Goal: Task Accomplishment & Management: Manage account settings

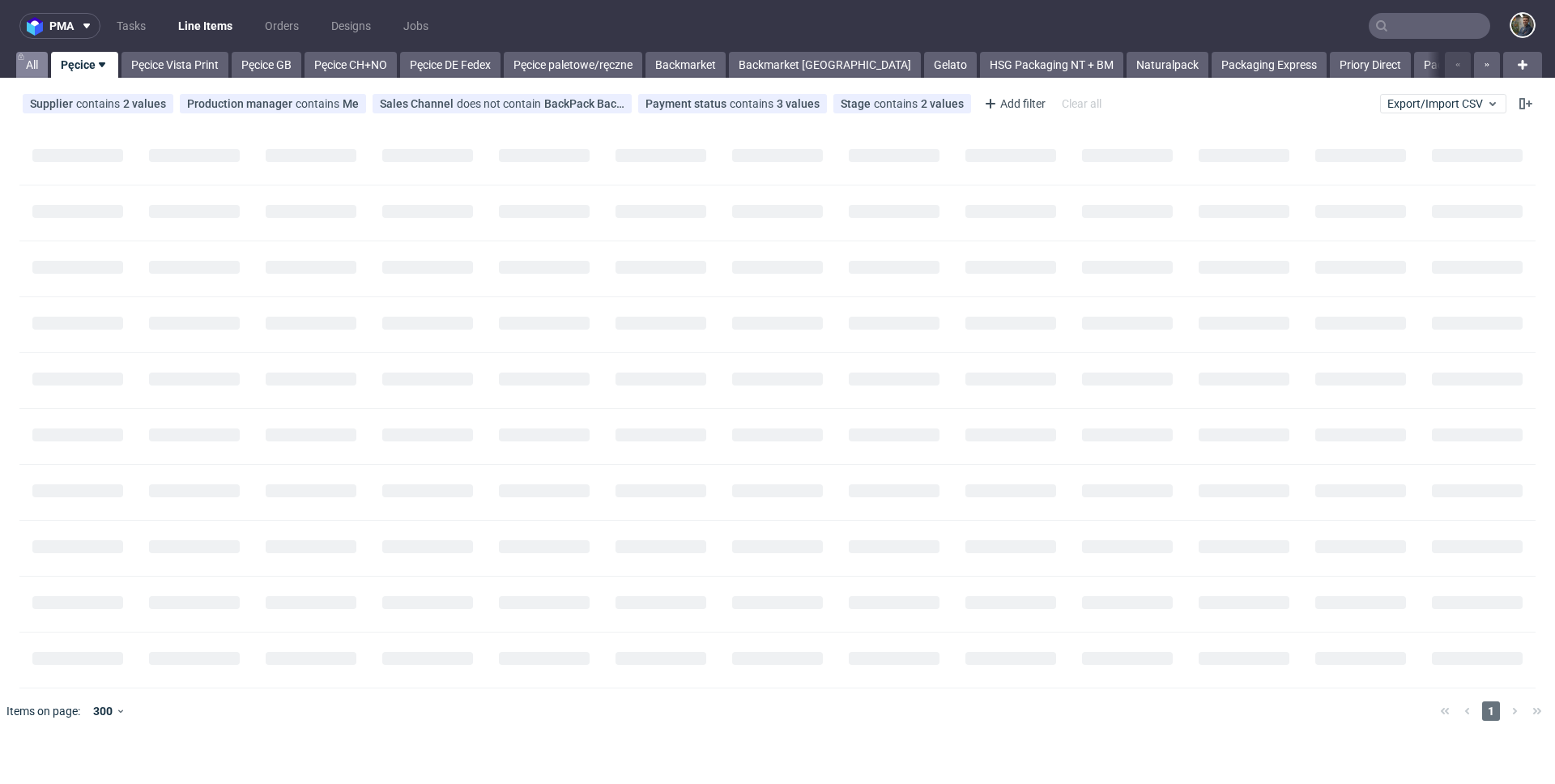
click at [38, 64] on link "All" at bounding box center [32, 64] width 32 height 26
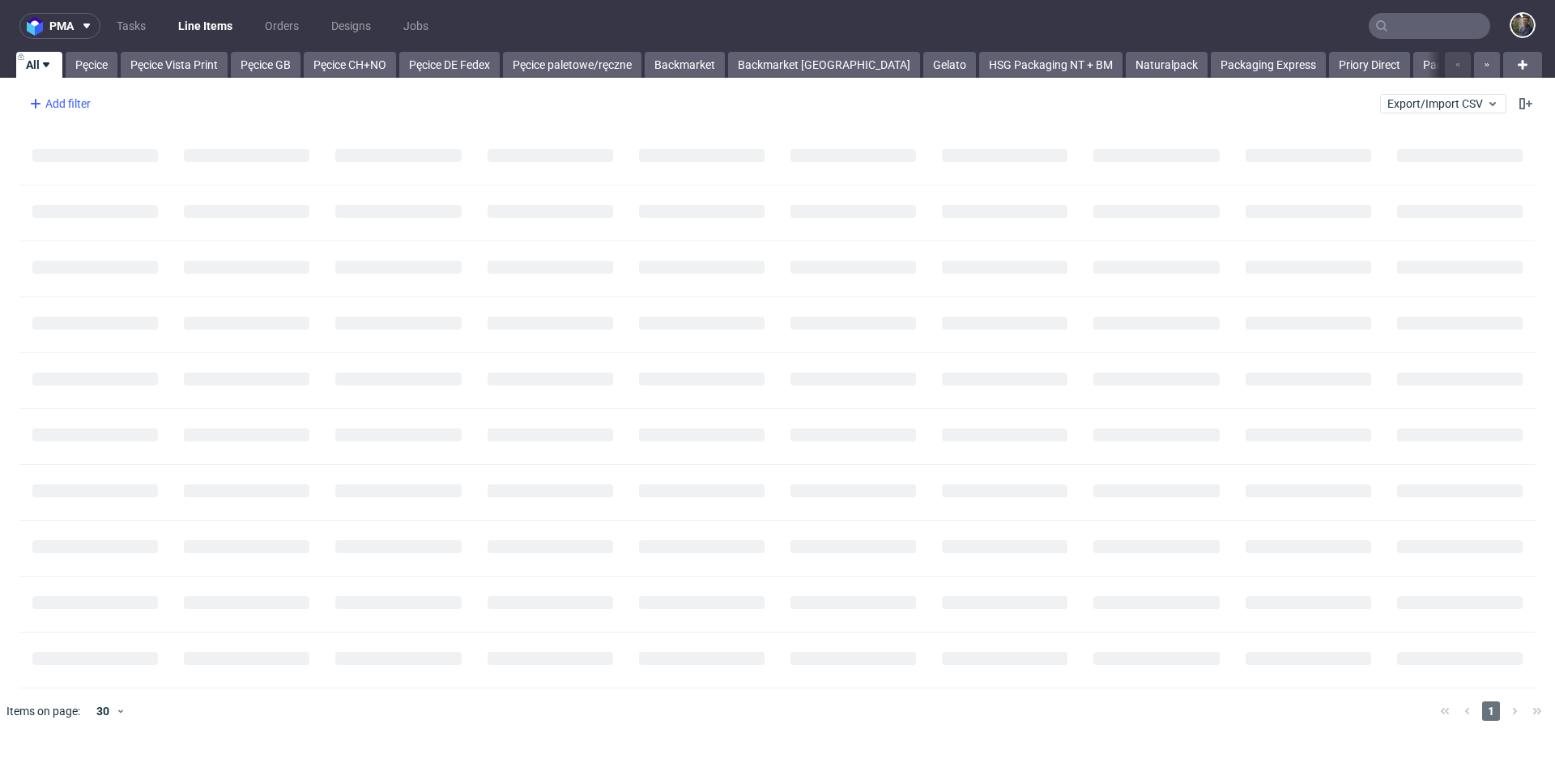
click at [62, 107] on div "Add filter" at bounding box center [58, 104] width 71 height 26
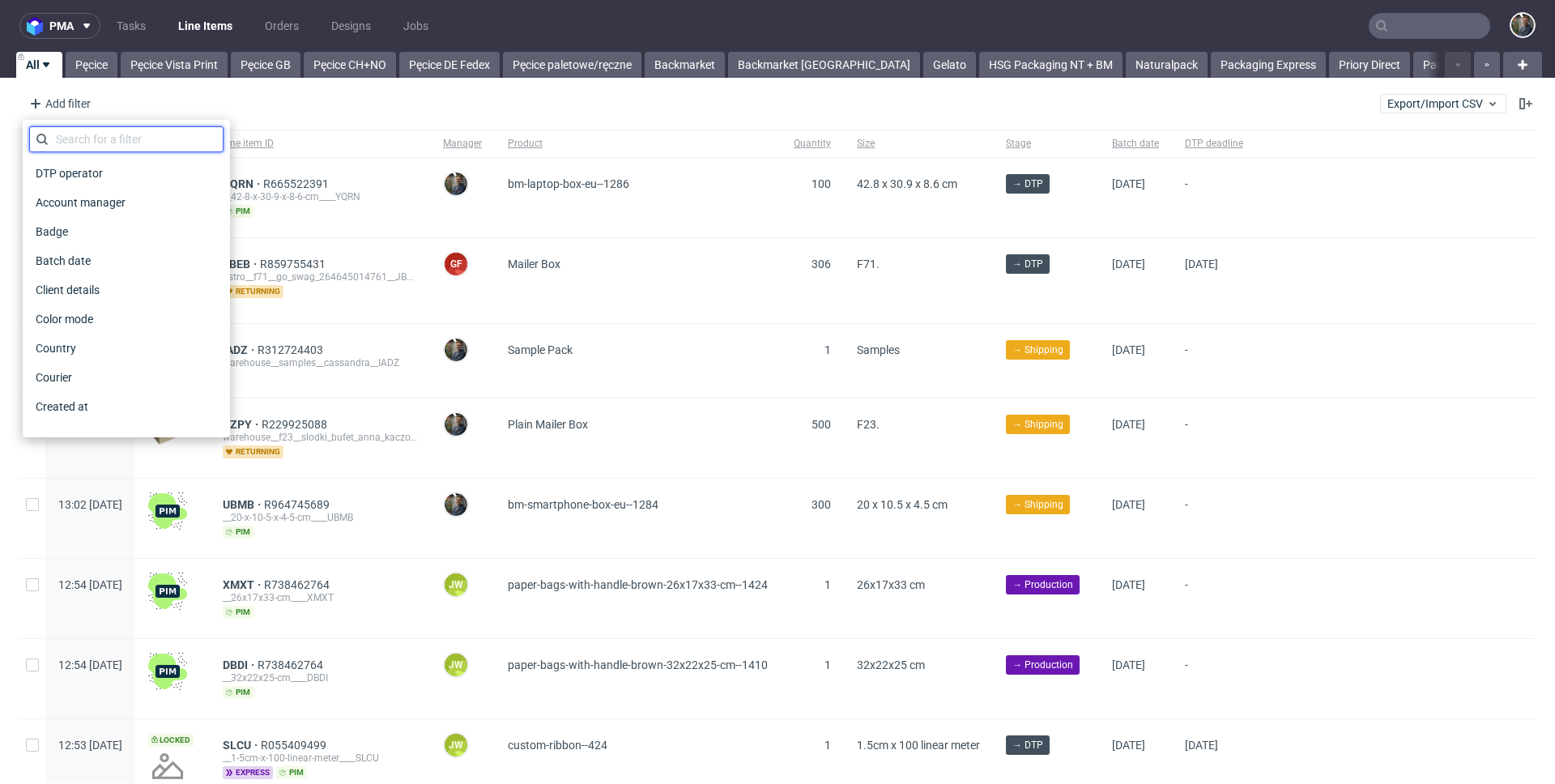
click at [101, 139] on input "text" at bounding box center [126, 139] width 195 height 26
type input "prod"
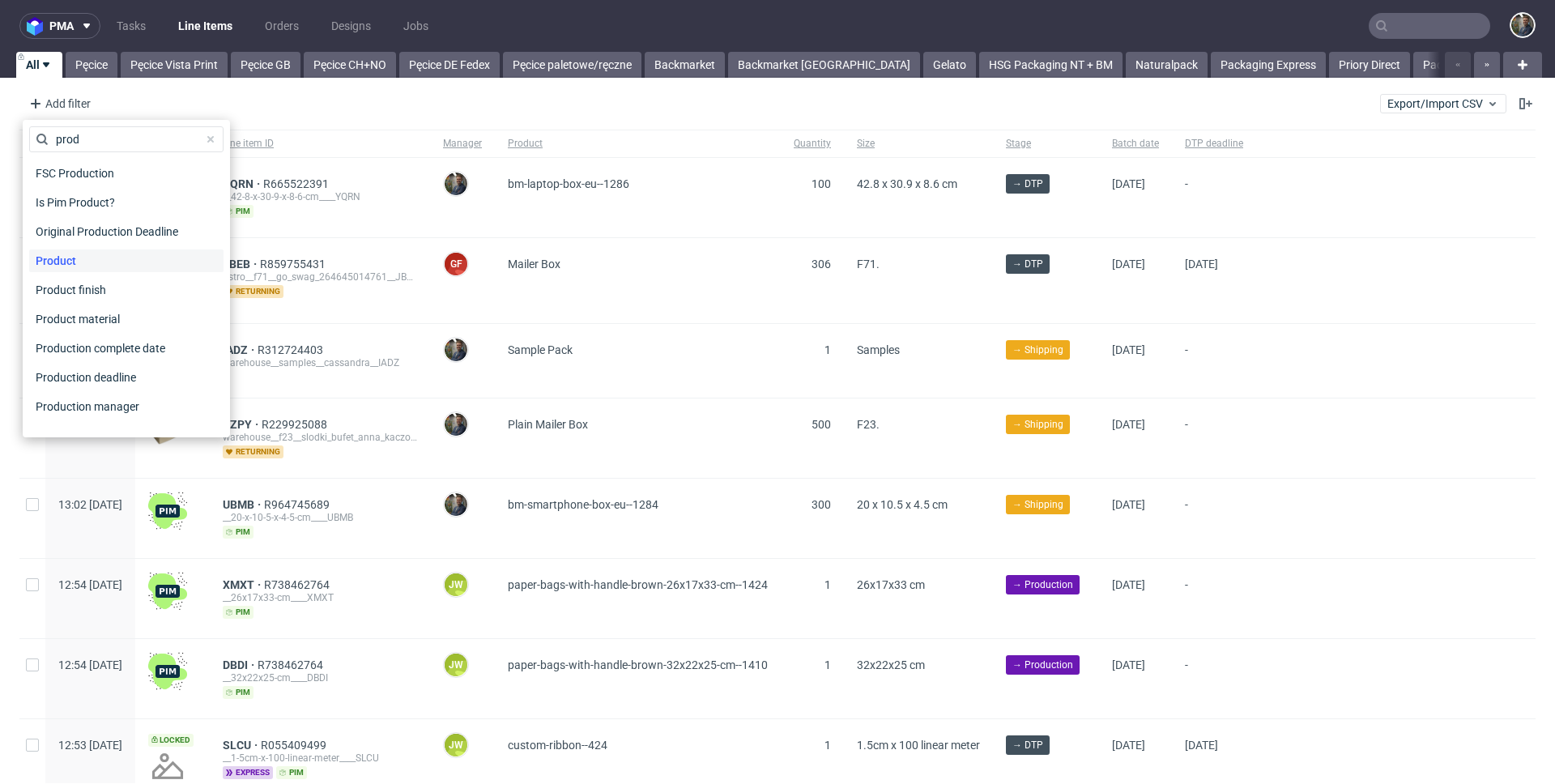
click at [90, 253] on div "Product" at bounding box center [126, 260] width 195 height 23
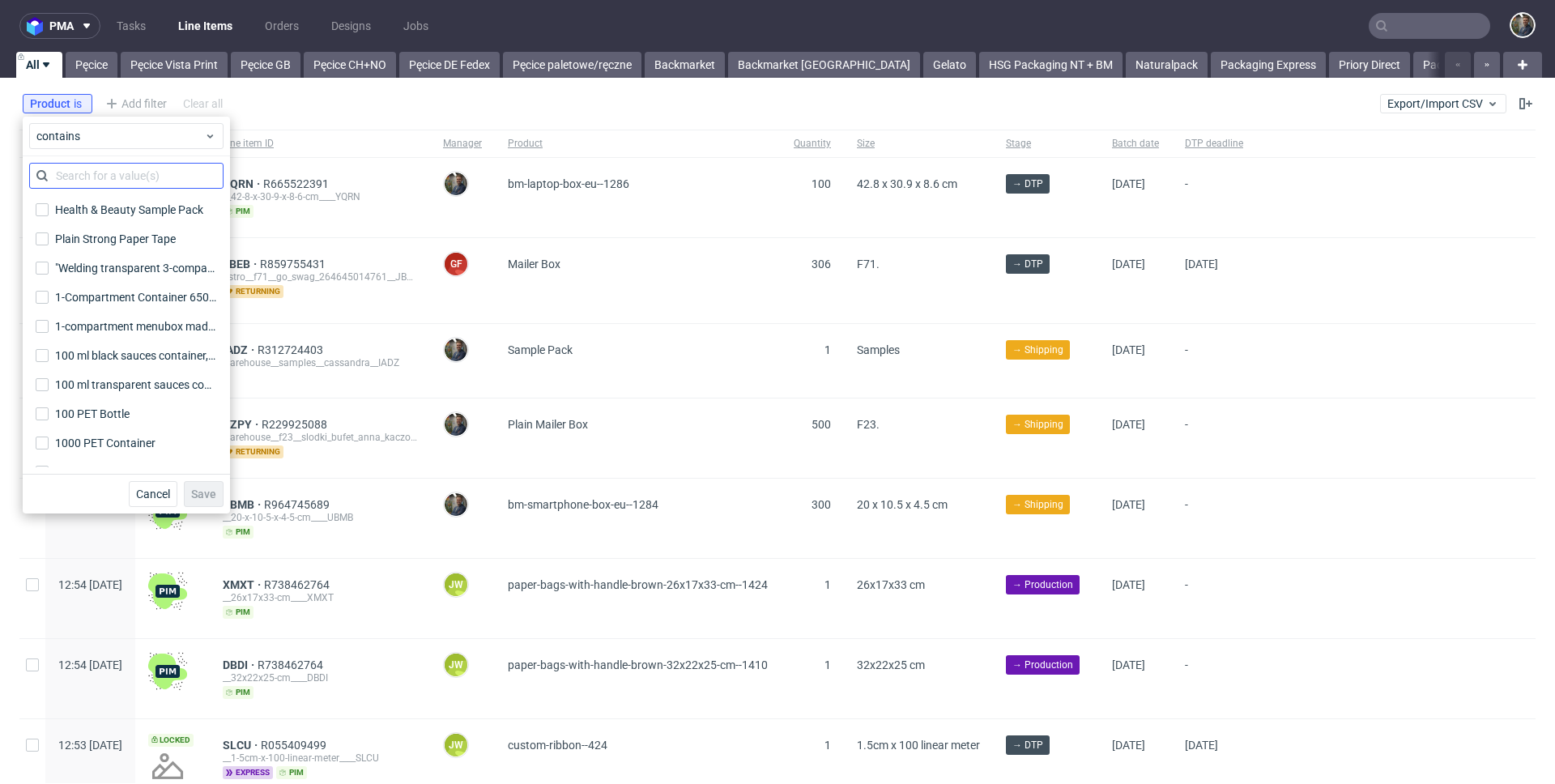
click at [143, 176] on input "text" at bounding box center [126, 176] width 195 height 26
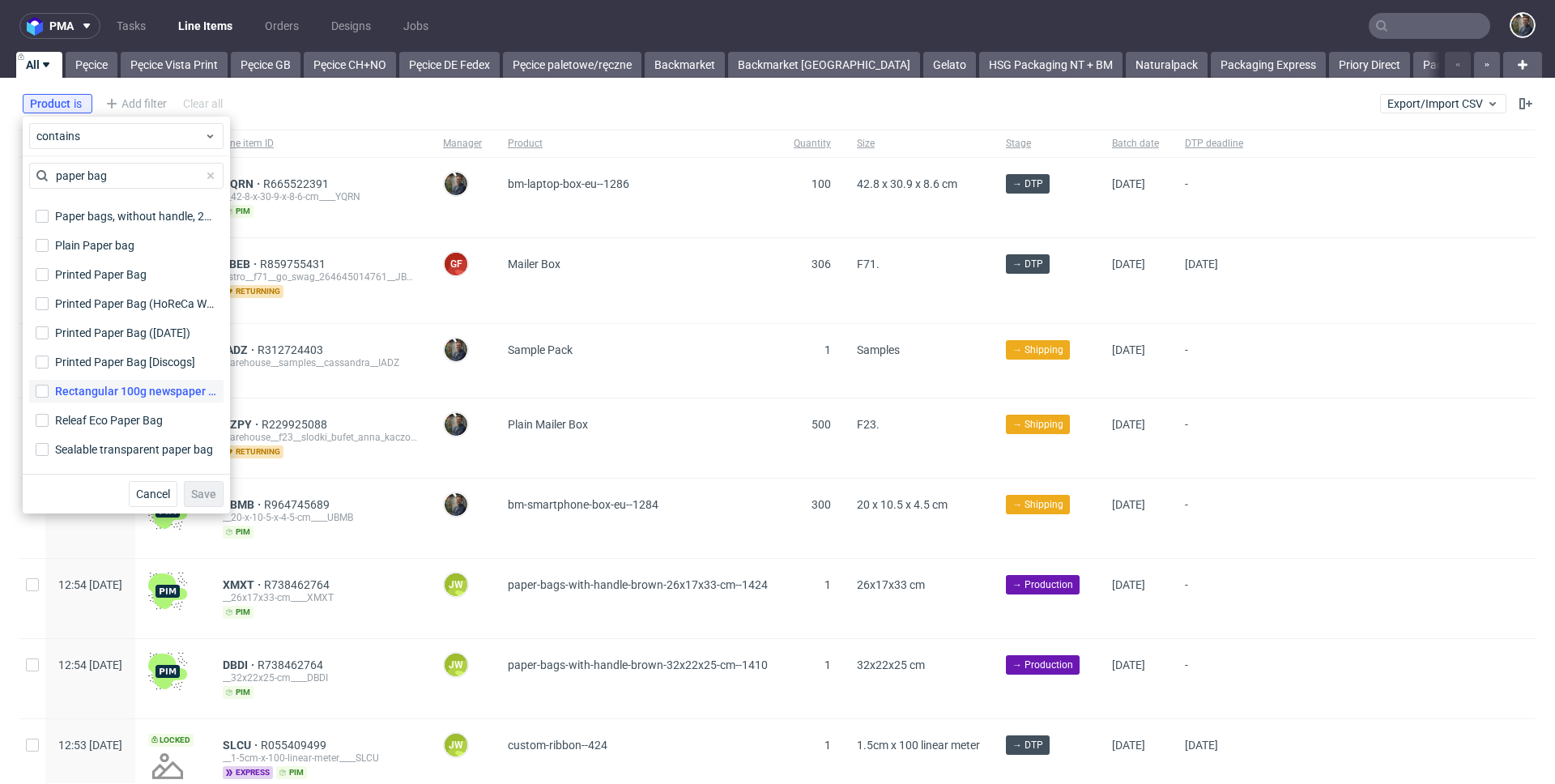
scroll to position [1535, 0]
type input "paper bag"
click at [1445, 19] on input "text" at bounding box center [1429, 25] width 122 height 26
paste input "R810274792"
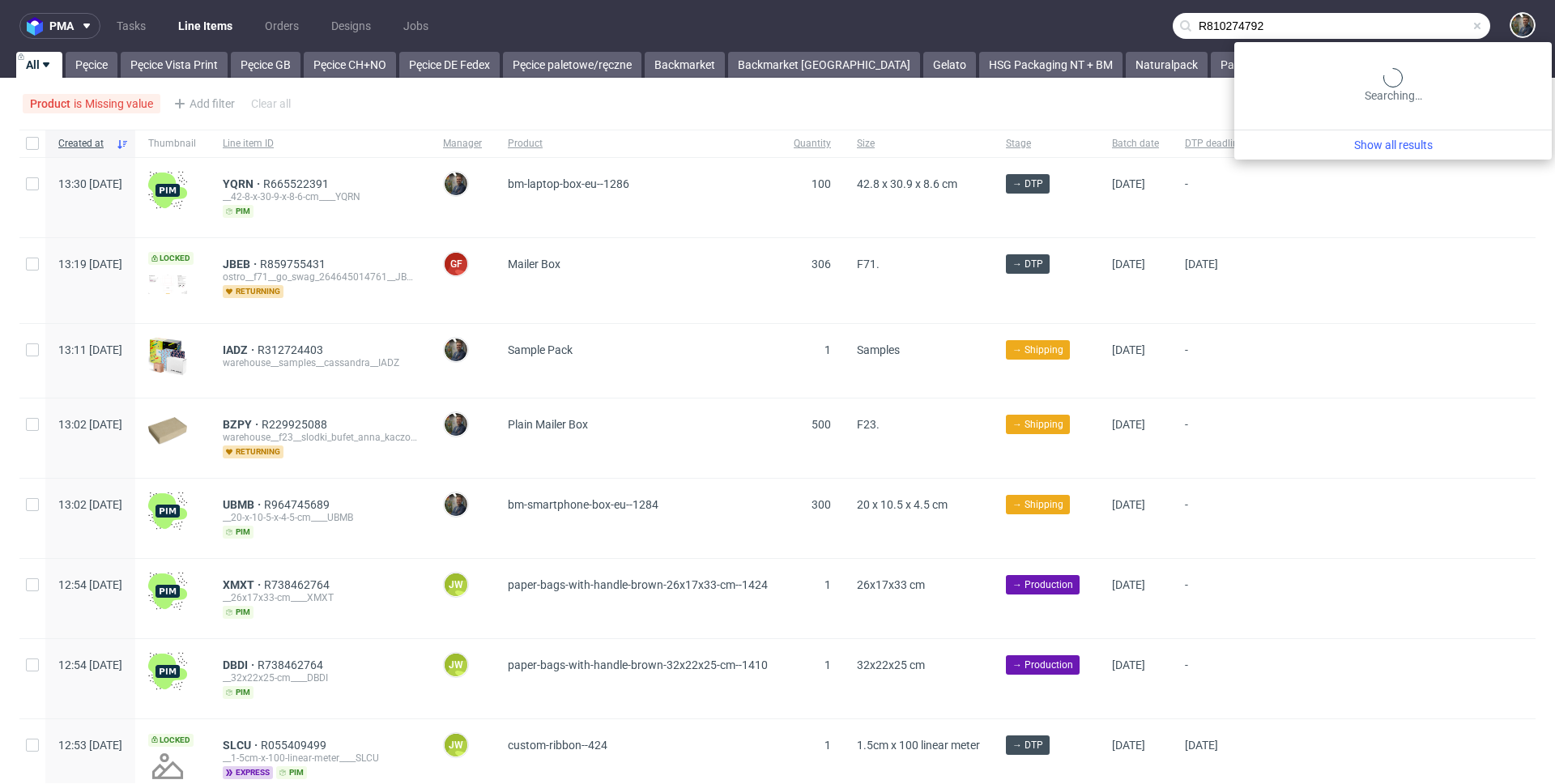
type input "R810274792"
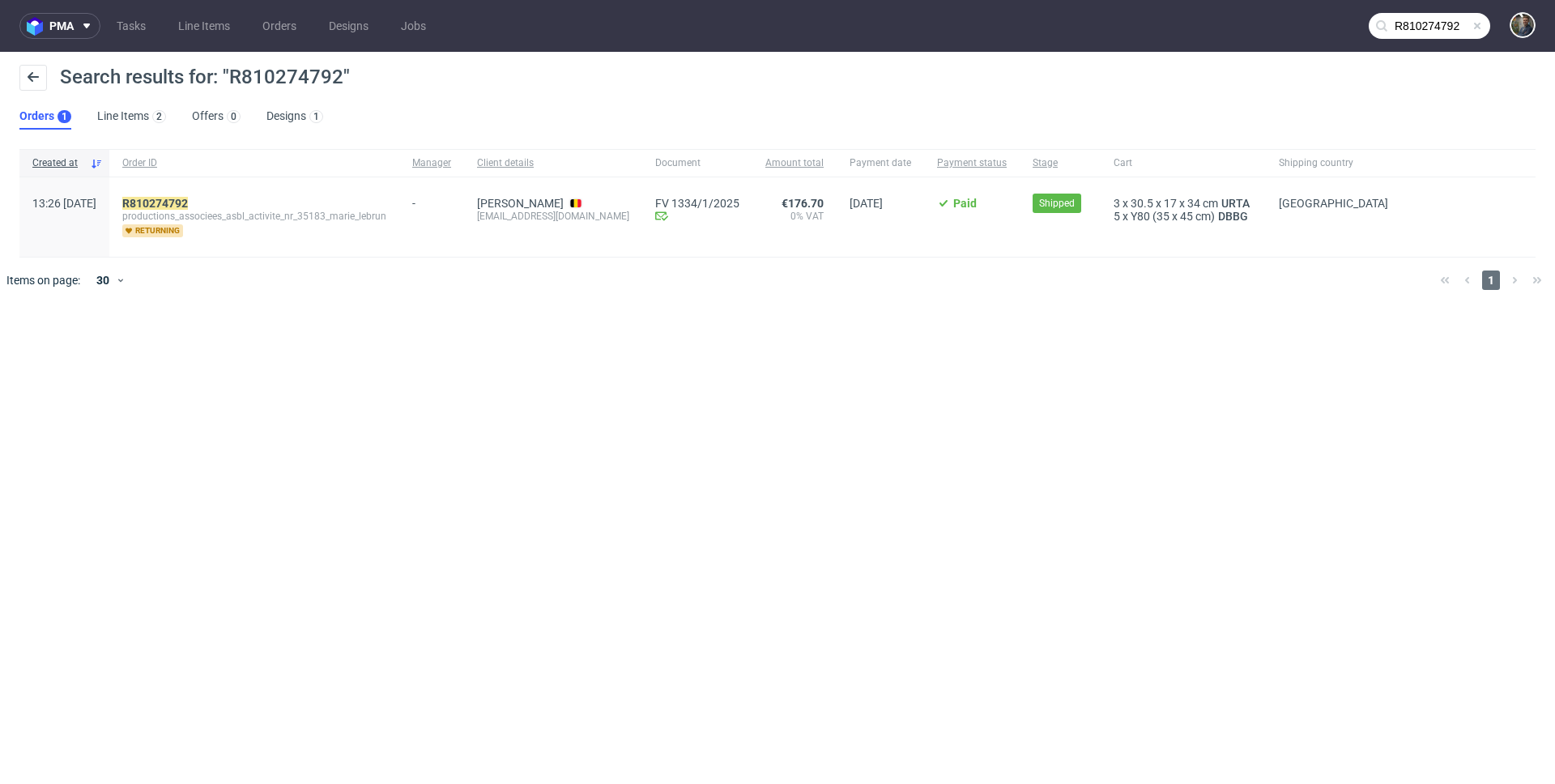
click at [215, 210] on span "productions_associees_asbl_activite_nr_35183_marie_lebrun" at bounding box center [254, 216] width 264 height 13
click at [188, 207] on mark "R810274792" at bounding box center [155, 203] width 66 height 13
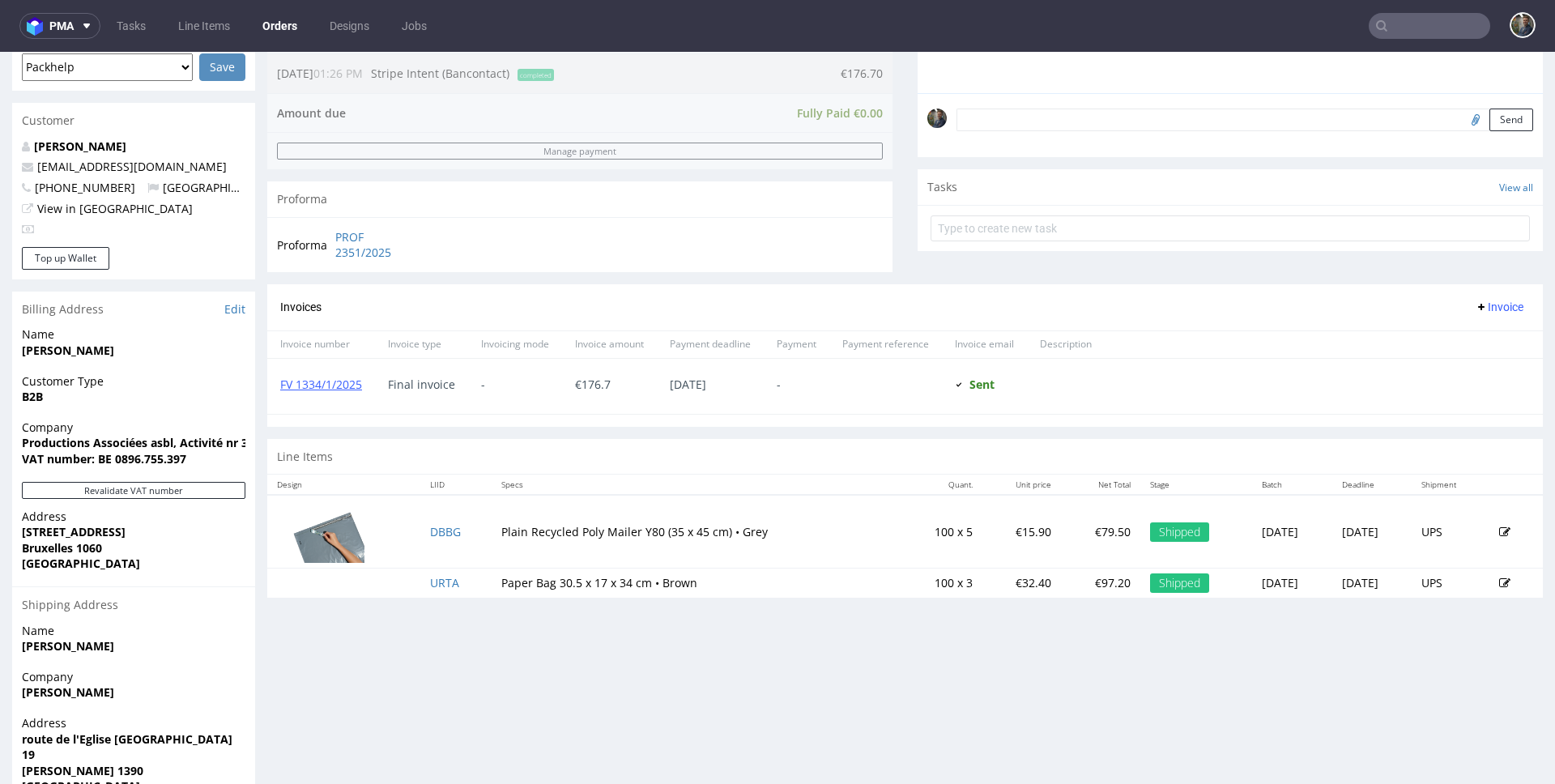
scroll to position [539, 0]
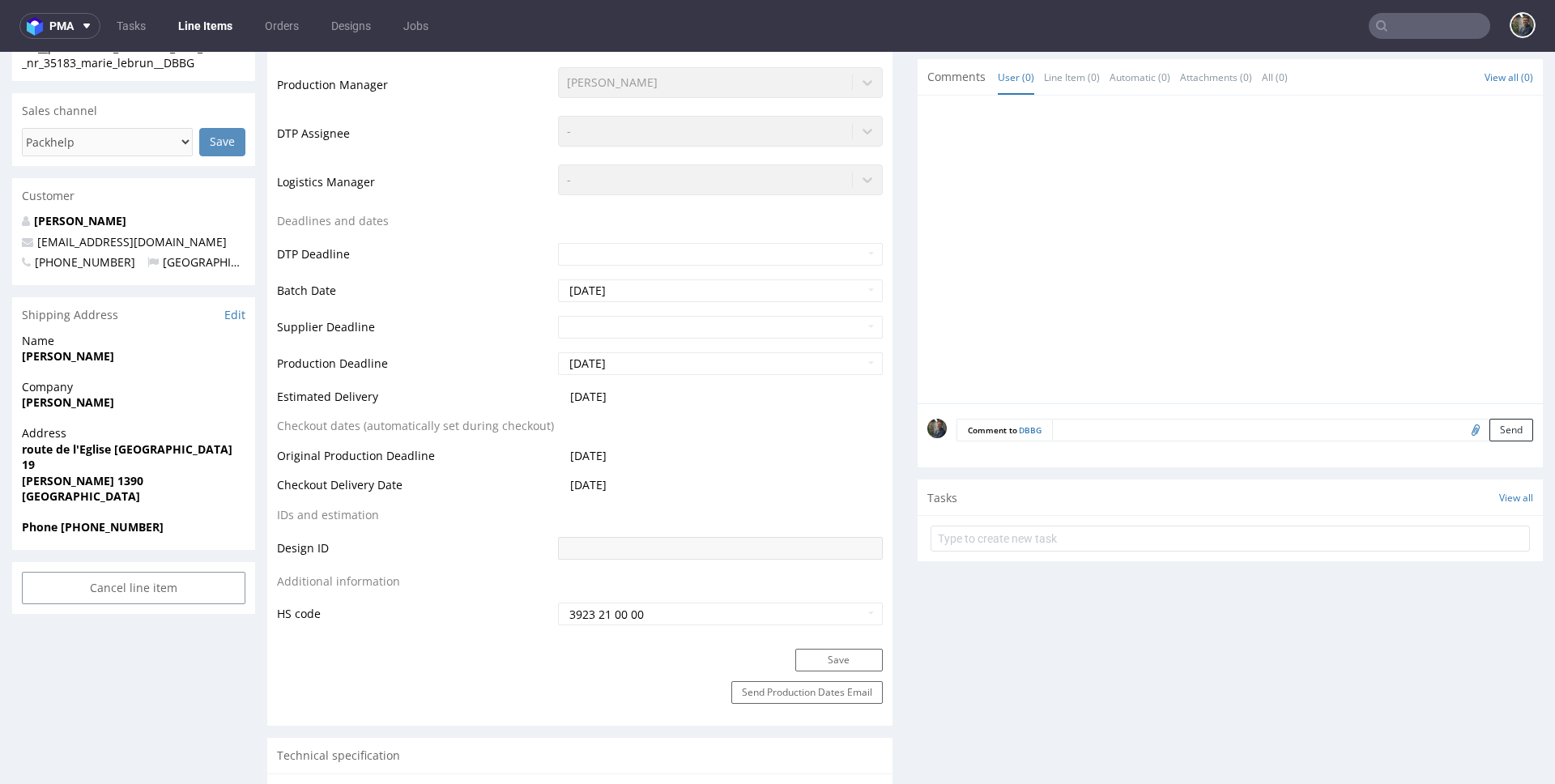
scroll to position [473, 0]
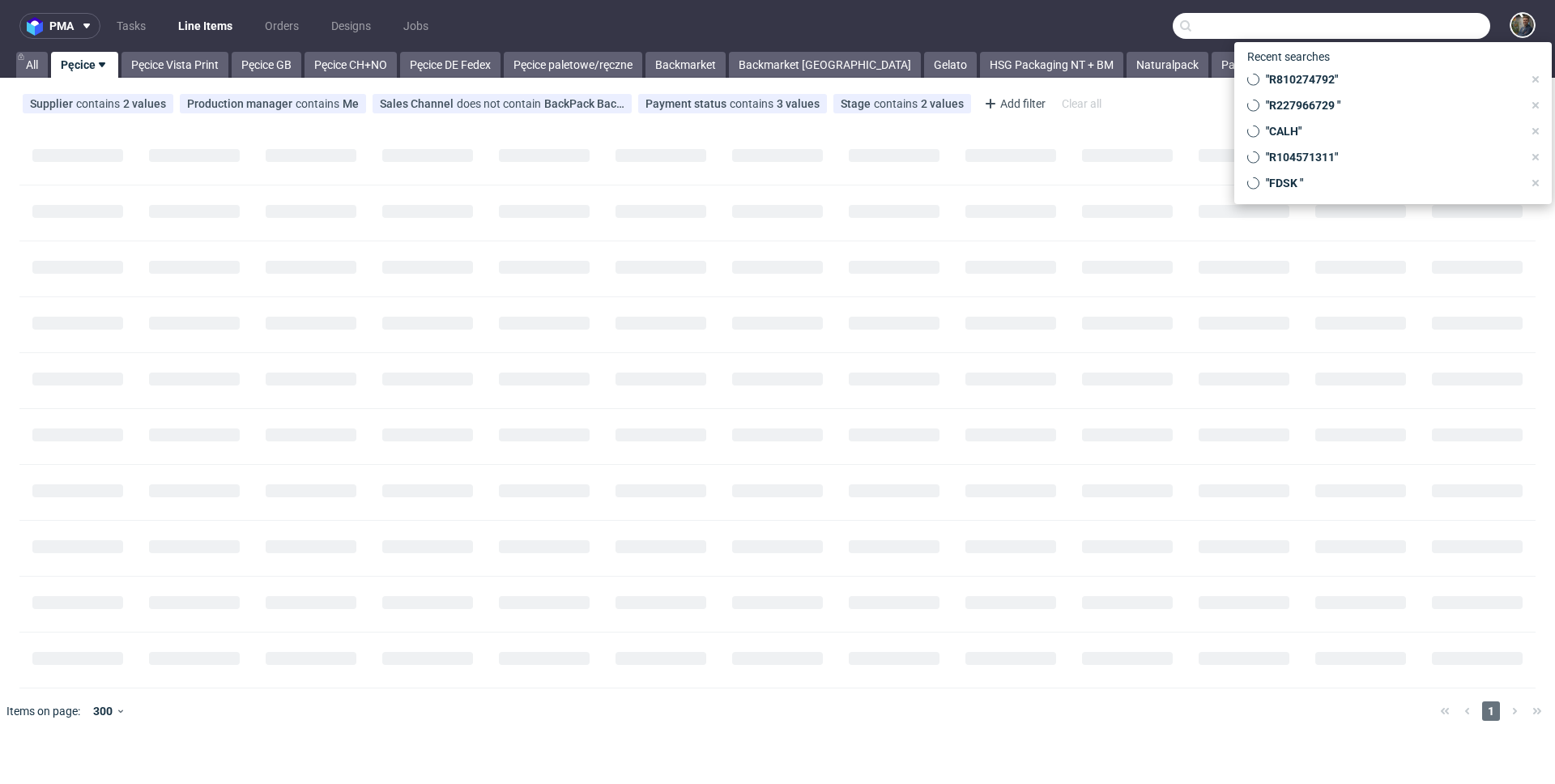
drag, startPoint x: 1377, startPoint y: 22, endPoint x: 1386, endPoint y: 24, distance: 9.2
click at [1378, 22] on input "text" at bounding box center [1331, 25] width 317 height 26
paste input "KNZS"
type input "KNZS"
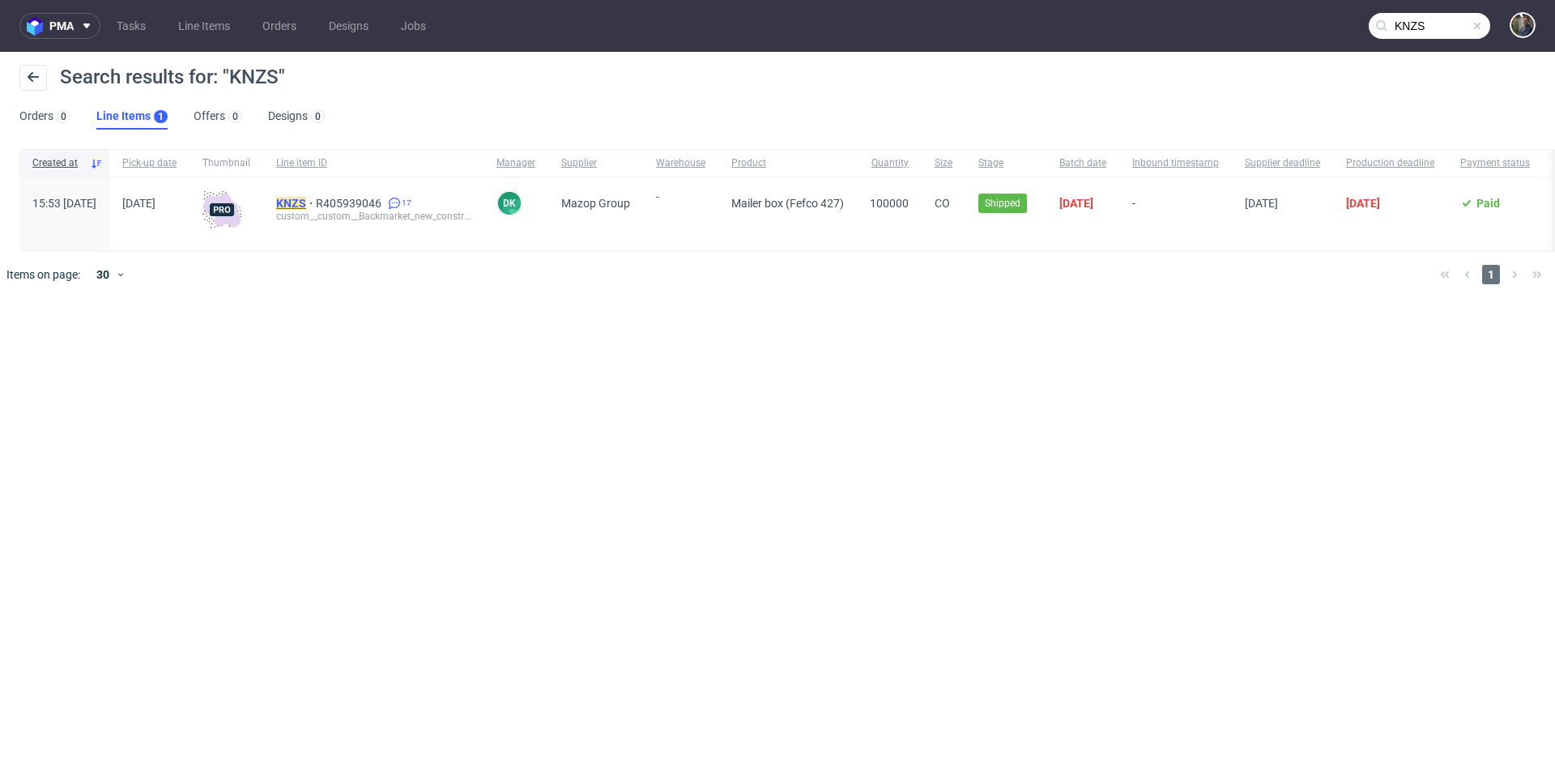
click at [306, 203] on mark "KNZS" at bounding box center [290, 203] width 30 height 13
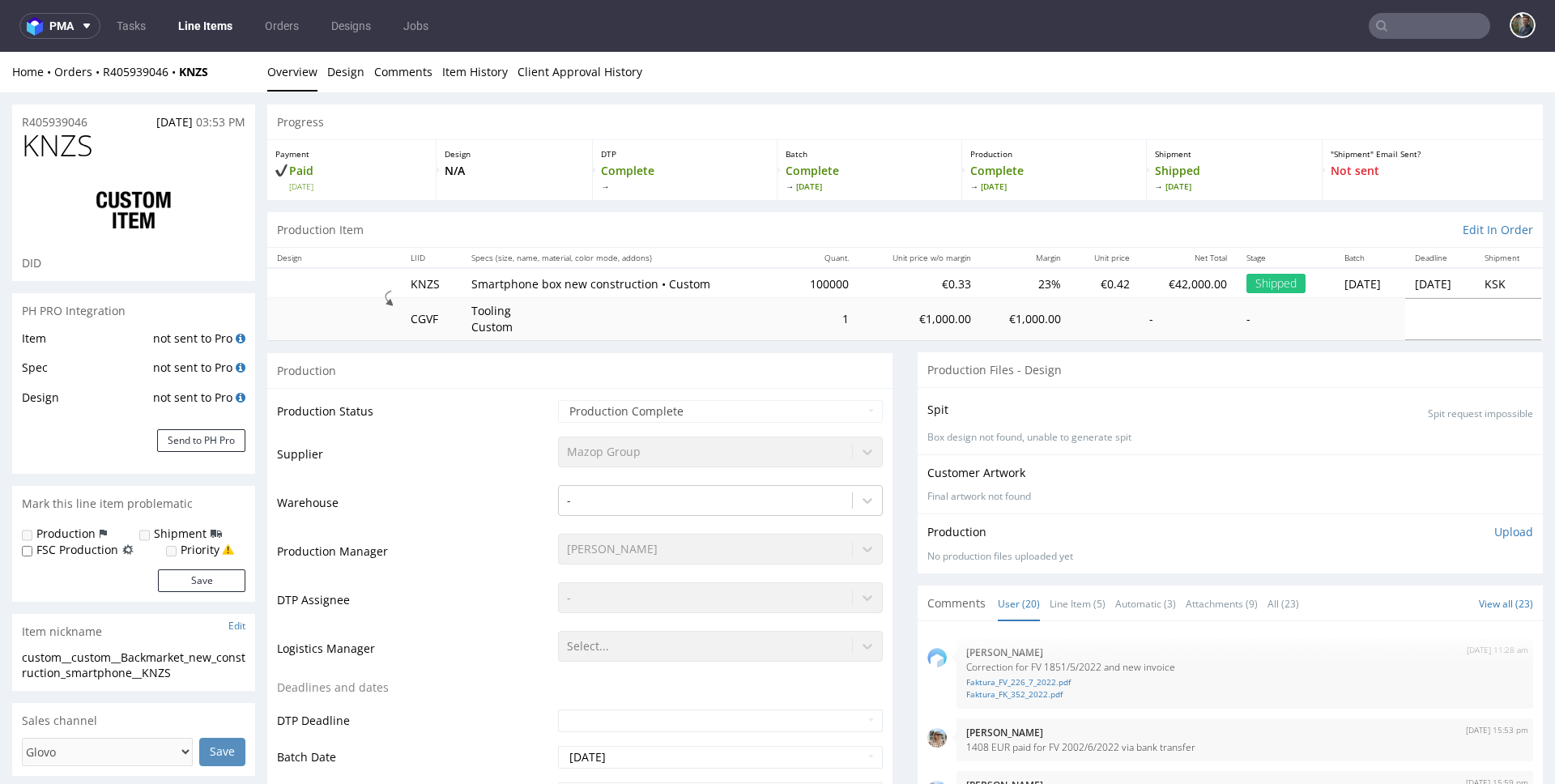
click at [1413, 20] on input "text" at bounding box center [1429, 25] width 122 height 26
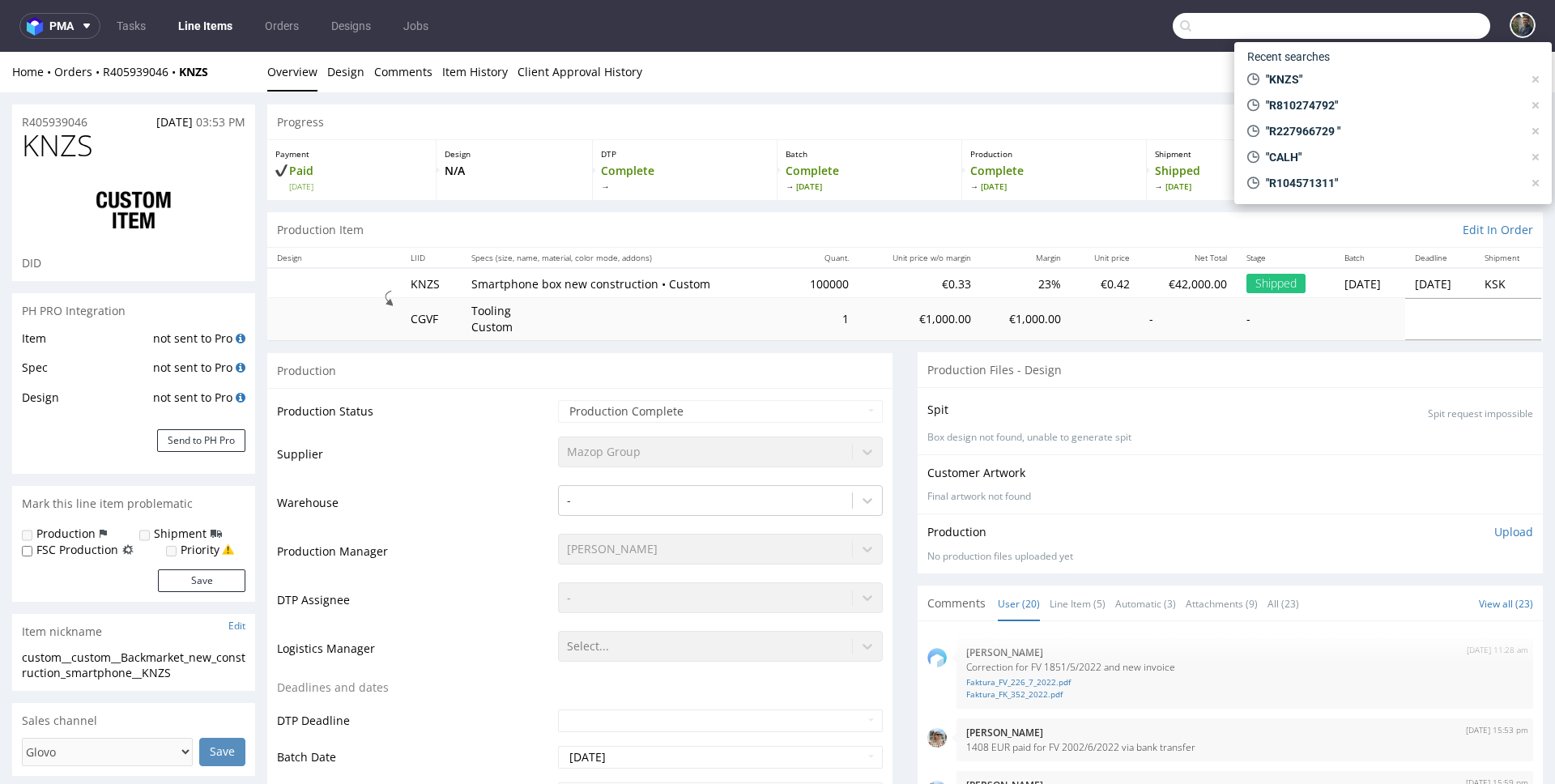
paste input "R269676671"
type input "R269676671"
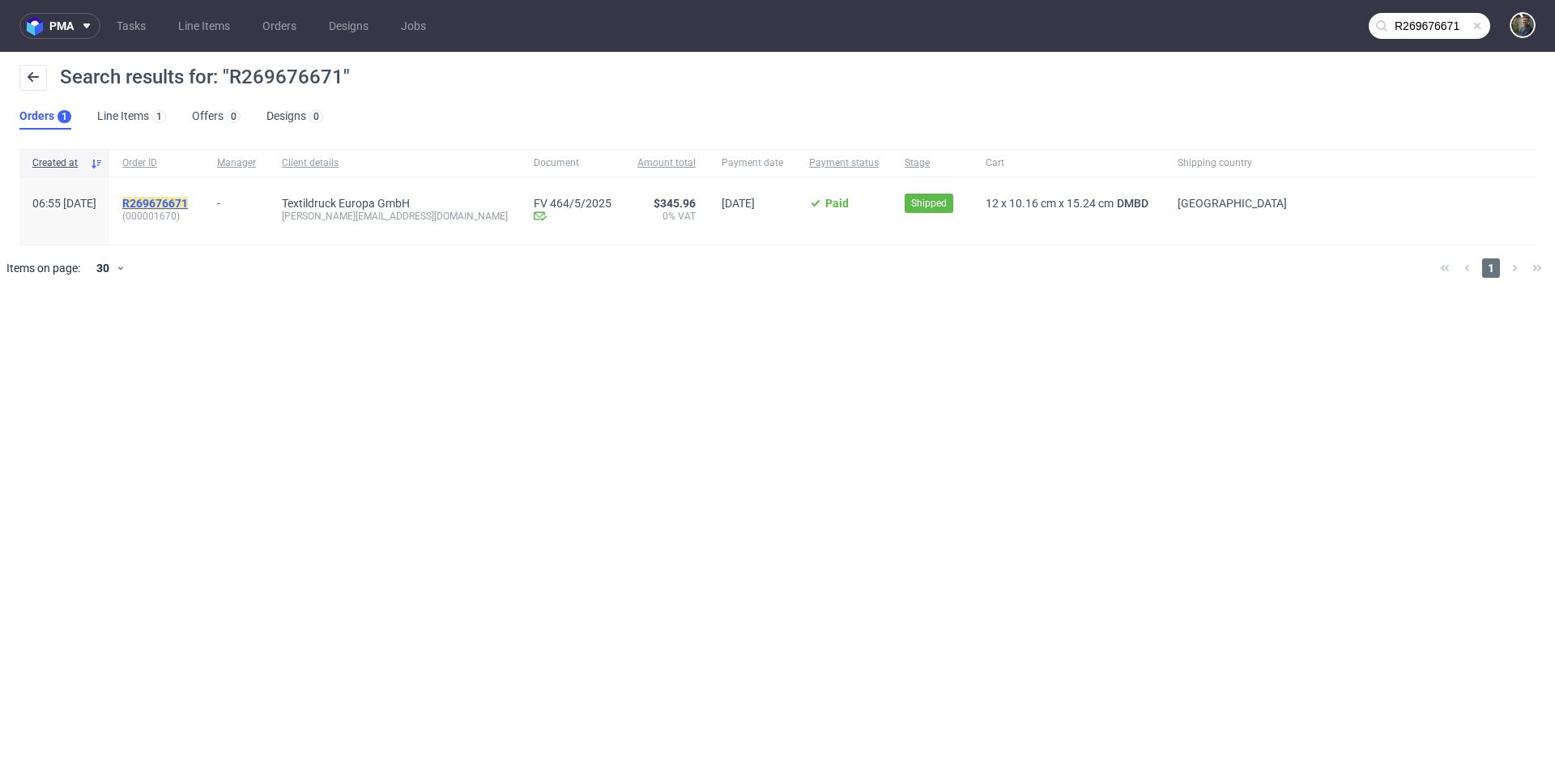
click at [188, 199] on mark "R269676671" at bounding box center [155, 203] width 66 height 13
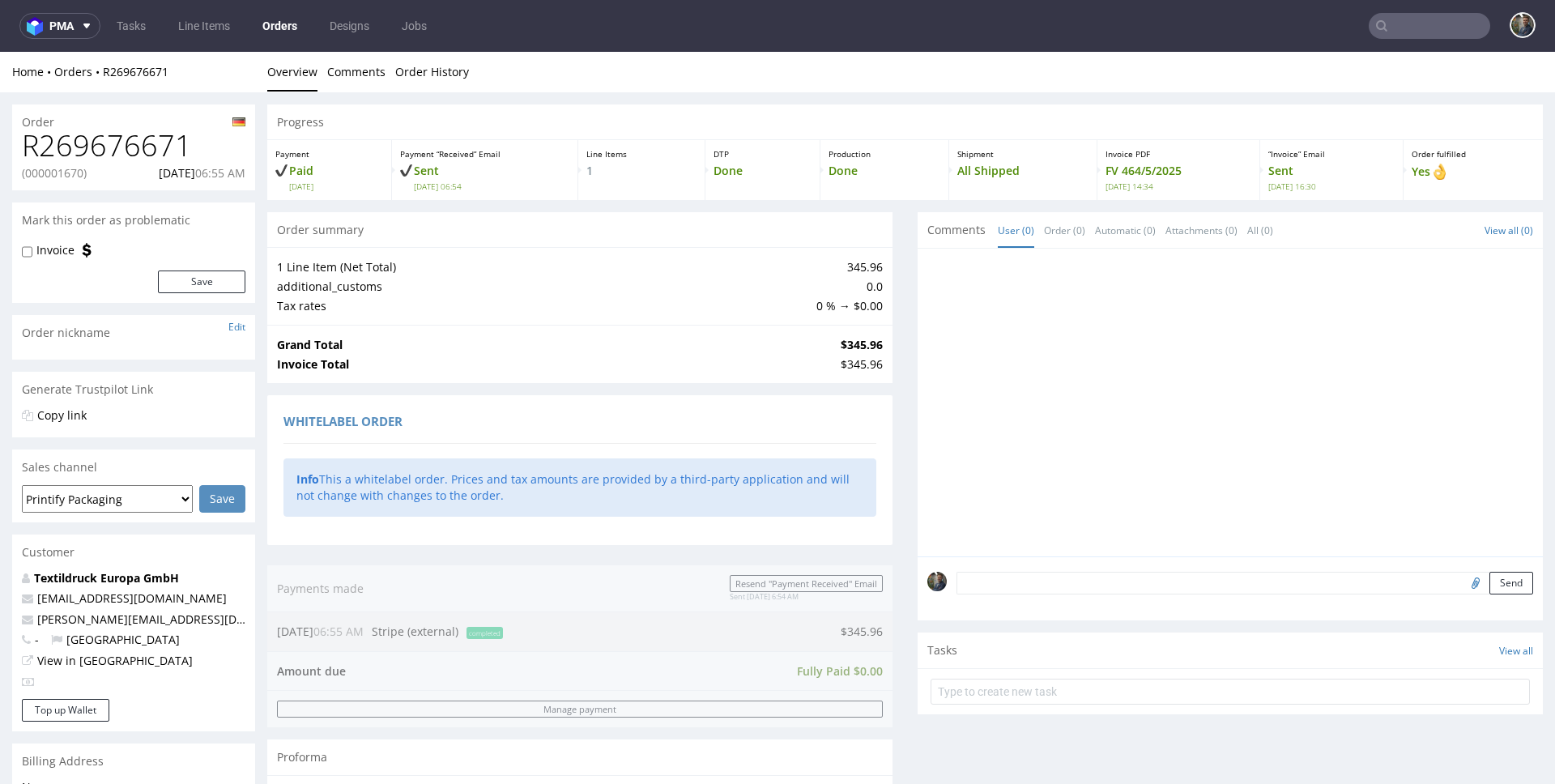
scroll to position [732, 0]
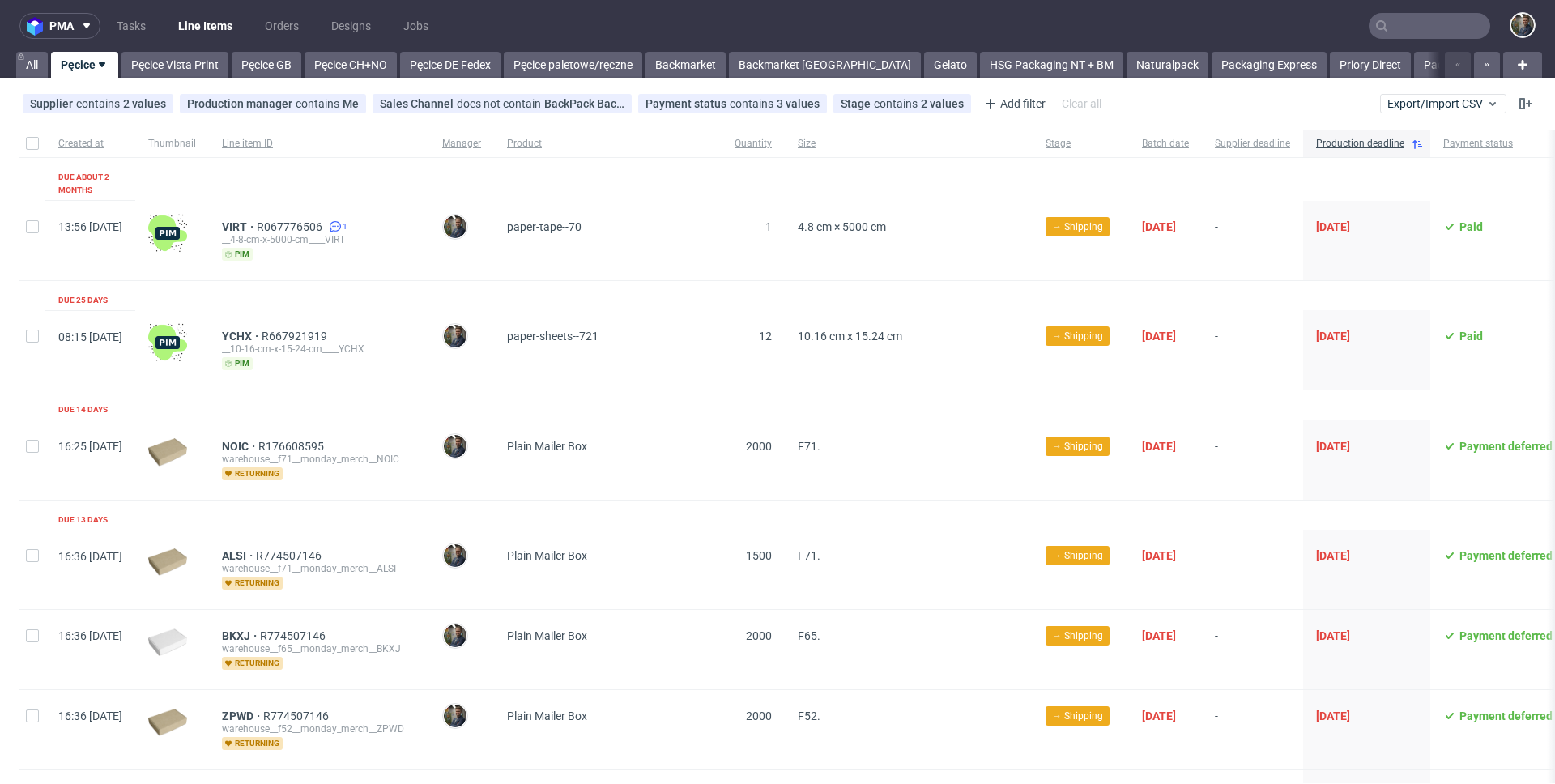
click at [1427, 27] on input "text" at bounding box center [1429, 25] width 122 height 26
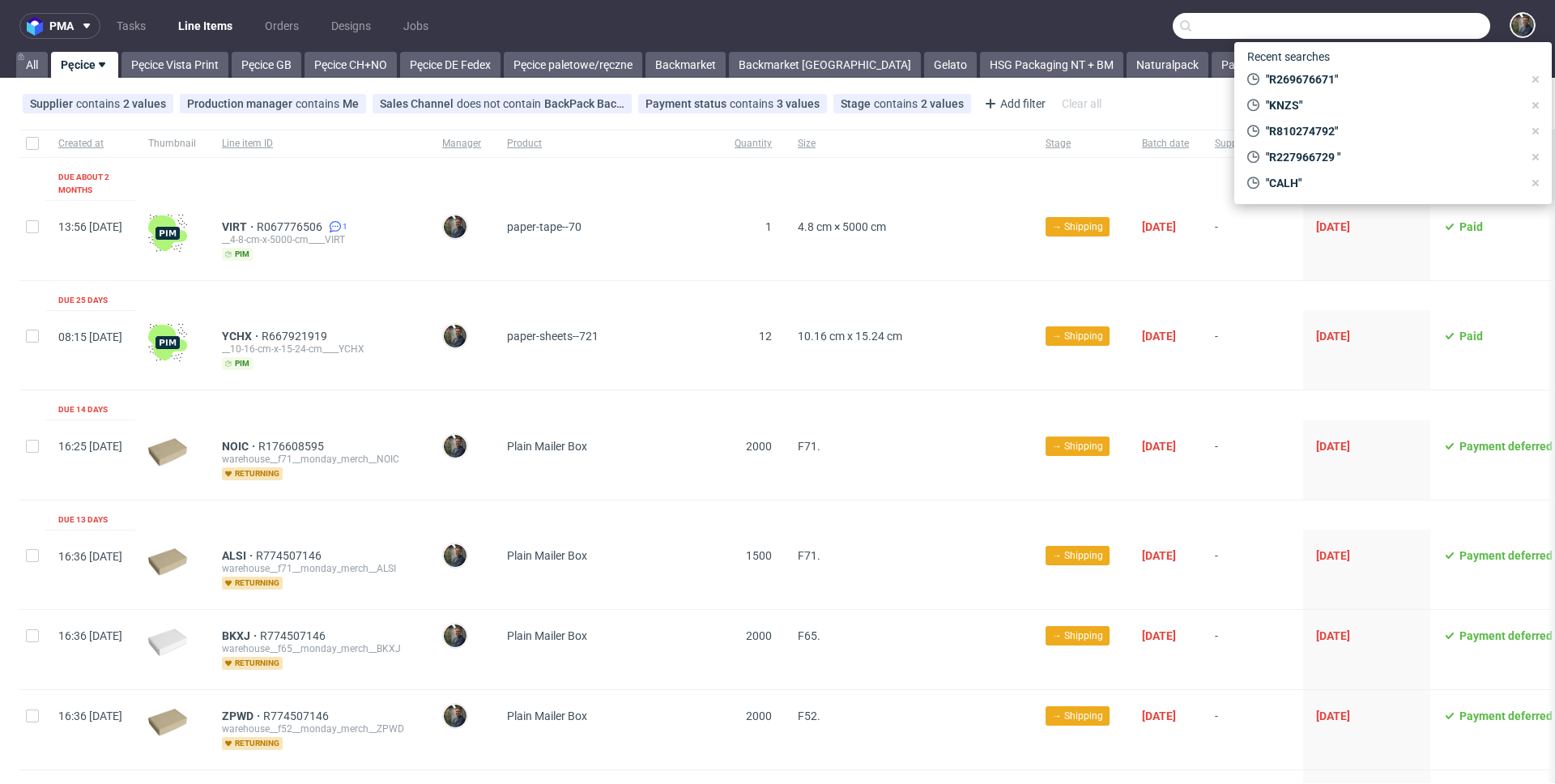
paste input "NOIC"
type input "NOIC"
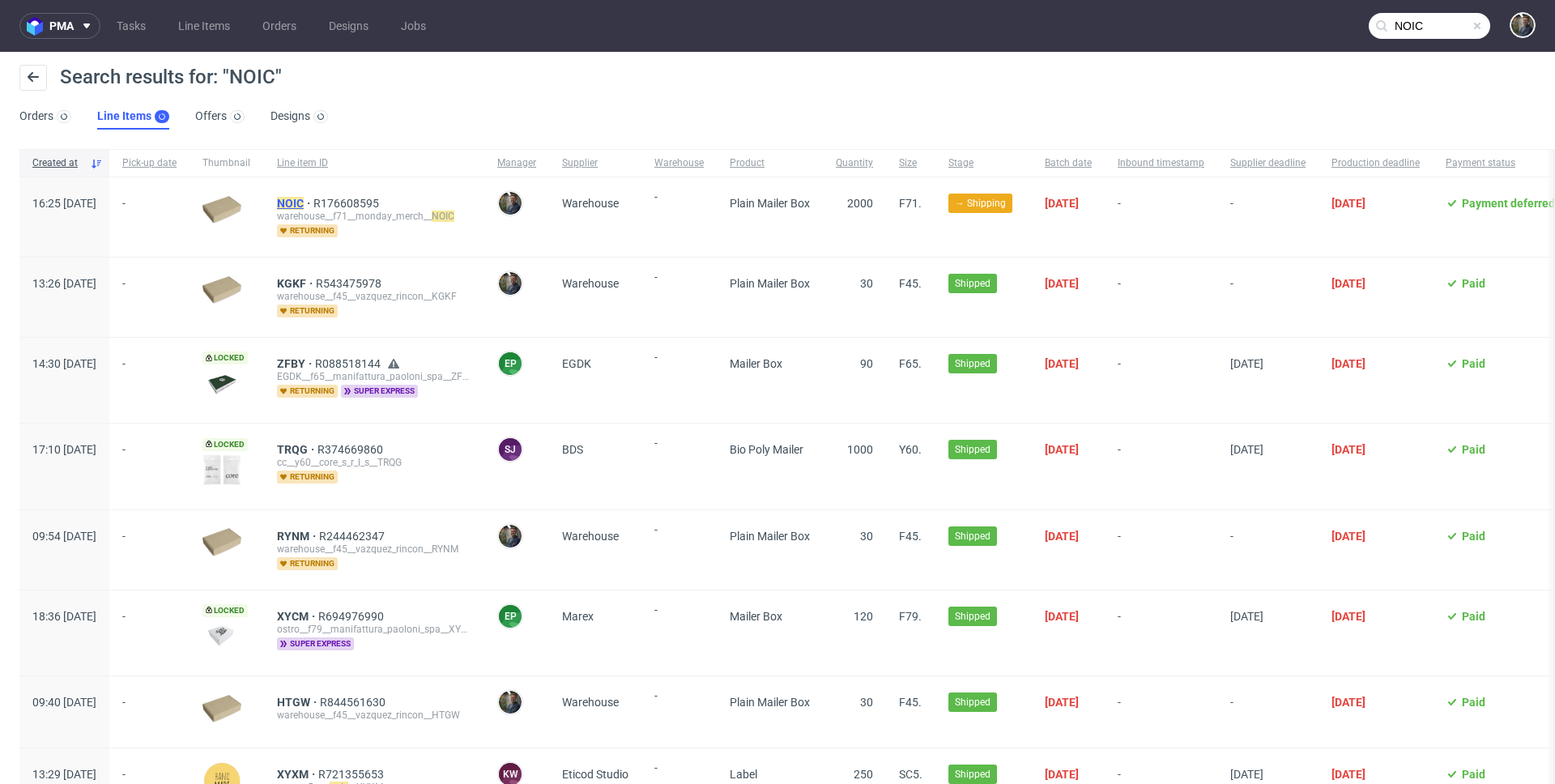
click at [304, 205] on mark "NOIC" at bounding box center [290, 203] width 27 height 13
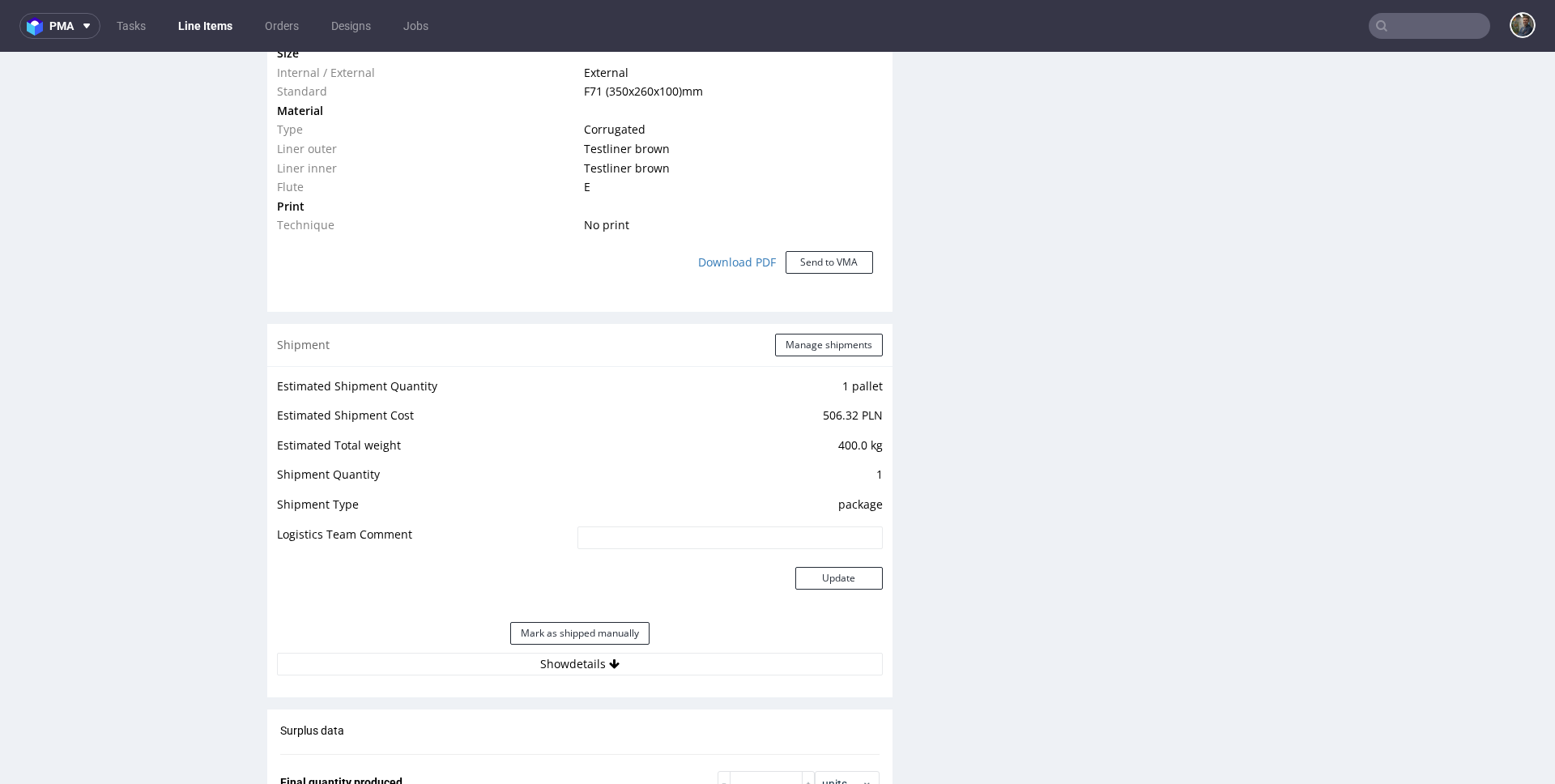
scroll to position [1298, 0]
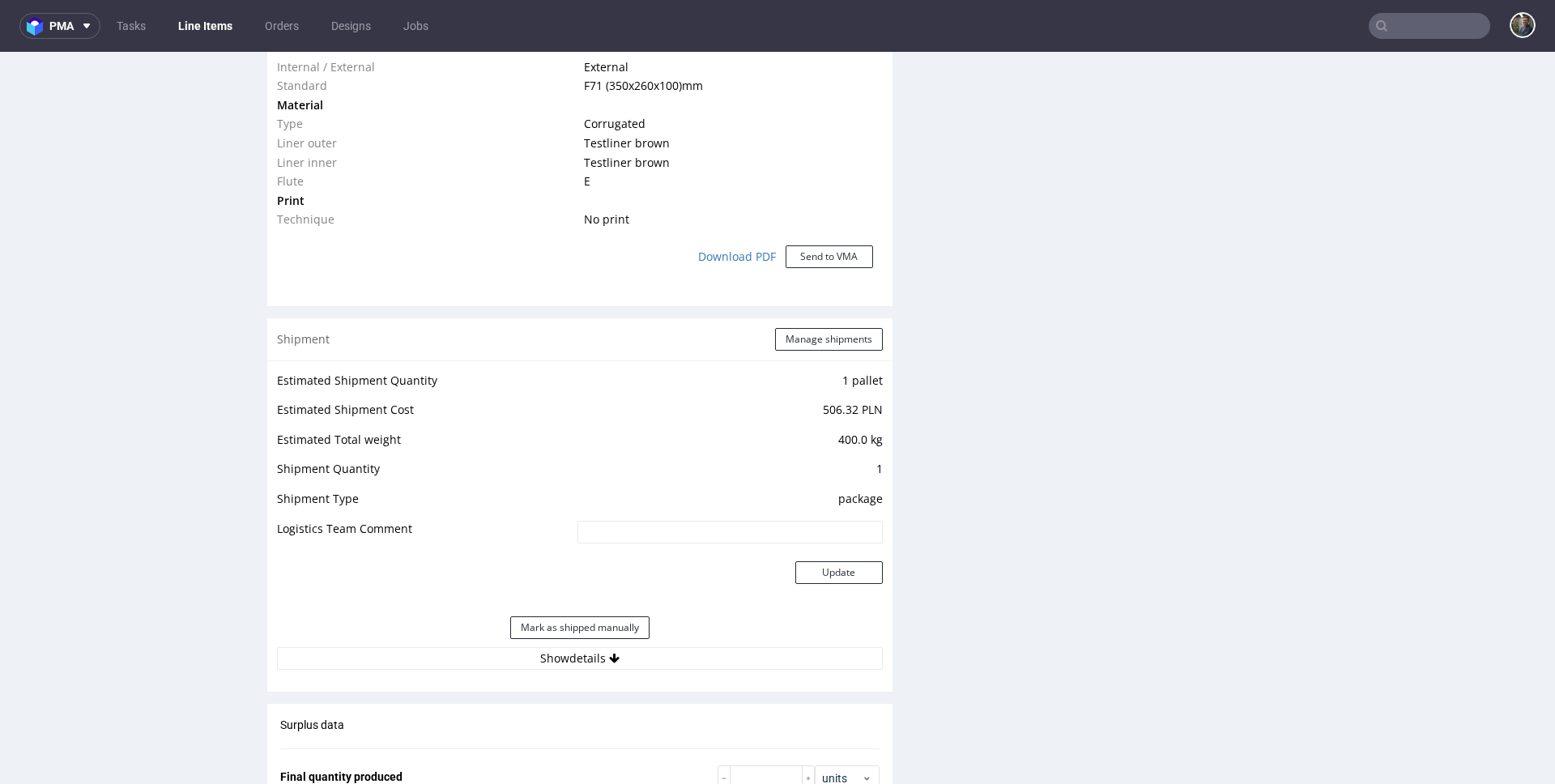
click at [803, 358] on div "Shipment Manage shipments" at bounding box center [579, 339] width 625 height 42
click at [800, 338] on button "Manage shipments" at bounding box center [828, 339] width 107 height 23
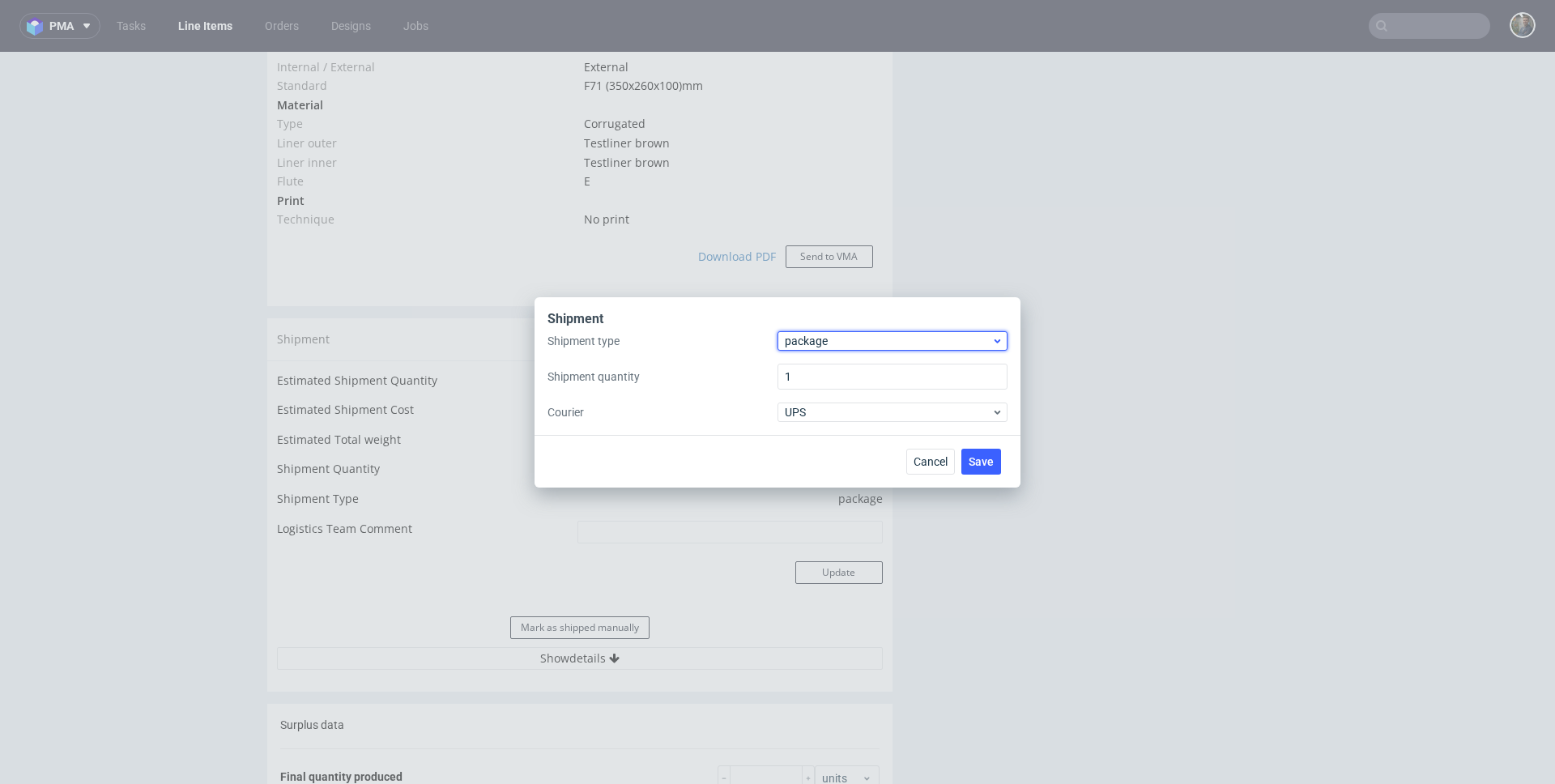
click at [822, 345] on span "package" at bounding box center [887, 341] width 206 height 16
click at [818, 369] on div "pallet" at bounding box center [892, 375] width 217 height 29
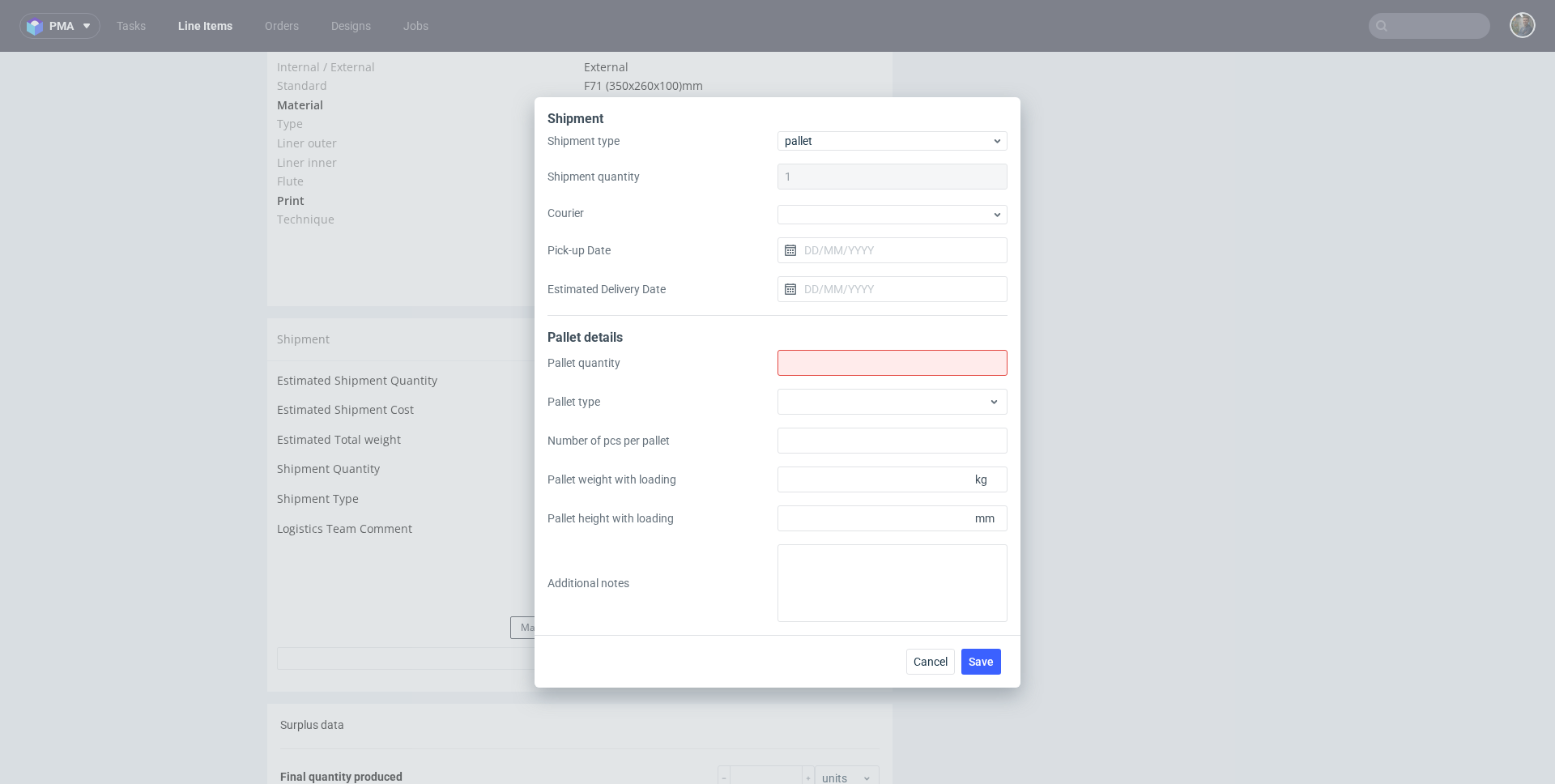
click at [818, 369] on input "Shipment type" at bounding box center [892, 362] width 230 height 26
type input "1"
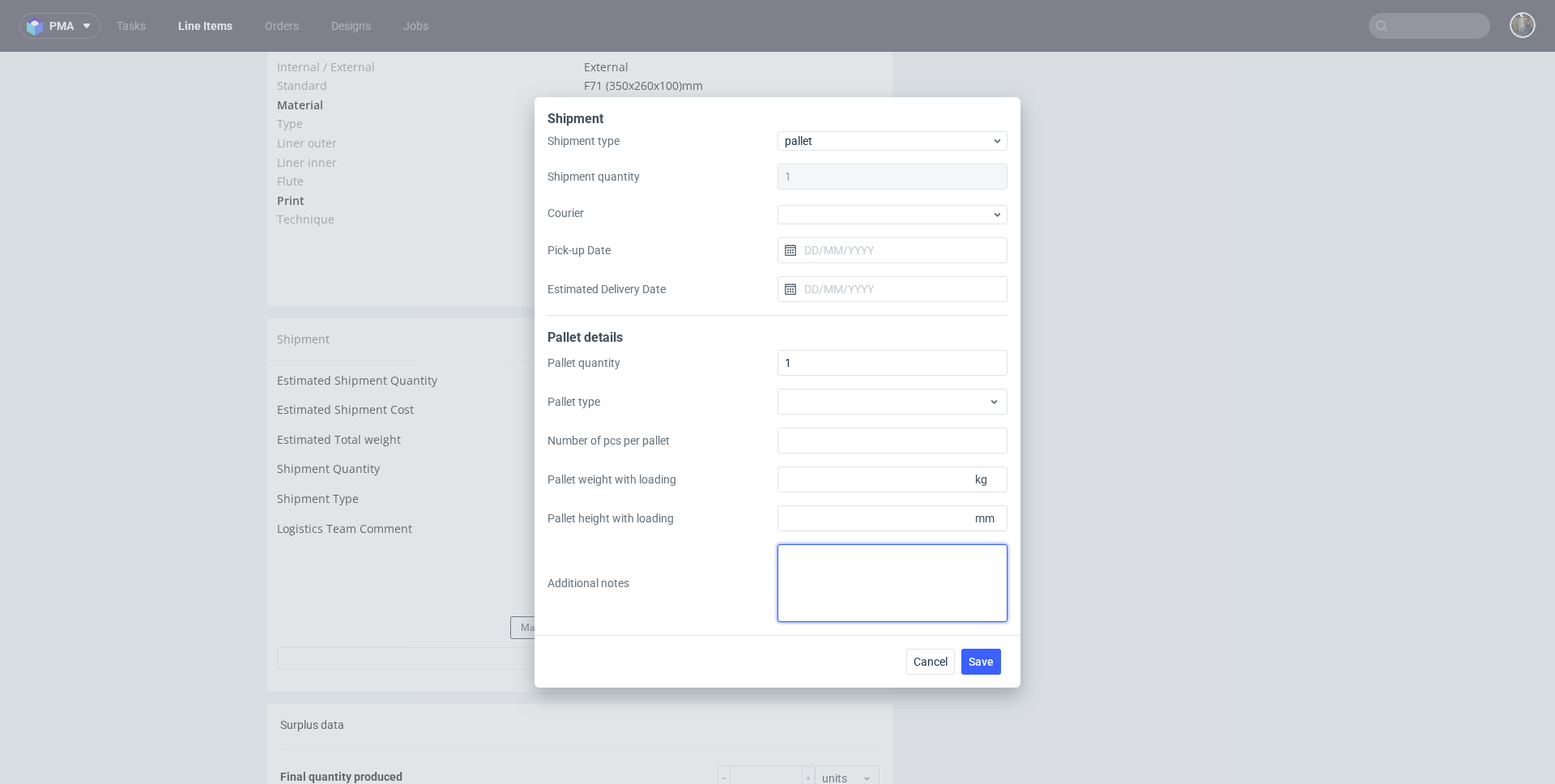
click at [821, 553] on textarea at bounding box center [892, 583] width 230 height 77
type textarea "1"
paste textarea "R176608595_NOIC 2Pal 198x80x120 - 223Kg"
type textarea "R176608595_NOIC 2Pal 198x80x120 - 223Kg"
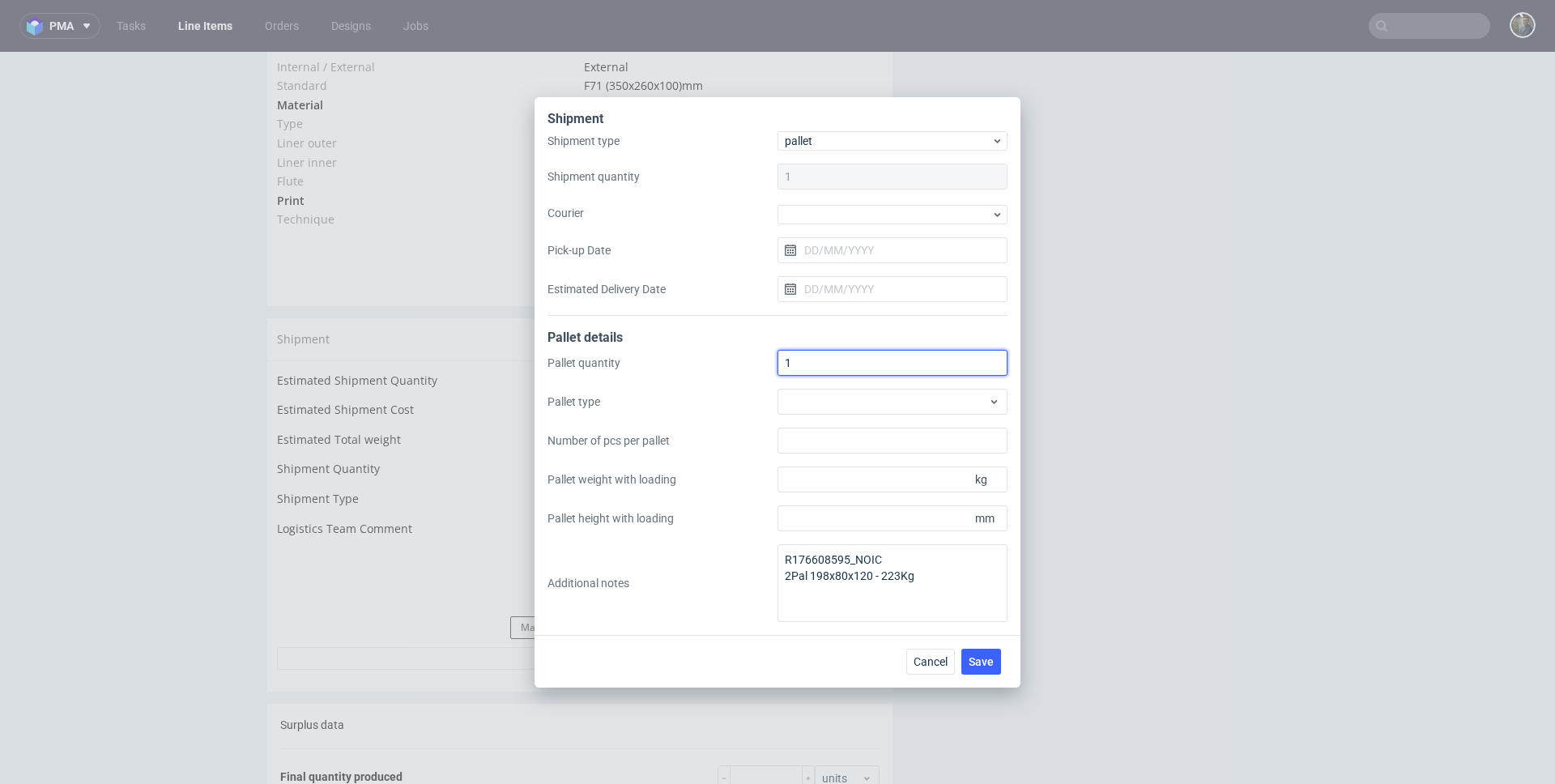
drag, startPoint x: 780, startPoint y: 369, endPoint x: 768, endPoint y: 368, distance: 12.0
click at [768, 368] on div "Pallet quantity 1 Pallet type Number of pcs per pallet Pallet weight with loadi…" at bounding box center [777, 486] width 460 height 272
type input "2"
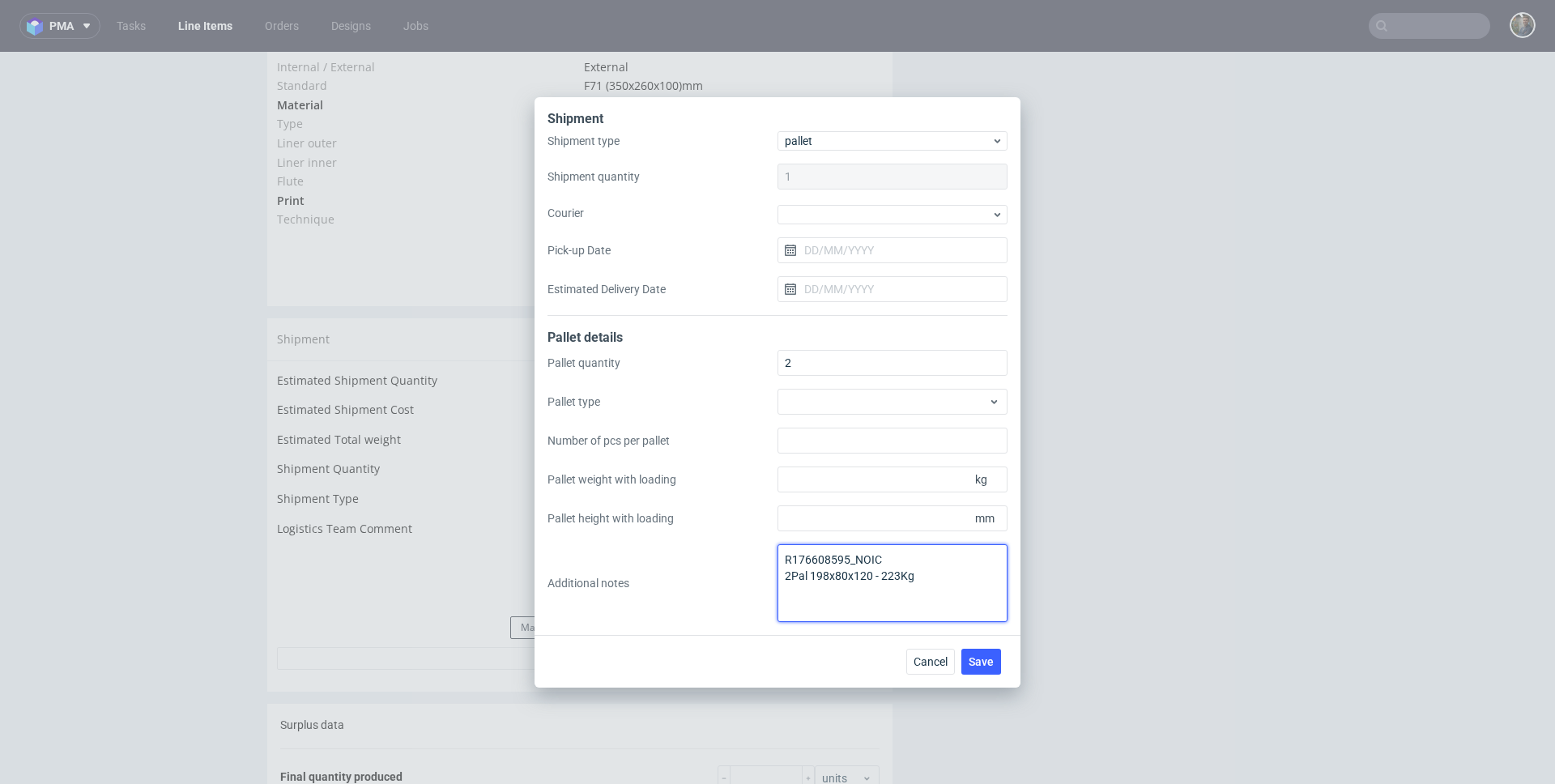
click at [917, 574] on textarea "R176608595_NOIC 2Pal 198x80x120 - 223Kg" at bounding box center [892, 583] width 230 height 77
click at [910, 561] on textarea "R176608595_NOIC 2Pal 198x80x120 - 223Kg" at bounding box center [892, 583] width 230 height 77
type textarea "R176608595_NOIC wys x dł x szer x waga 2Pal 198x80x120 - 223Kg"
click at [989, 665] on span "Save" at bounding box center [981, 661] width 25 height 12
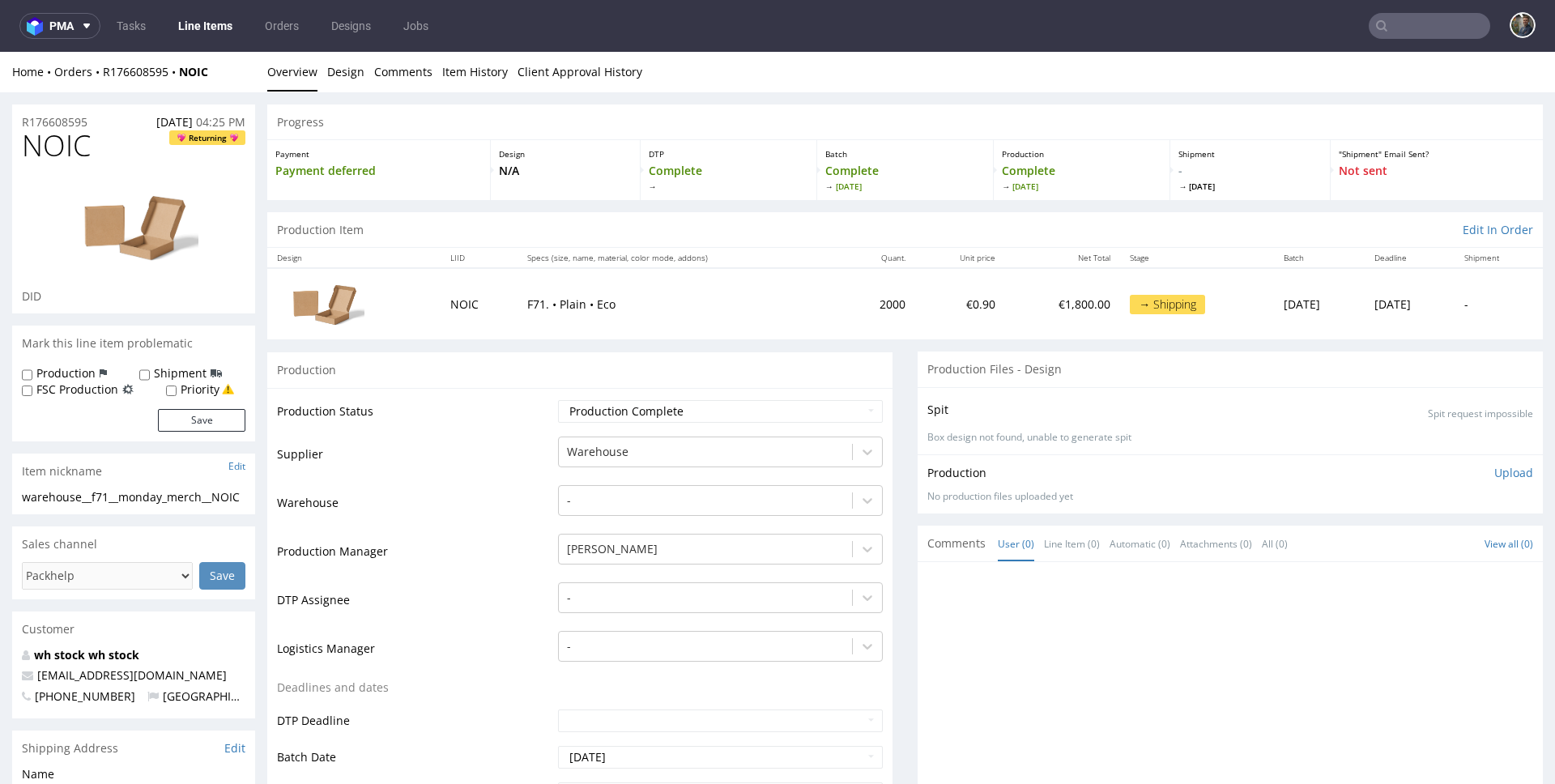
click at [1423, 39] on nav "pma Tasks Line Items Orders Designs Jobs" at bounding box center [777, 25] width 1555 height 51
click at [1419, 28] on input "text" at bounding box center [1429, 25] width 122 height 26
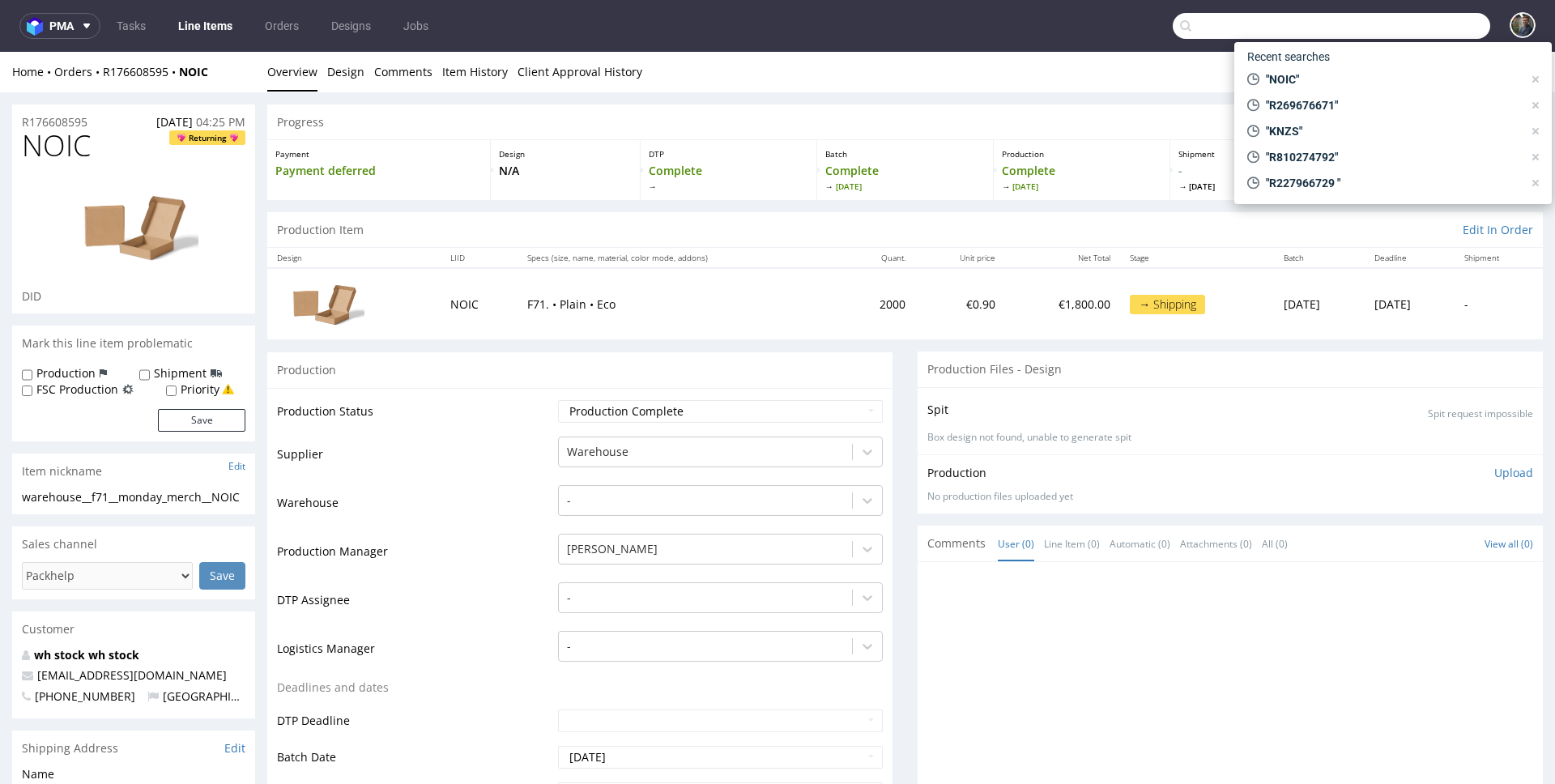
paste input "ALSI"
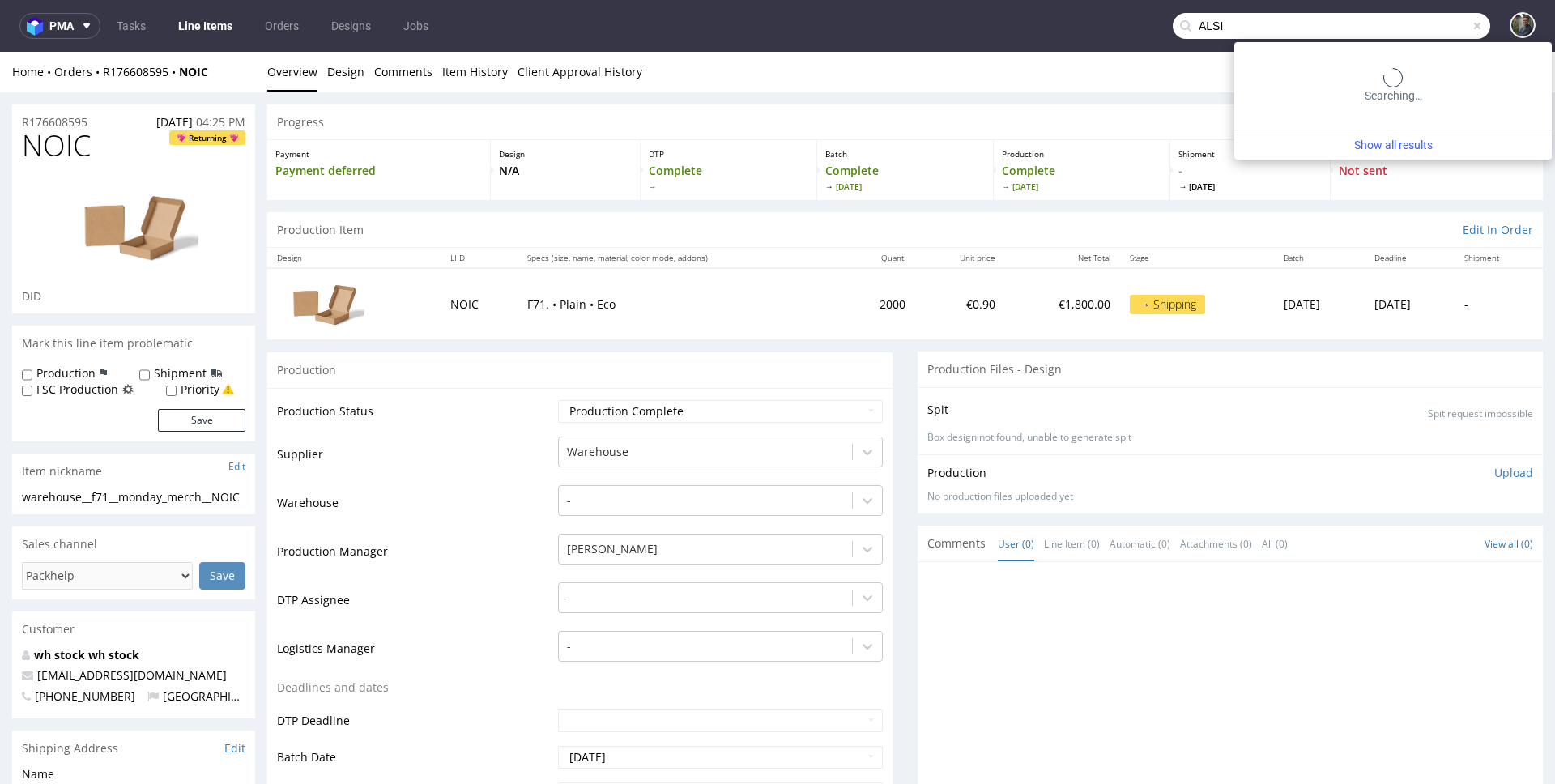
type input "ALSI"
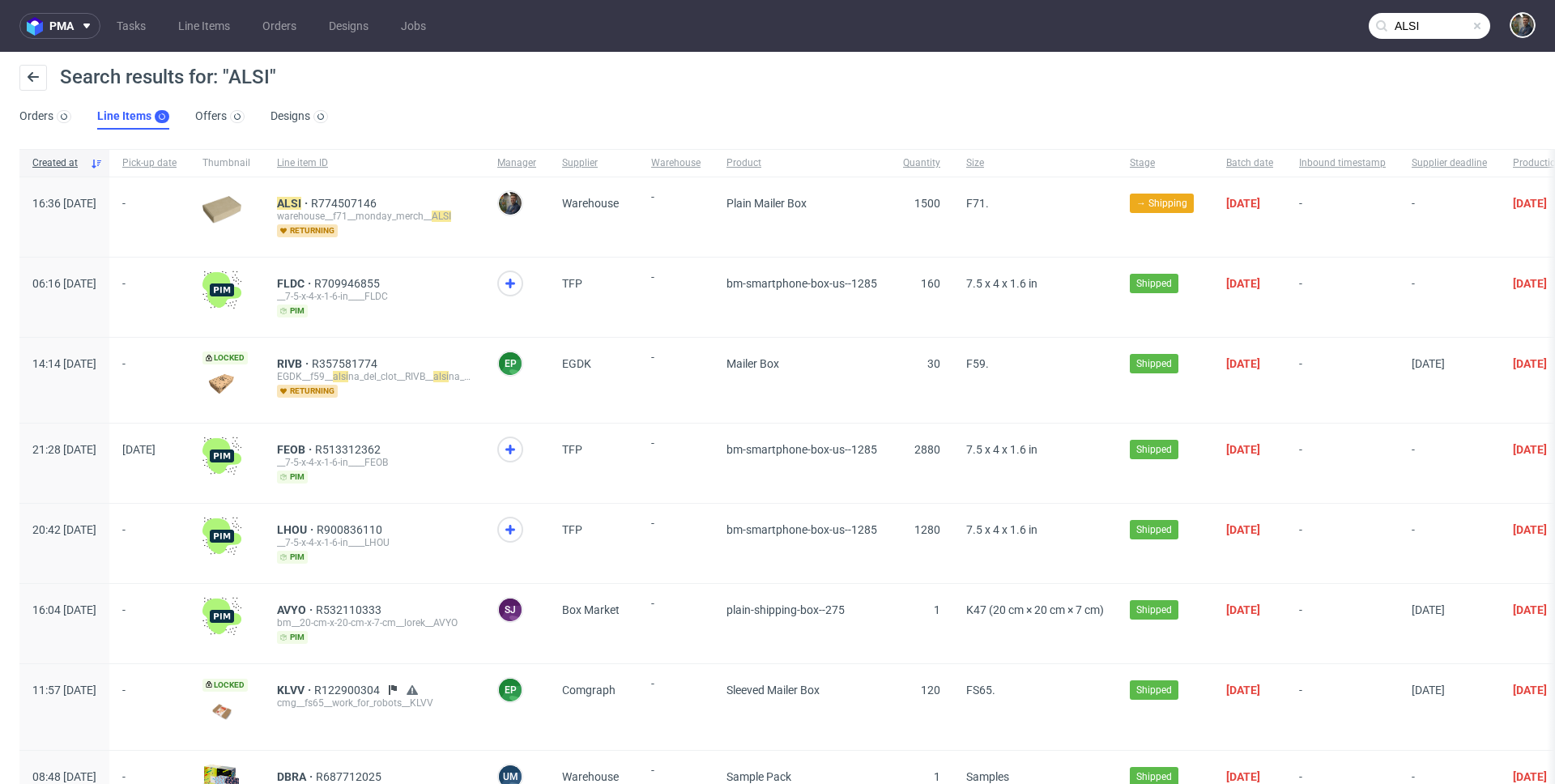
click div "ALSI R774507146 warehouse__f71__monday_merch__ ALSI returning"
click mark "ALSI"
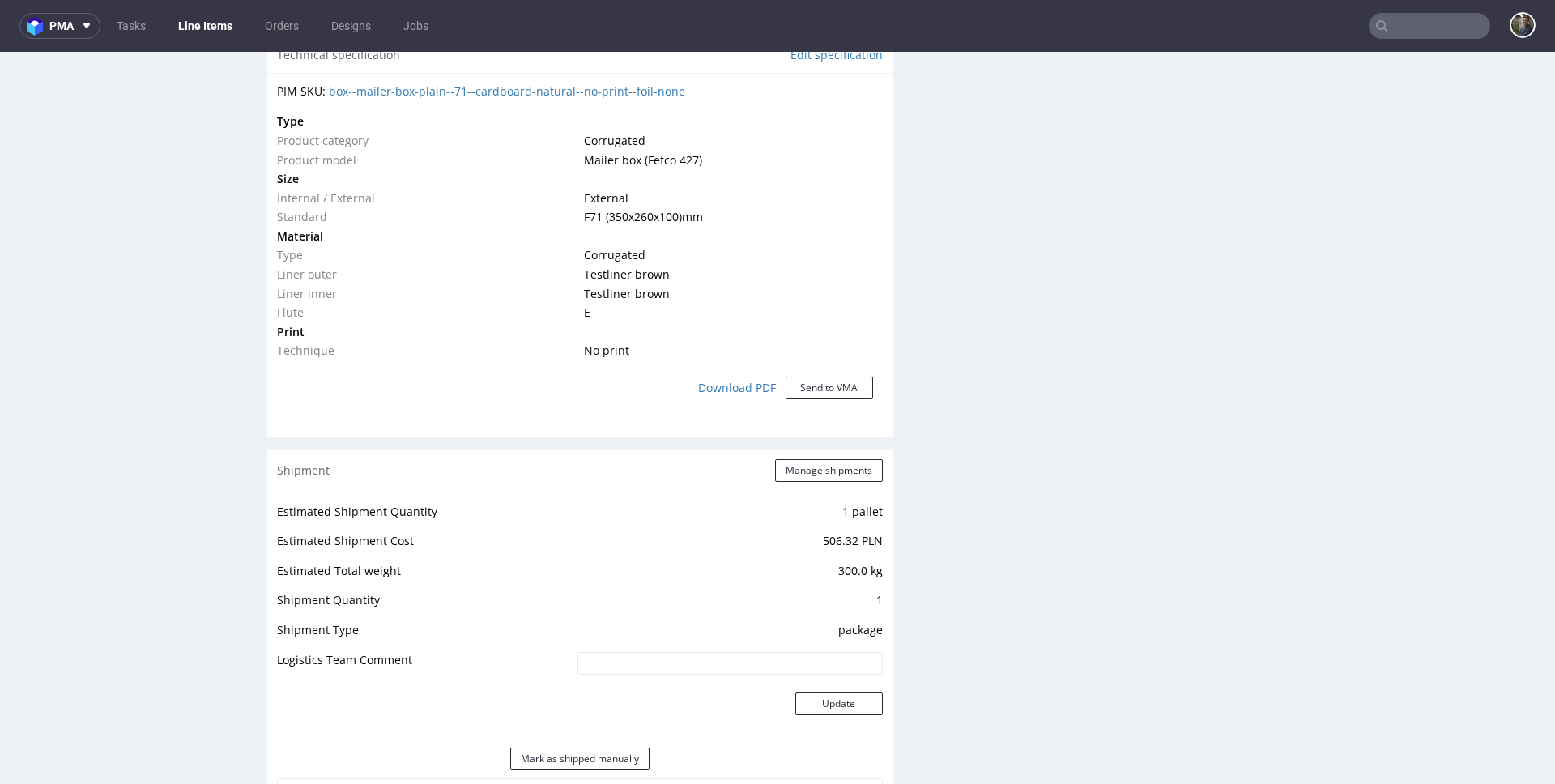
scroll to position [1280, 0]
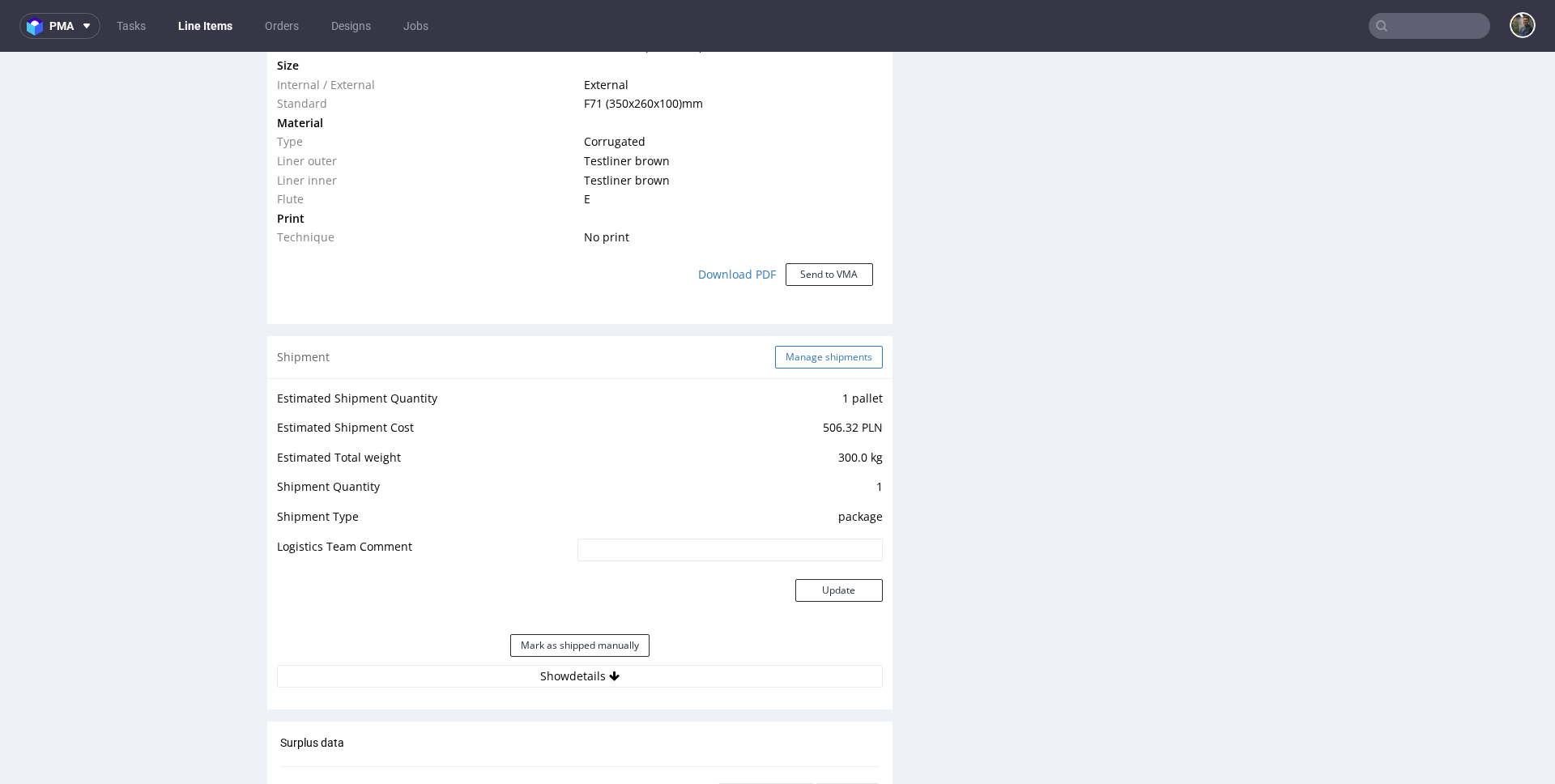
click button "Manage shipments"
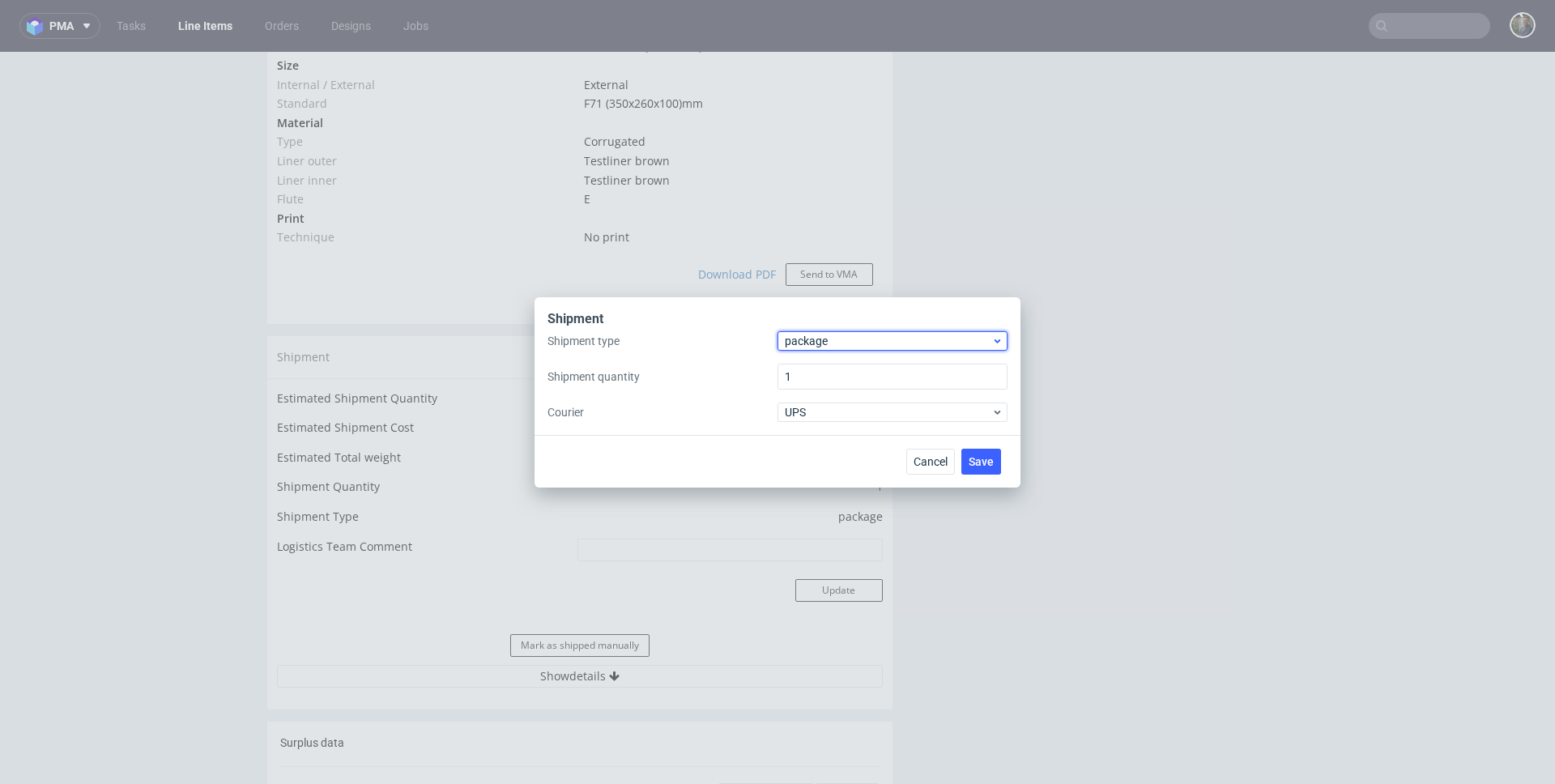
click span "package"
click div "pallet"
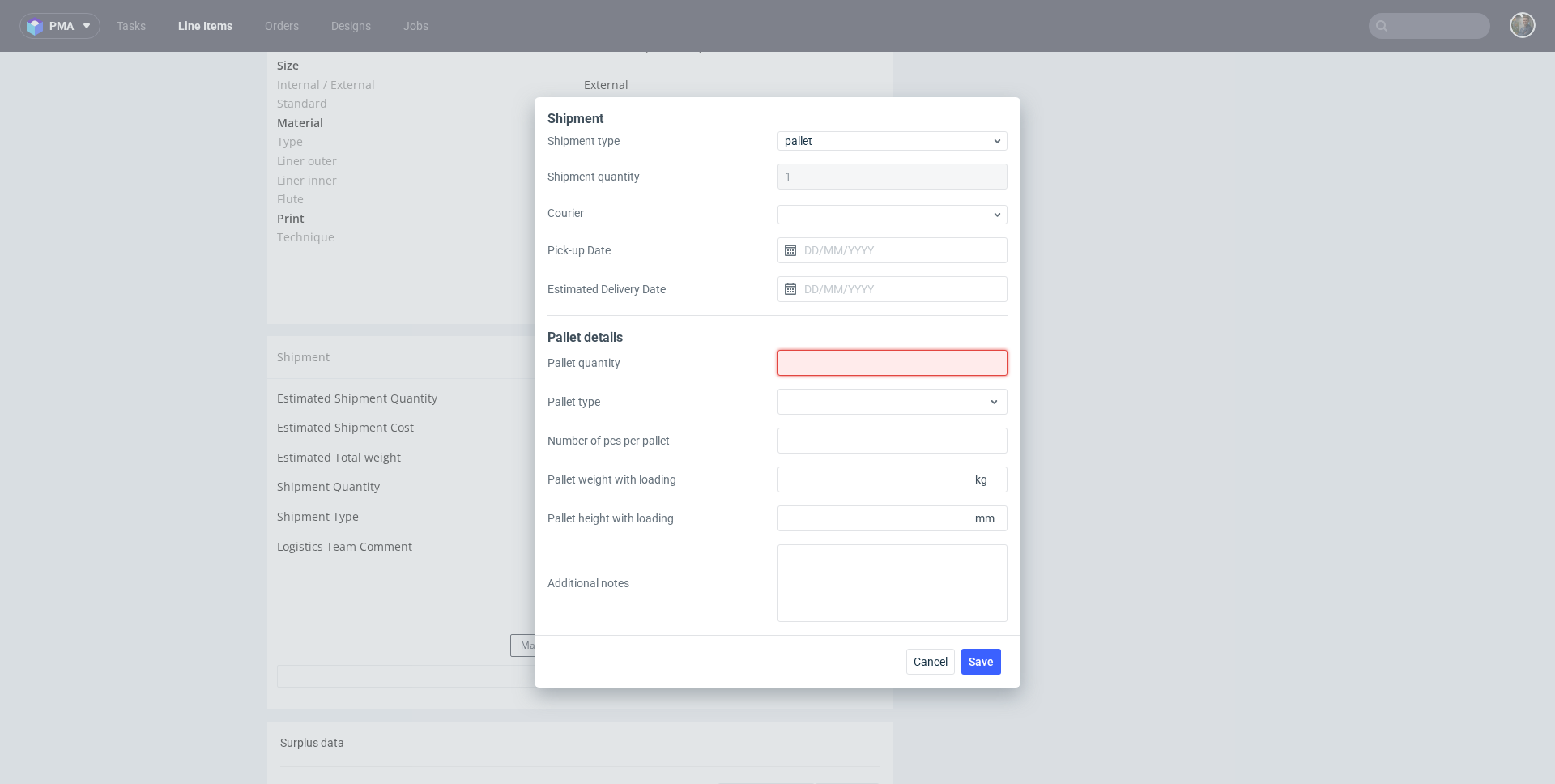
click input "Shipment type"
click textarea
paste textarea "R774507146_ALSI 1Pal 97x80x120 - 112Kg 1Pal 197x80x120 - 223g"
type textarea "R774507146_ALSI 1Pal 97x80x120 - 112Kg 1Pal 197x80x120 - 223g"
click input "Shipment type"
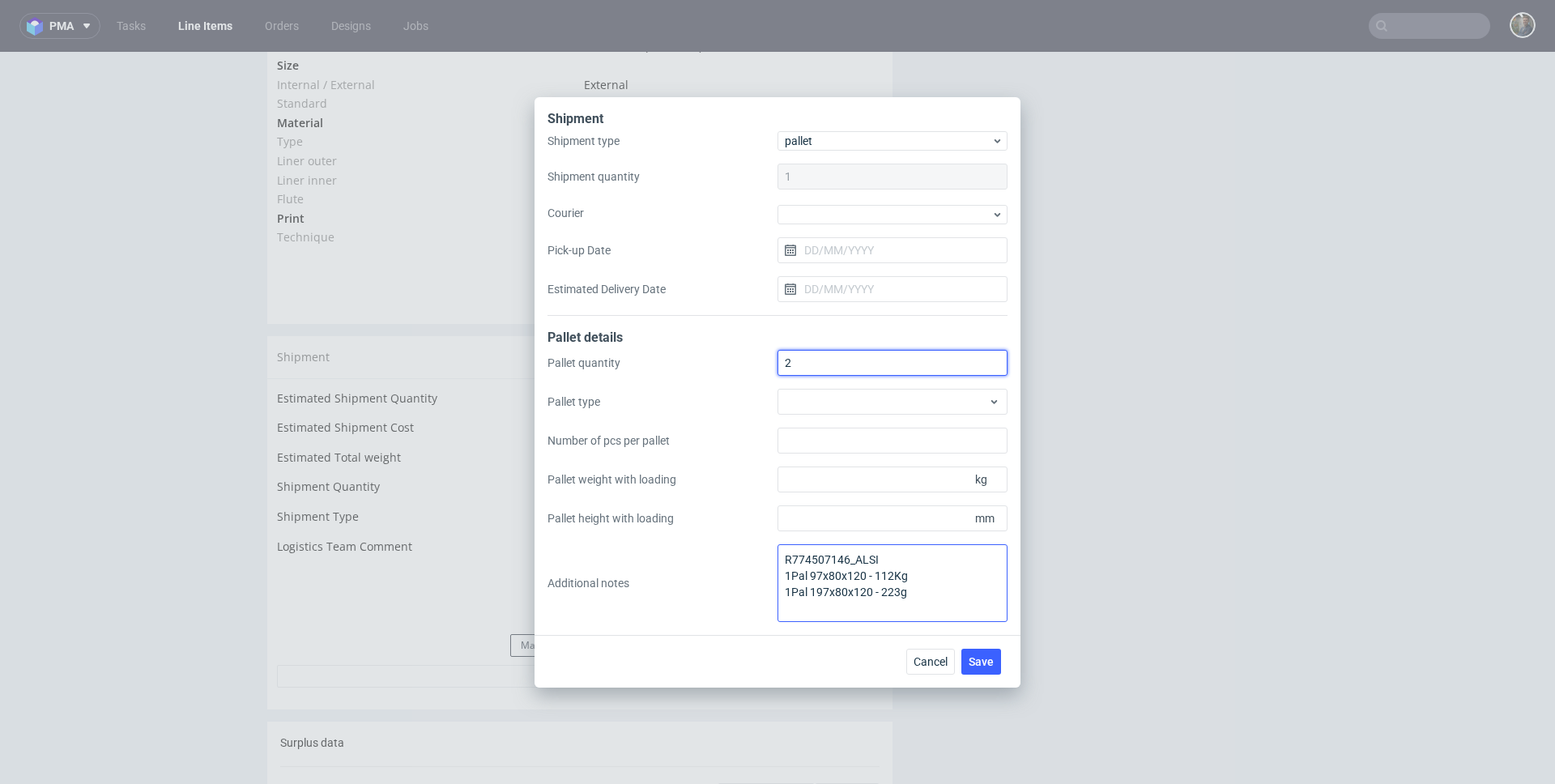
type input "2"
click textarea "R774507146_ALSI 1Pal 97x80x120 - 112Kg 1Pal 197x80x120 - 223g"
type textarea "R774507146_ALSI wys x szer x dł x waga 1Pal 97x80x120 - 112Kg 1Pal 197x80x120 -…"
click button "Save"
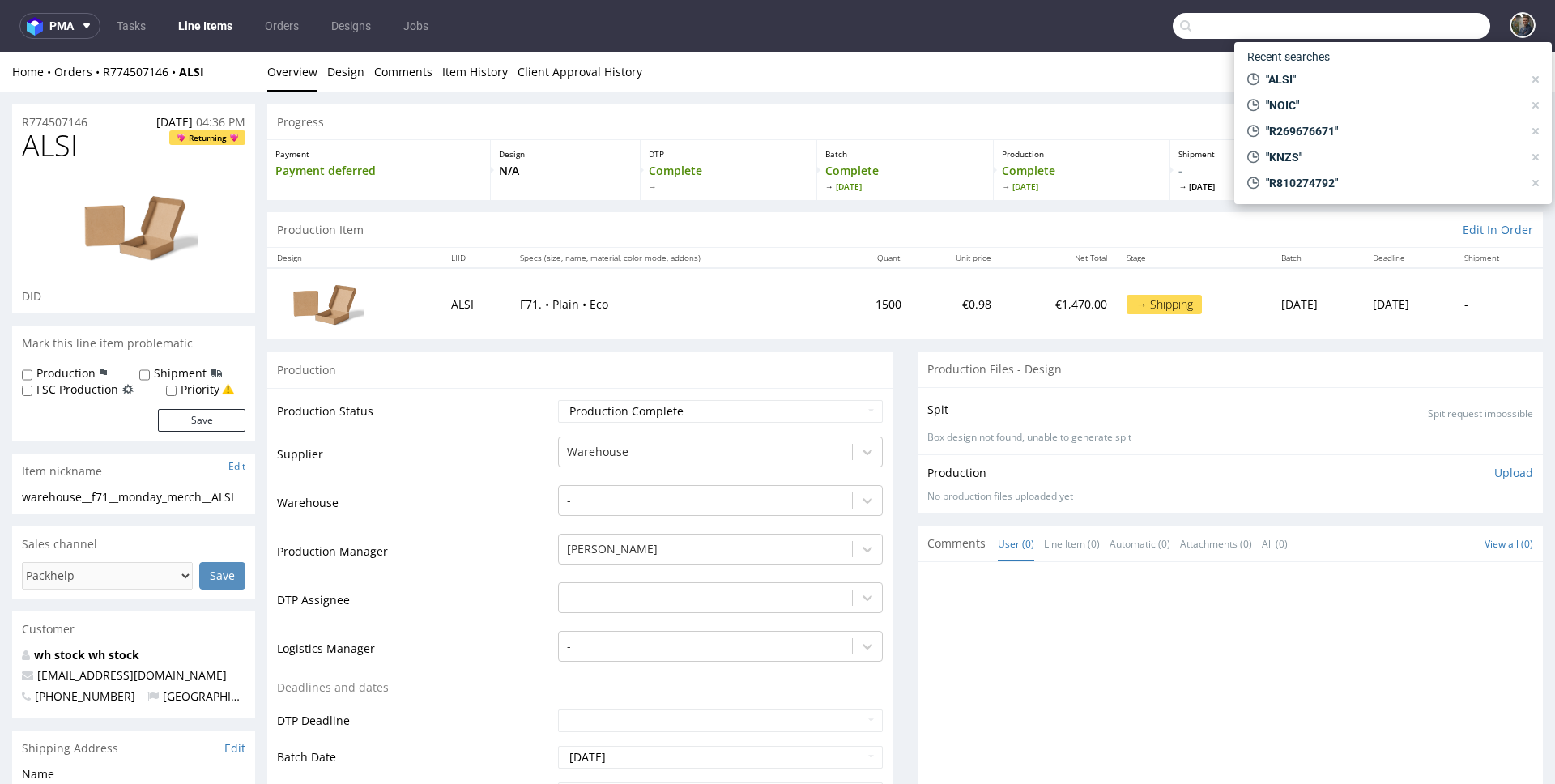
click at [1406, 27] on input "text" at bounding box center [1331, 25] width 317 height 26
paste input "BKXJ"
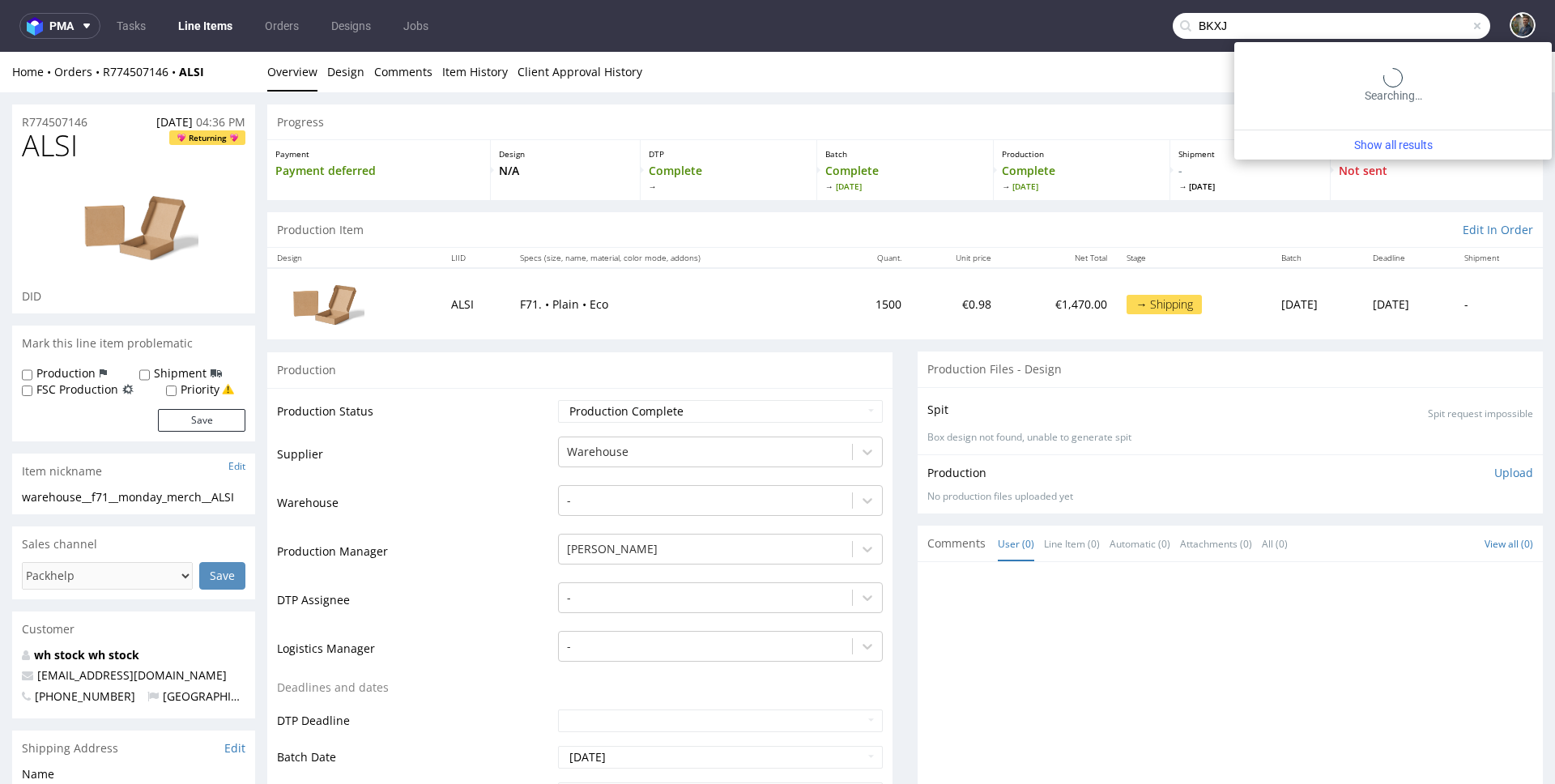
type input "BKXJ"
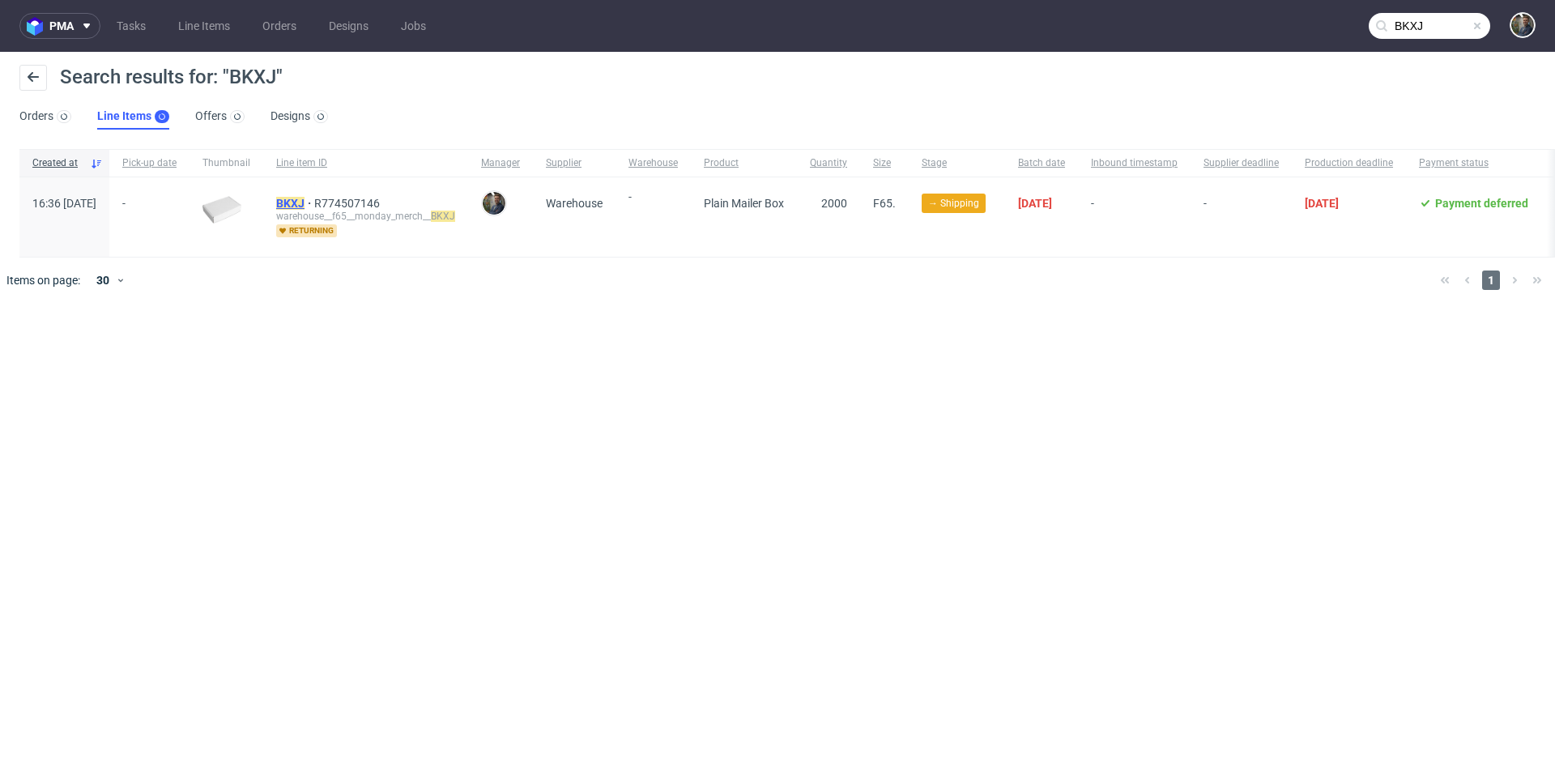
click at [305, 205] on mark "BKXJ" at bounding box center [289, 203] width 28 height 13
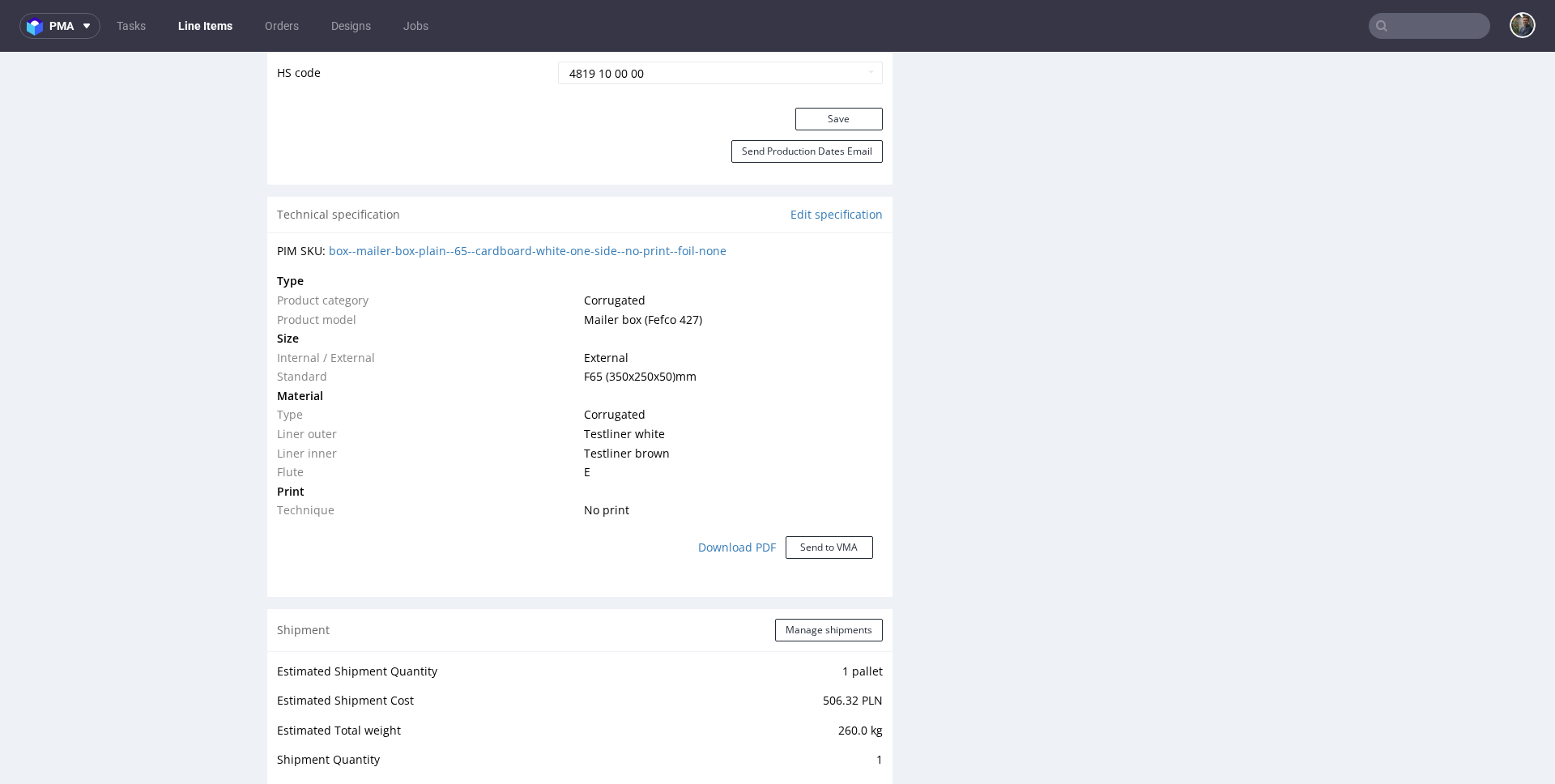
scroll to position [1468, 0]
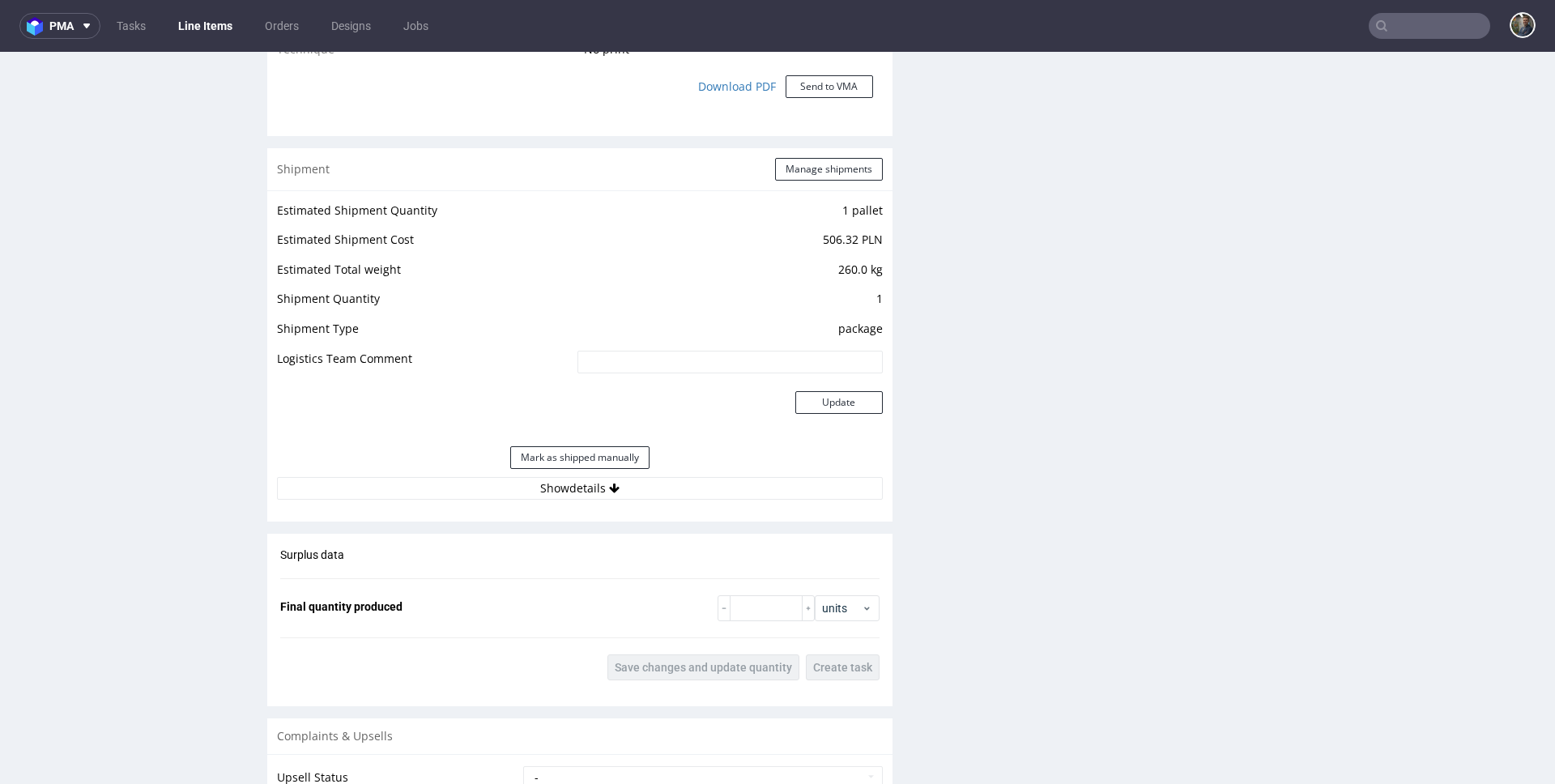
click at [809, 184] on div "Shipment Manage shipments" at bounding box center [579, 169] width 625 height 42
click at [809, 176] on button "Manage shipments" at bounding box center [828, 169] width 107 height 23
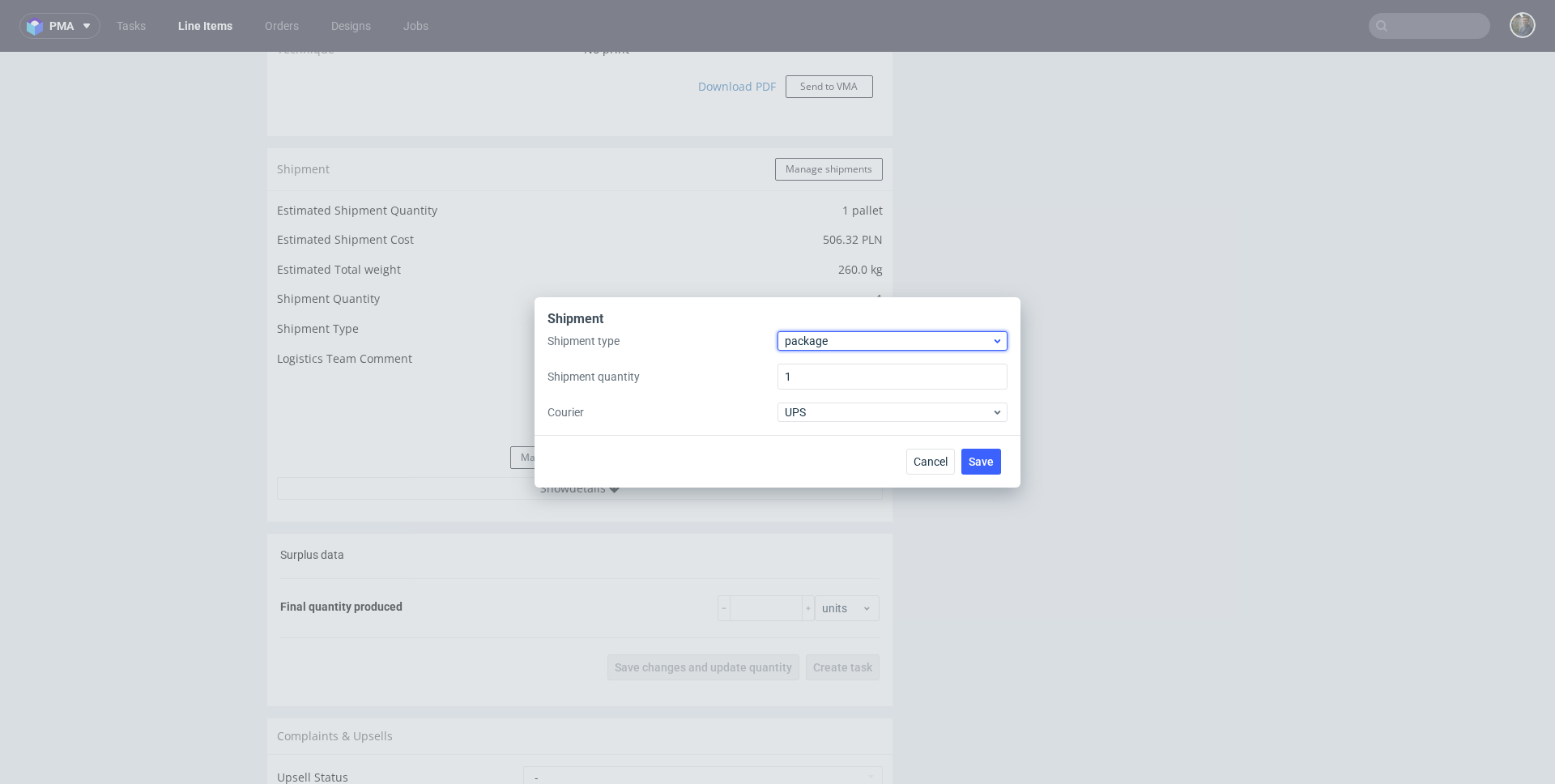
click at [813, 346] on span "package" at bounding box center [887, 341] width 206 height 16
click at [812, 340] on span "package" at bounding box center [887, 341] width 206 height 16
click at [818, 369] on div "pallet" at bounding box center [892, 375] width 217 height 29
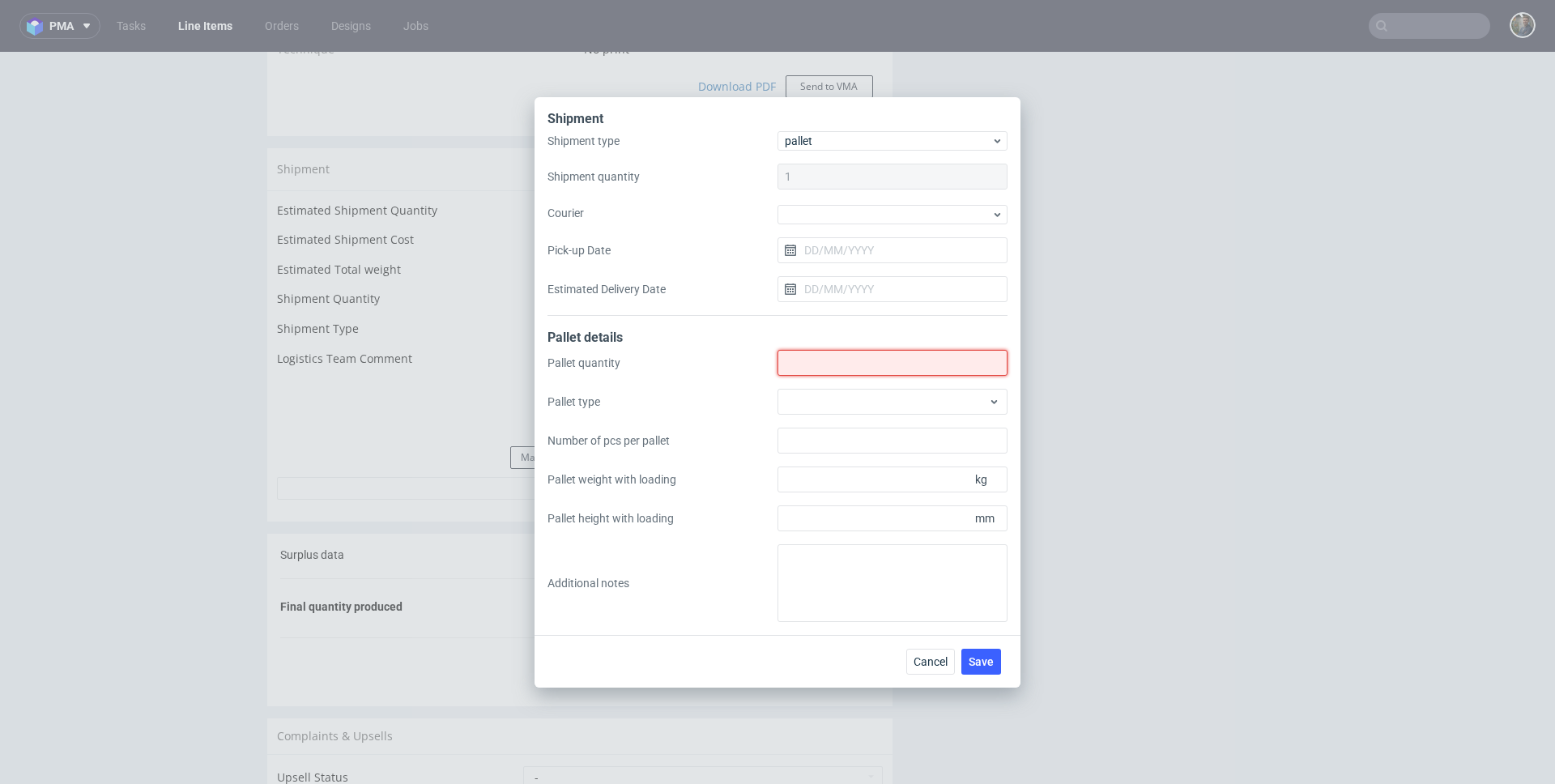
click at [818, 369] on input "Shipment type" at bounding box center [892, 362] width 230 height 26
type input "1"
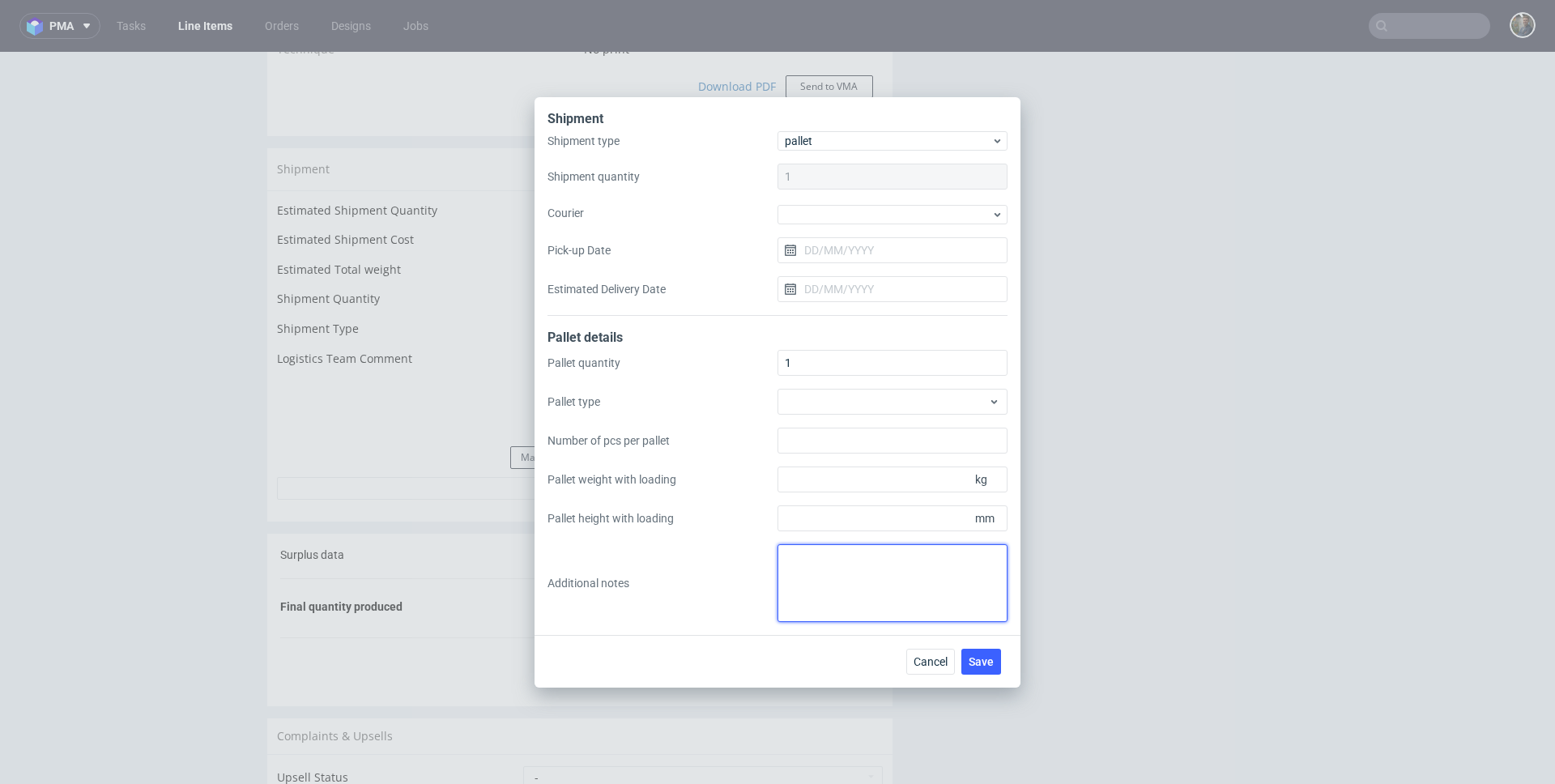
click at [843, 561] on textarea at bounding box center [892, 583] width 230 height 77
paste textarea "R774507146_BKXJ 1Pal 173x80x120 - 268Kg"
click at [904, 552] on textarea "R774507146_BKXJ 1Pal 173x80x120 - 268Kg" at bounding box center [892, 583] width 230 height 77
type textarea "R774507146_BKXJ wys x dł x szer x waga 1Pal 173x80x120 - 268Kg"
click at [977, 656] on span "Save" at bounding box center [981, 661] width 25 height 12
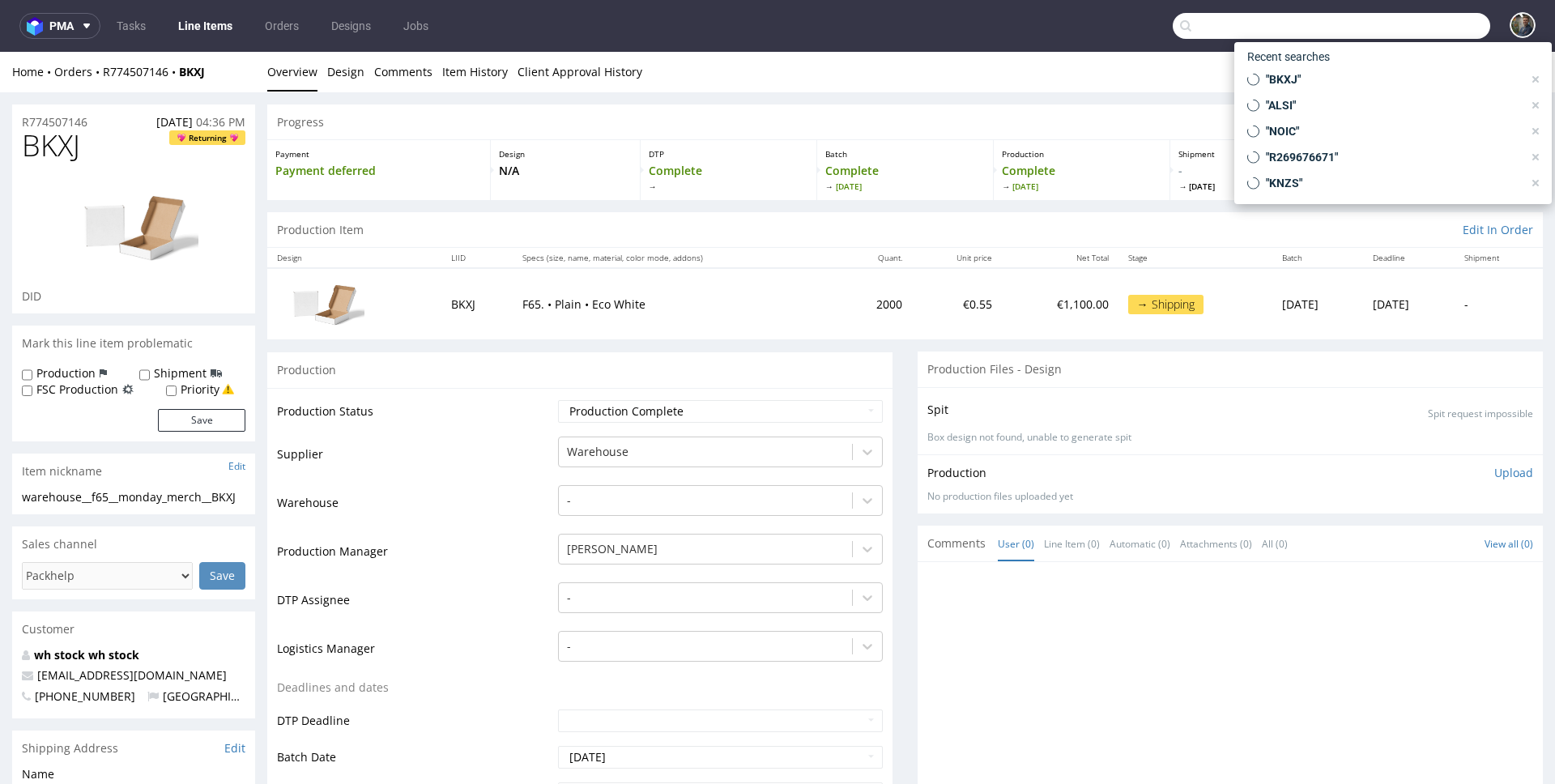
click at [1389, 20] on input "text" at bounding box center [1331, 25] width 317 height 26
paste input "HXCX"
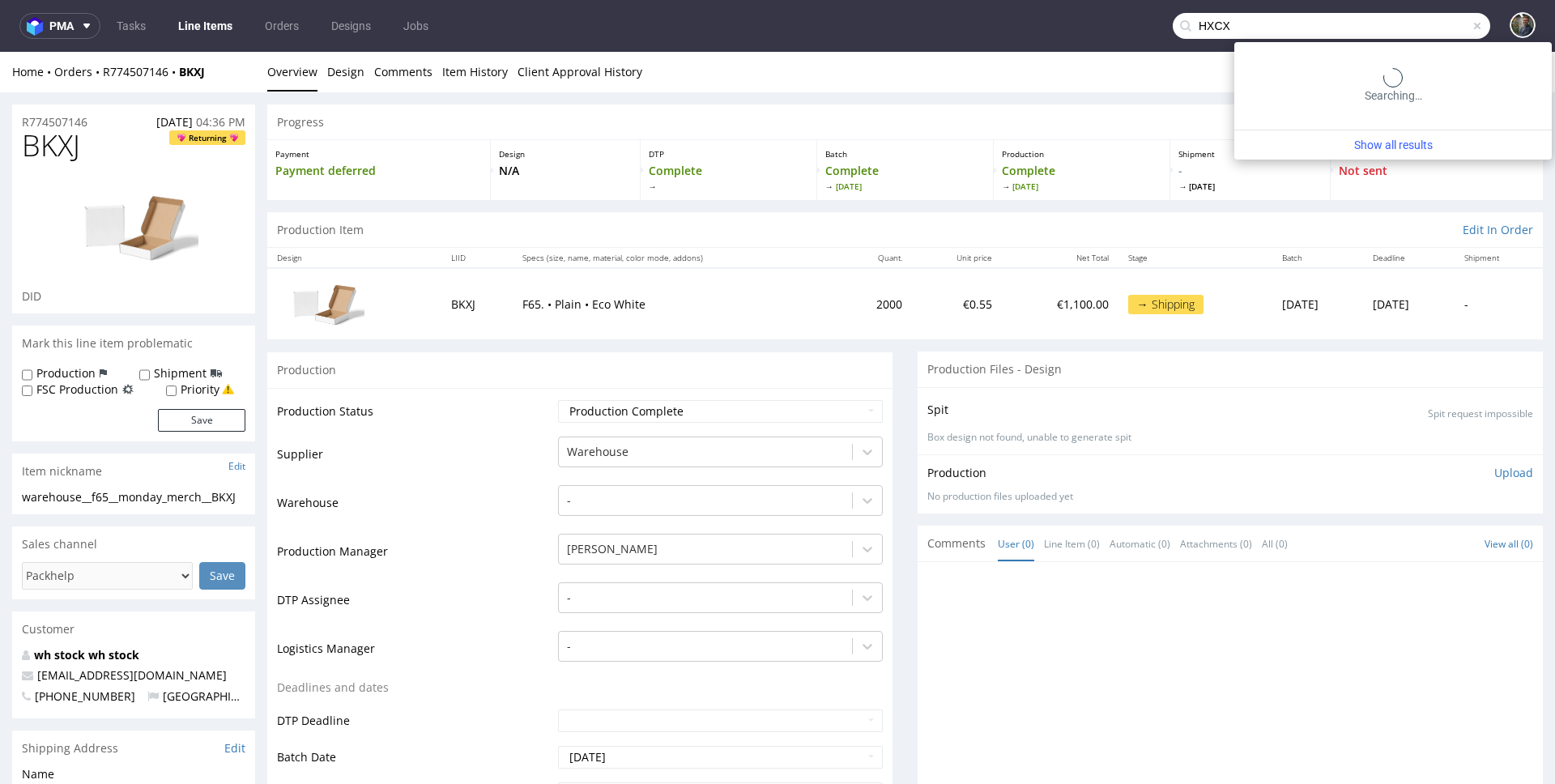
type input "HXCX"
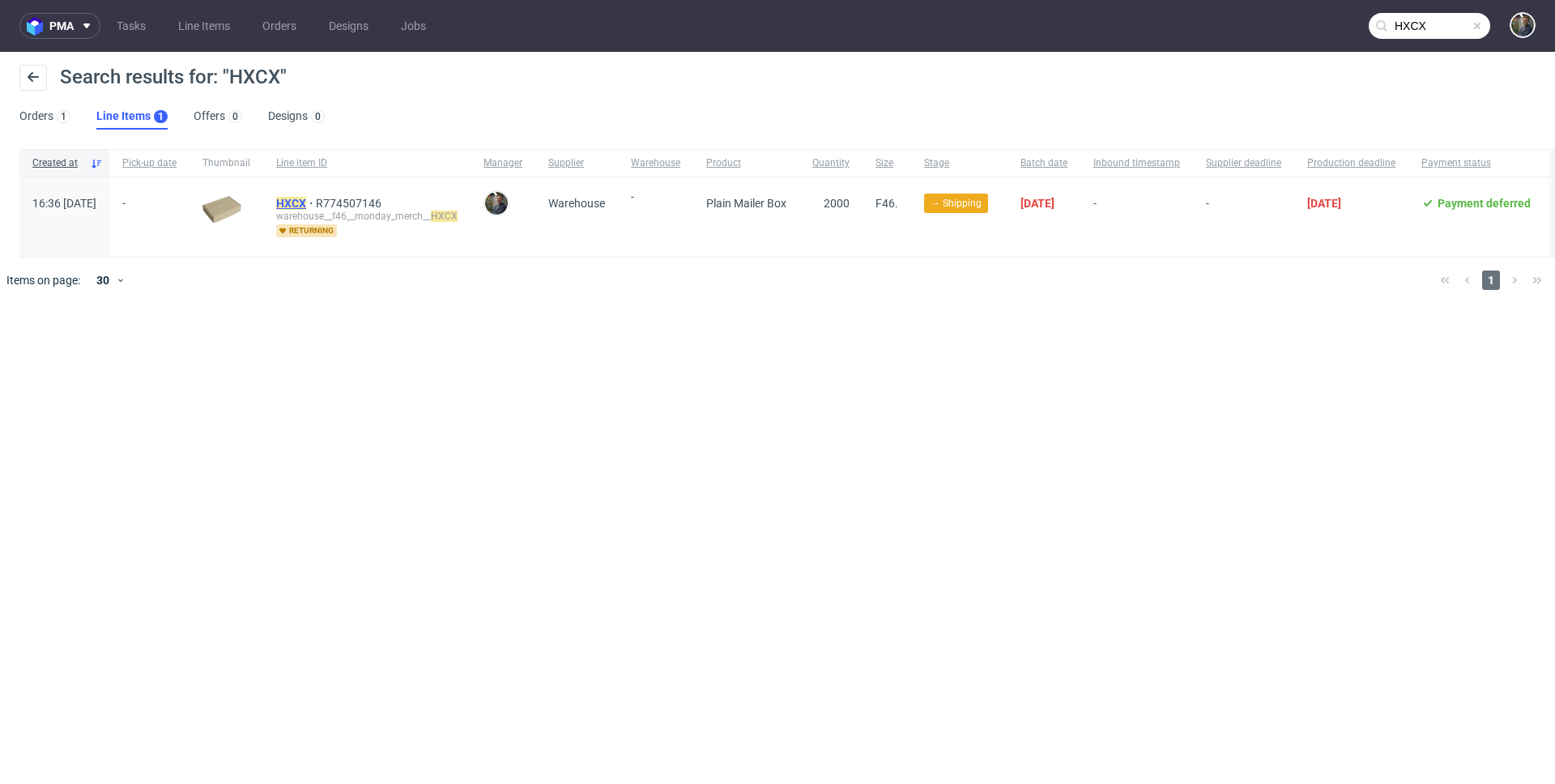
click at [306, 202] on mark "HXCX" at bounding box center [290, 203] width 30 height 13
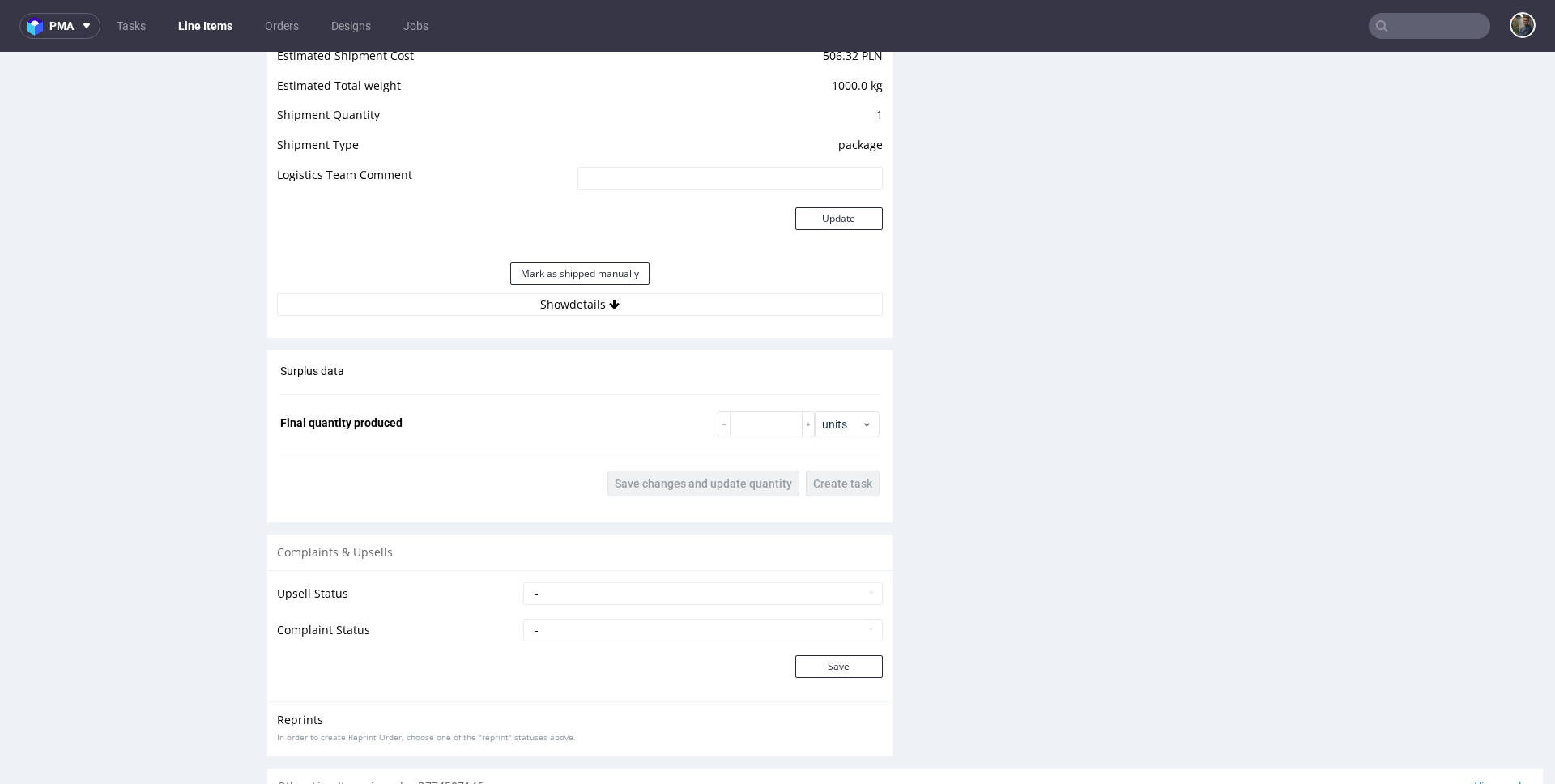
scroll to position [1362, 0]
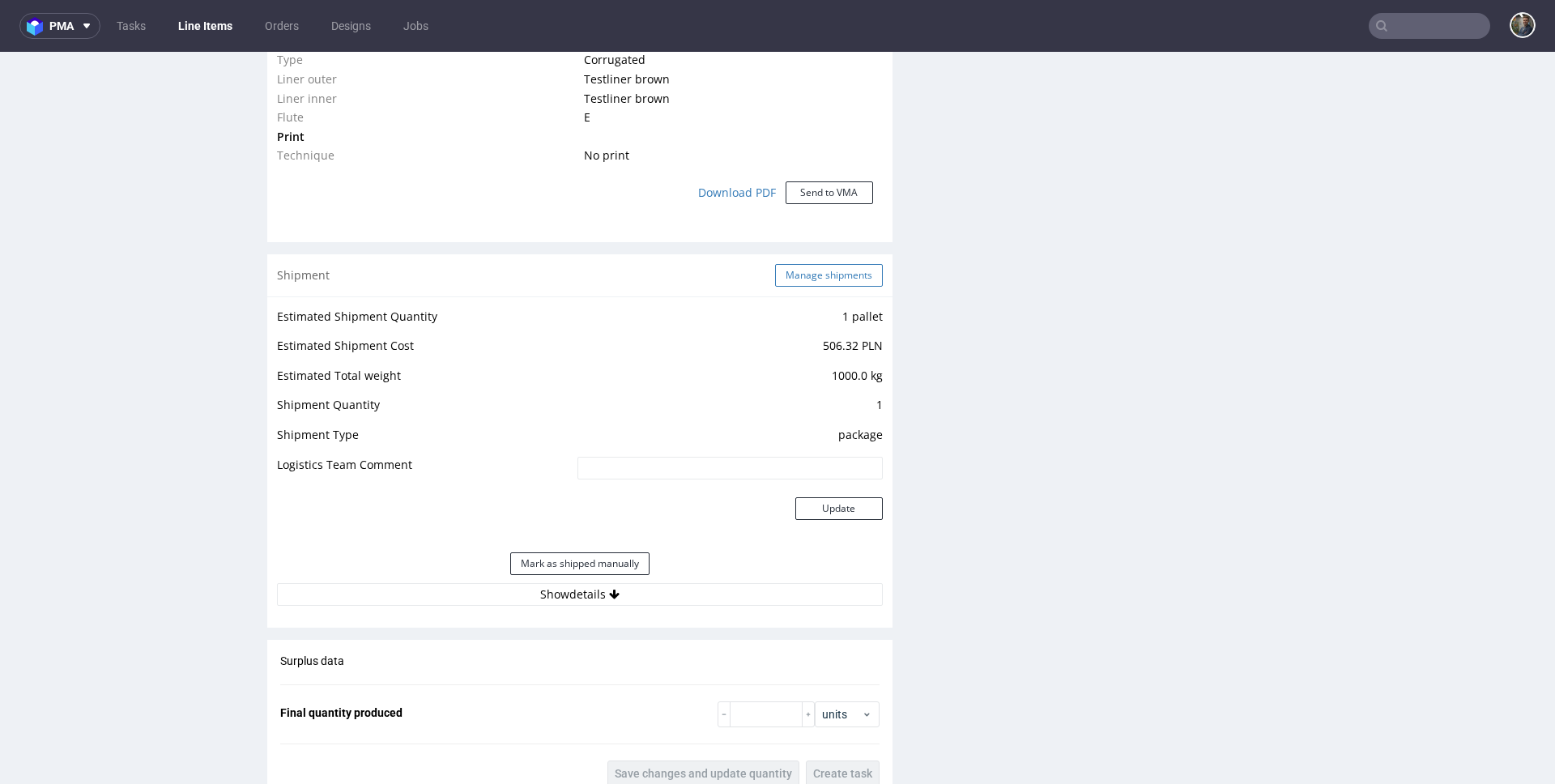
click at [782, 264] on button "Manage shipments" at bounding box center [828, 275] width 107 height 23
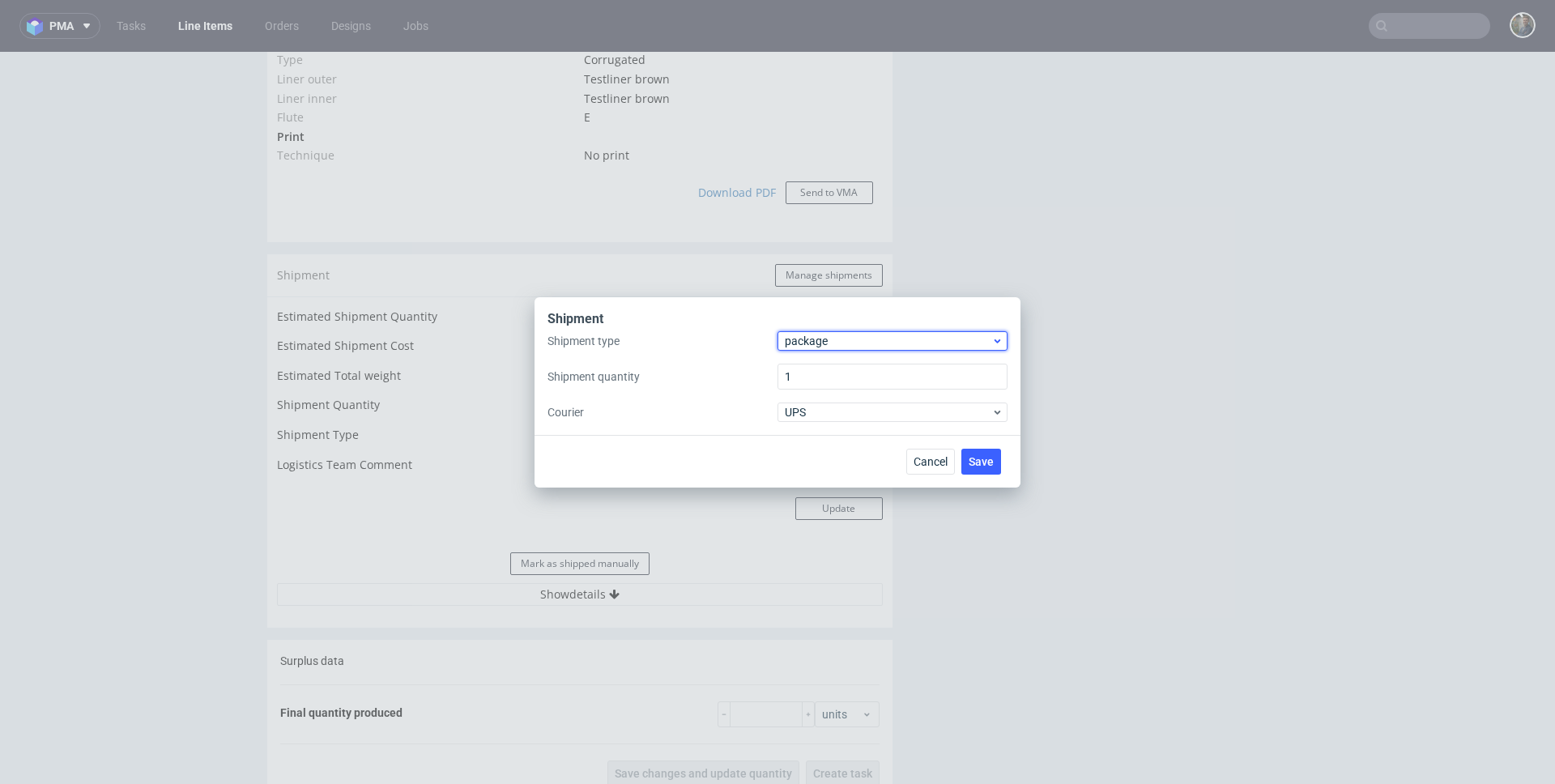
click at [807, 340] on span "package" at bounding box center [887, 341] width 206 height 16
click at [818, 379] on div "pallet" at bounding box center [892, 375] width 217 height 29
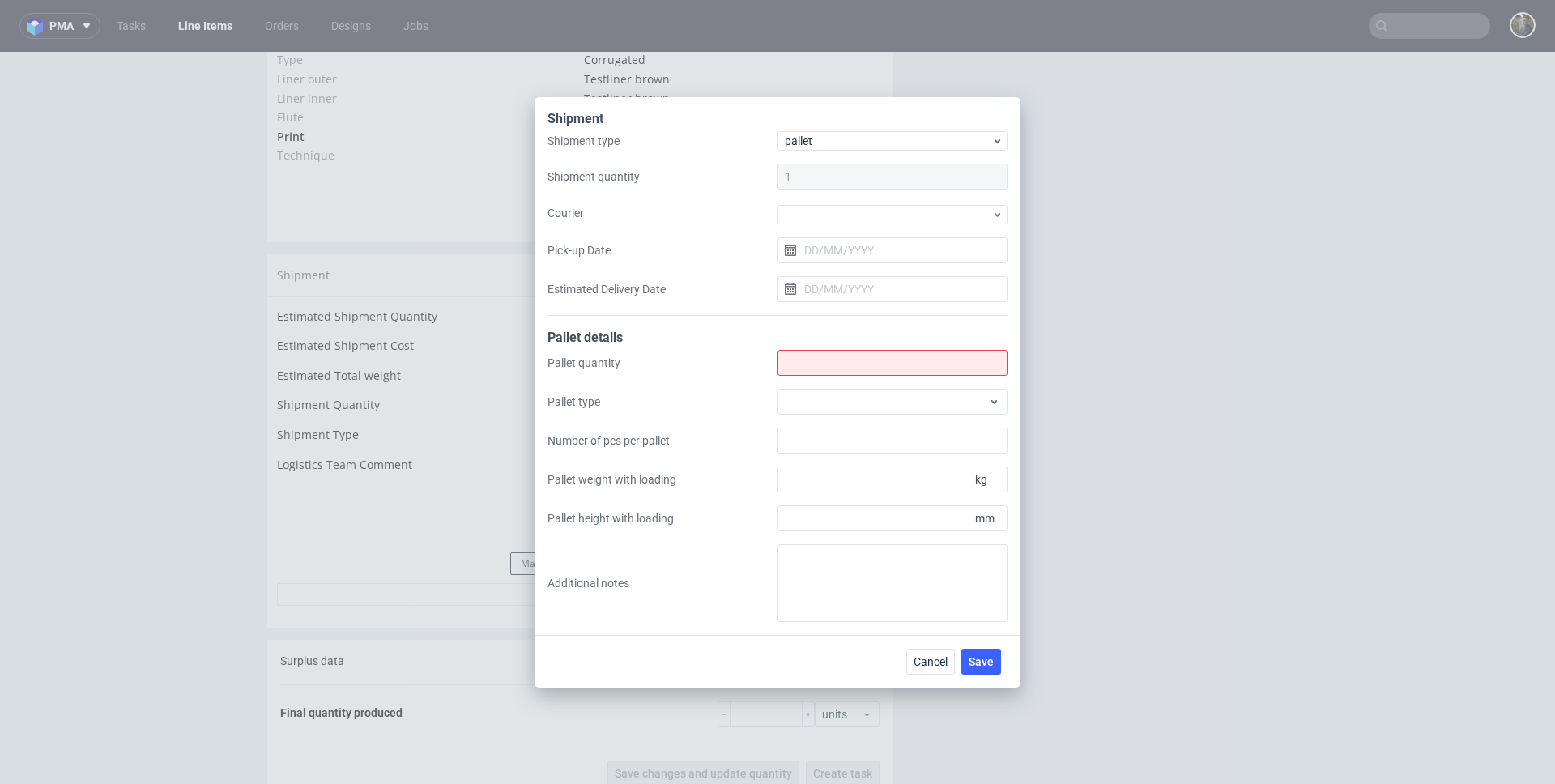
click at [816, 377] on div "Pallet quantity Pallet type Number of pcs per pallet Pallet weight with loading…" at bounding box center [777, 486] width 460 height 272
click at [816, 361] on input "Shipment type" at bounding box center [892, 362] width 230 height 26
type input "1"
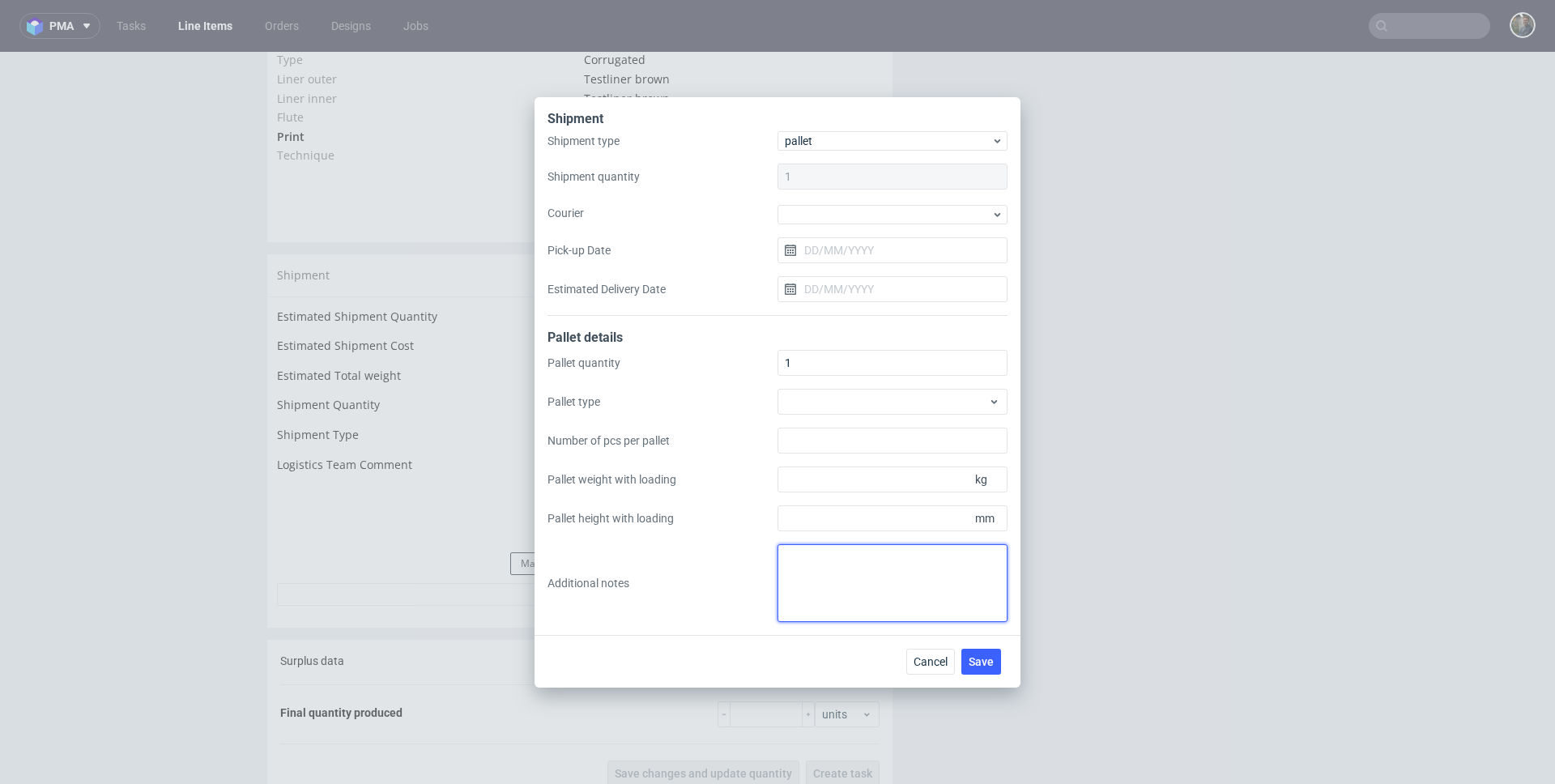
click at [858, 594] on textarea at bounding box center [892, 583] width 230 height 77
paste textarea "R774507146_HXCX 1Pal 90x80x120 - 121Kg"
click at [932, 563] on textarea "R774507146_HXCX 1Pal 90x80x120 - 121Kg" at bounding box center [892, 583] width 230 height 77
type textarea "R774507146_HXCX wys x szer x [PERSON_NAME] 1Pal 90x80x120 - 121Kg"
click at [995, 663] on button "Save" at bounding box center [981, 661] width 40 height 26
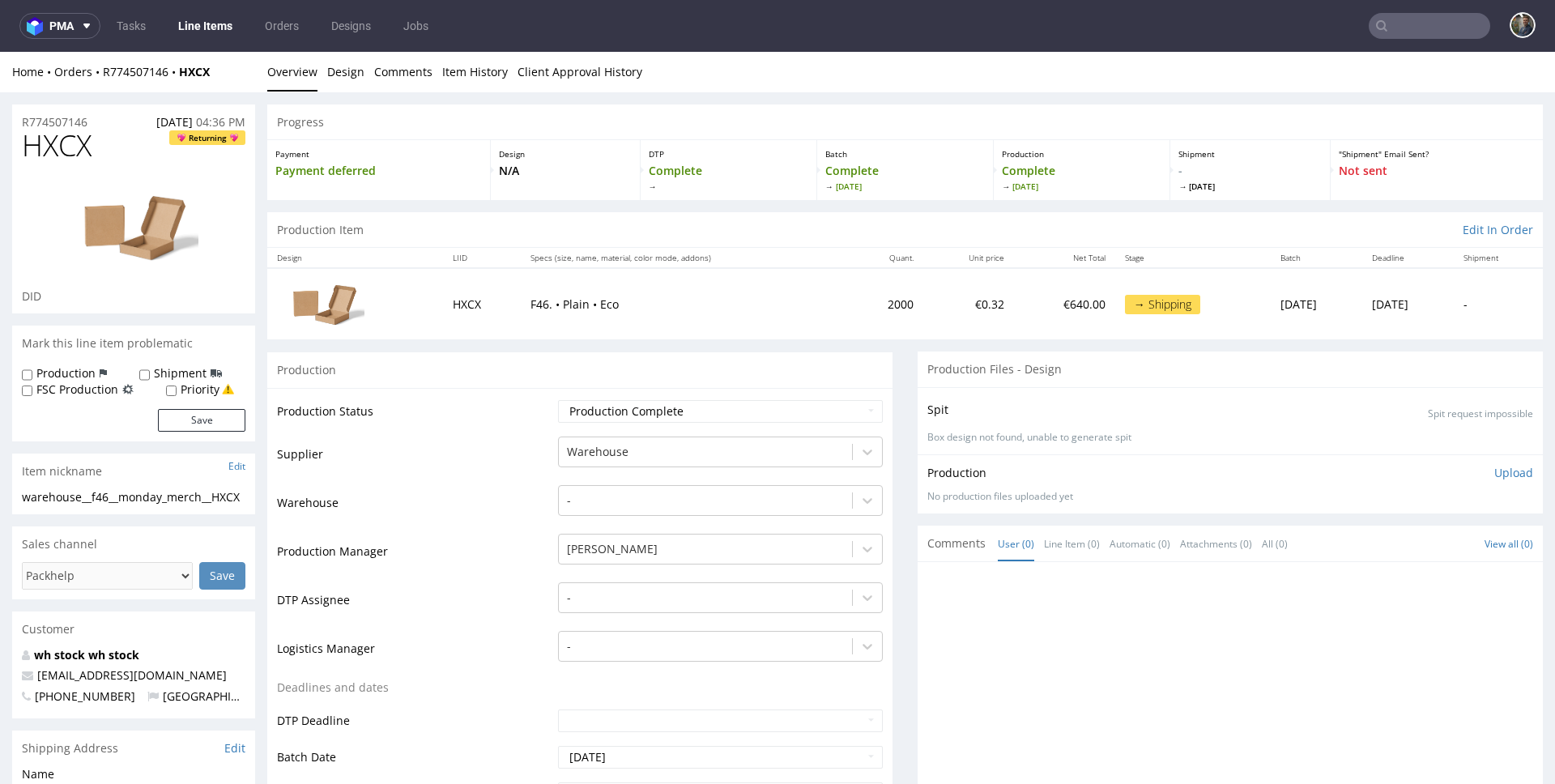
click at [1413, 23] on input "text" at bounding box center [1429, 25] width 122 height 26
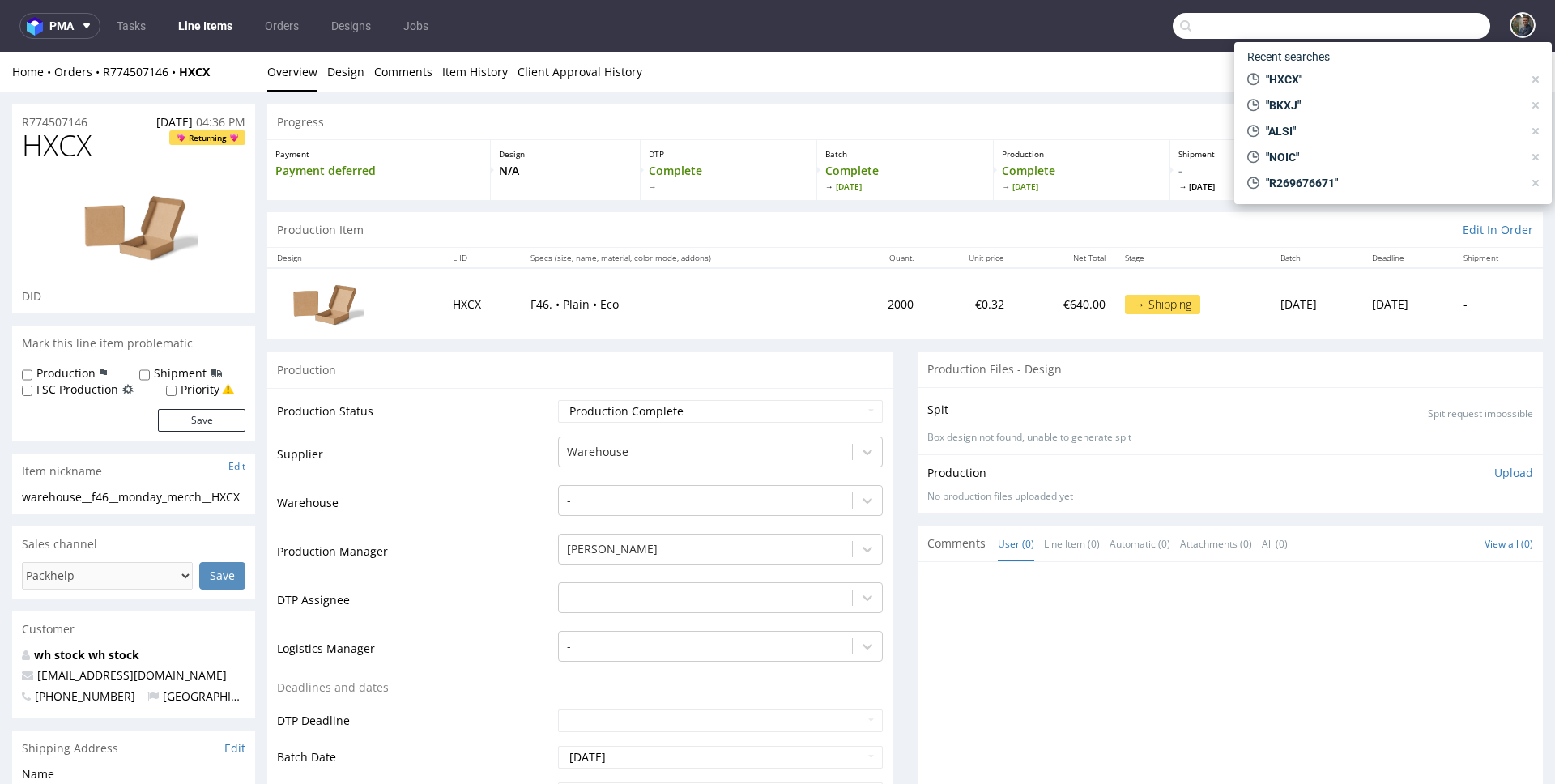
paste input "KQAA"
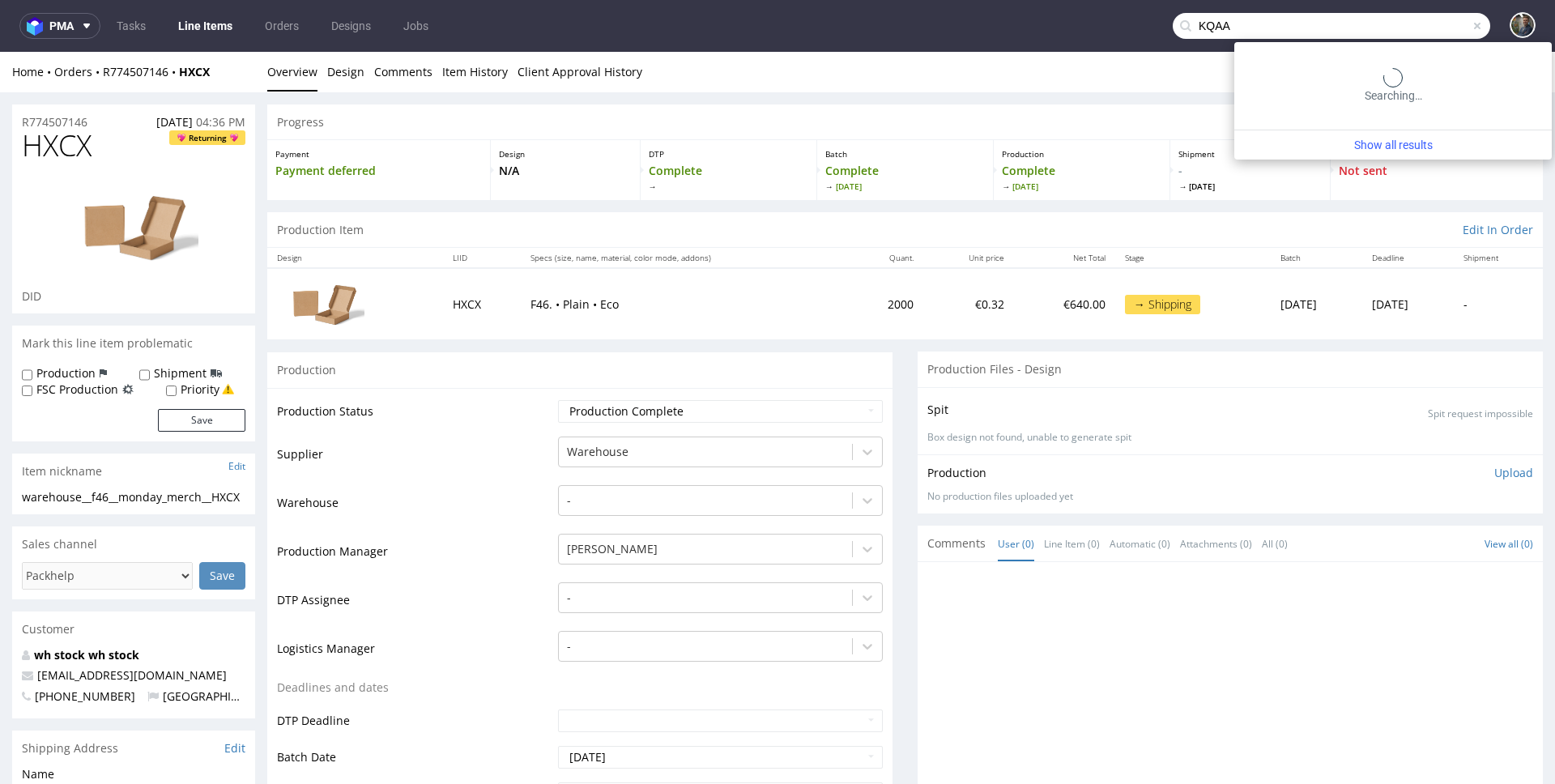
type input "KQAA"
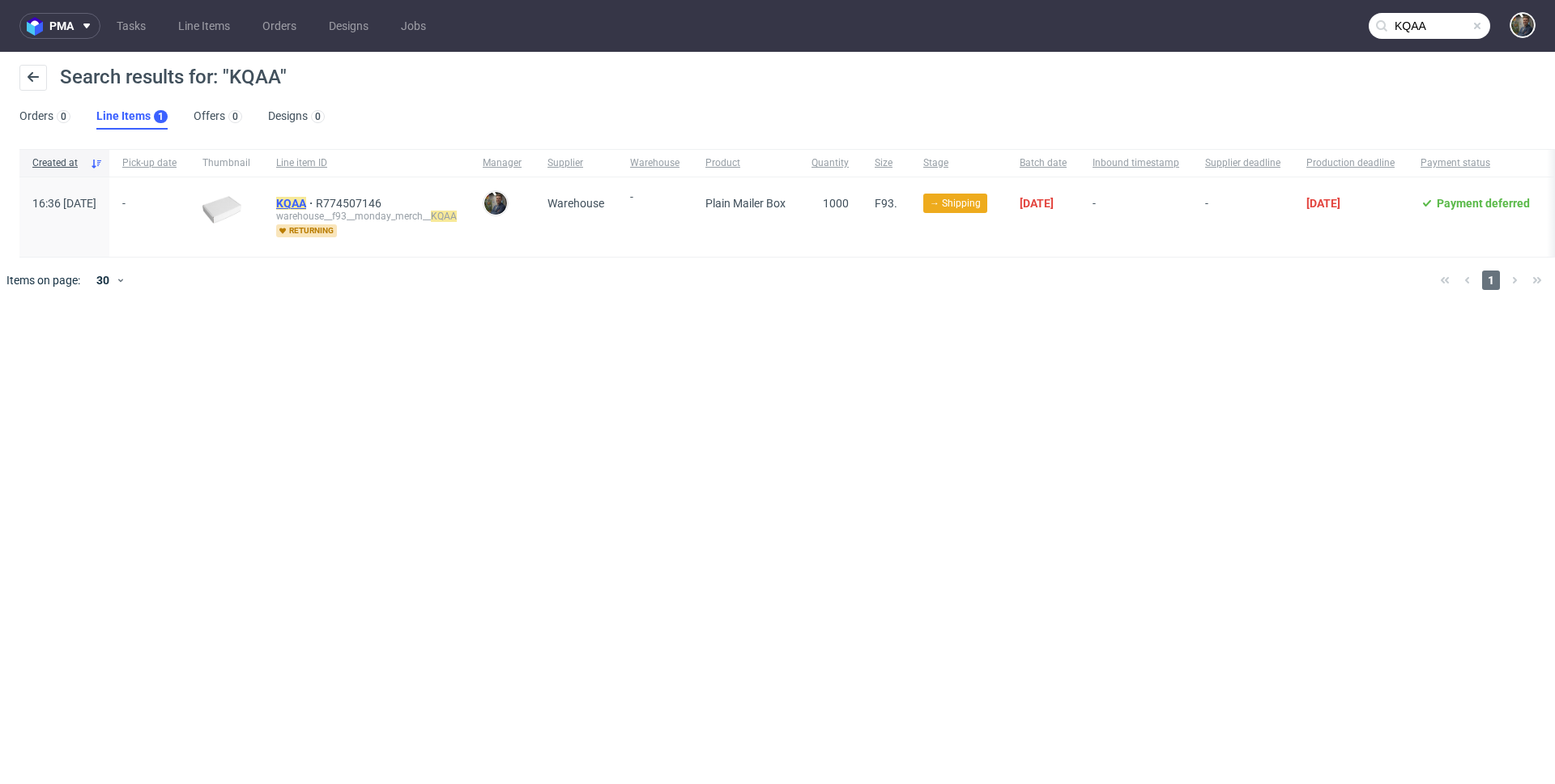
click at [306, 204] on mark "KQAA" at bounding box center [290, 203] width 30 height 13
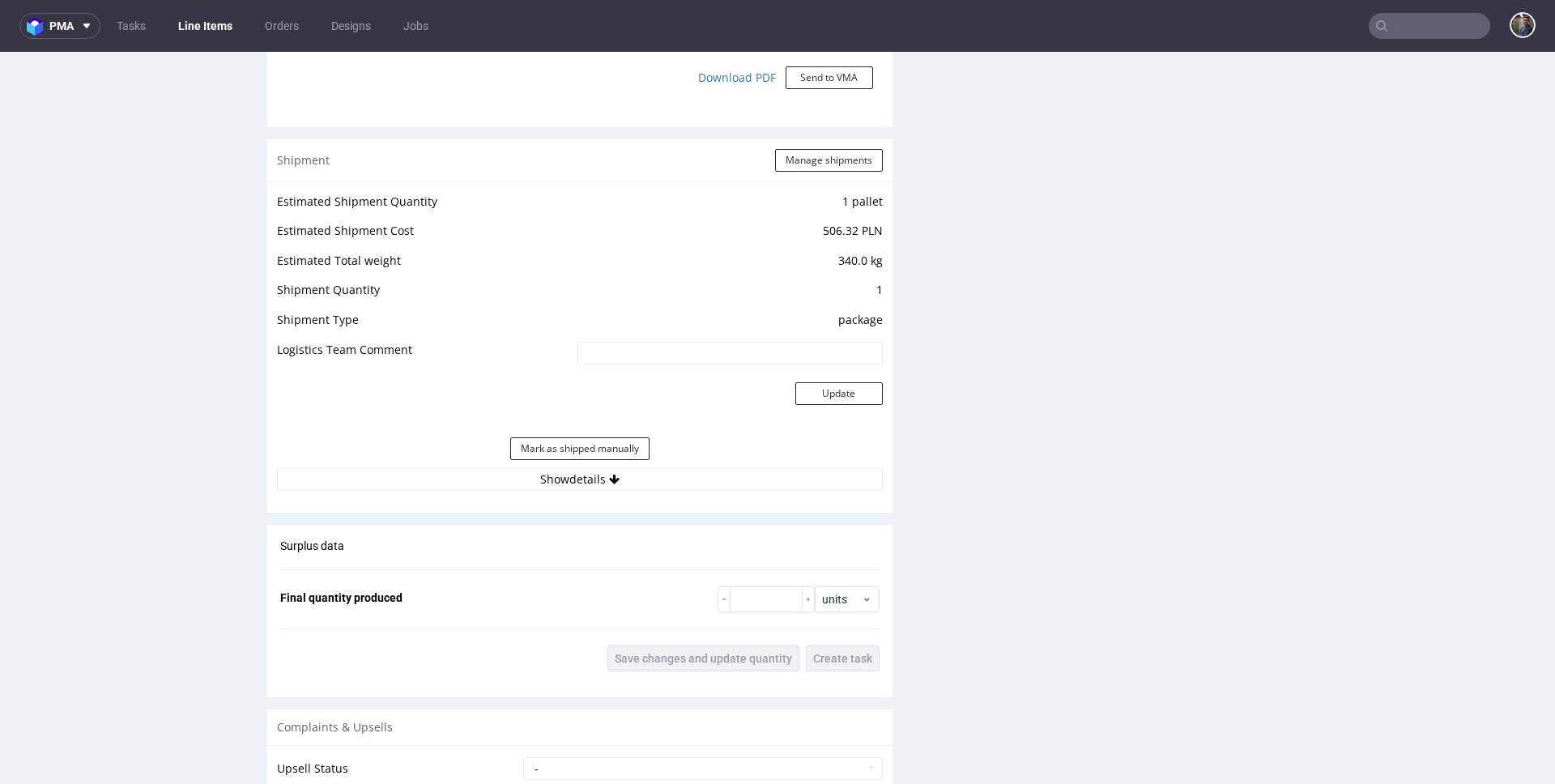
scroll to position [1405, 0]
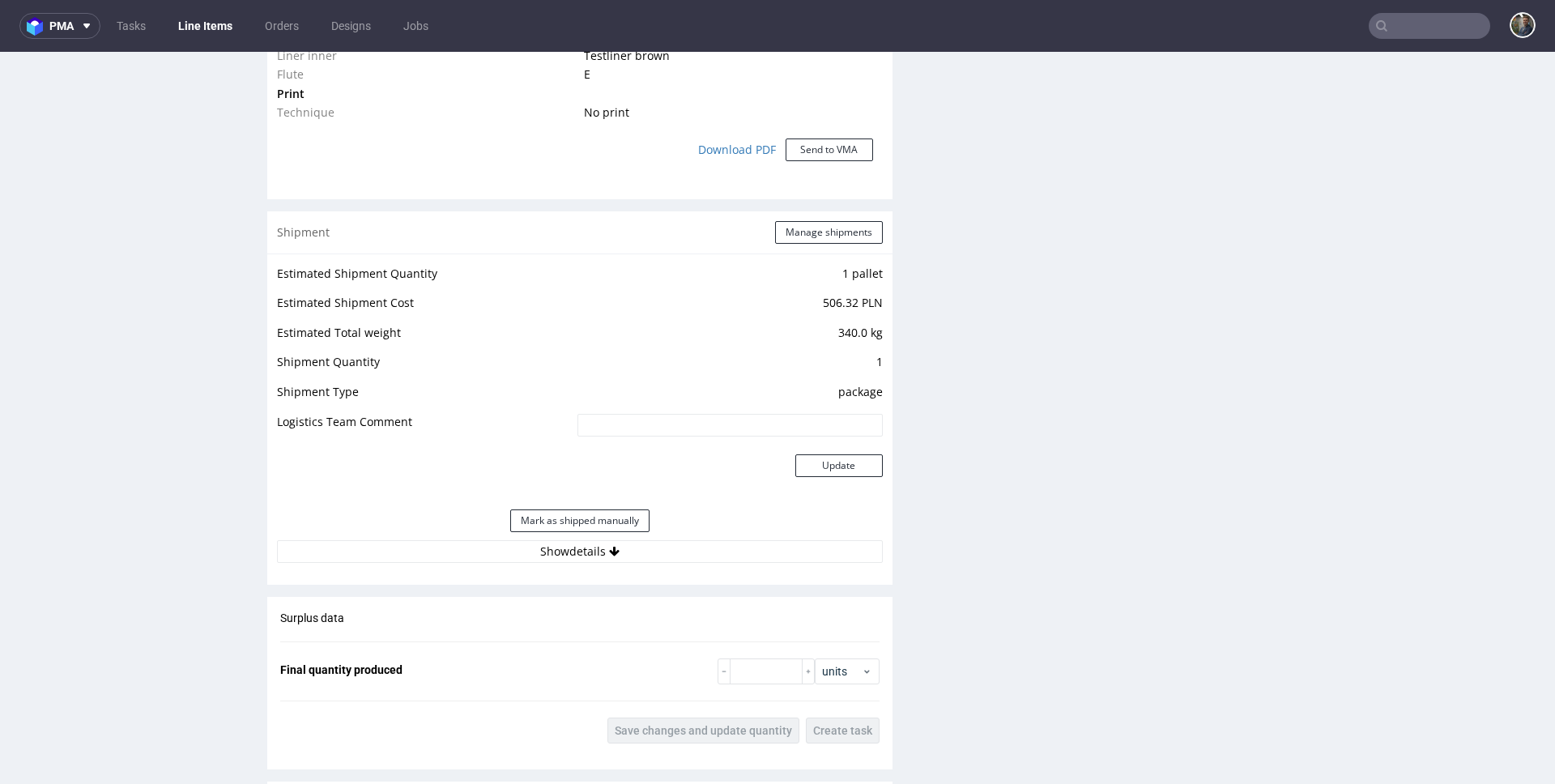
click at [742, 354] on td "1" at bounding box center [727, 367] width 309 height 30
click at [800, 235] on button "Manage shipments" at bounding box center [828, 232] width 107 height 23
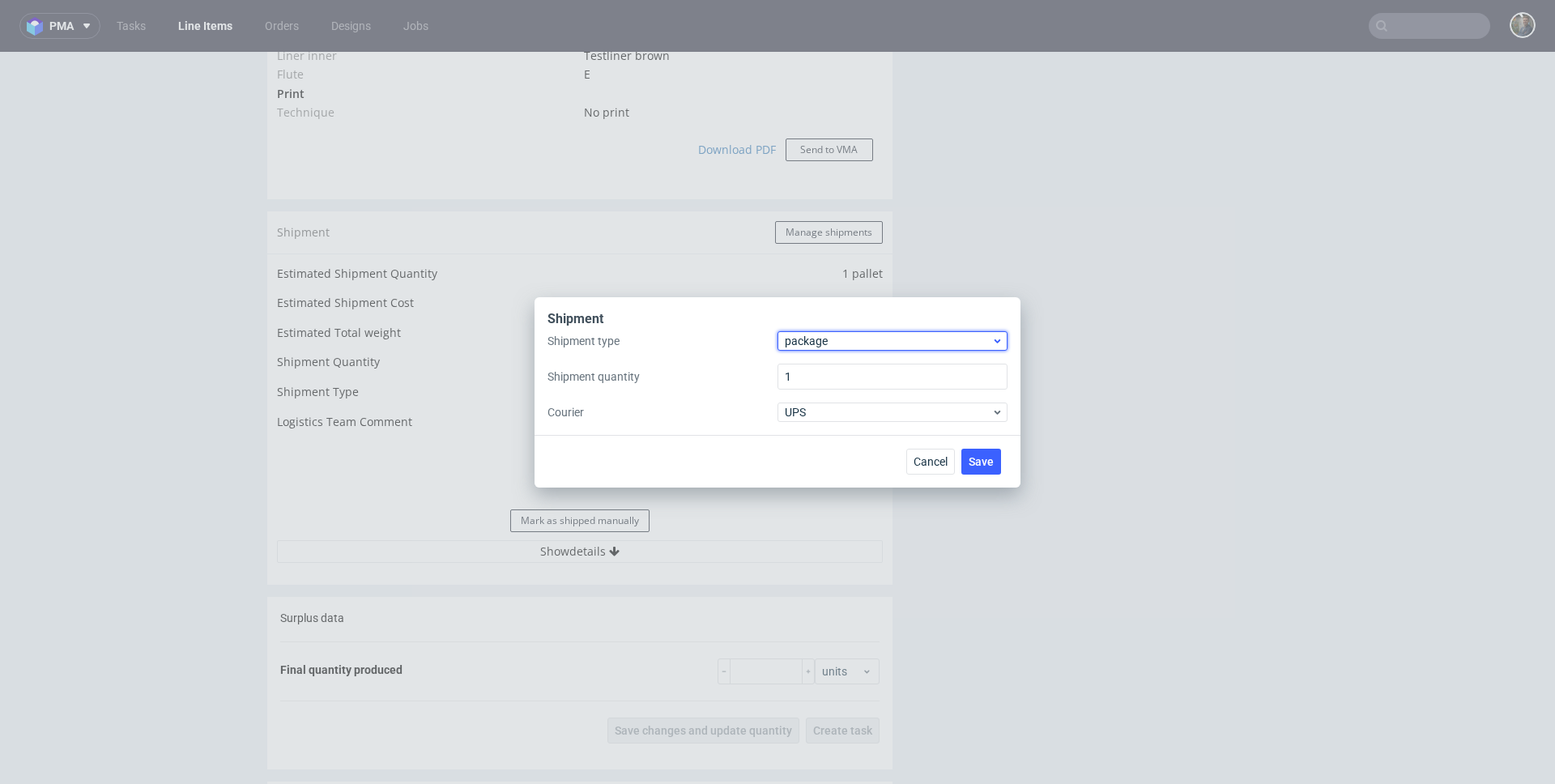
click at [822, 333] on span "package" at bounding box center [887, 341] width 206 height 16
click at [823, 365] on div "pallet" at bounding box center [892, 375] width 217 height 29
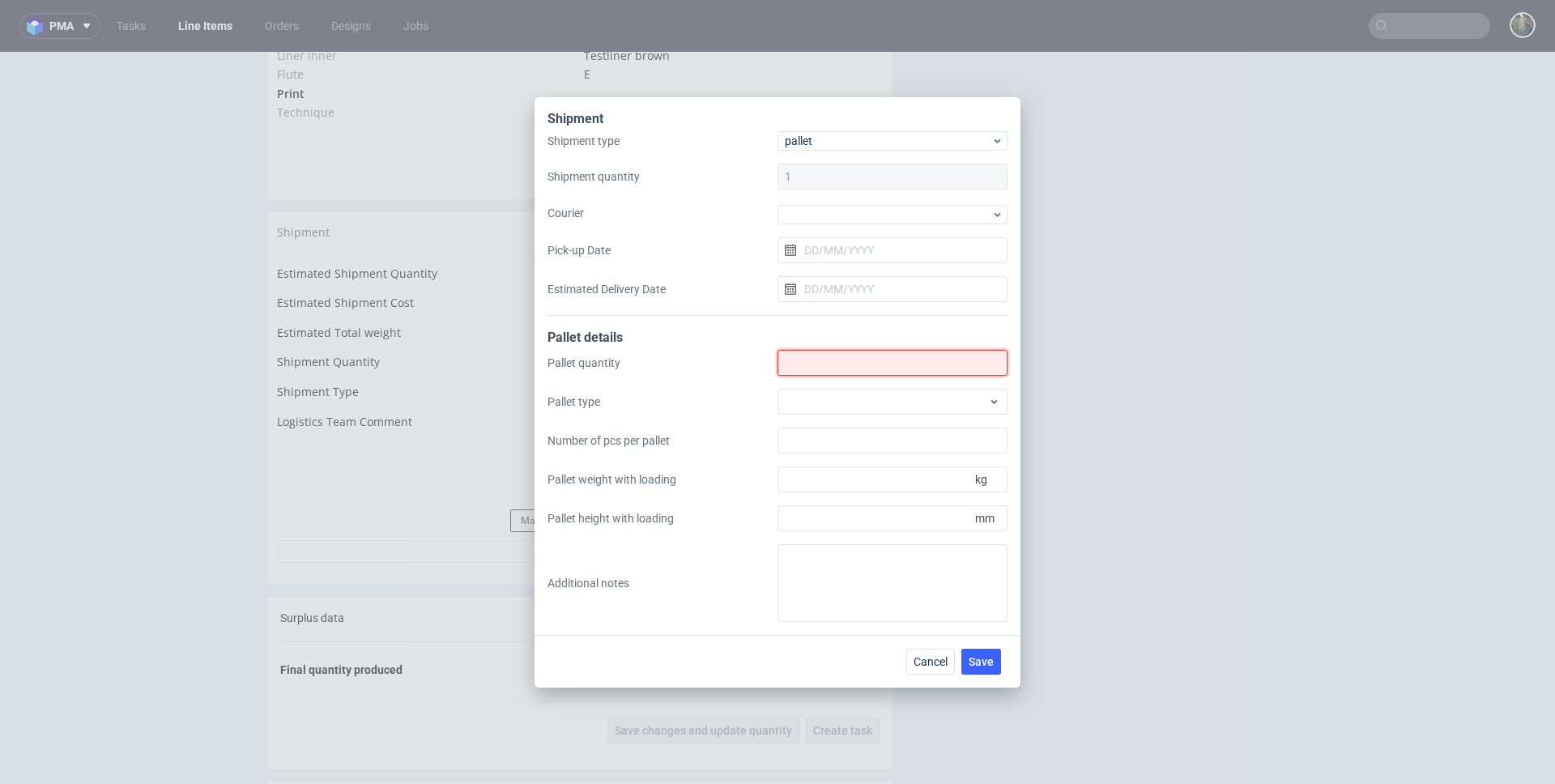
click at [820, 362] on input "Shipment type" at bounding box center [892, 362] width 230 height 26
click at [853, 597] on textarea at bounding box center [892, 583] width 230 height 77
paste textarea "R774507146_KQAA 1Pal 161x106x120 - 362Kg"
type textarea "R774507146_KQAA 1Pal 161x106x120 - 362Kg"
click at [842, 359] on input "Shipment type" at bounding box center [892, 362] width 230 height 26
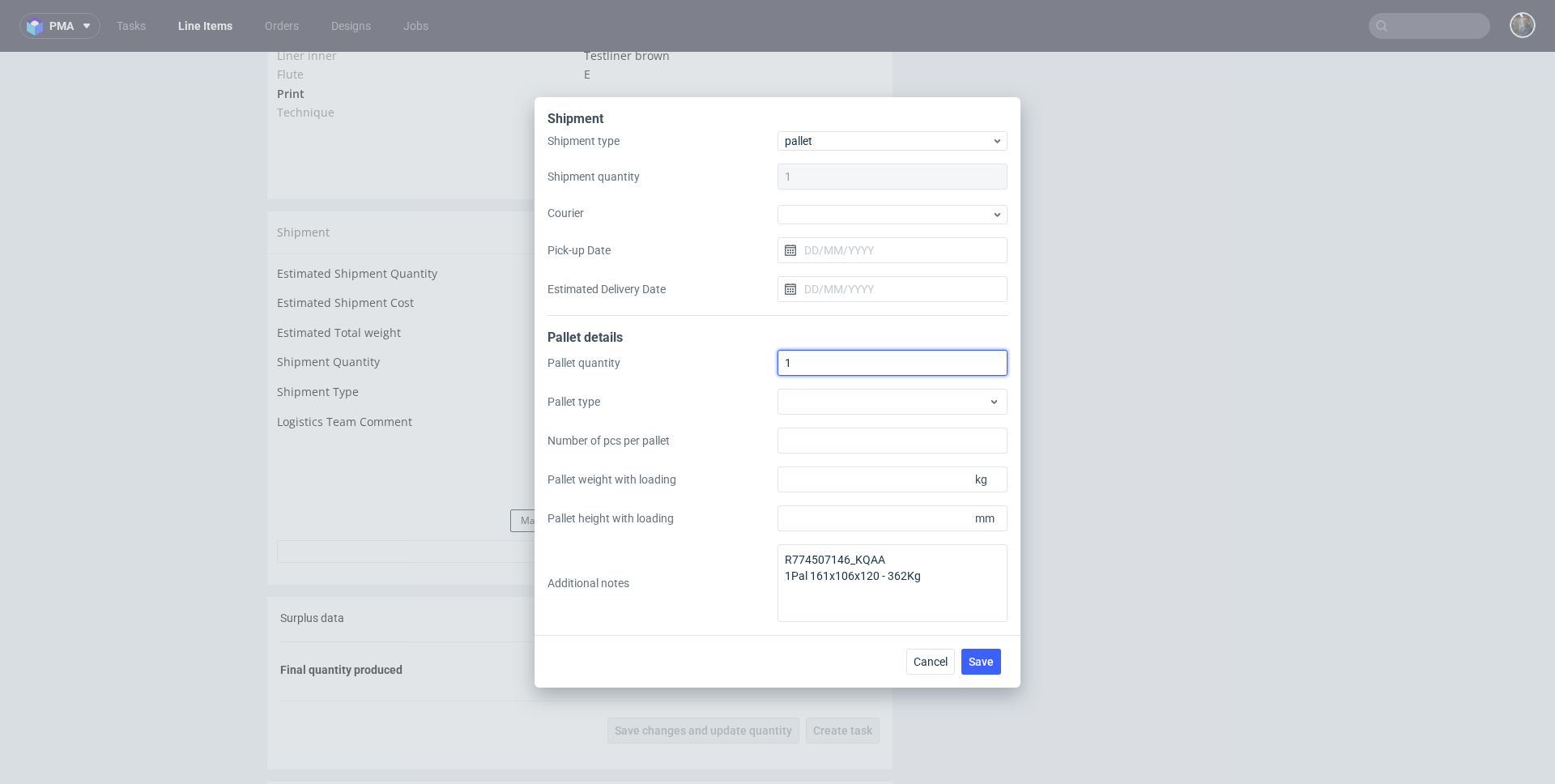
type input "1"
click at [737, 374] on div "Pallet quantity 1 Pallet type Number of pcs per pallet Pallet weight with loadi…" at bounding box center [777, 486] width 460 height 272
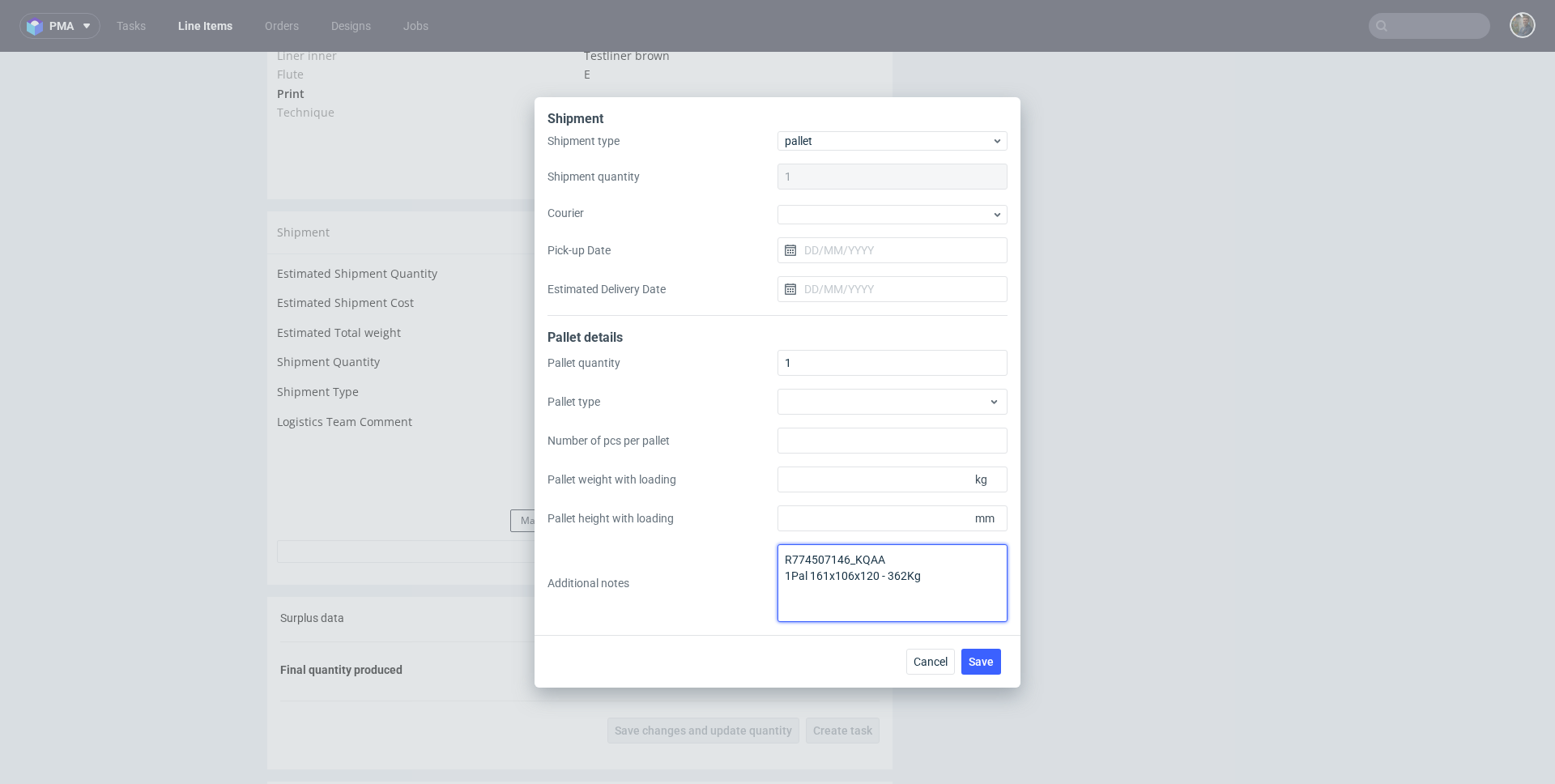
click at [920, 555] on textarea "R774507146_KQAA 1Pal 161x106x120 - 362Kg" at bounding box center [892, 583] width 230 height 77
type textarea "R774507146_KQAA wys x szer x dł x waga 1Pal 161x106x120 - 362Kg"
click at [976, 669] on button "Save" at bounding box center [981, 661] width 40 height 26
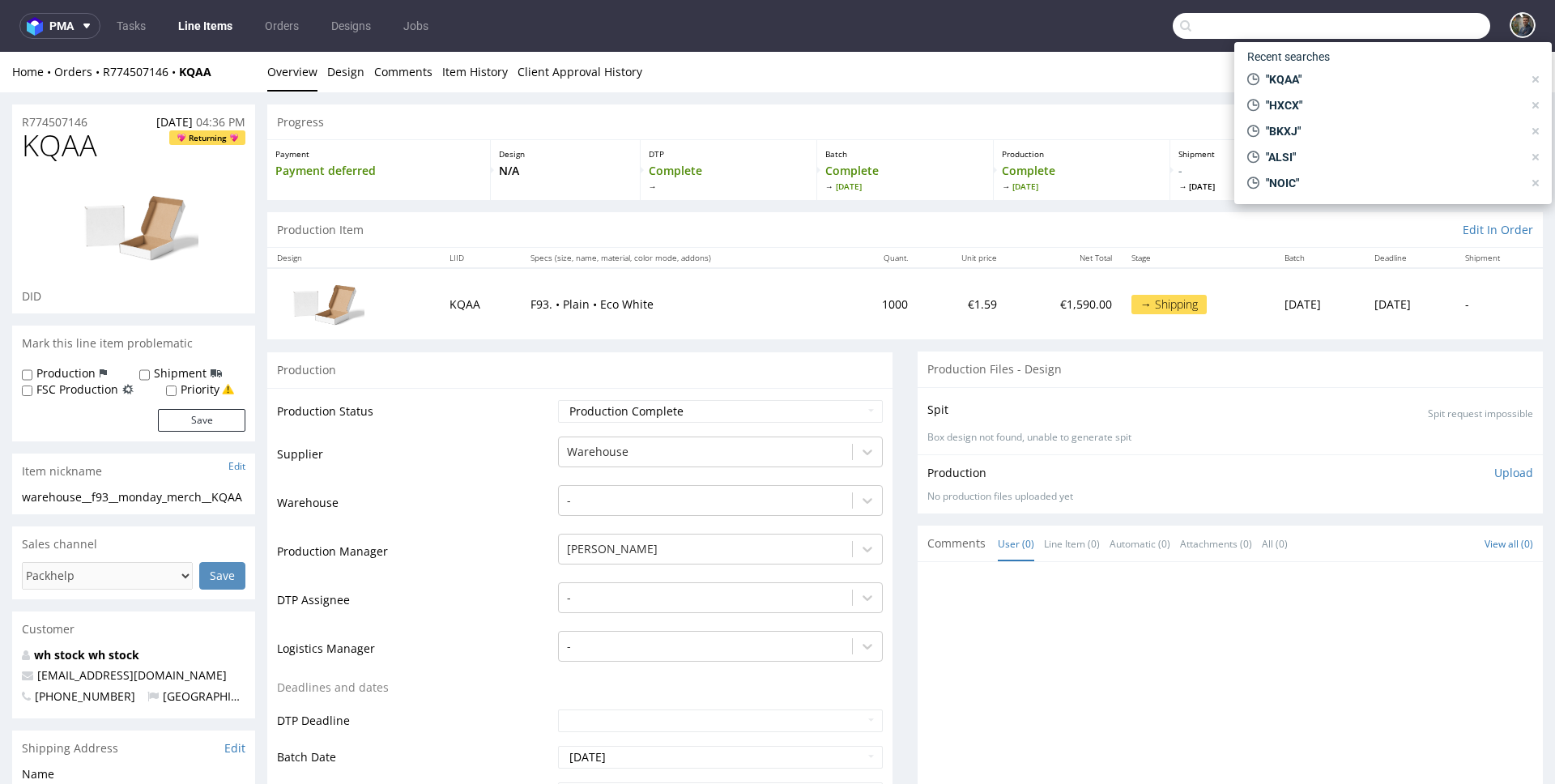
click at [1430, 23] on input "text" at bounding box center [1331, 25] width 317 height 26
paste input "ZPWD"
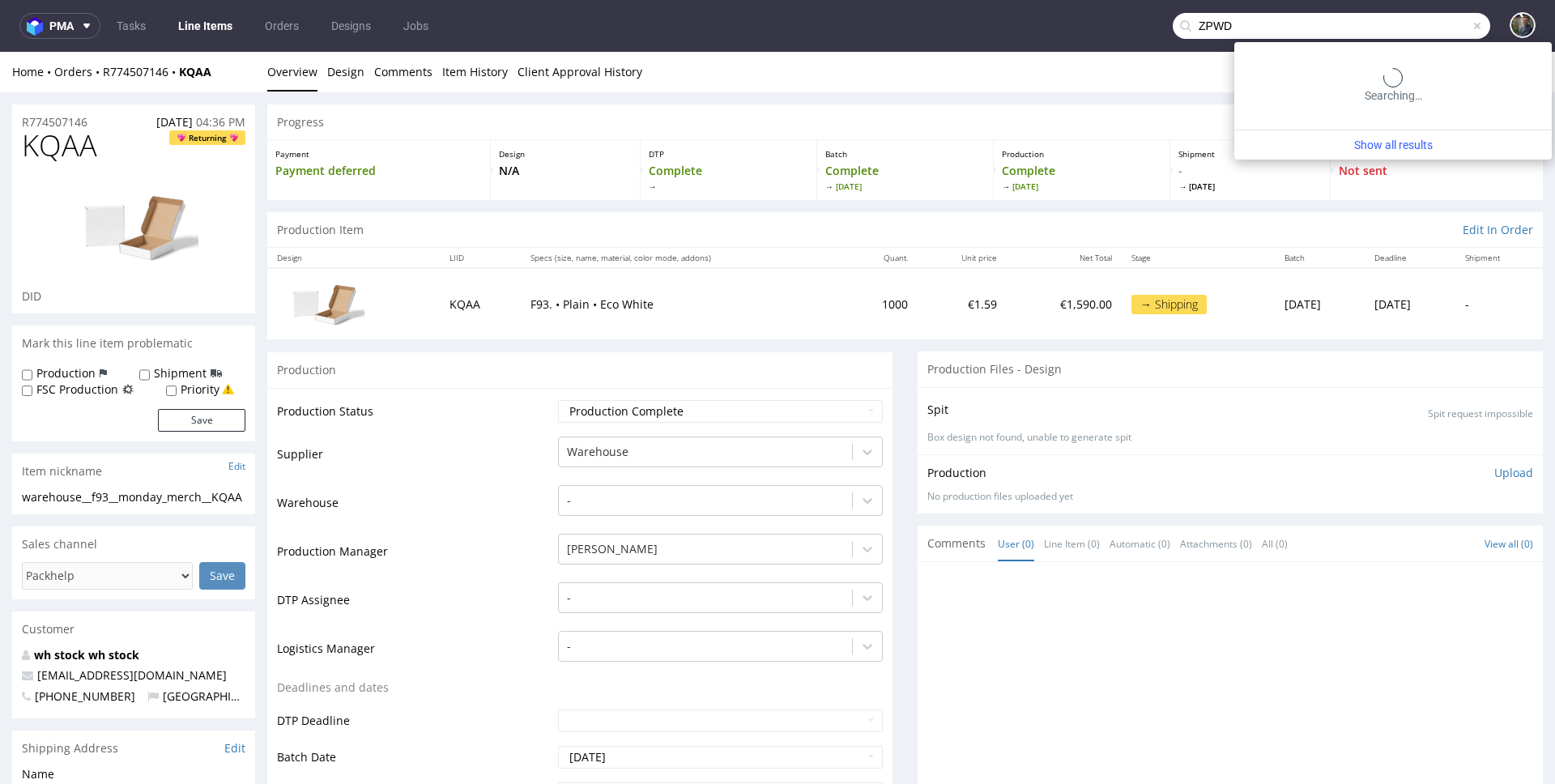
type input "ZPWD"
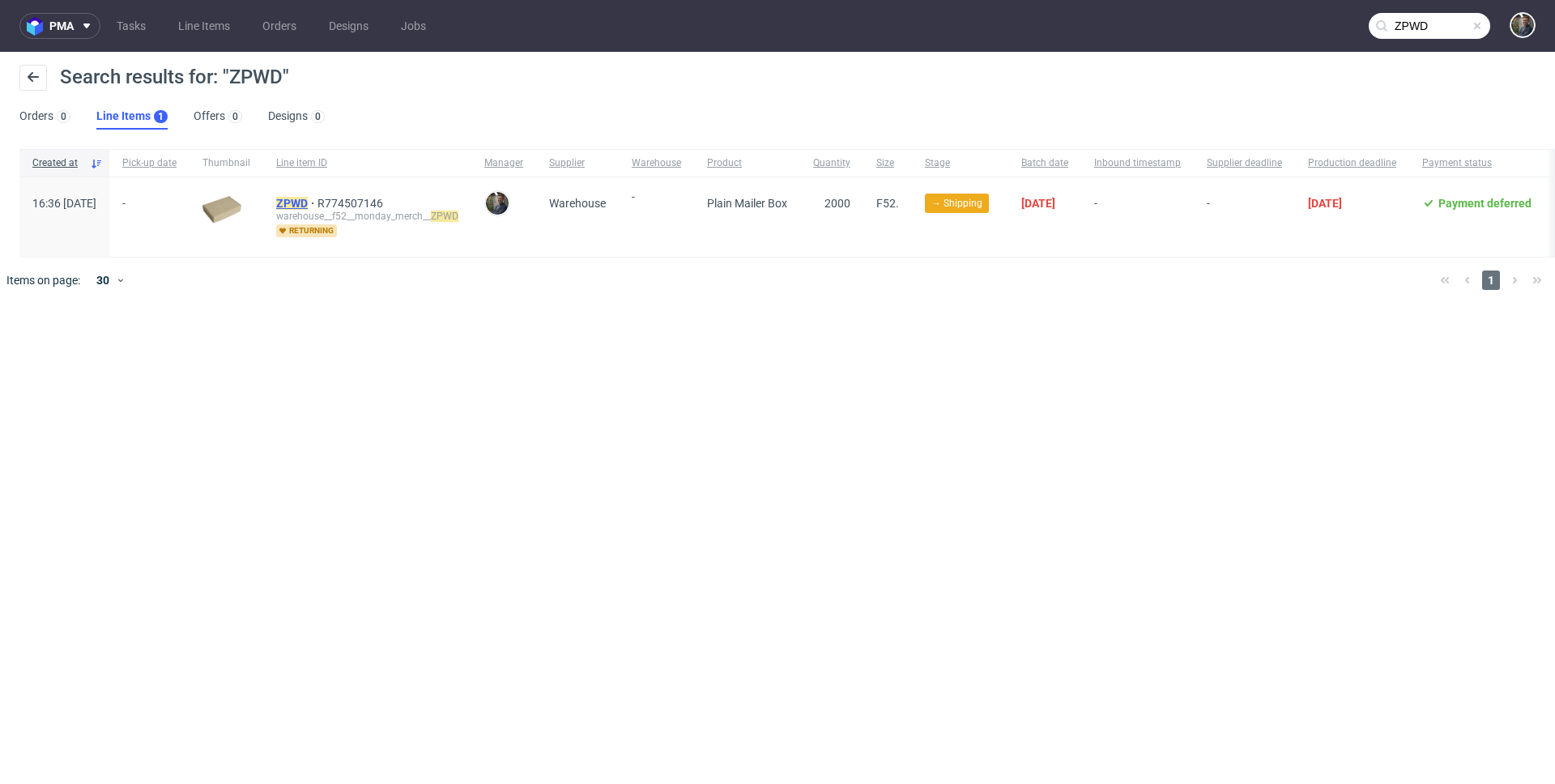
click at [307, 205] on mark "ZPWD" at bounding box center [291, 203] width 32 height 13
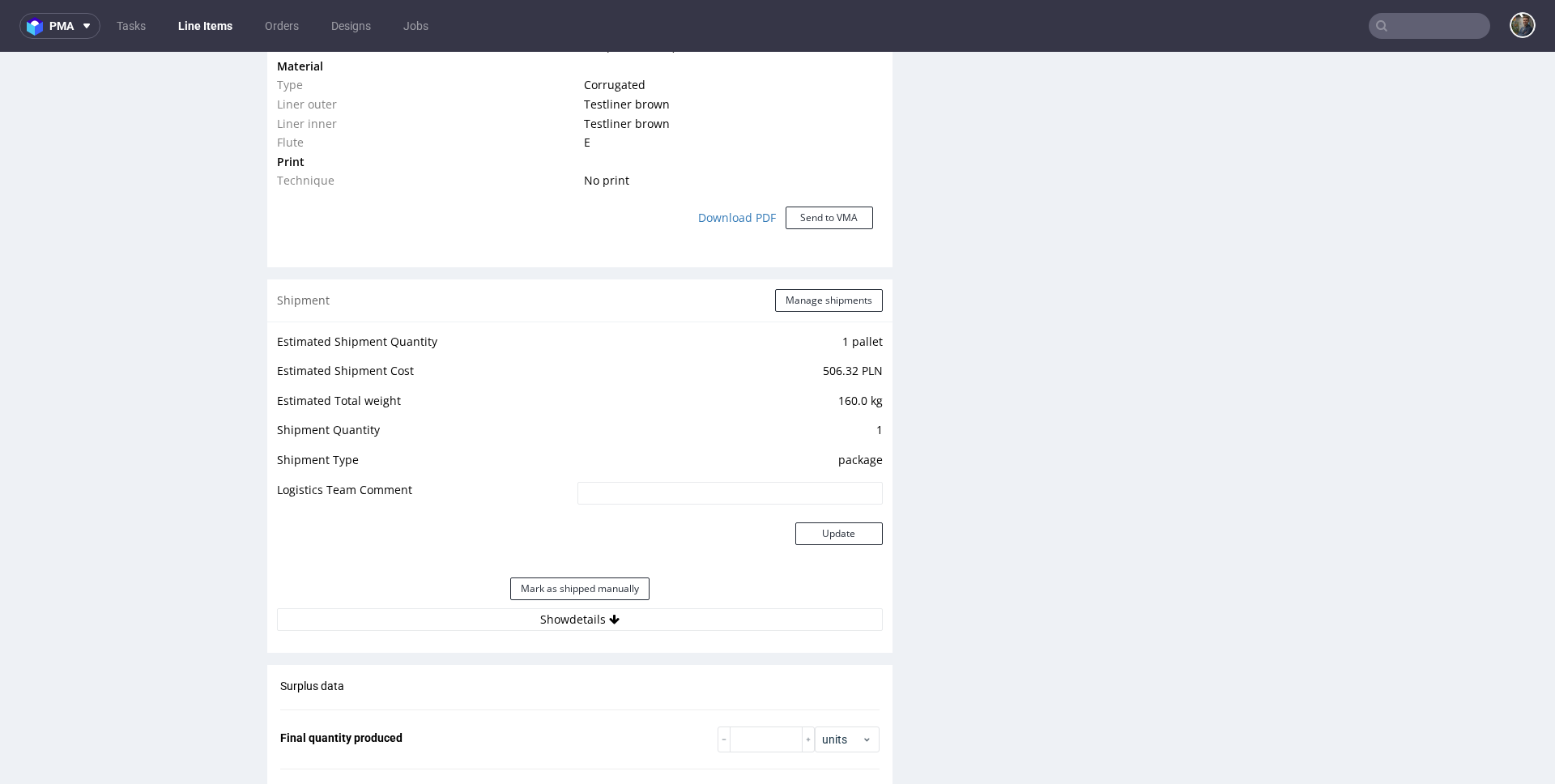
scroll to position [1396, 0]
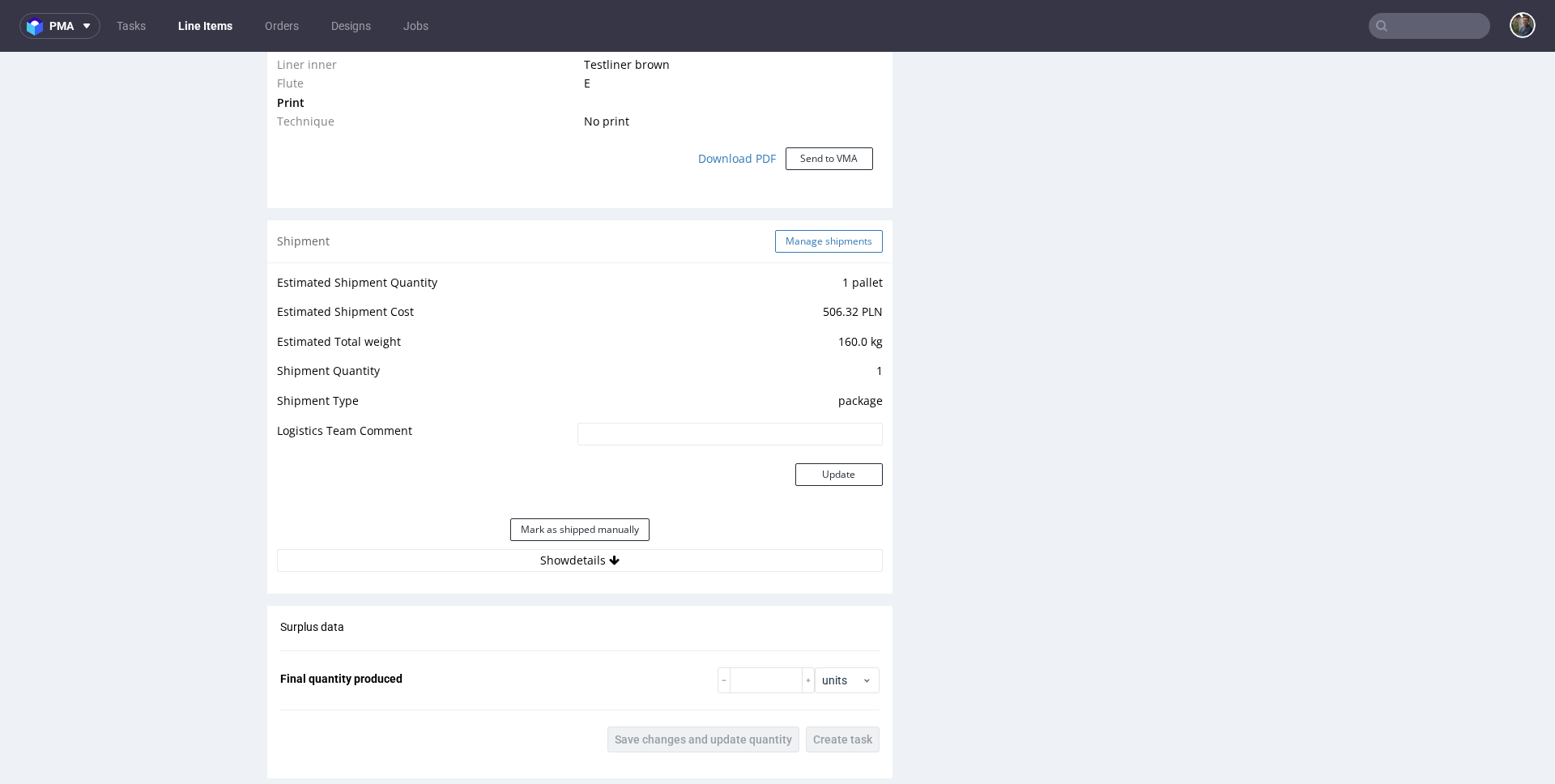
click at [795, 235] on button "Manage shipments" at bounding box center [828, 241] width 107 height 23
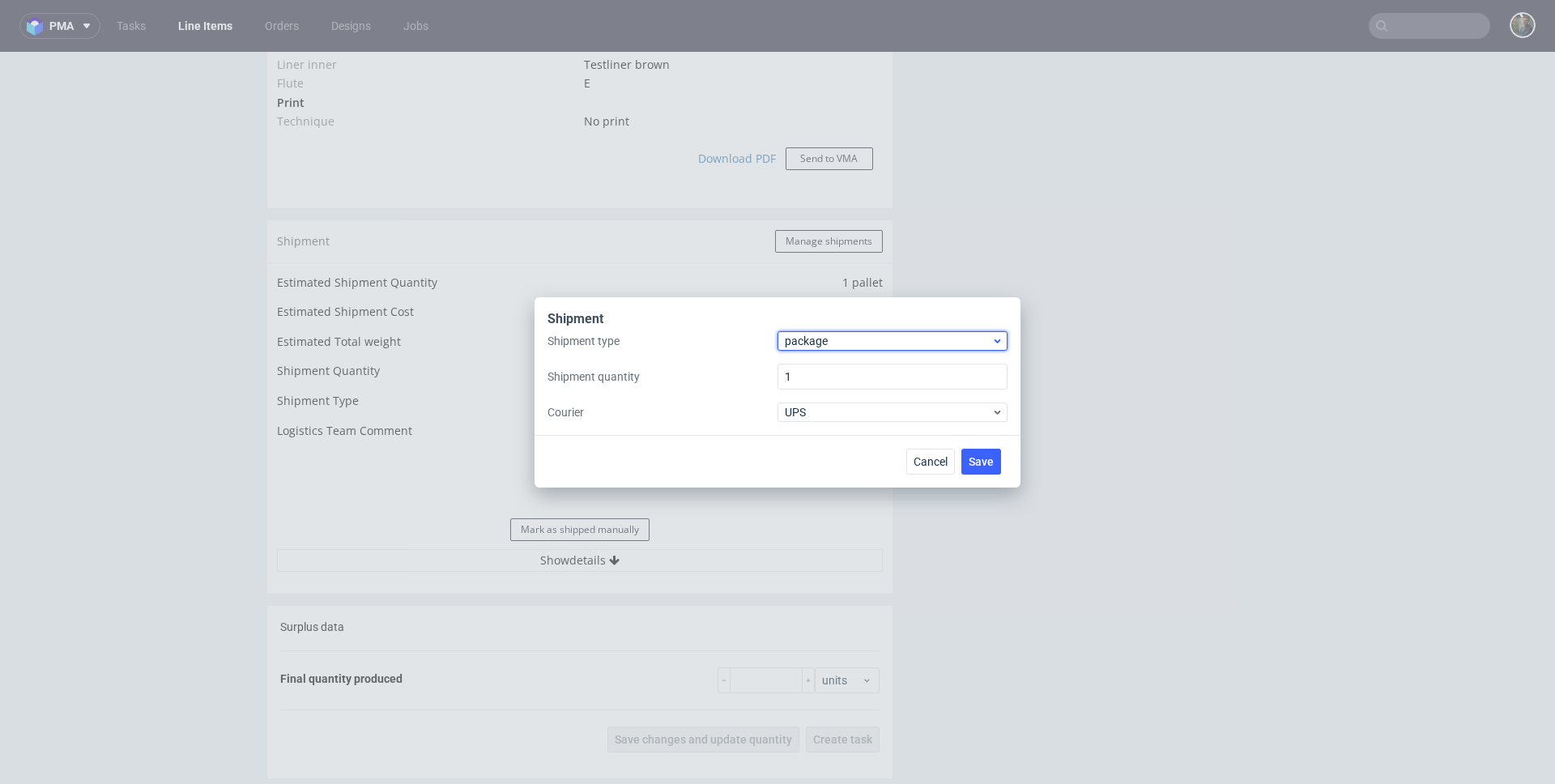
click at [836, 339] on span "package" at bounding box center [887, 341] width 206 height 16
click at [833, 361] on div "pallet" at bounding box center [892, 375] width 217 height 29
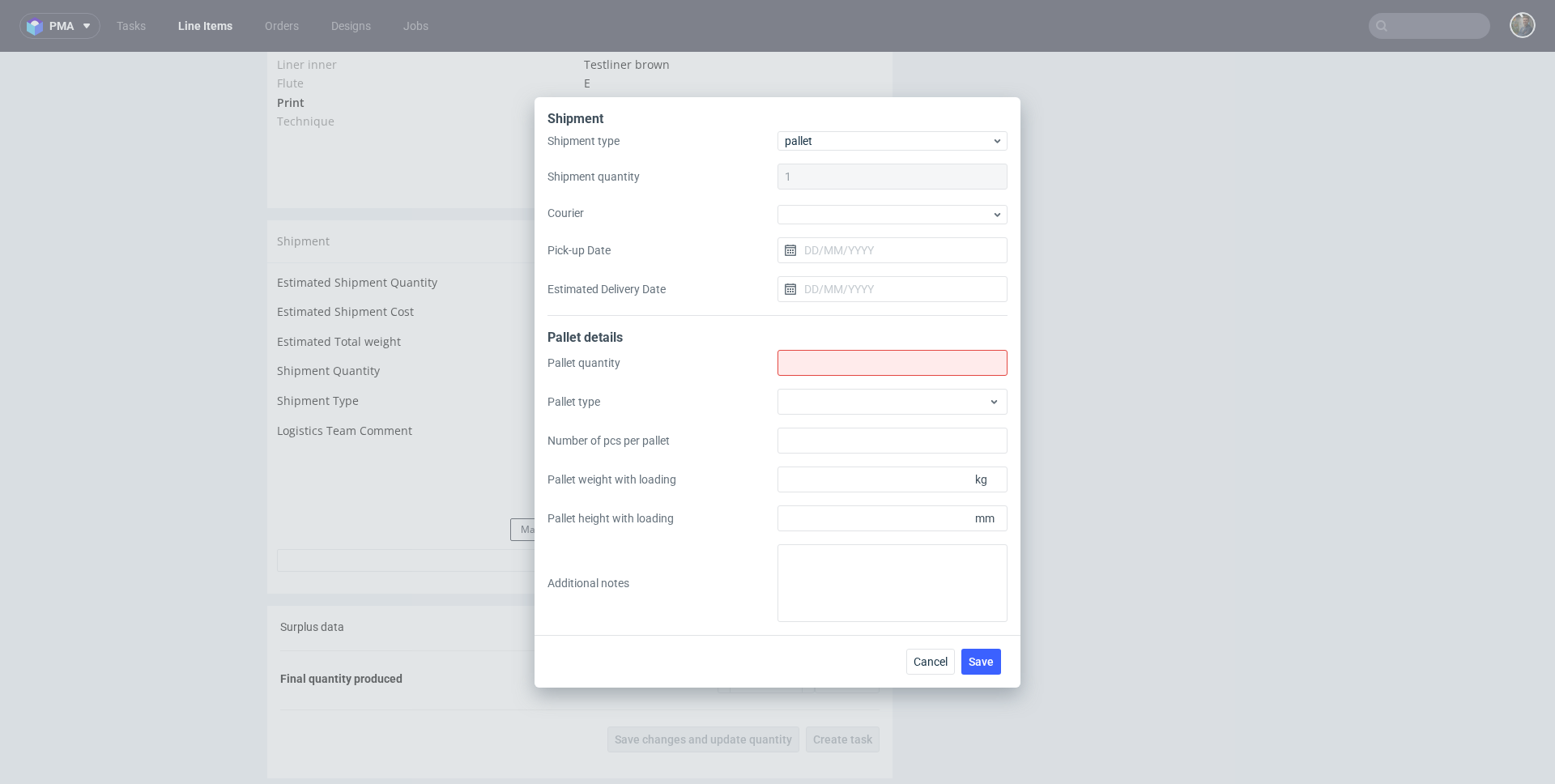
click at [832, 366] on input "Shipment type" at bounding box center [892, 362] width 230 height 26
type input "1"
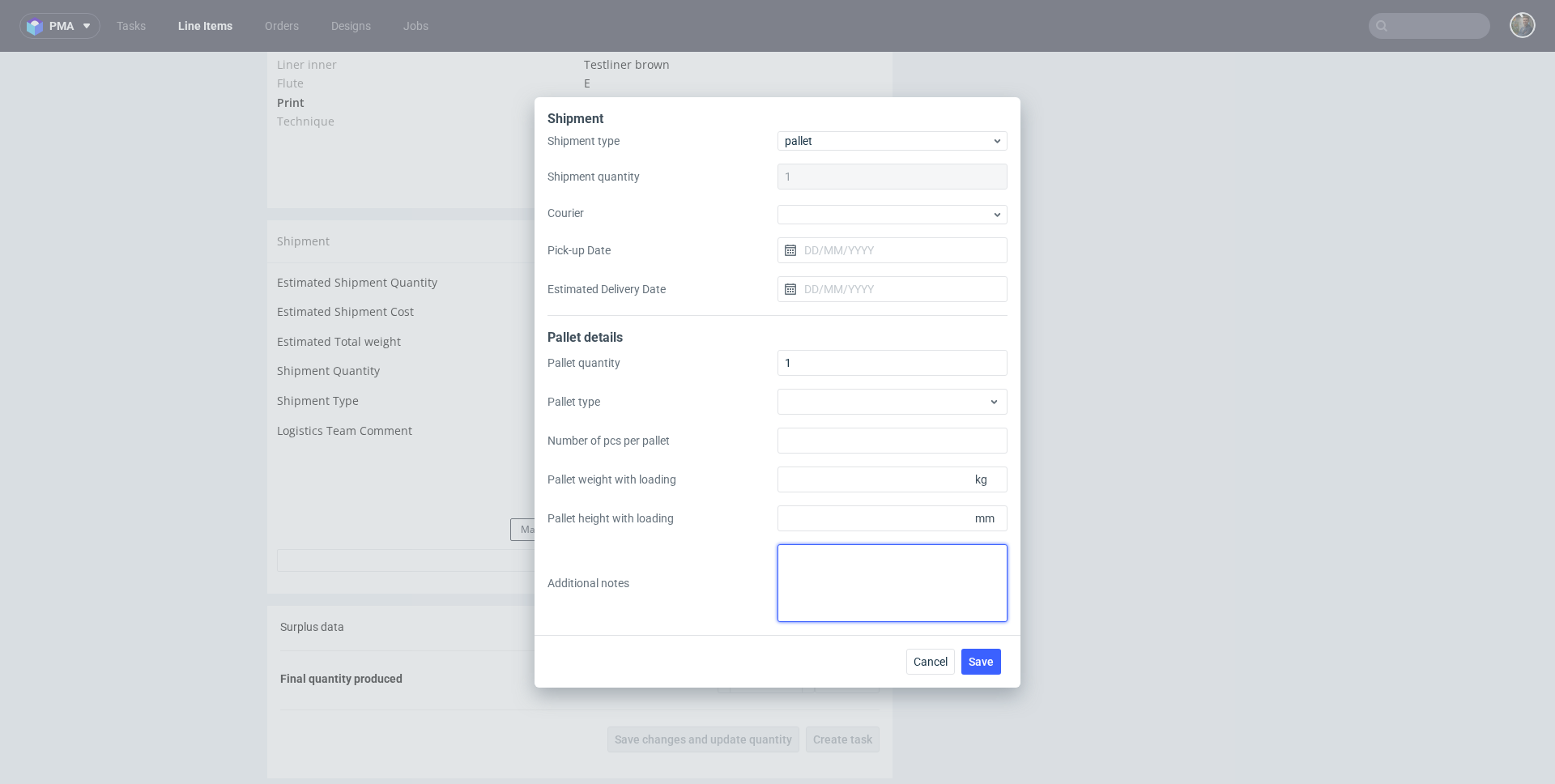
click at [836, 562] on textarea at bounding box center [892, 583] width 230 height 77
paste textarea "R774507146_ZPWD 199x80x120 - 223Kg"
click at [923, 557] on textarea "R774507146_ZPWD 199x80x120 - 223Kg" at bounding box center [892, 583] width 230 height 77
type textarea "R774507146_ZPWD wys x [PERSON_NAME] x waga 199x80x120 - 223Kg"
click at [979, 670] on button "Save" at bounding box center [981, 661] width 40 height 26
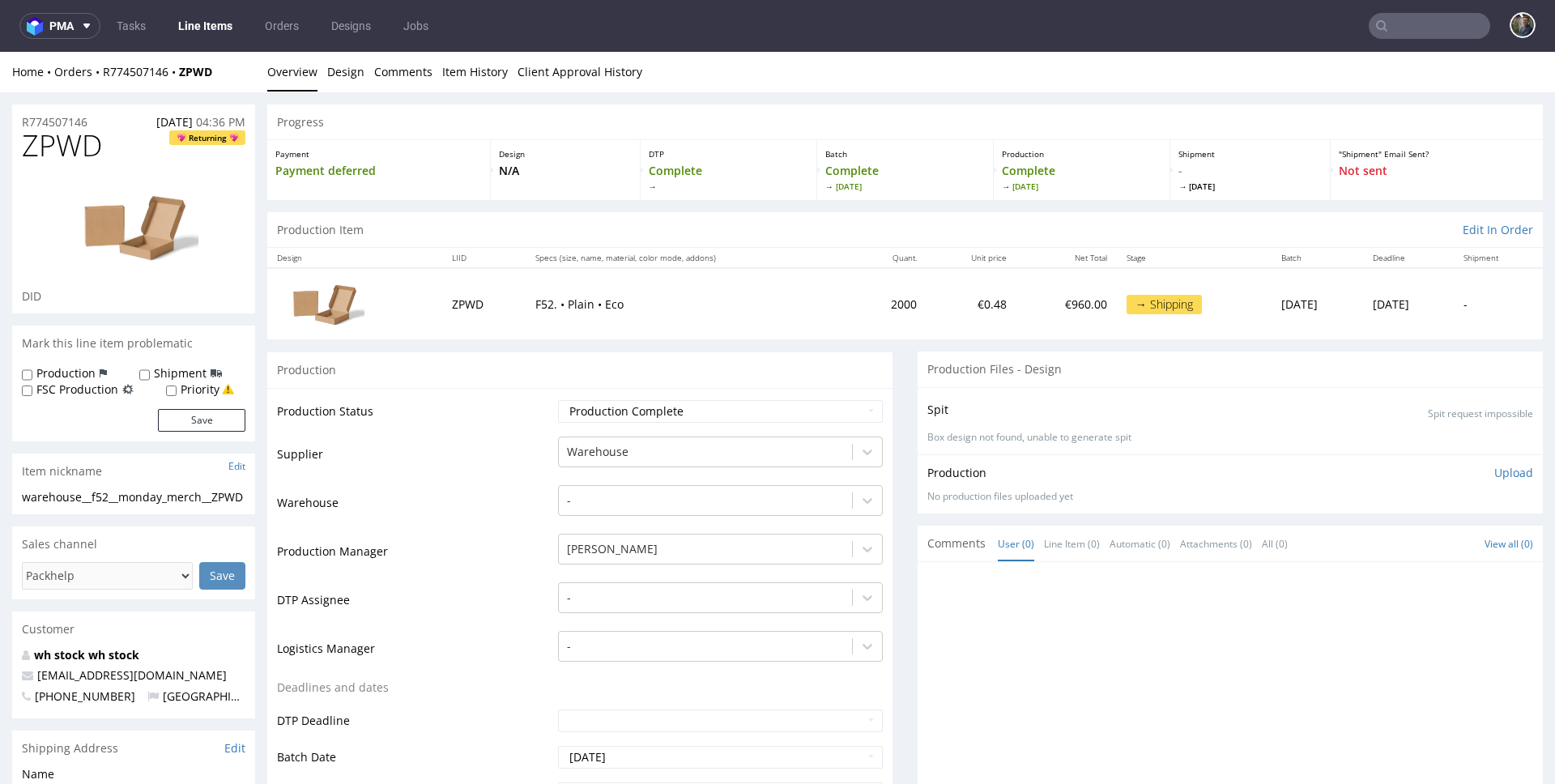
click at [1385, 28] on input "text" at bounding box center [1429, 25] width 122 height 26
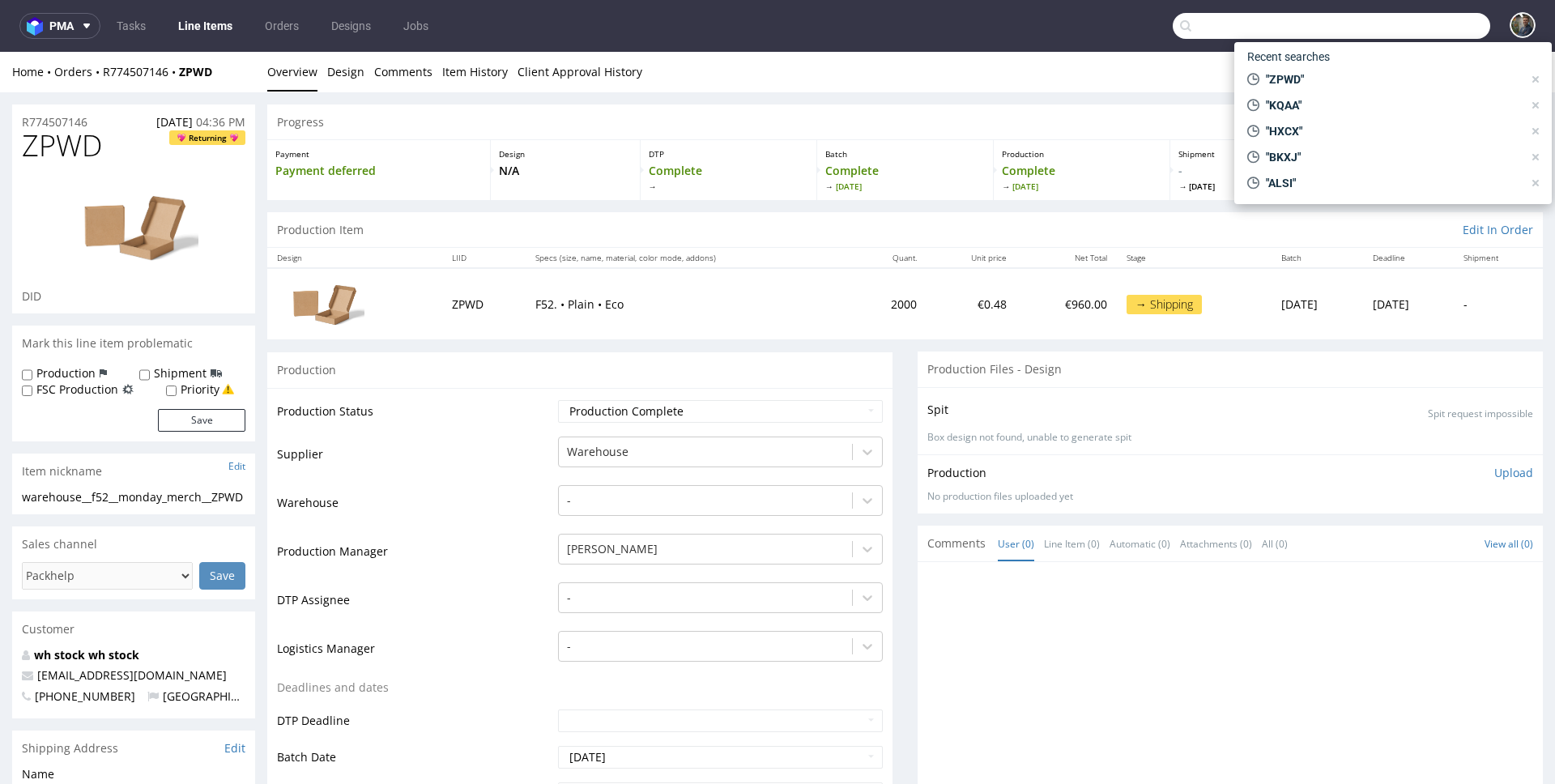
paste input "GLCU"
type input "GLCU"
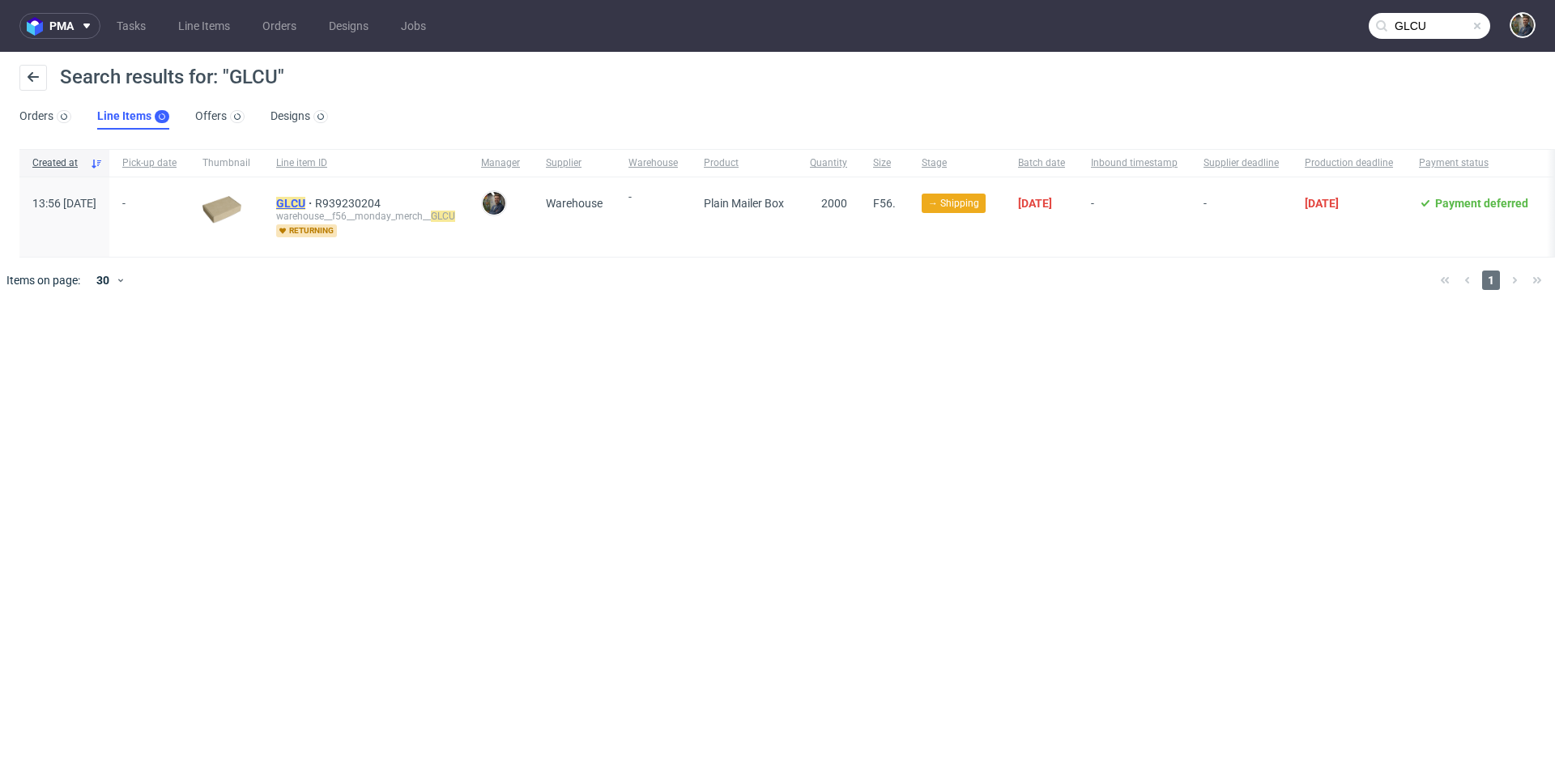
click at [306, 205] on mark "GLCU" at bounding box center [290, 203] width 29 height 13
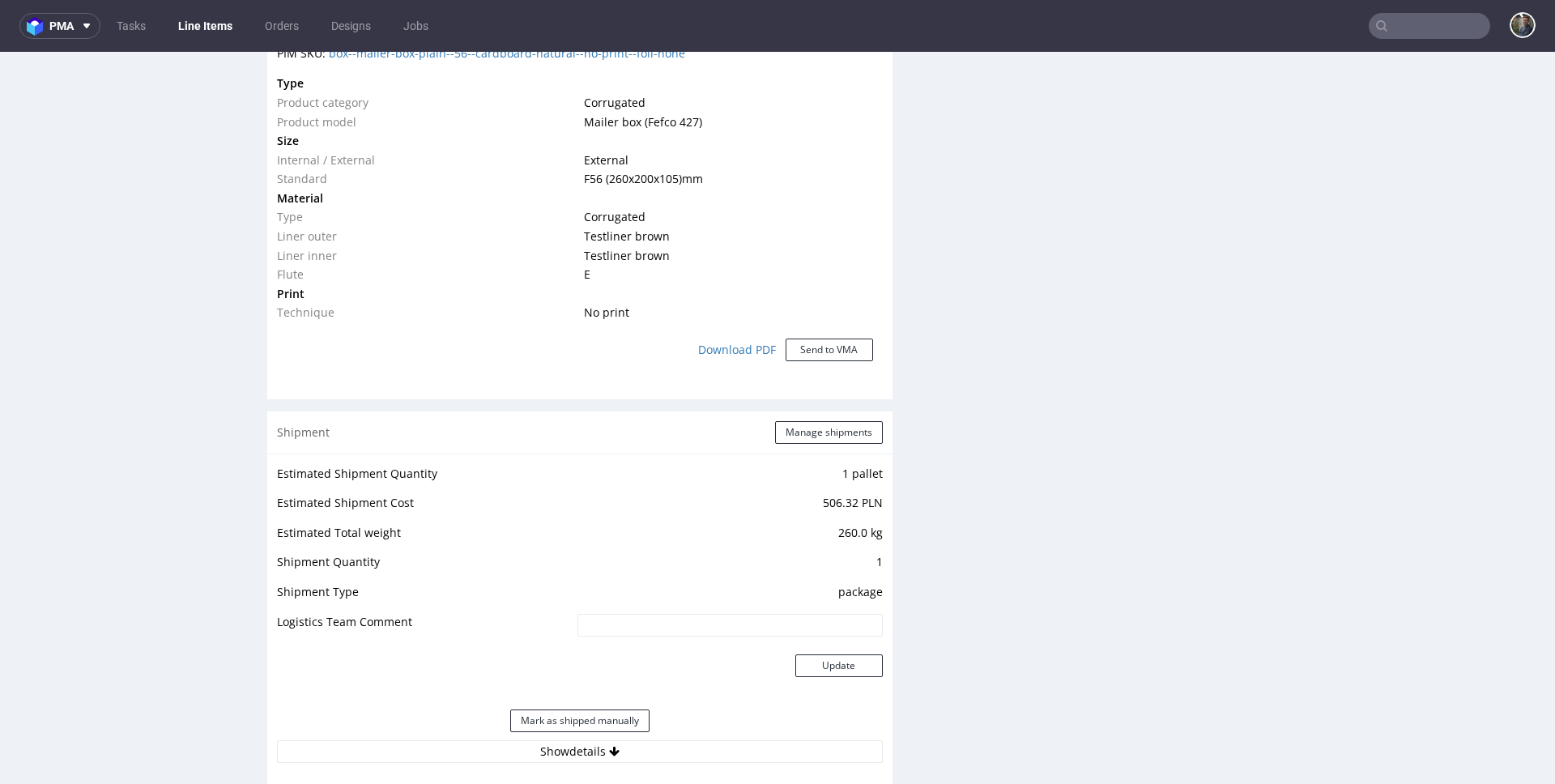
scroll to position [1523, 0]
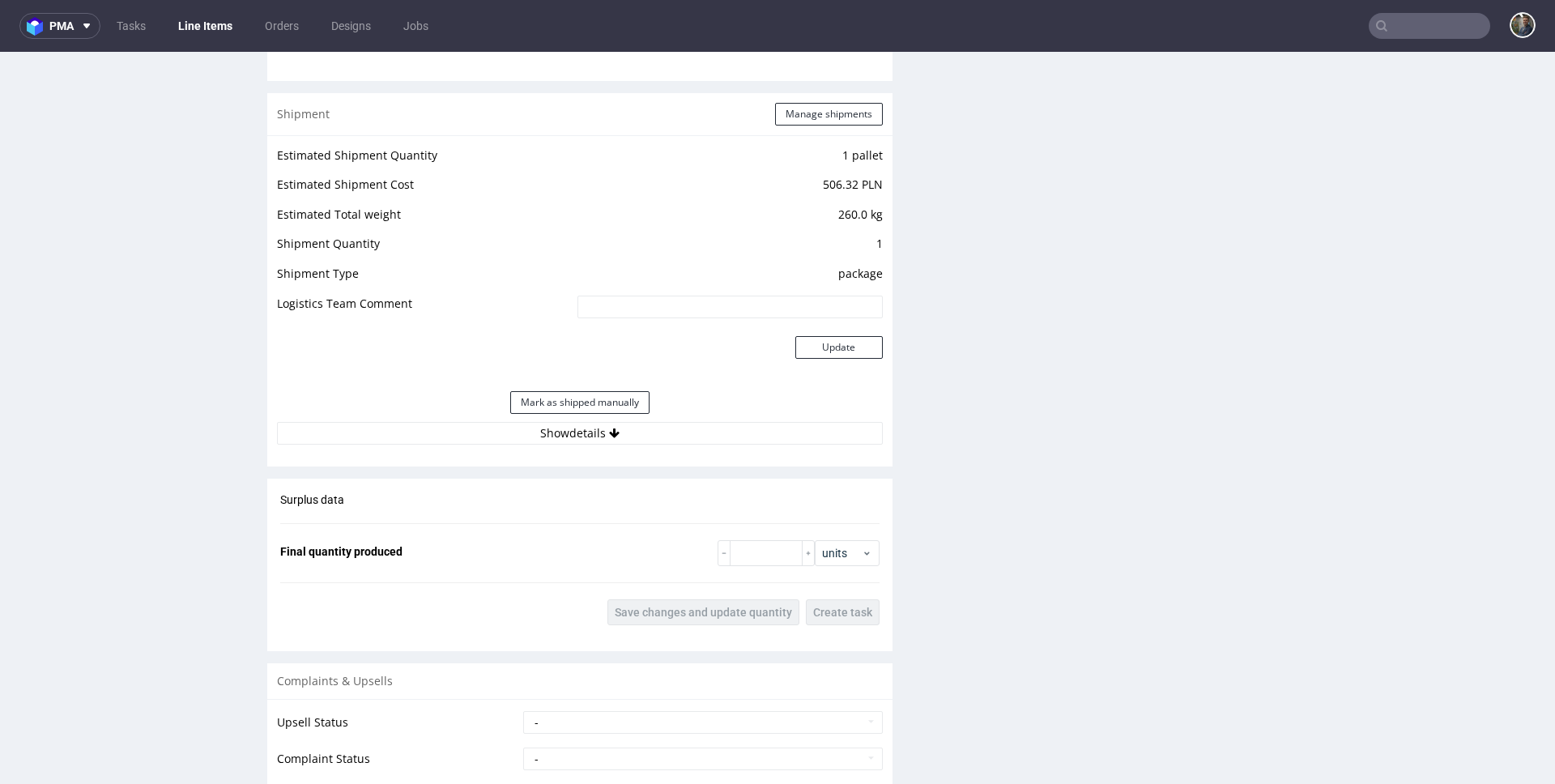
click at [810, 116] on button "Manage shipments" at bounding box center [828, 114] width 107 height 23
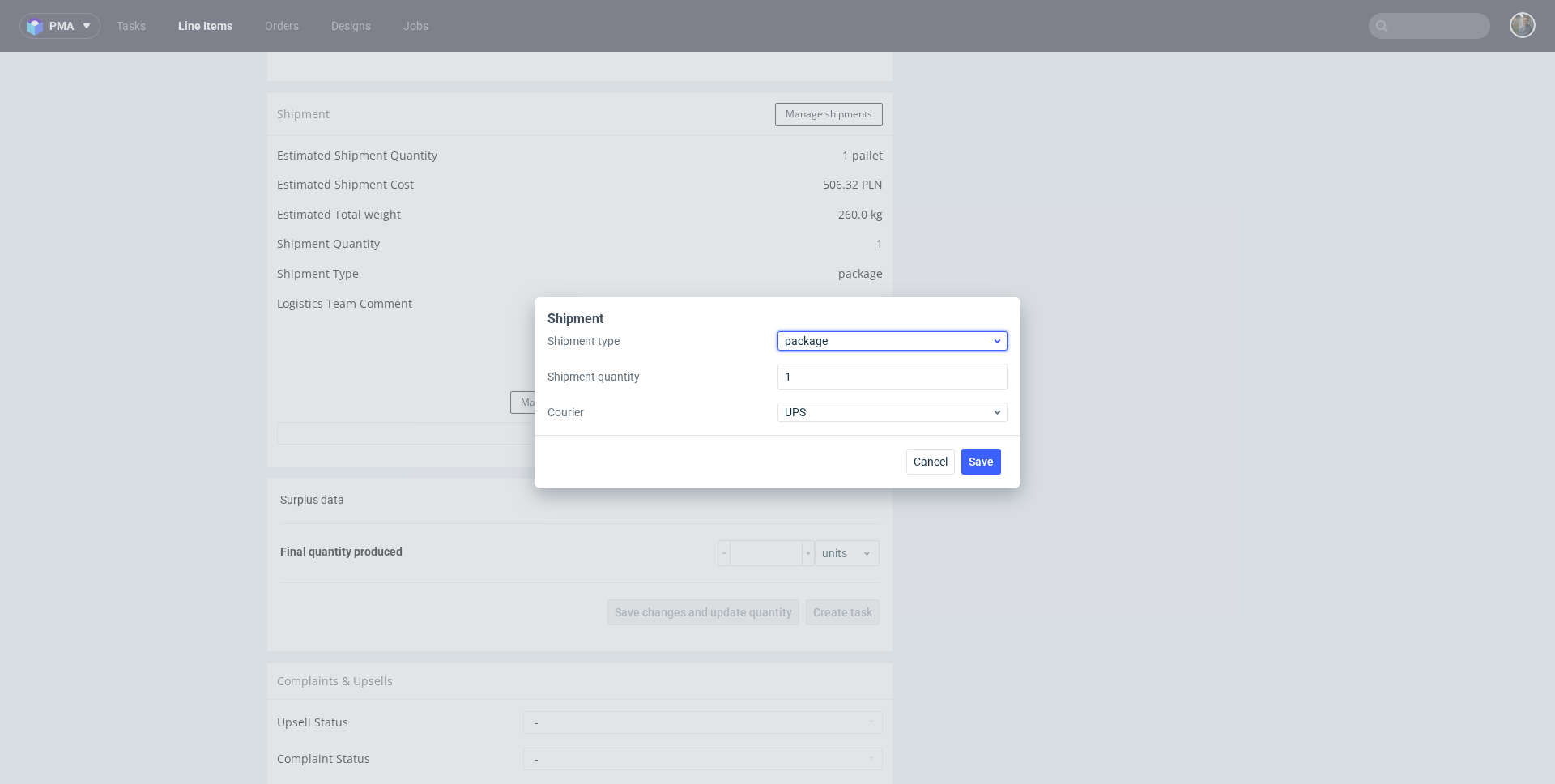
click at [816, 346] on span "package" at bounding box center [887, 341] width 206 height 16
click at [818, 358] on div "pallet package" at bounding box center [892, 389] width 230 height 71
click at [818, 366] on div "pallet" at bounding box center [892, 375] width 217 height 29
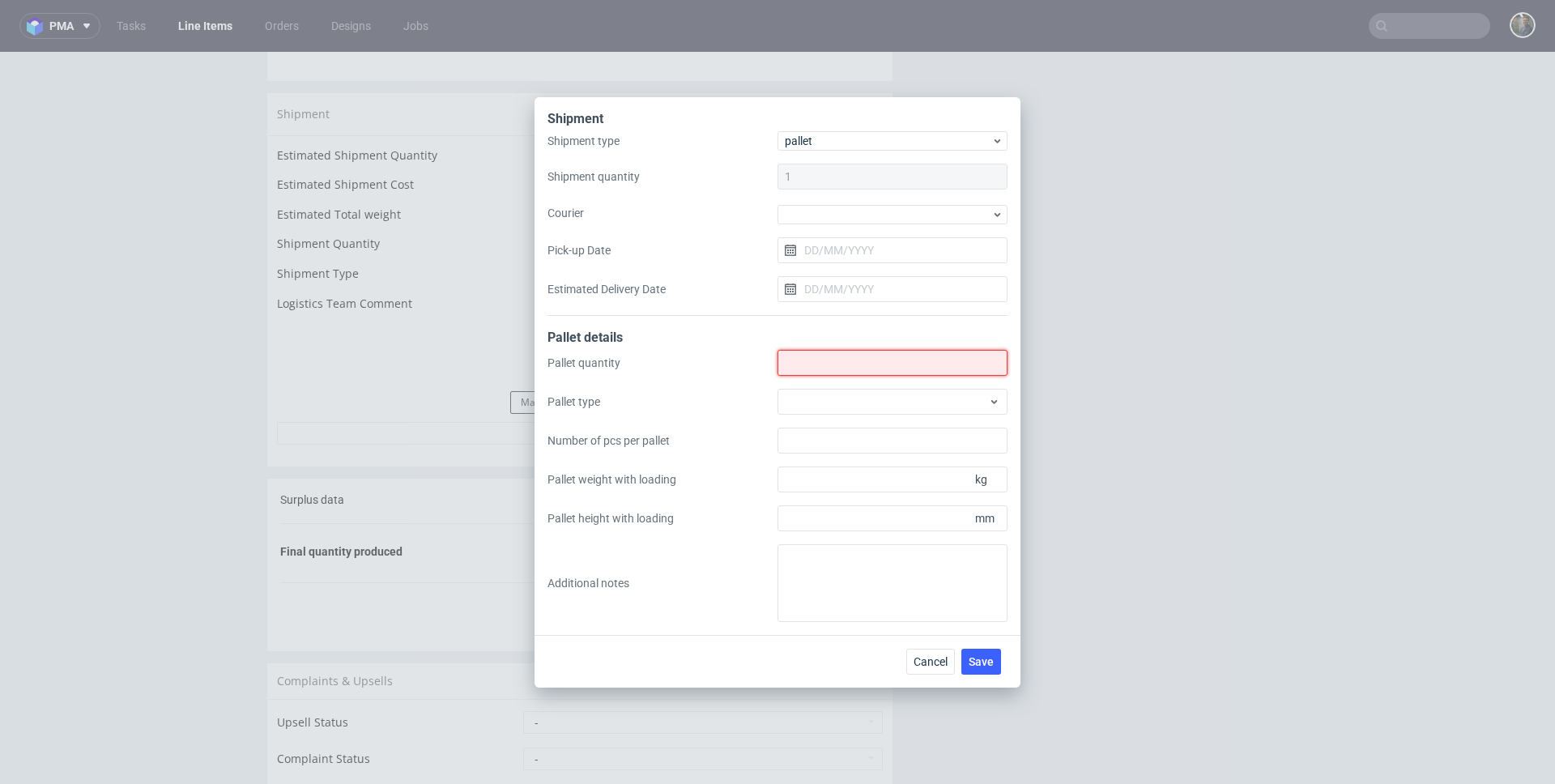
click at [818, 366] on input "Shipment type" at bounding box center [892, 362] width 230 height 26
type input "1"
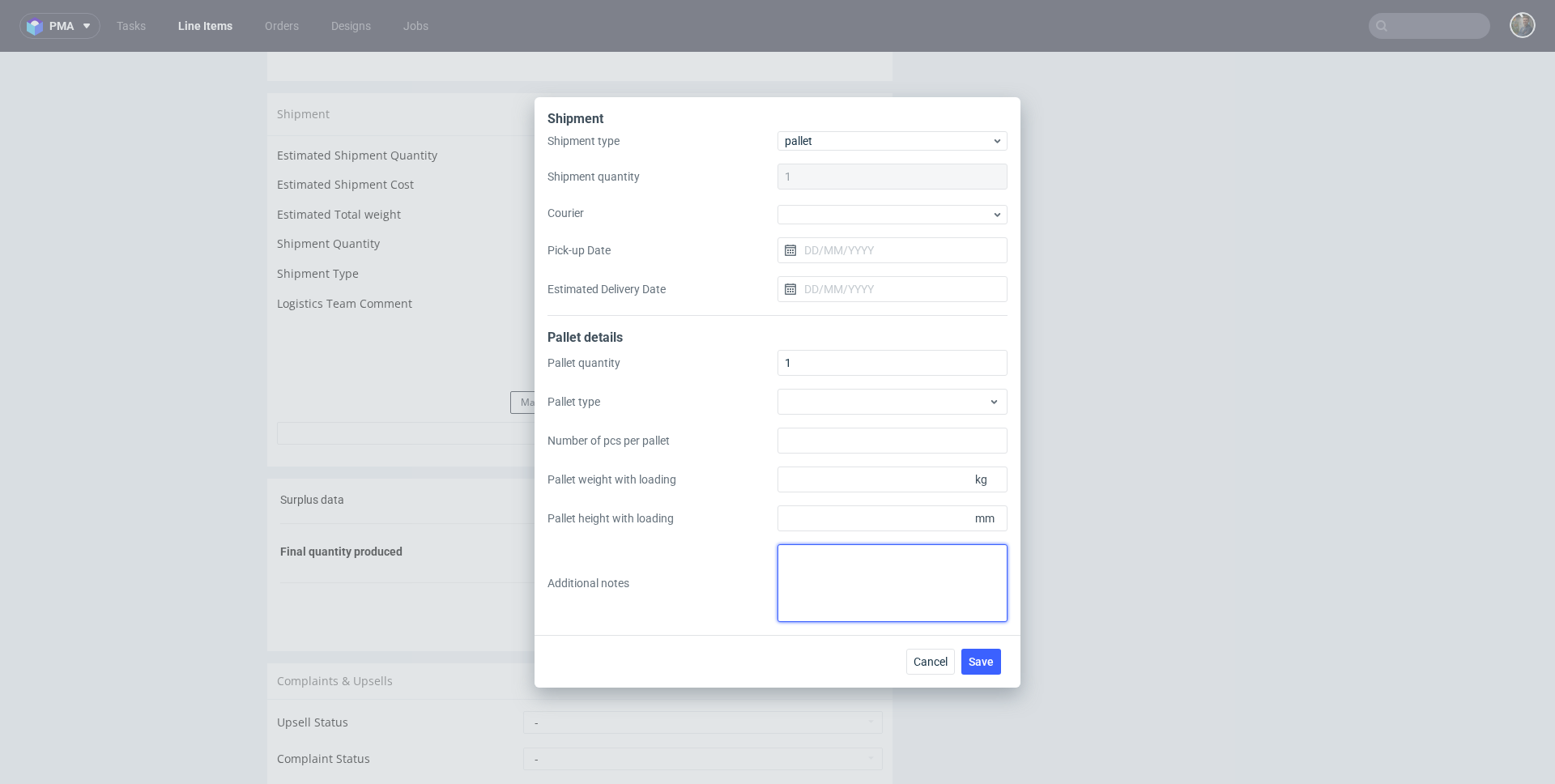
click at [846, 566] on textarea at bounding box center [892, 583] width 230 height 77
paste textarea "R939230204_GLCU 1Pal 197x80x120 - 299Kg"
click at [916, 558] on textarea "R939230204_GLCU 1Pal 197x80x120 - 299Kg" at bounding box center [892, 583] width 230 height 77
type textarea "R939230204_GLCU wys x szer x [PERSON_NAME] 1Pal 197x80x120 - 299Kg"
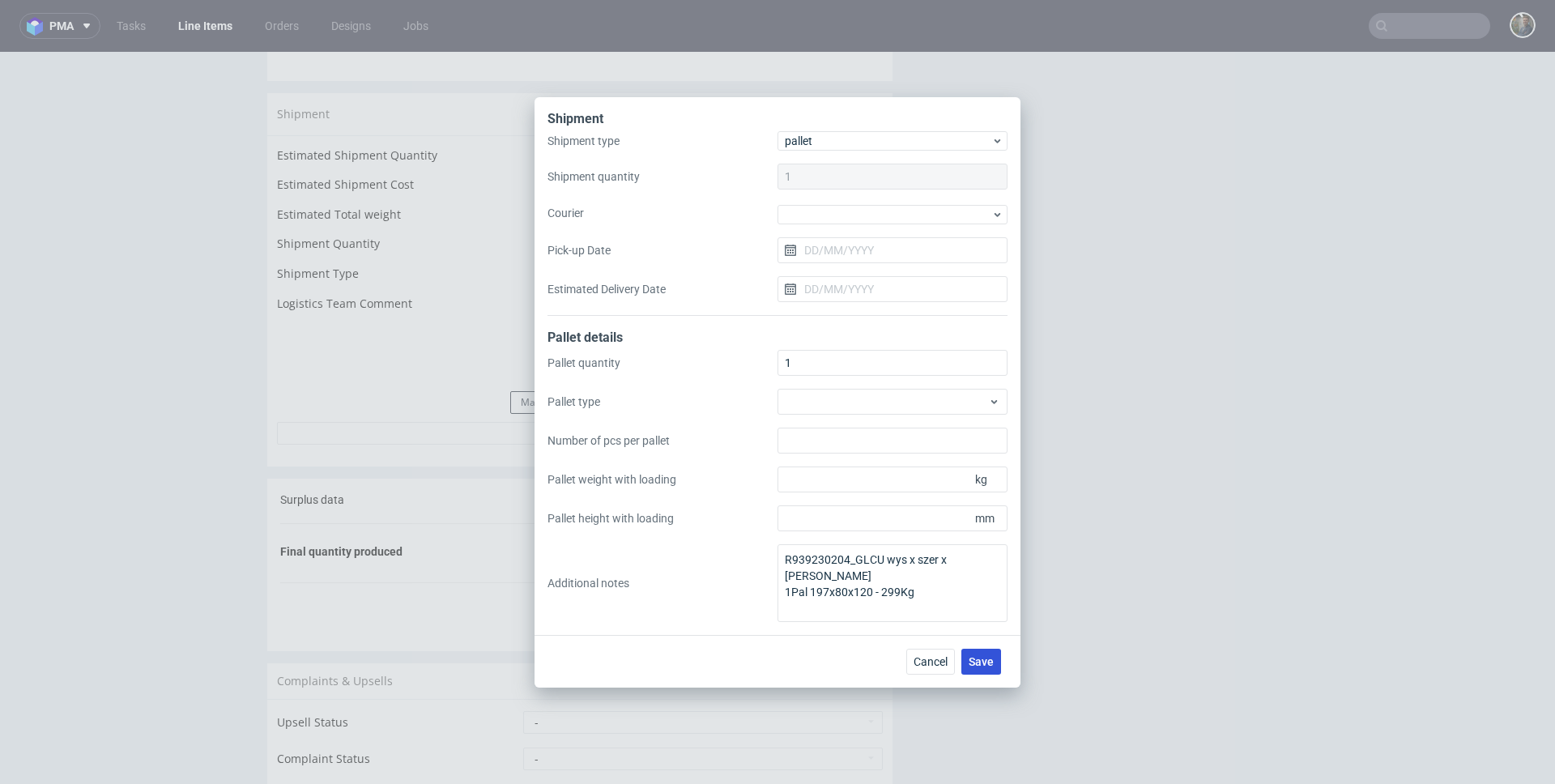
click at [983, 649] on button "Save" at bounding box center [981, 661] width 40 height 26
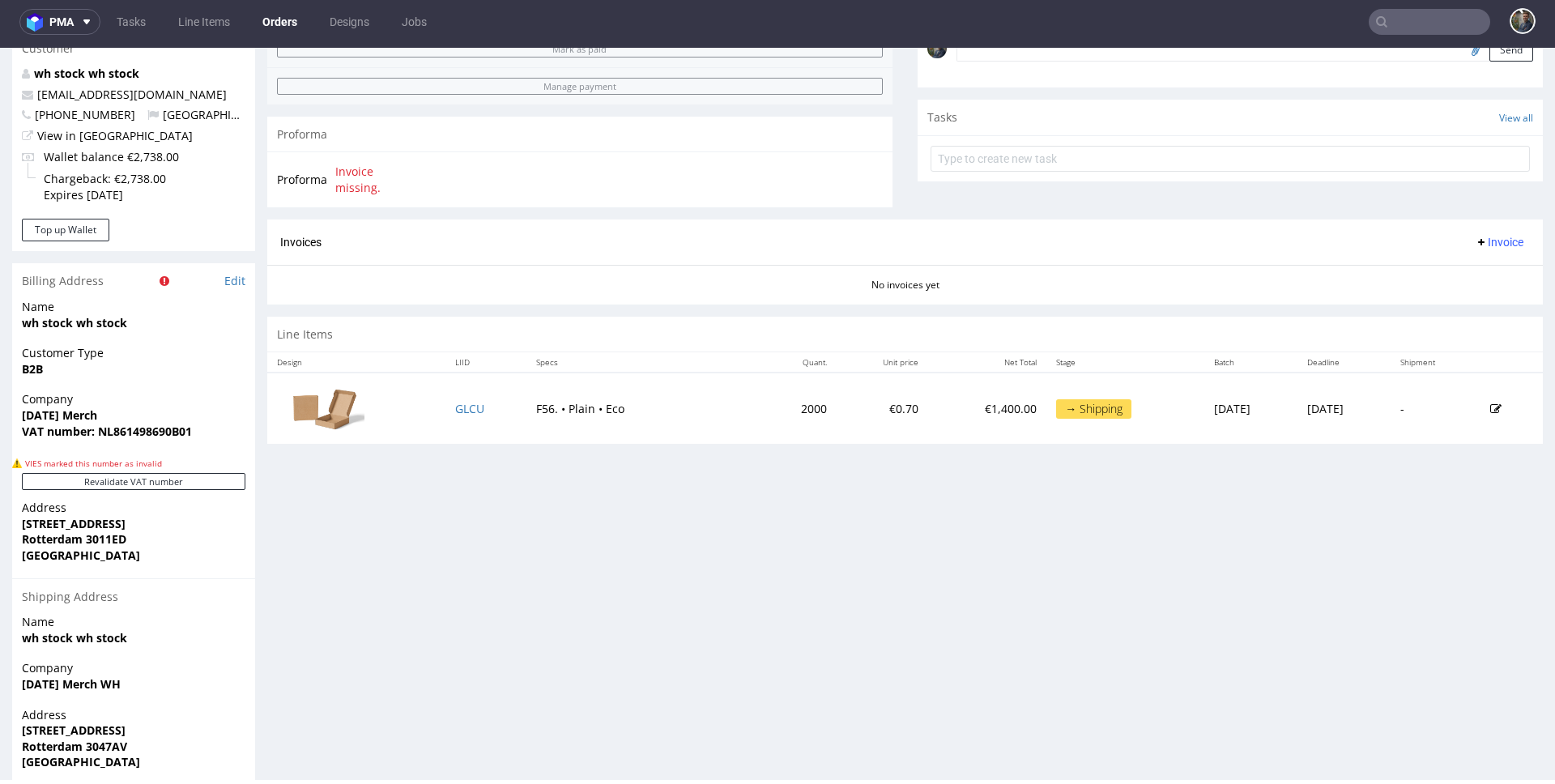
scroll to position [617, 0]
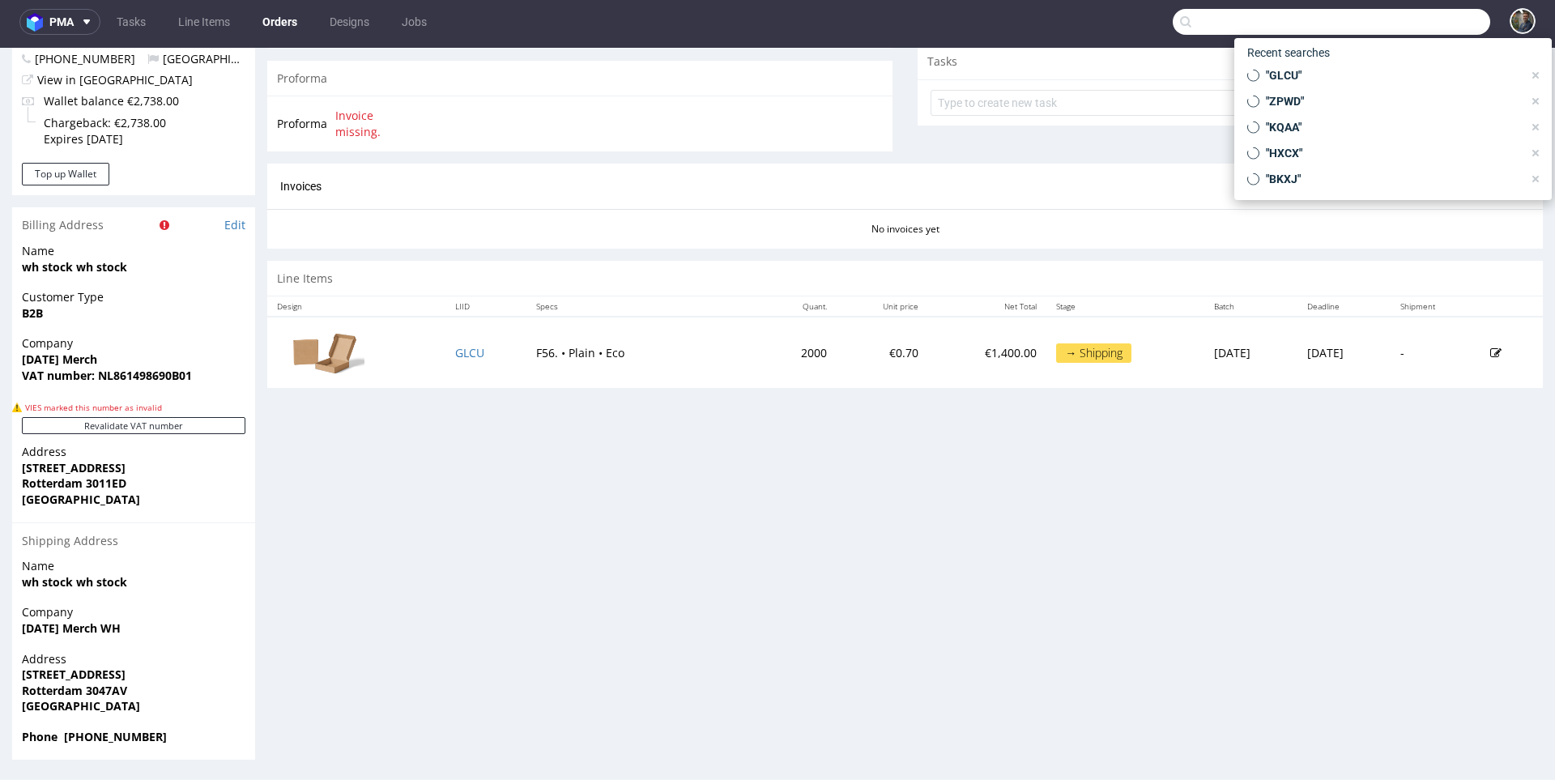
click at [1390, 23] on input "text" at bounding box center [1331, 22] width 317 height 26
paste input "R535185805"
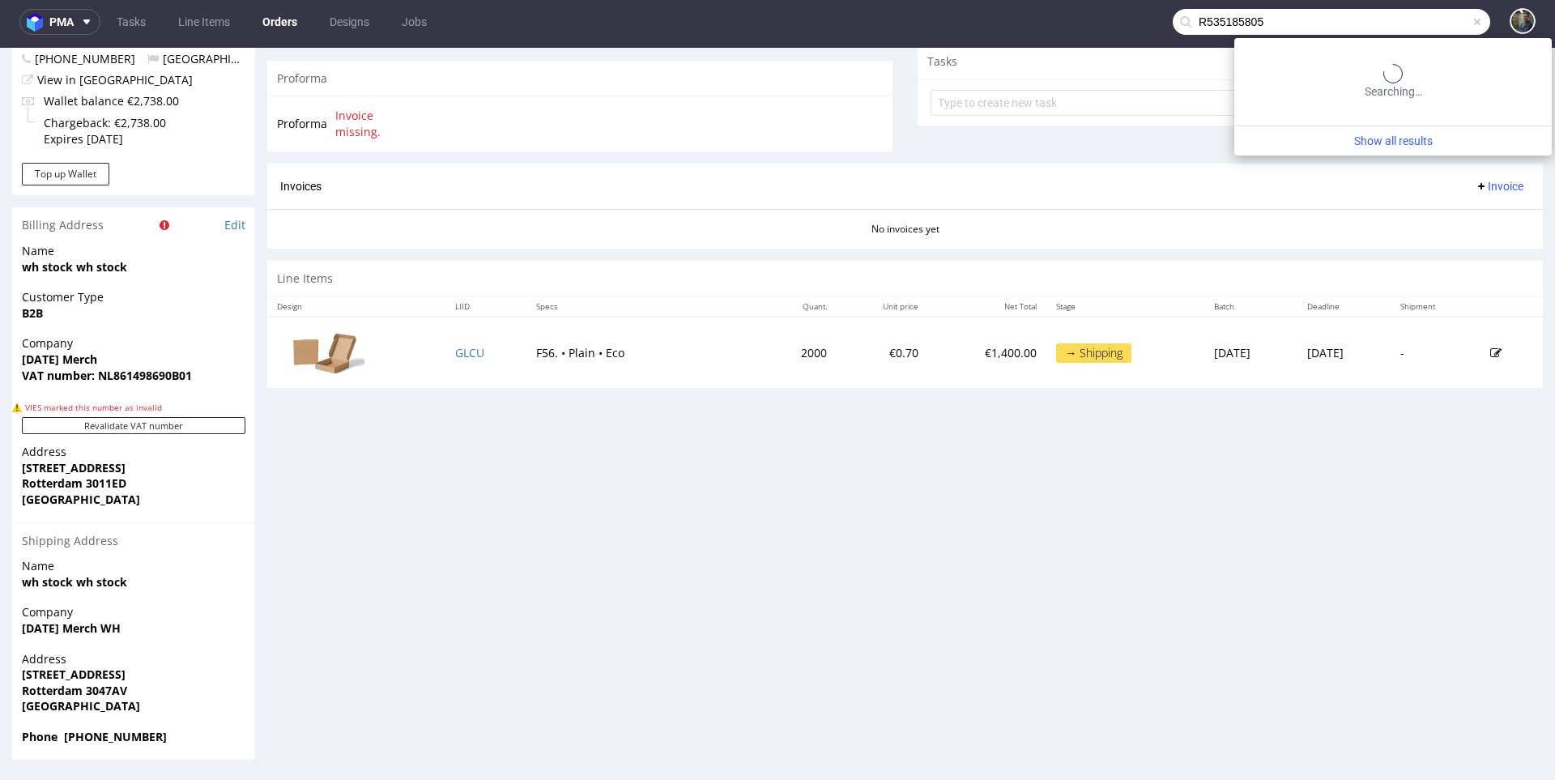
type input "R535185805"
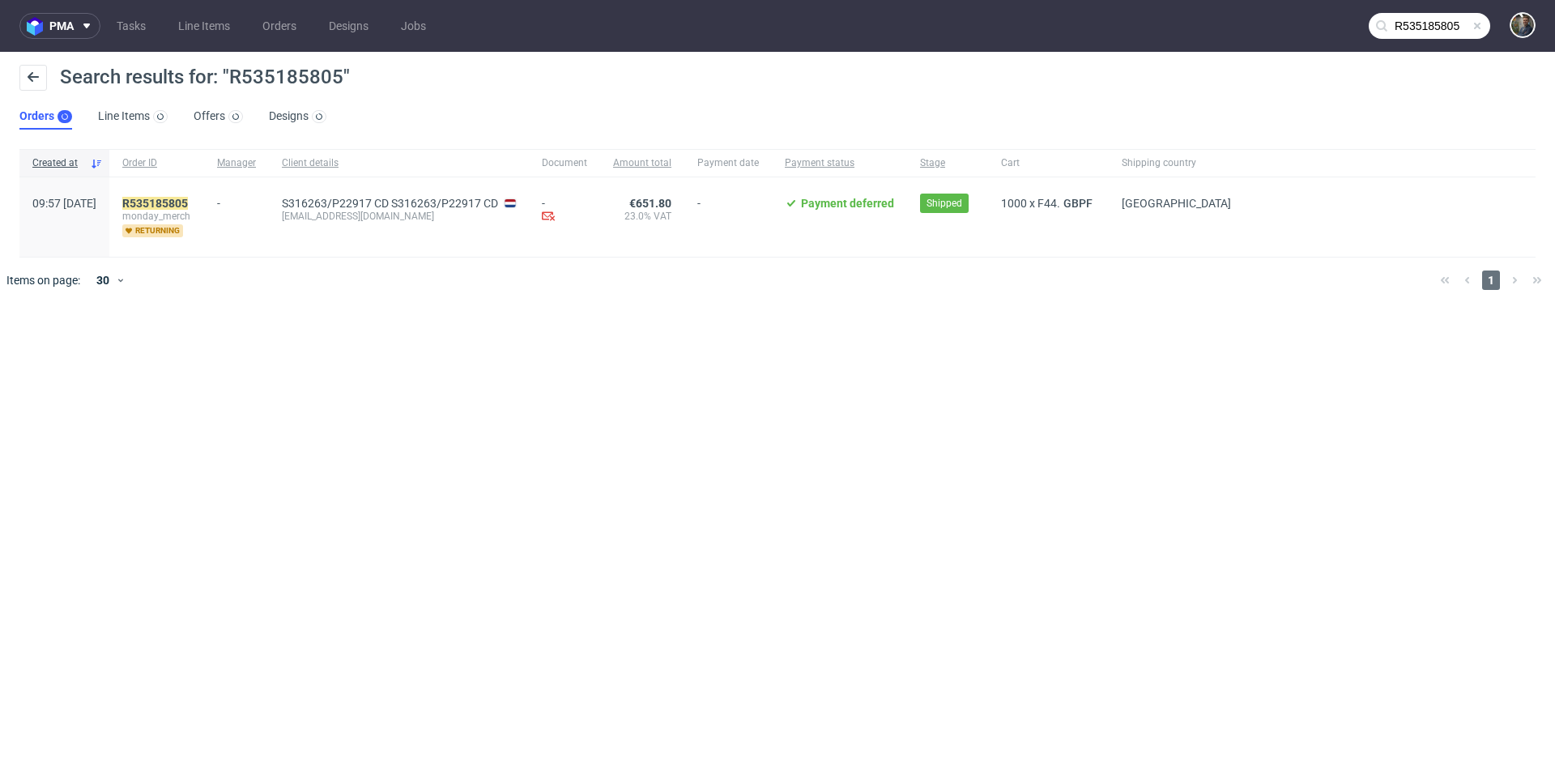
click at [195, 195] on div "R535185805 monday_merch returning" at bounding box center [156, 217] width 95 height 79
click at [188, 196] on mark "R535185805" at bounding box center [155, 203] width 66 height 13
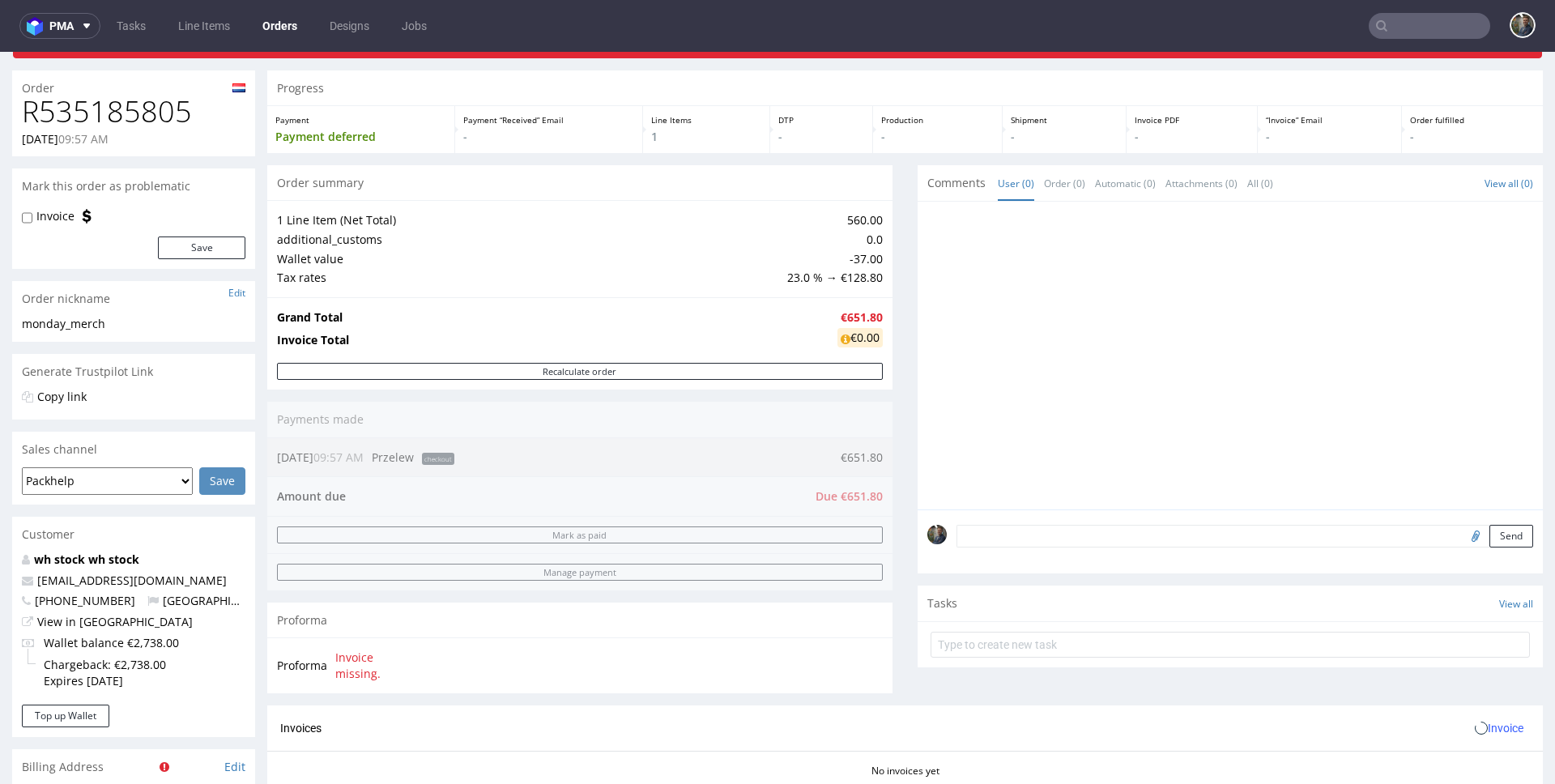
scroll to position [617, 0]
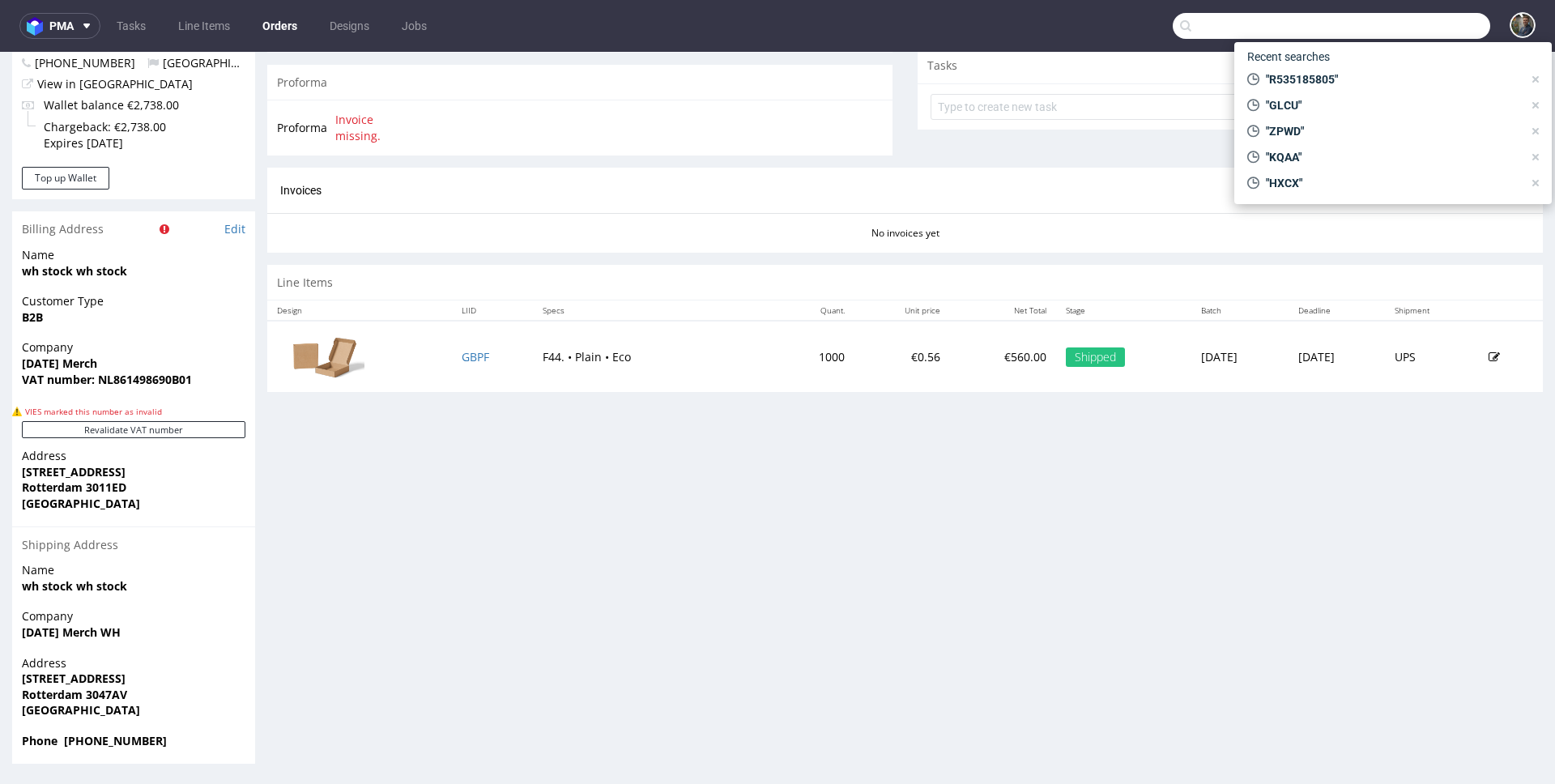
click at [1444, 27] on input "text" at bounding box center [1331, 25] width 317 height 26
paste input "R104571311"
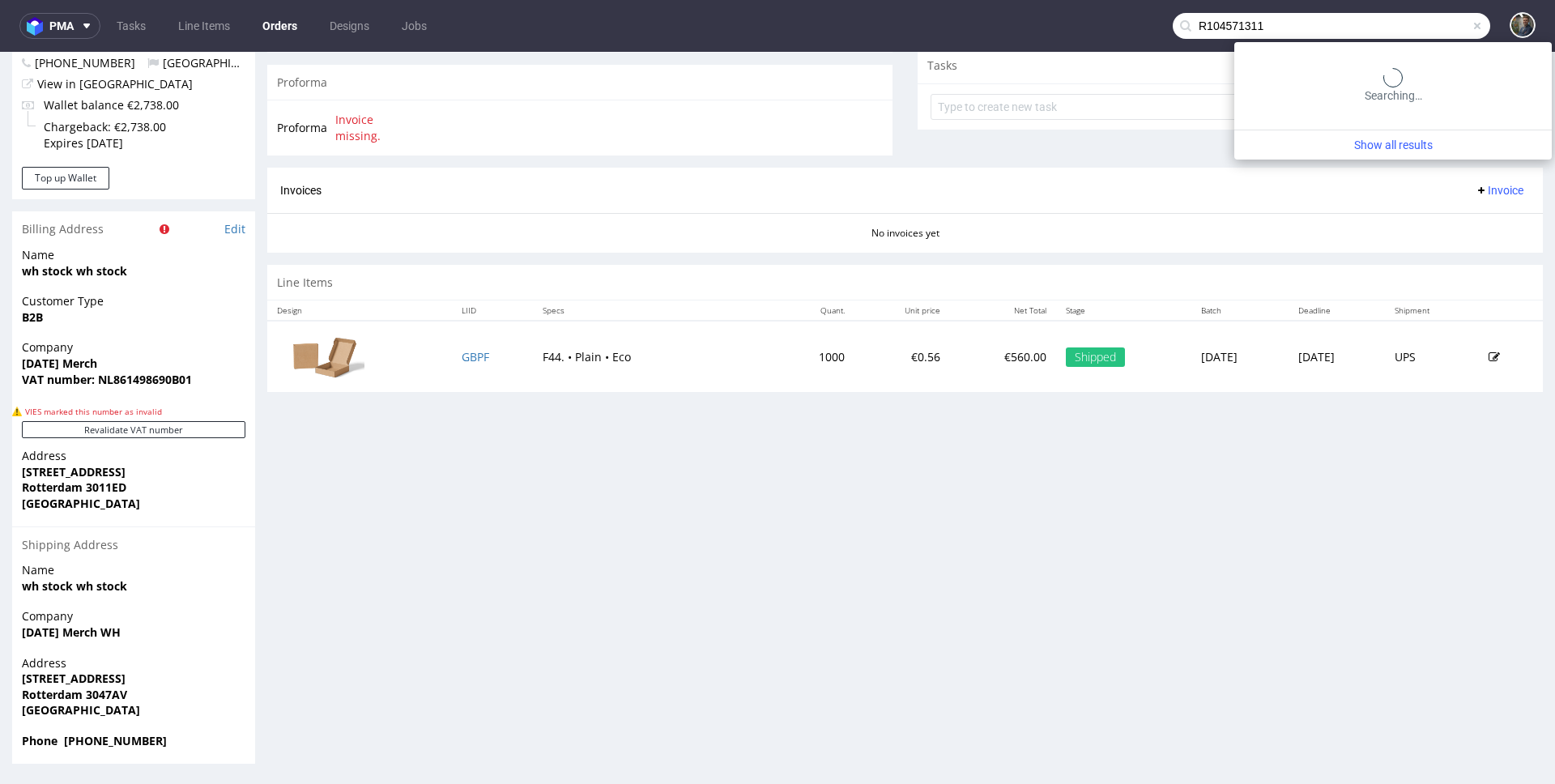
type input "R104571311"
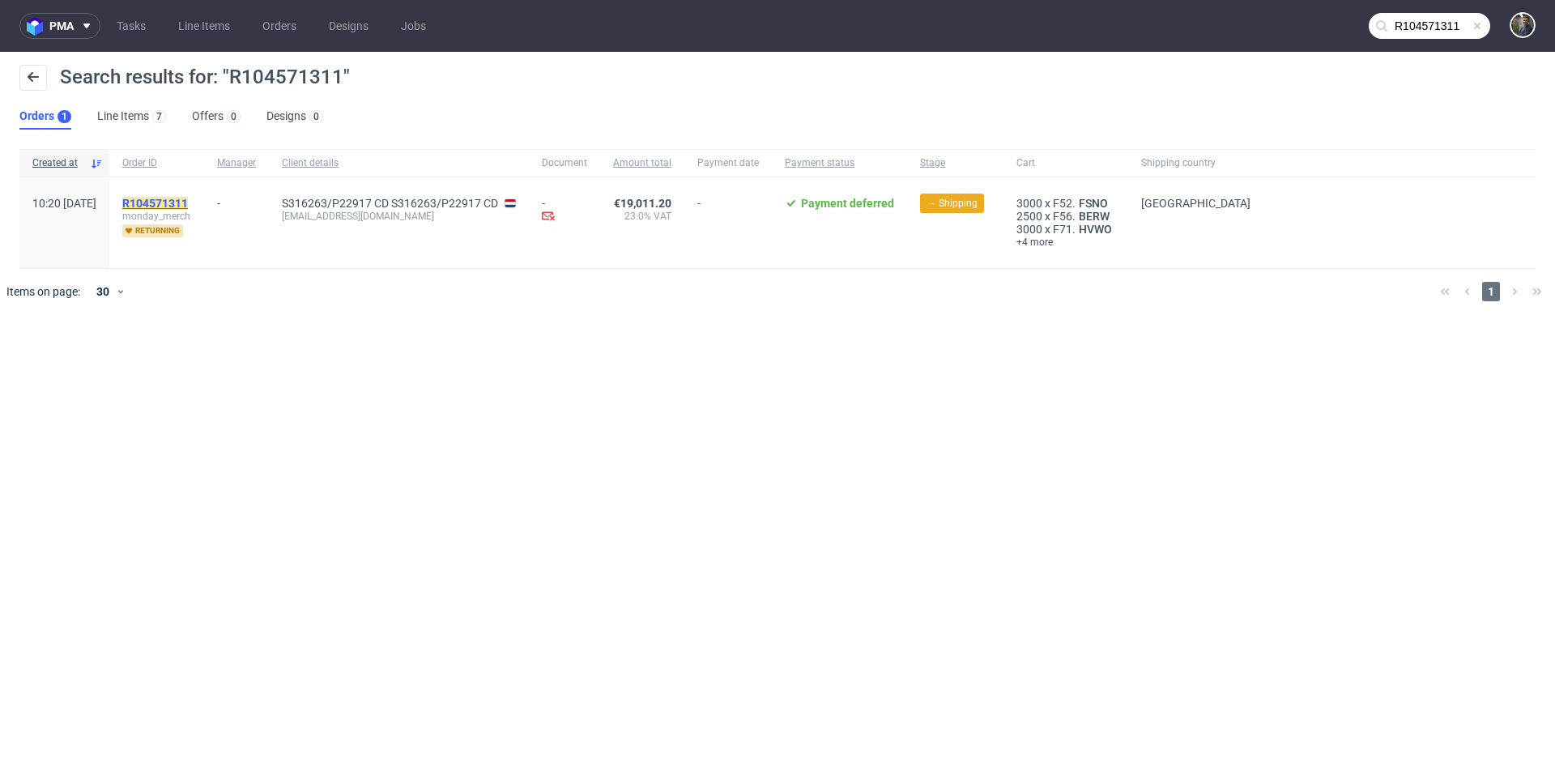
click at [188, 205] on mark "R104571311" at bounding box center [155, 203] width 66 height 13
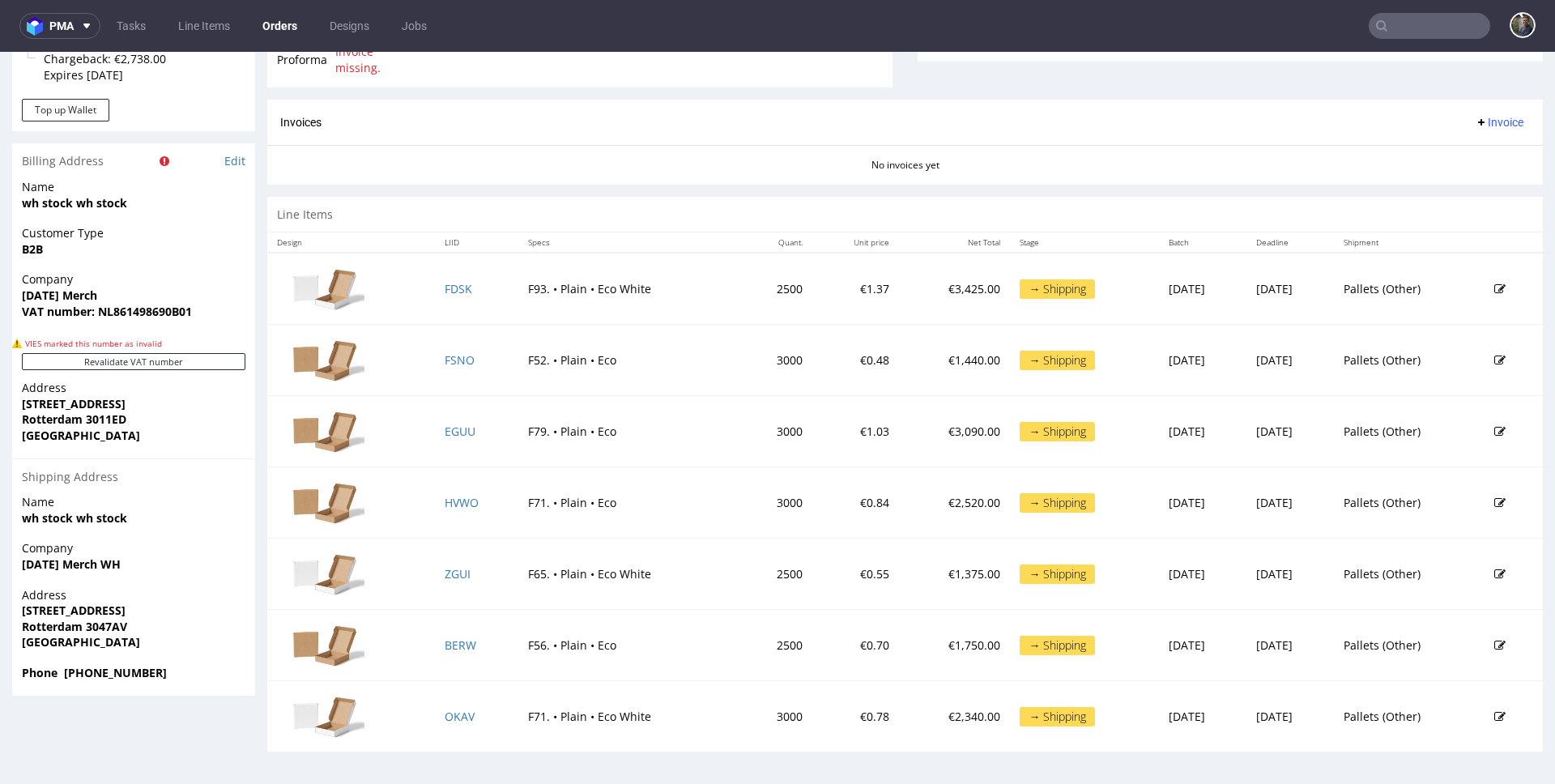
scroll to position [4, 0]
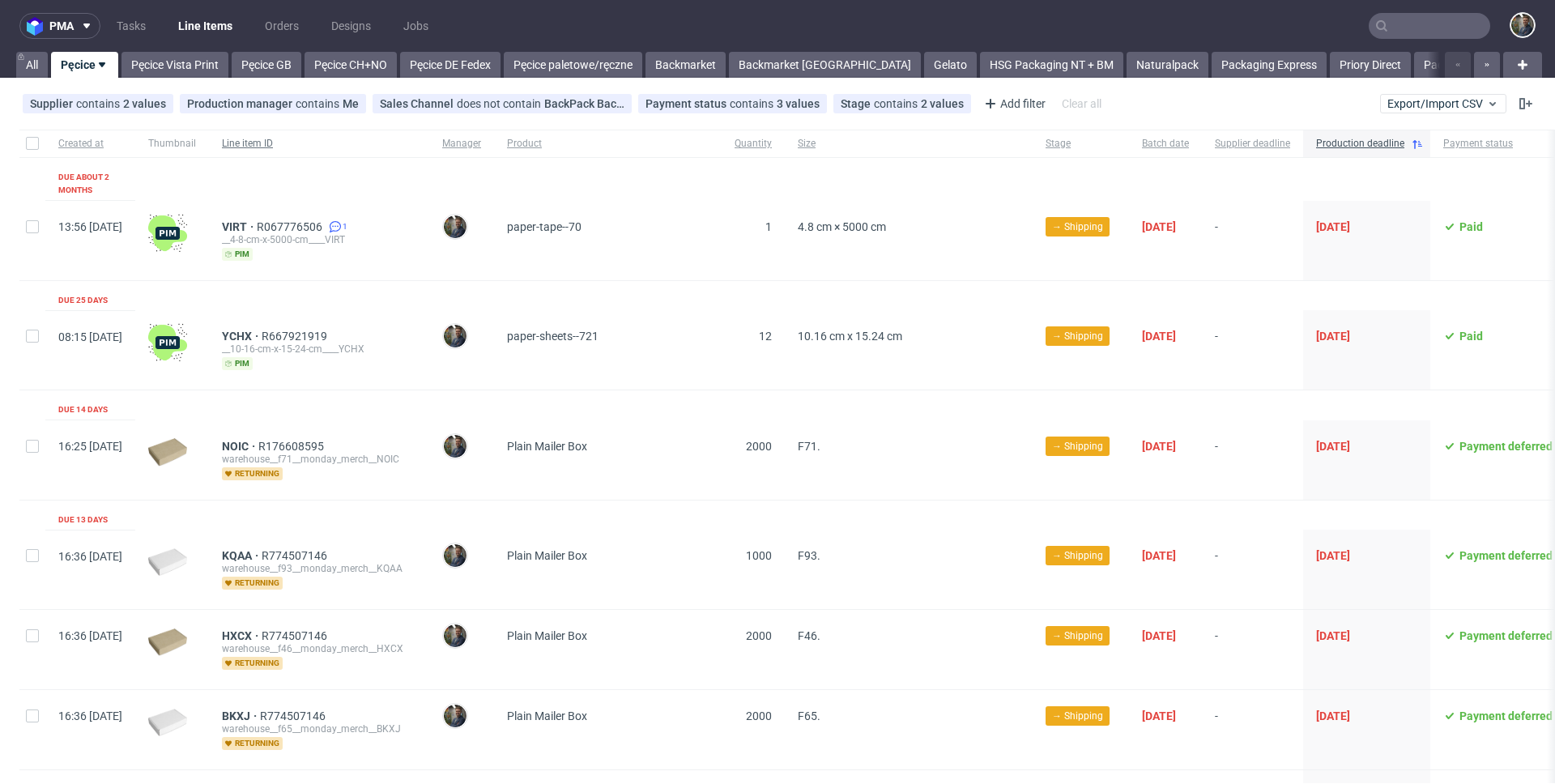
click at [296, 145] on span "Line item ID" at bounding box center [319, 143] width 195 height 14
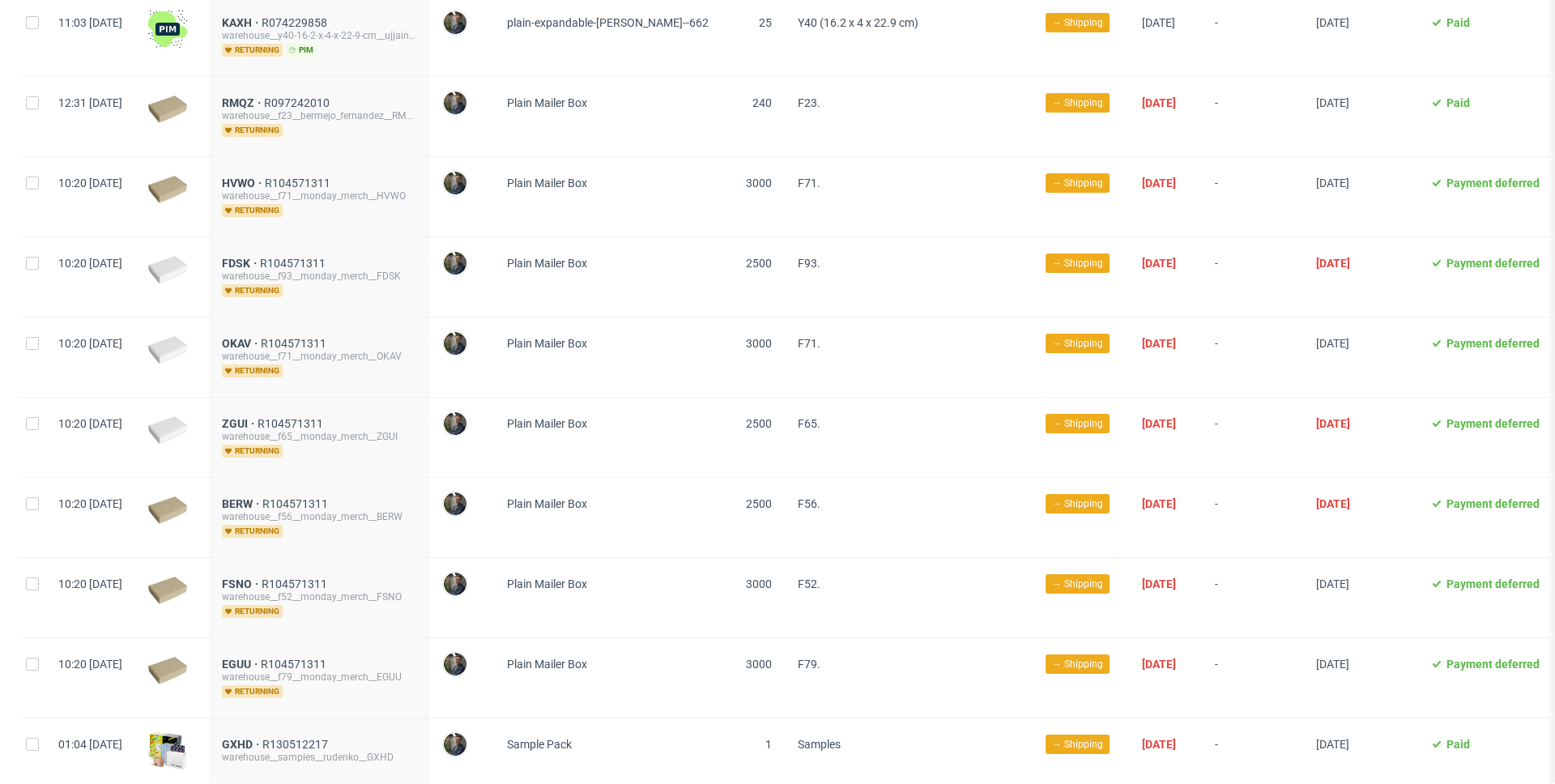
scroll to position [835, 0]
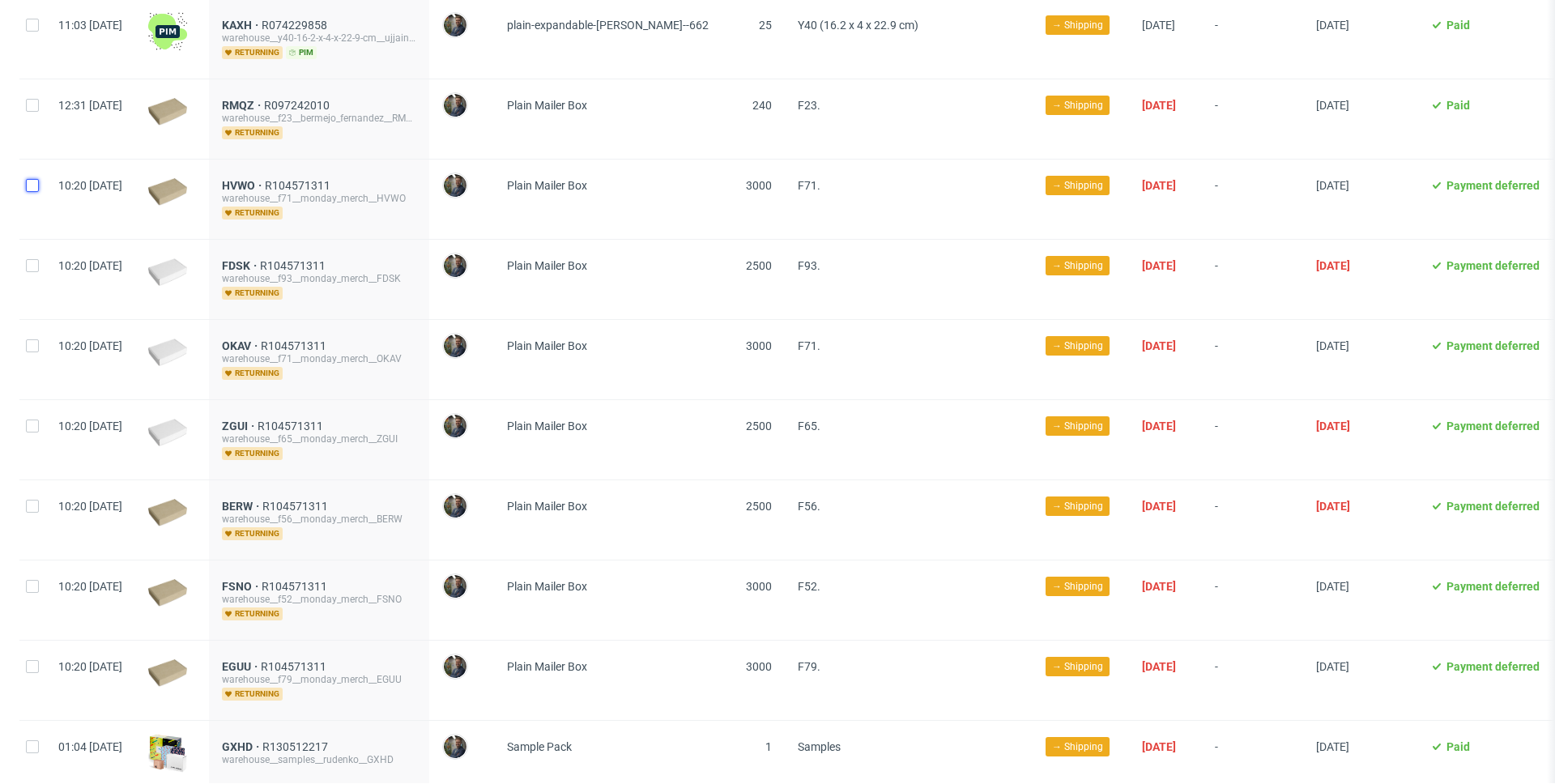
click at [36, 184] on input "checkbox" at bounding box center [32, 186] width 13 height 13
checkbox input "true"
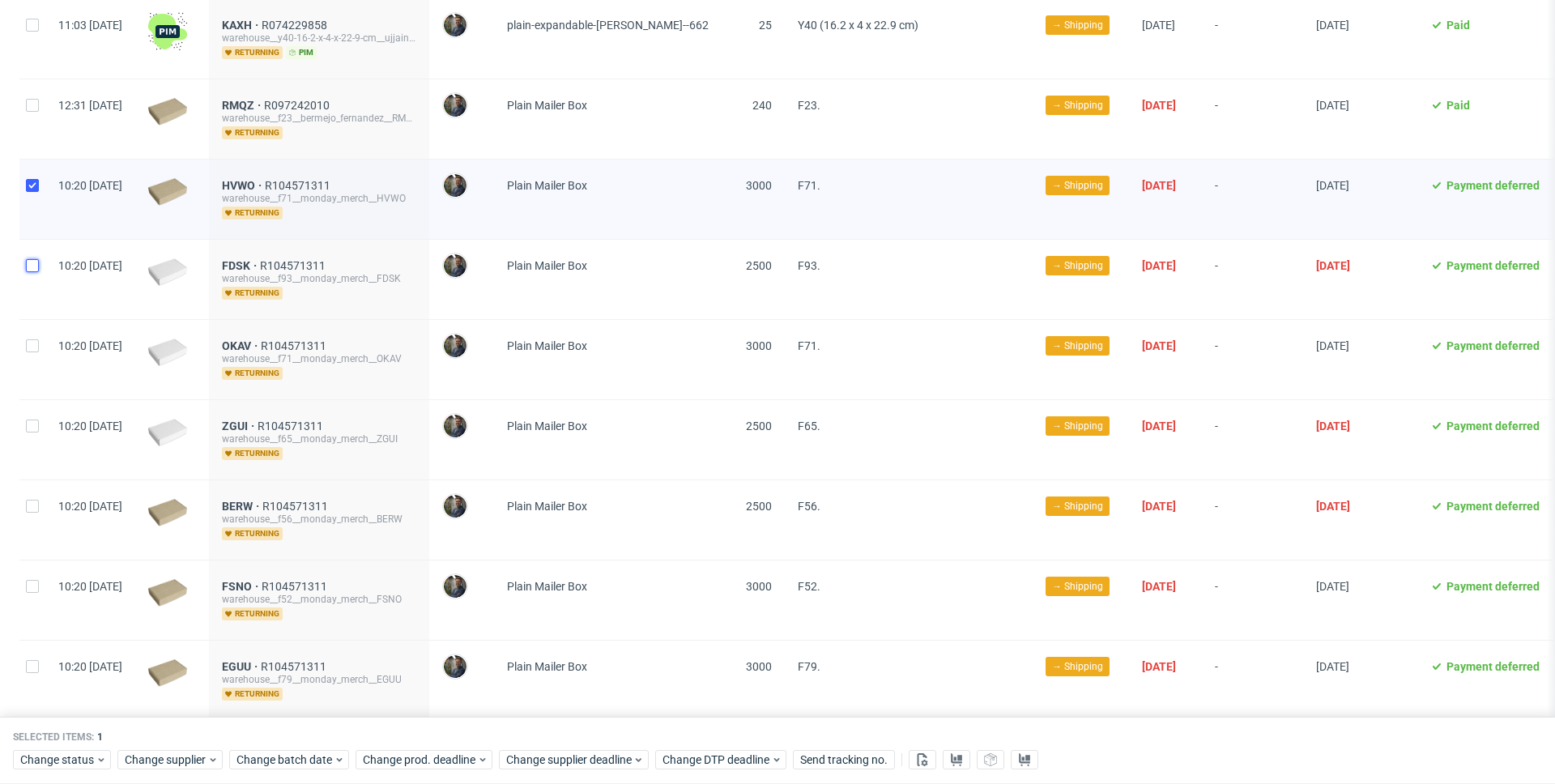
click at [28, 267] on input "checkbox" at bounding box center [32, 265] width 13 height 13
checkbox input "true"
click at [32, 342] on input "checkbox" at bounding box center [32, 345] width 13 height 13
checkbox input "true"
click at [38, 426] on input "checkbox" at bounding box center [32, 425] width 13 height 13
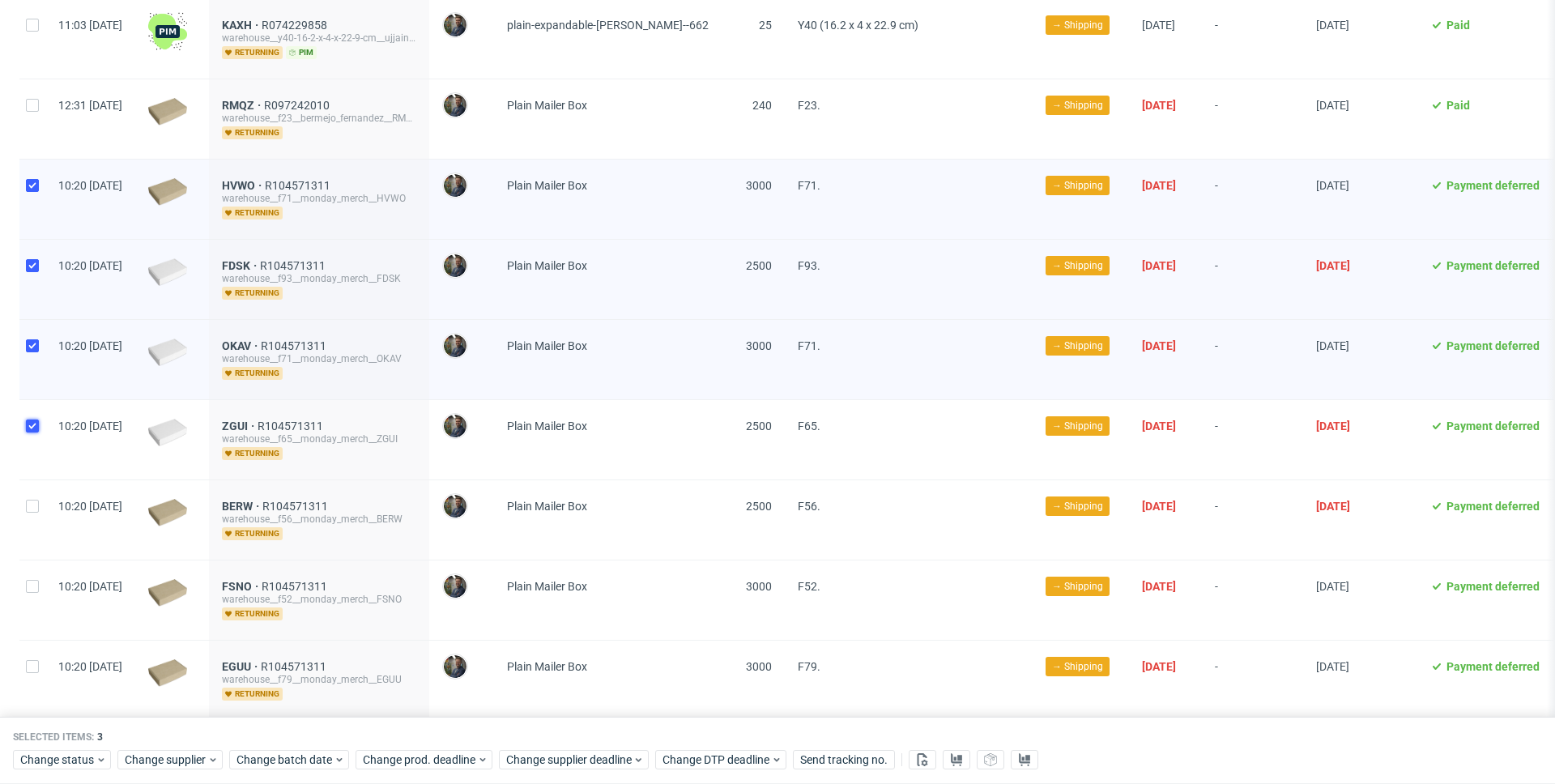
checkbox input "true"
click at [34, 502] on input "checkbox" at bounding box center [32, 506] width 13 height 13
checkbox input "true"
click at [34, 586] on input "checkbox" at bounding box center [32, 586] width 13 height 13
checkbox input "true"
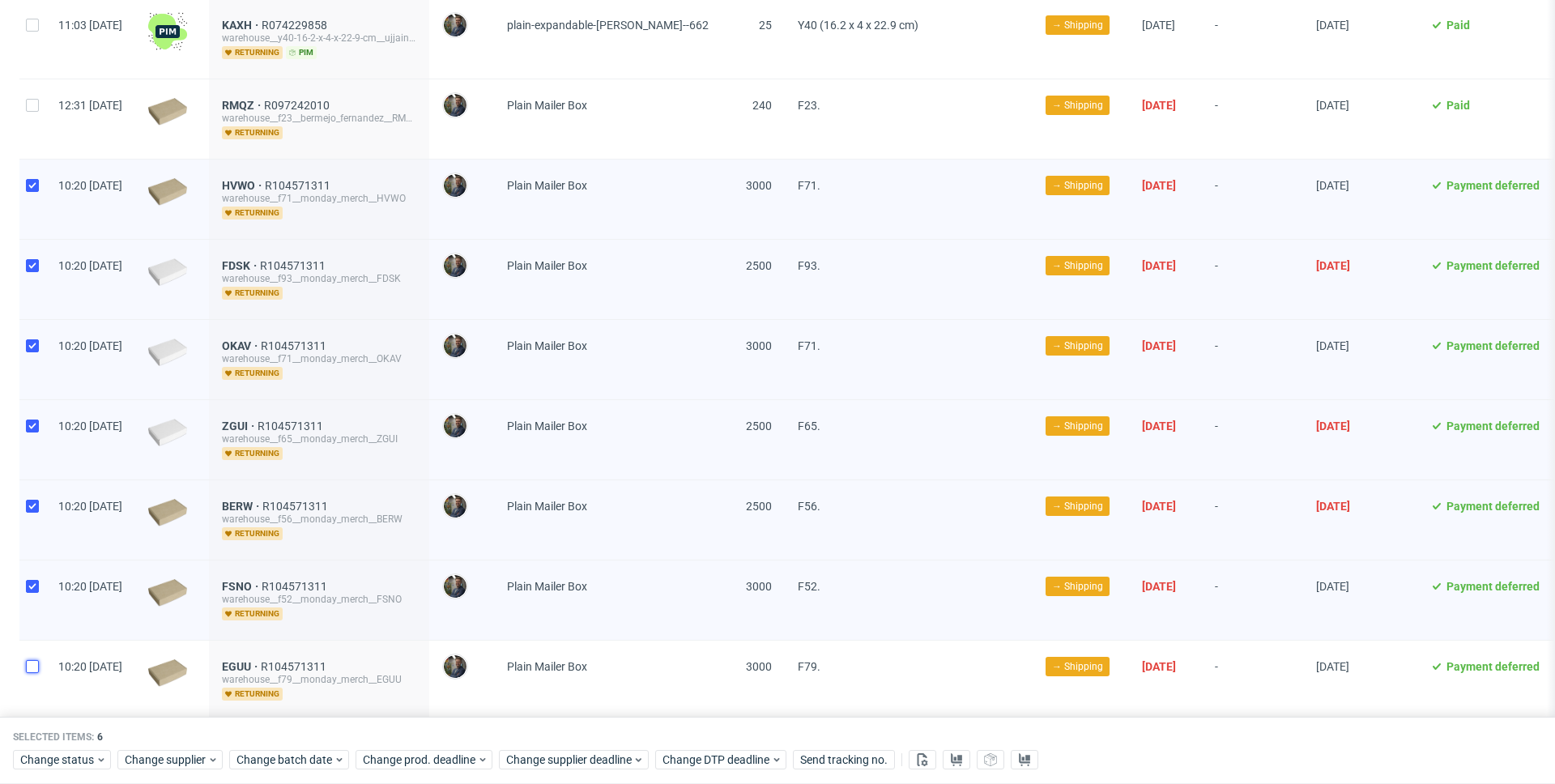
click at [34, 663] on input "checkbox" at bounding box center [32, 666] width 13 height 13
checkbox input "true"
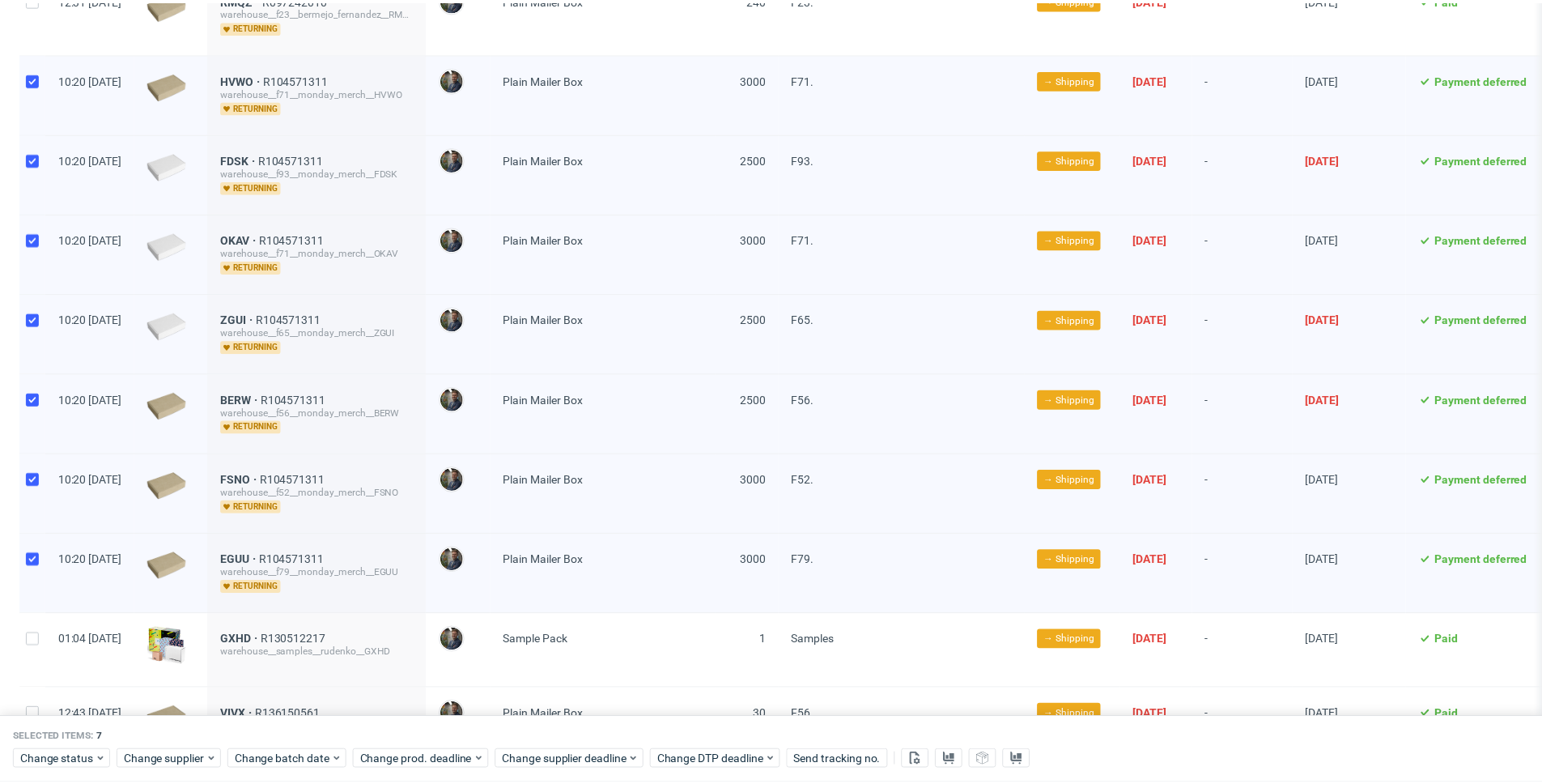
scroll to position [961, 0]
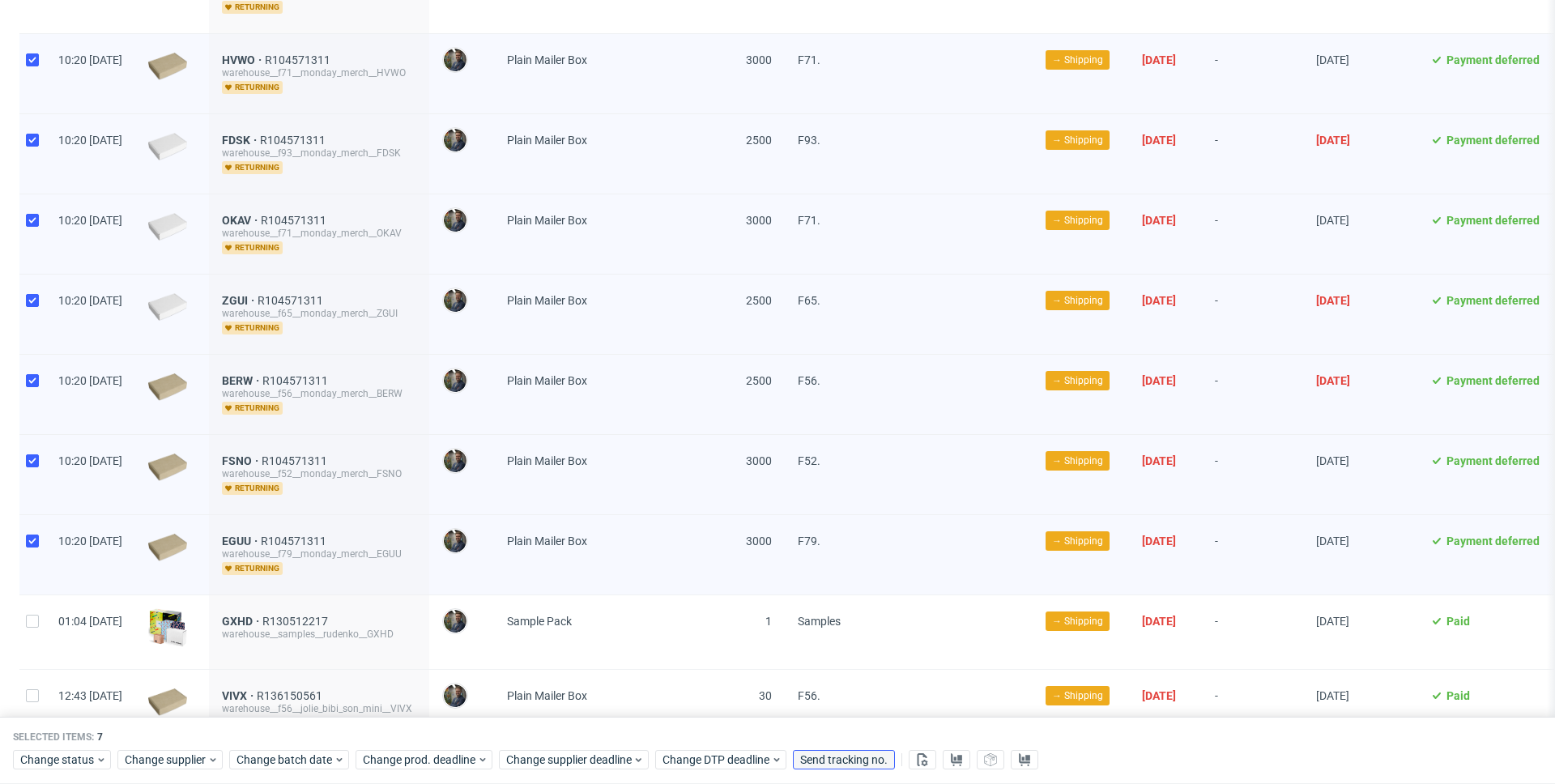
click at [862, 760] on span "Send tracking no." at bounding box center [844, 760] width 87 height 12
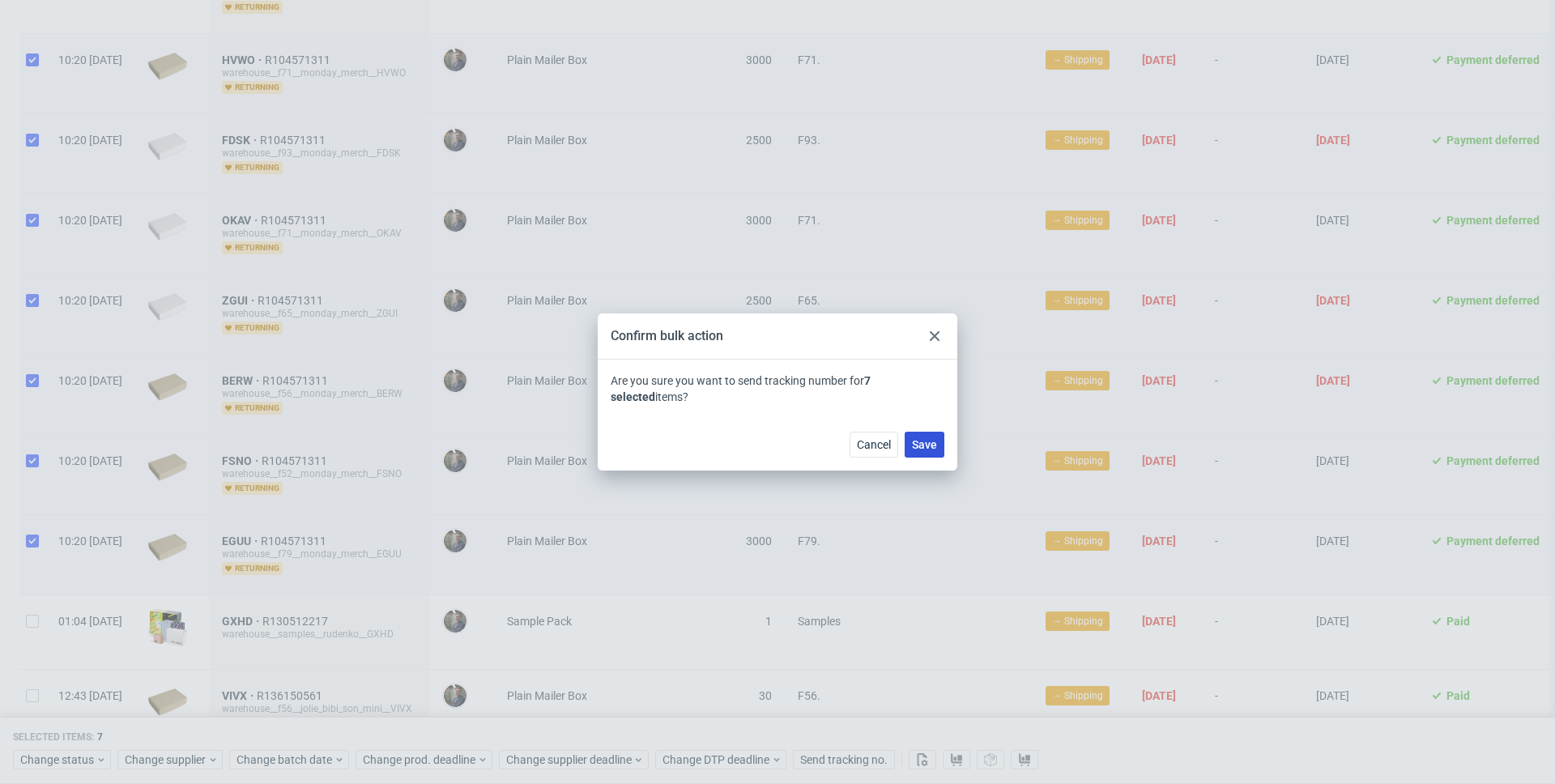
click at [927, 451] on button "Save" at bounding box center [924, 444] width 40 height 26
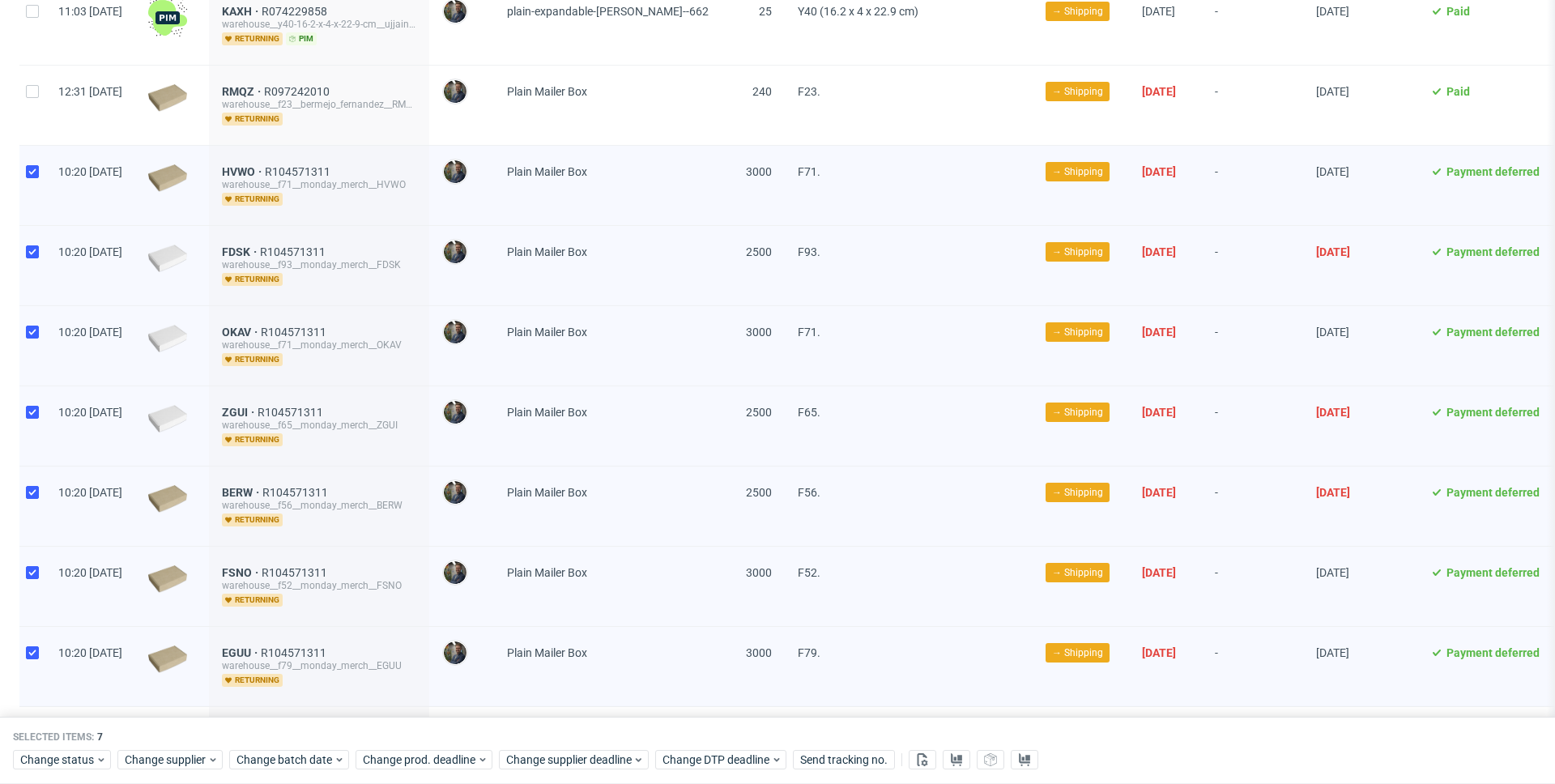
scroll to position [846, 0]
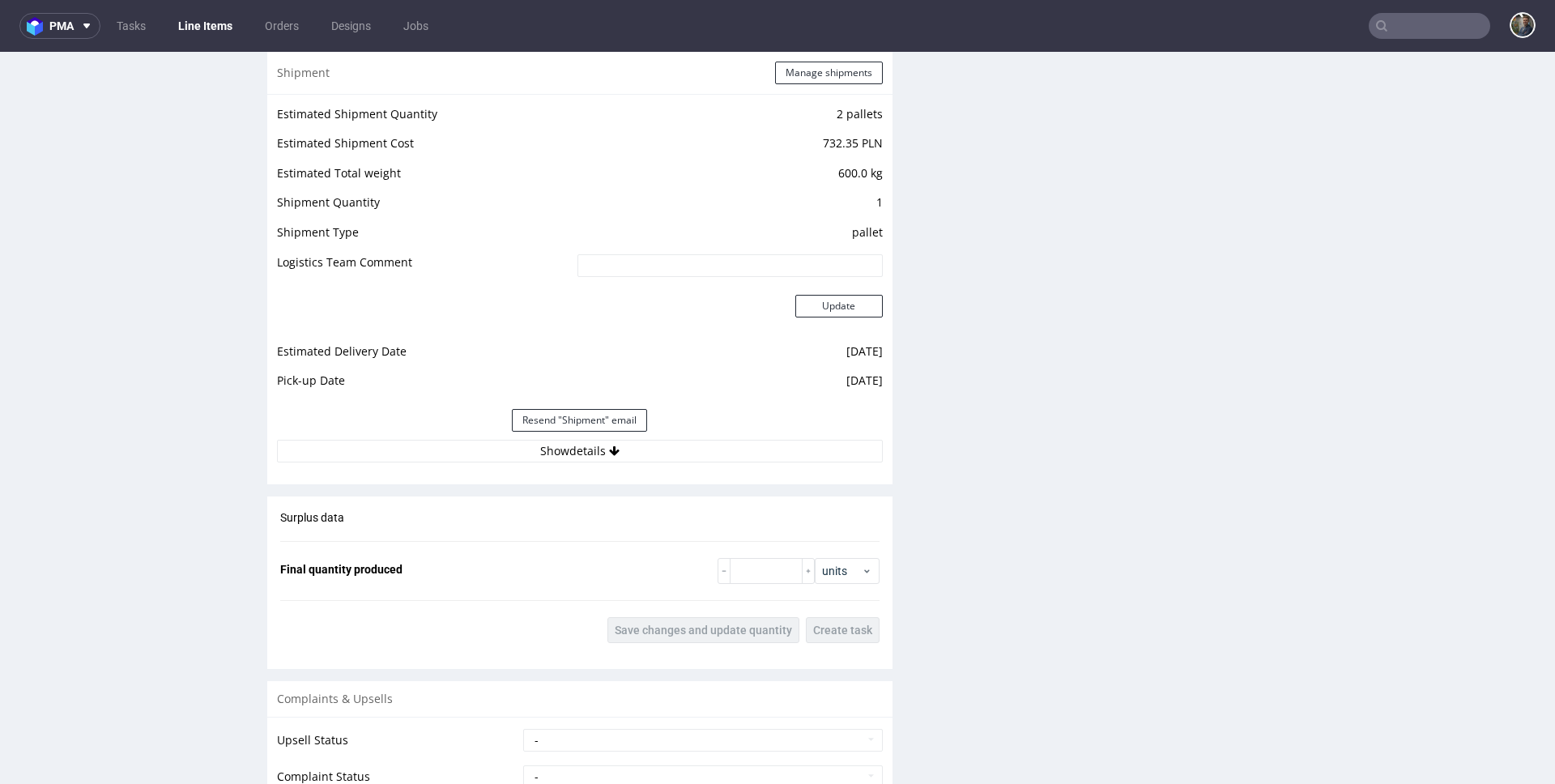
scroll to position [1619, 0]
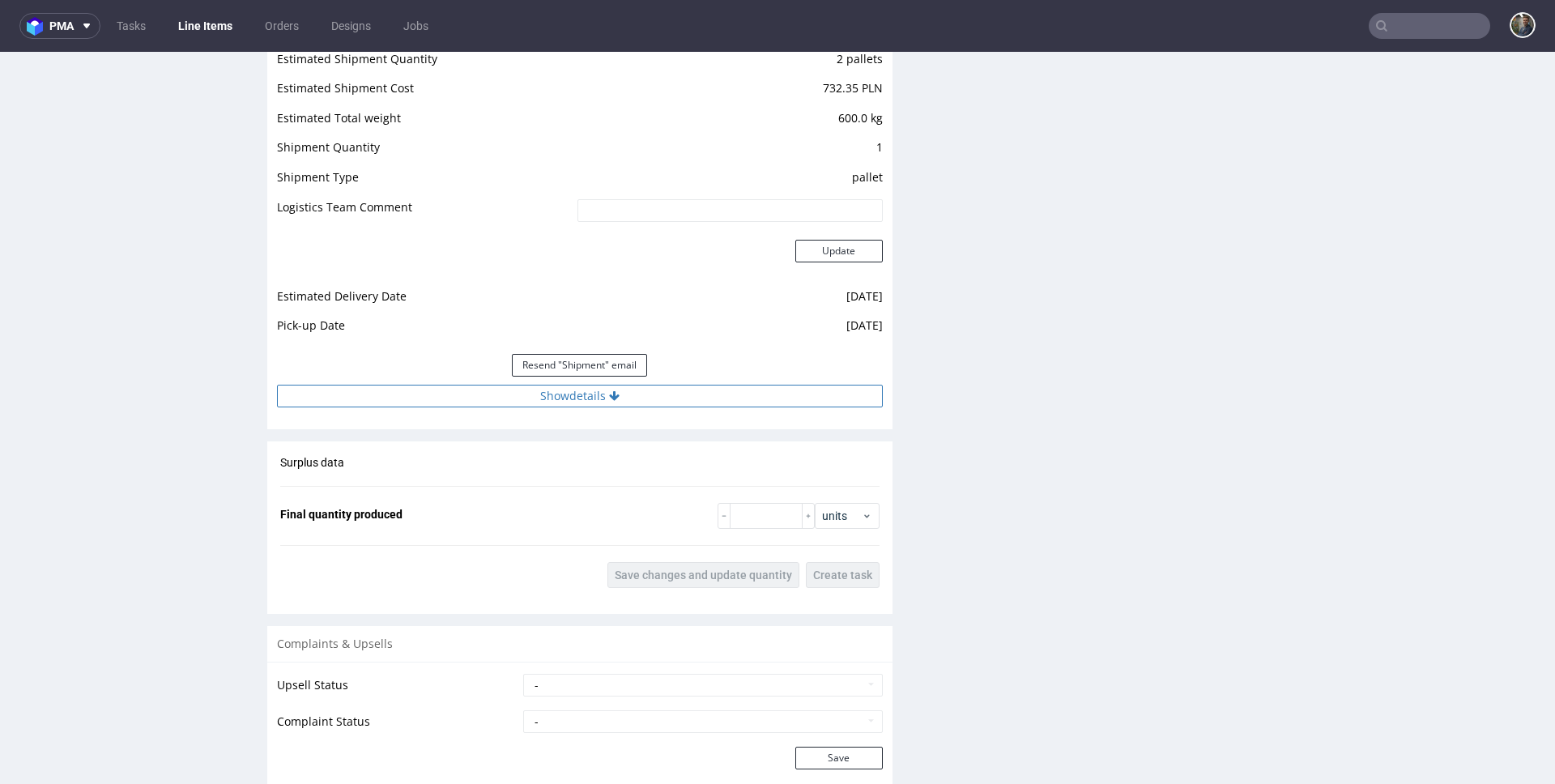
click at [584, 402] on button "Show details" at bounding box center [580, 396] width 606 height 23
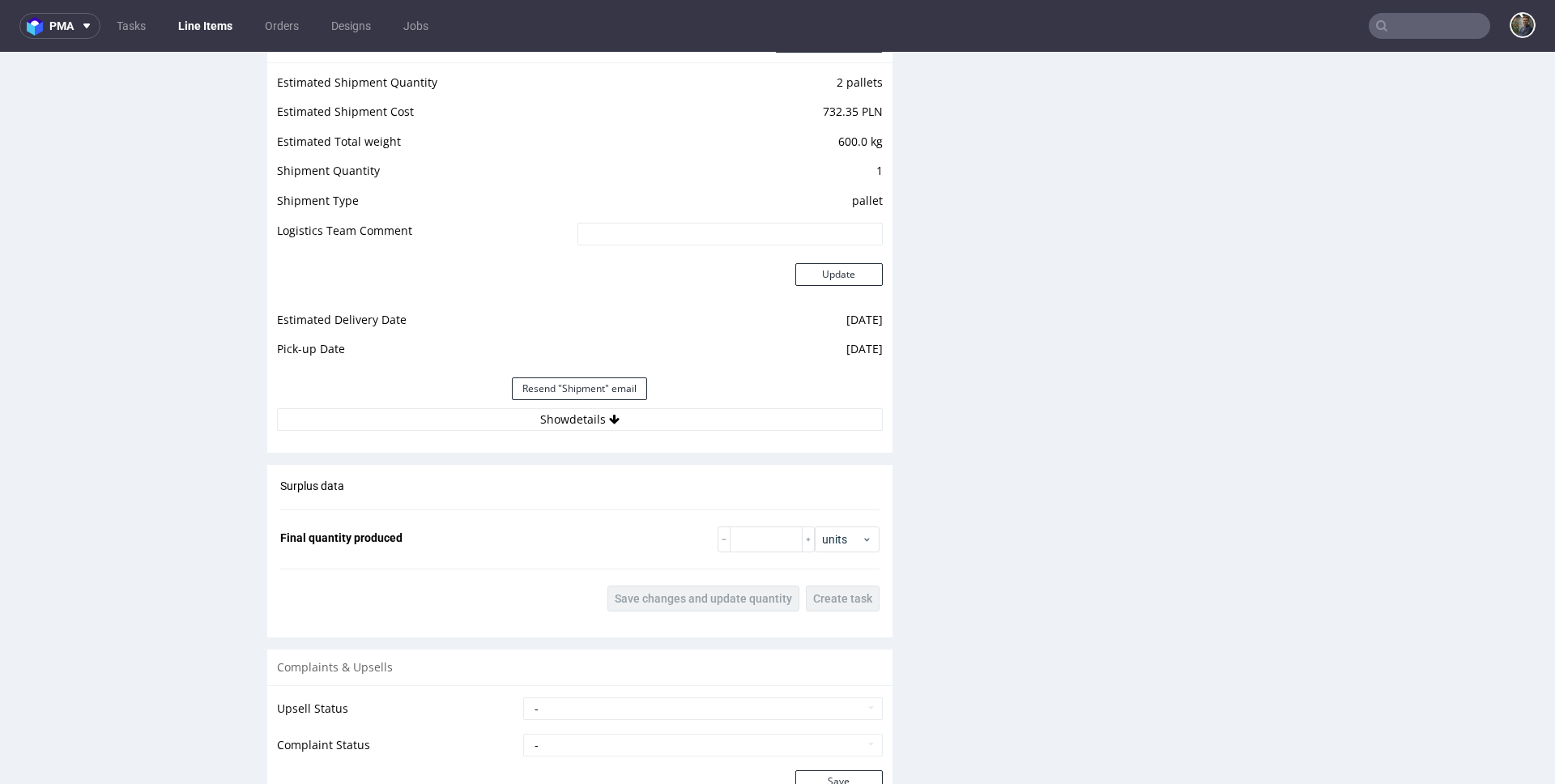
scroll to position [1670, 0]
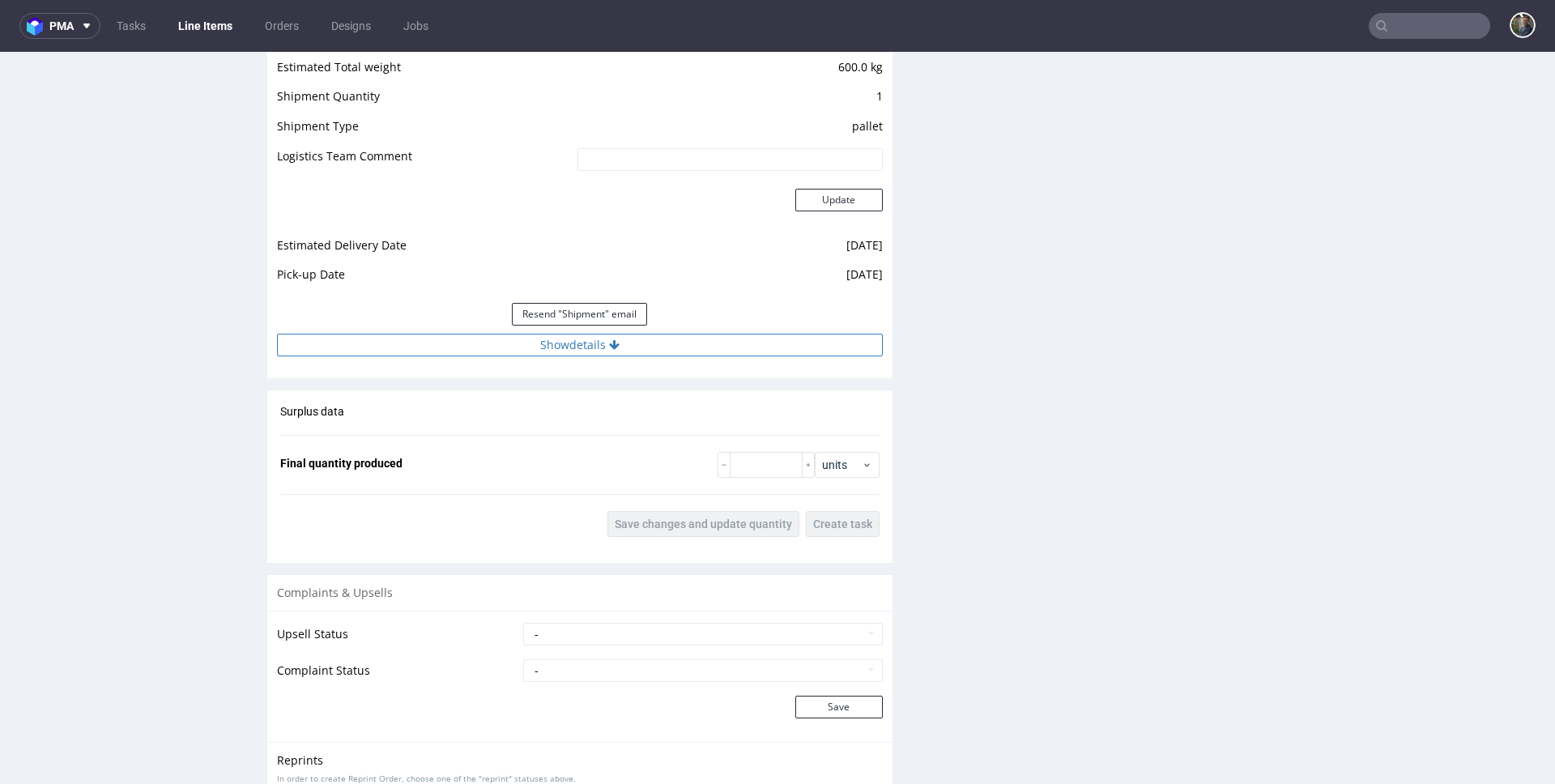
click at [578, 346] on button "Show details" at bounding box center [580, 344] width 606 height 23
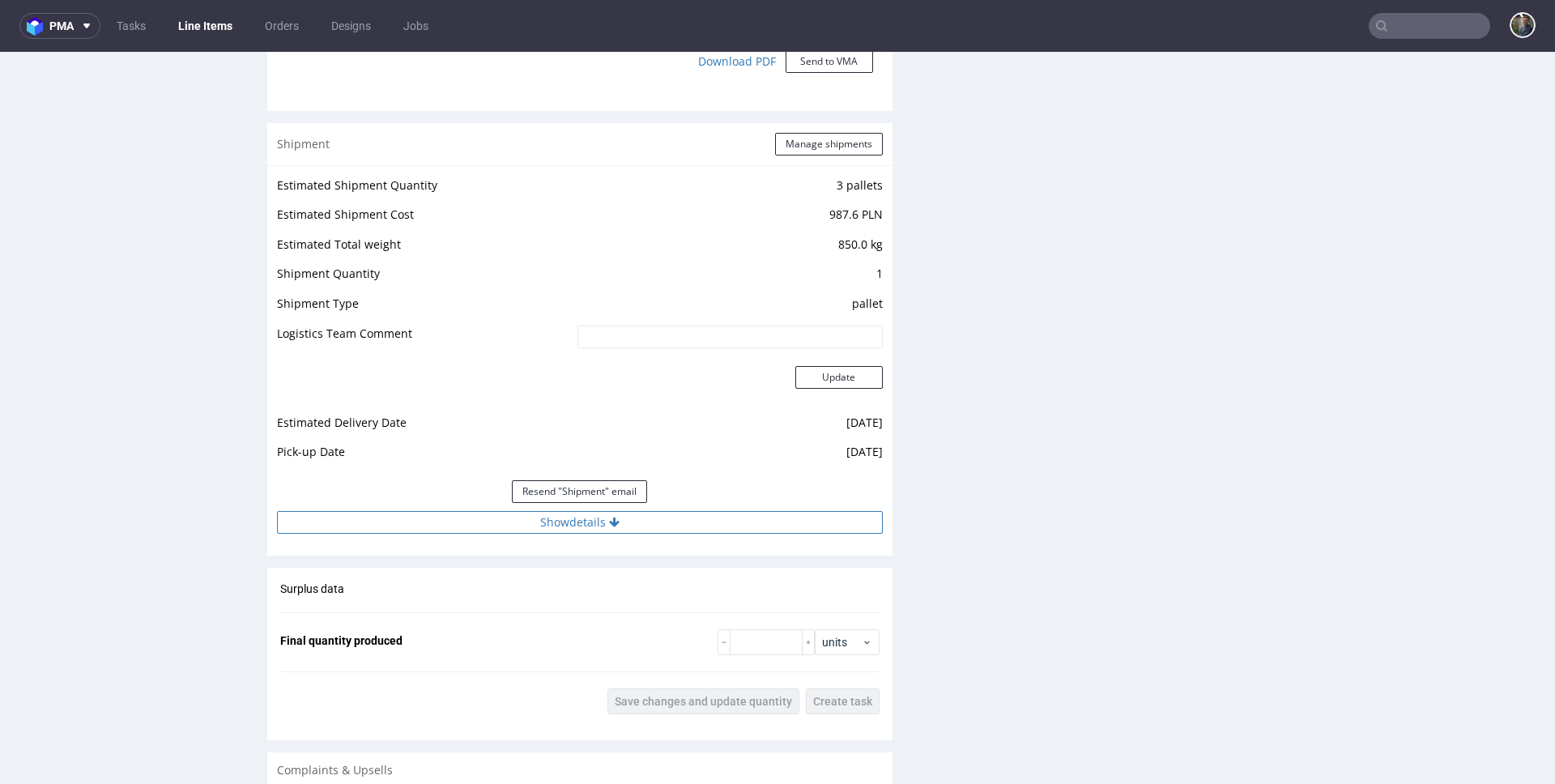
scroll to position [1567, 0]
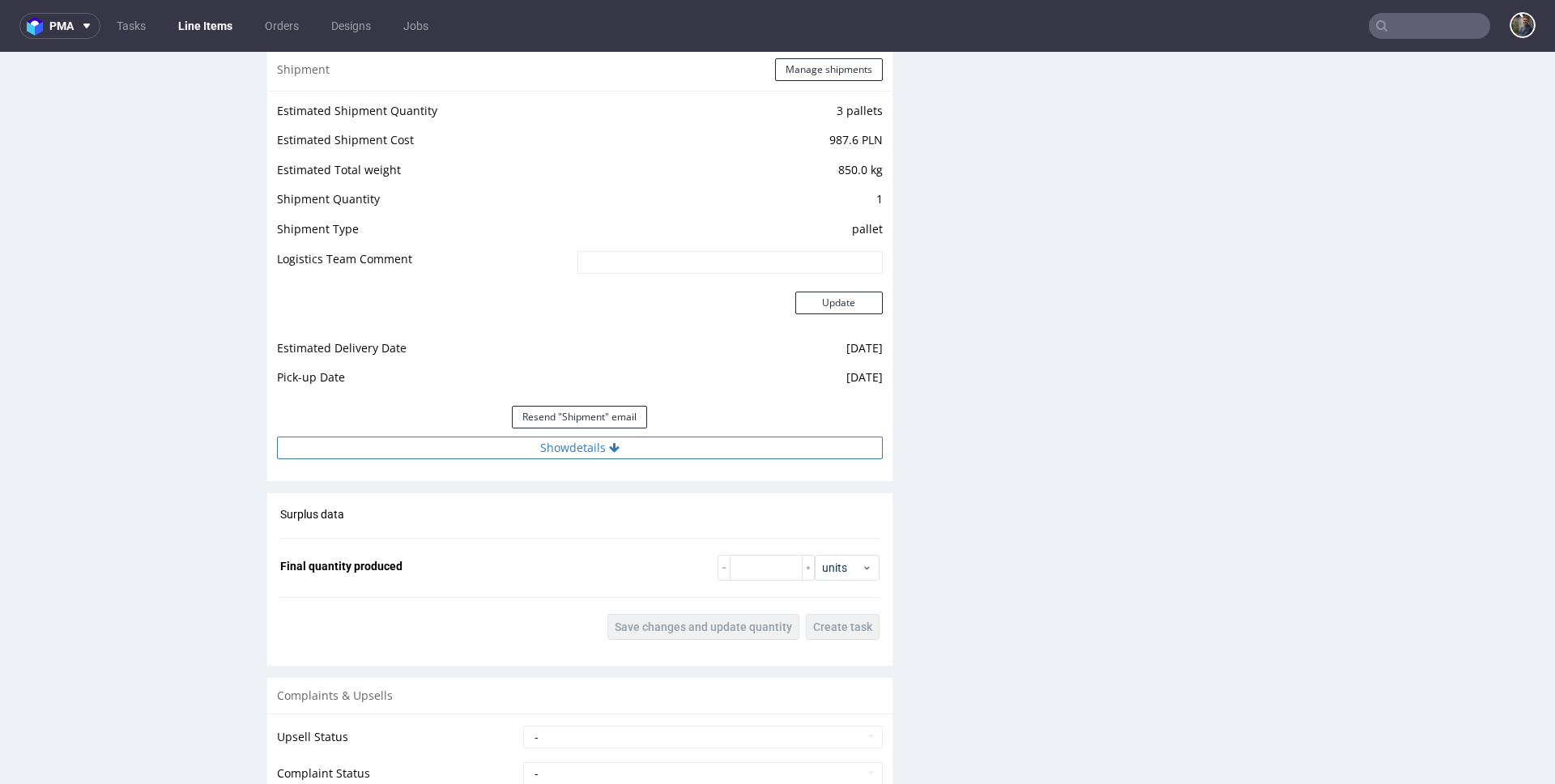
click at [577, 446] on button "Show details" at bounding box center [580, 447] width 606 height 23
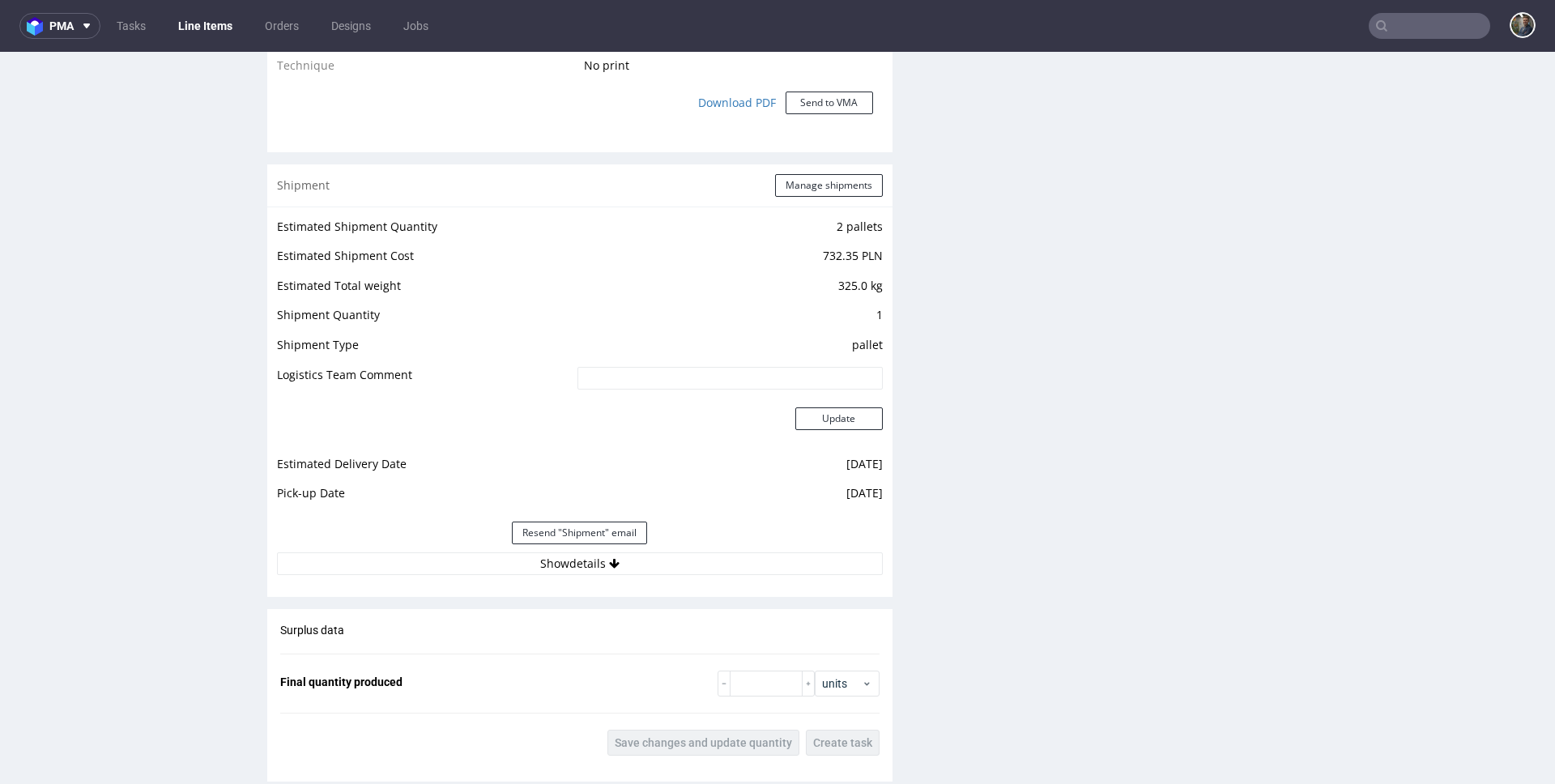
scroll to position [1795, 0]
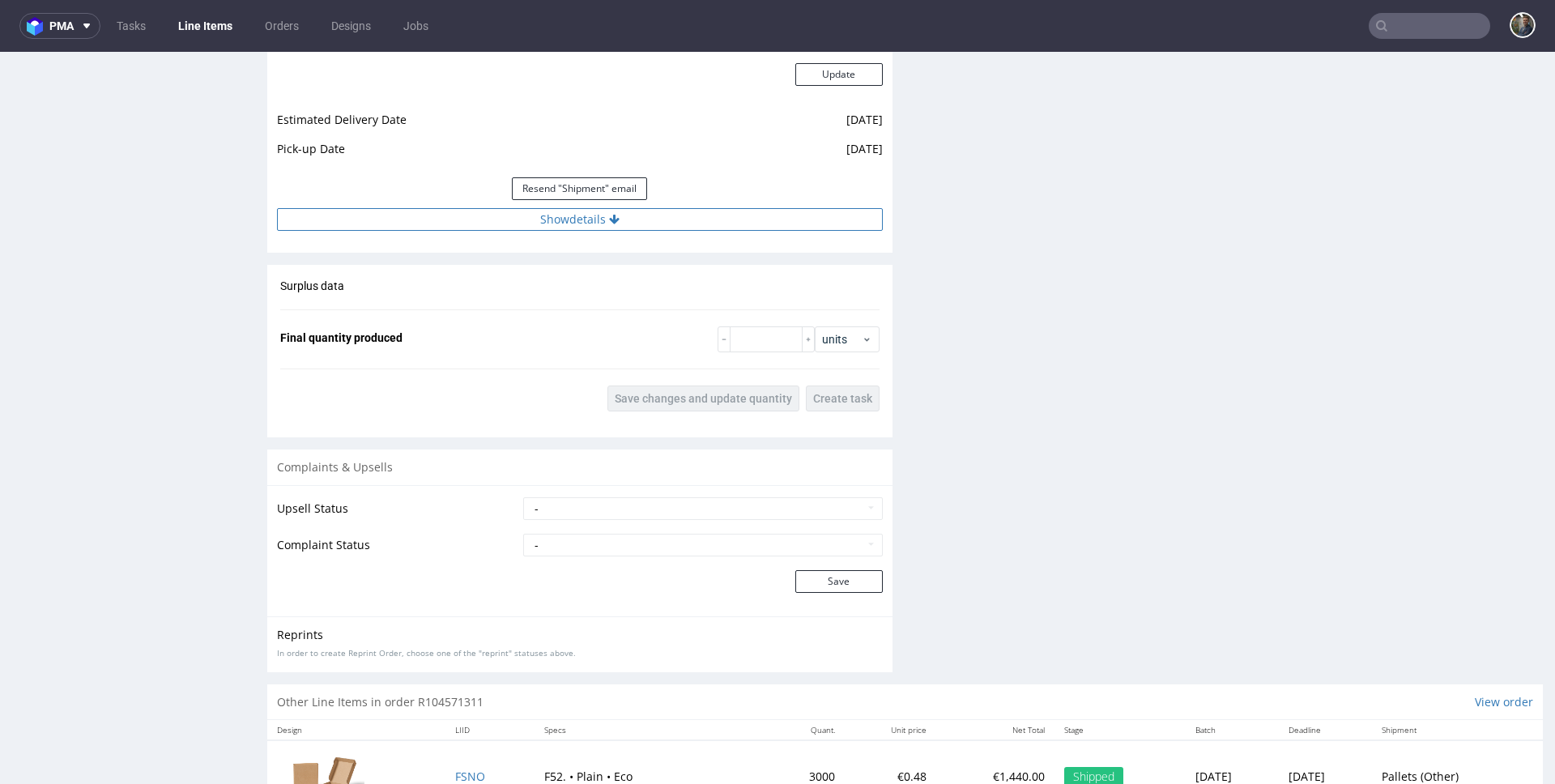
click at [589, 224] on button "Show details" at bounding box center [580, 219] width 606 height 23
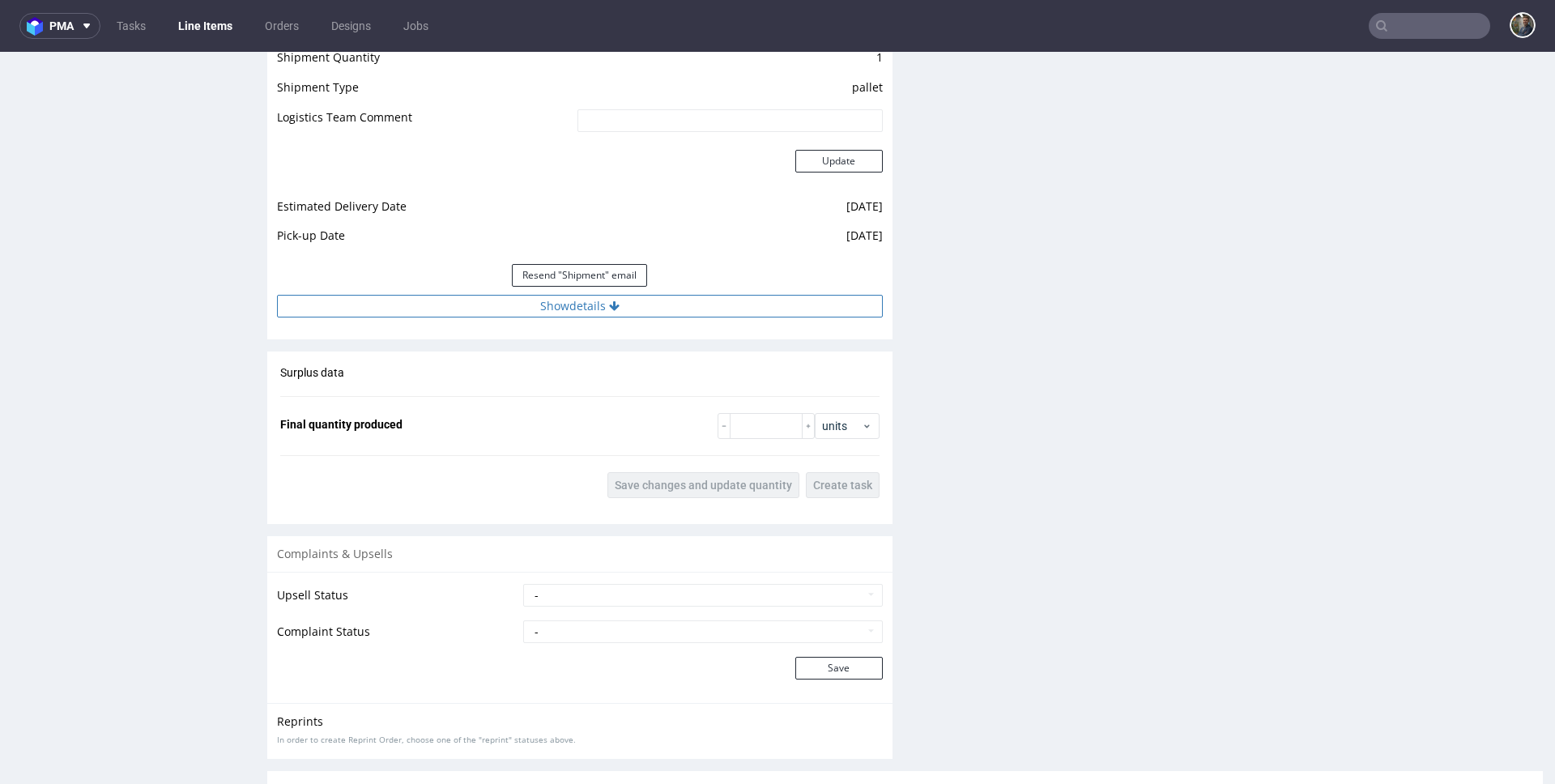
scroll to position [1712, 0]
click at [623, 299] on button "Show details" at bounding box center [580, 302] width 606 height 23
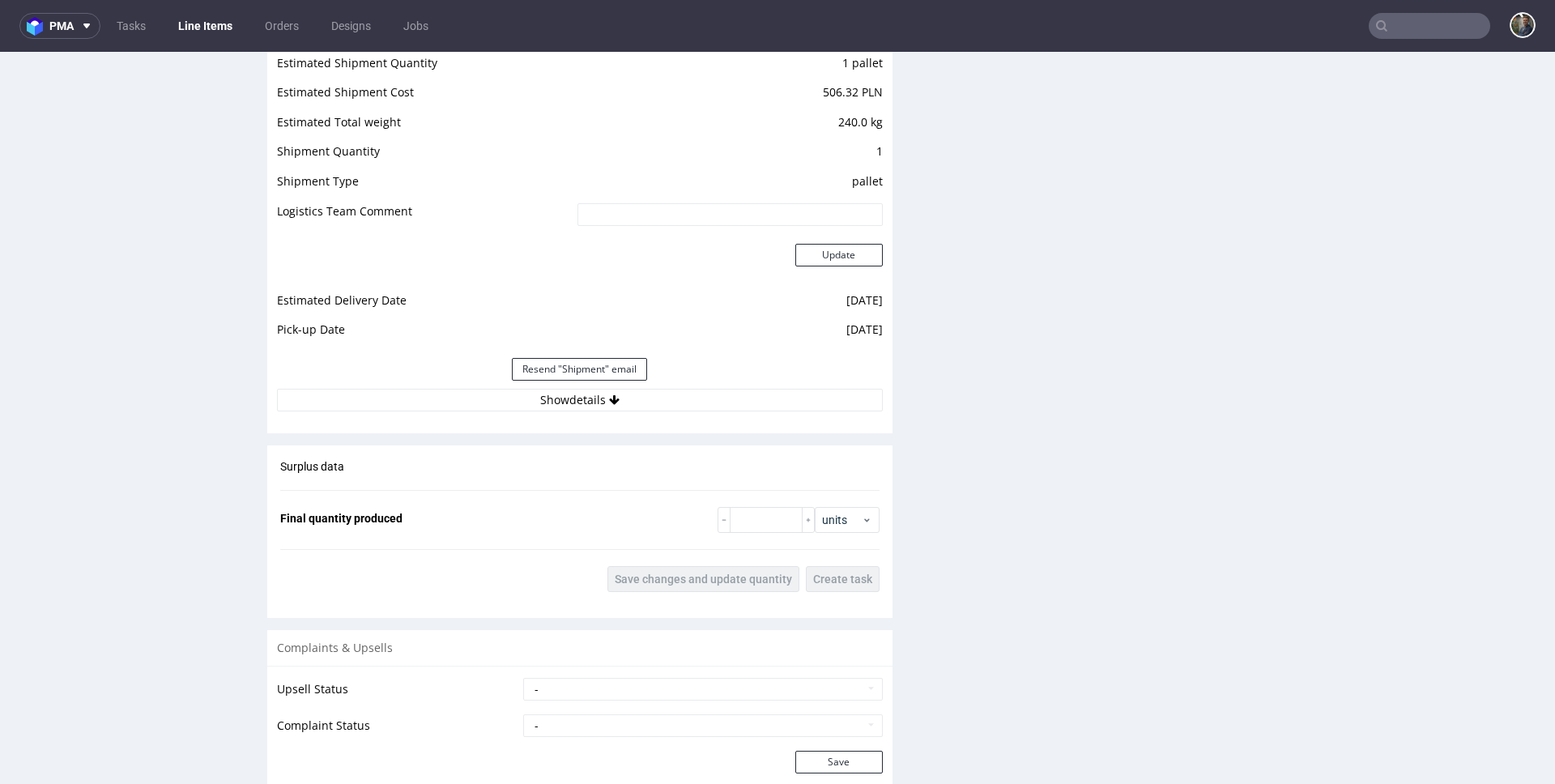
scroll to position [1792, 0]
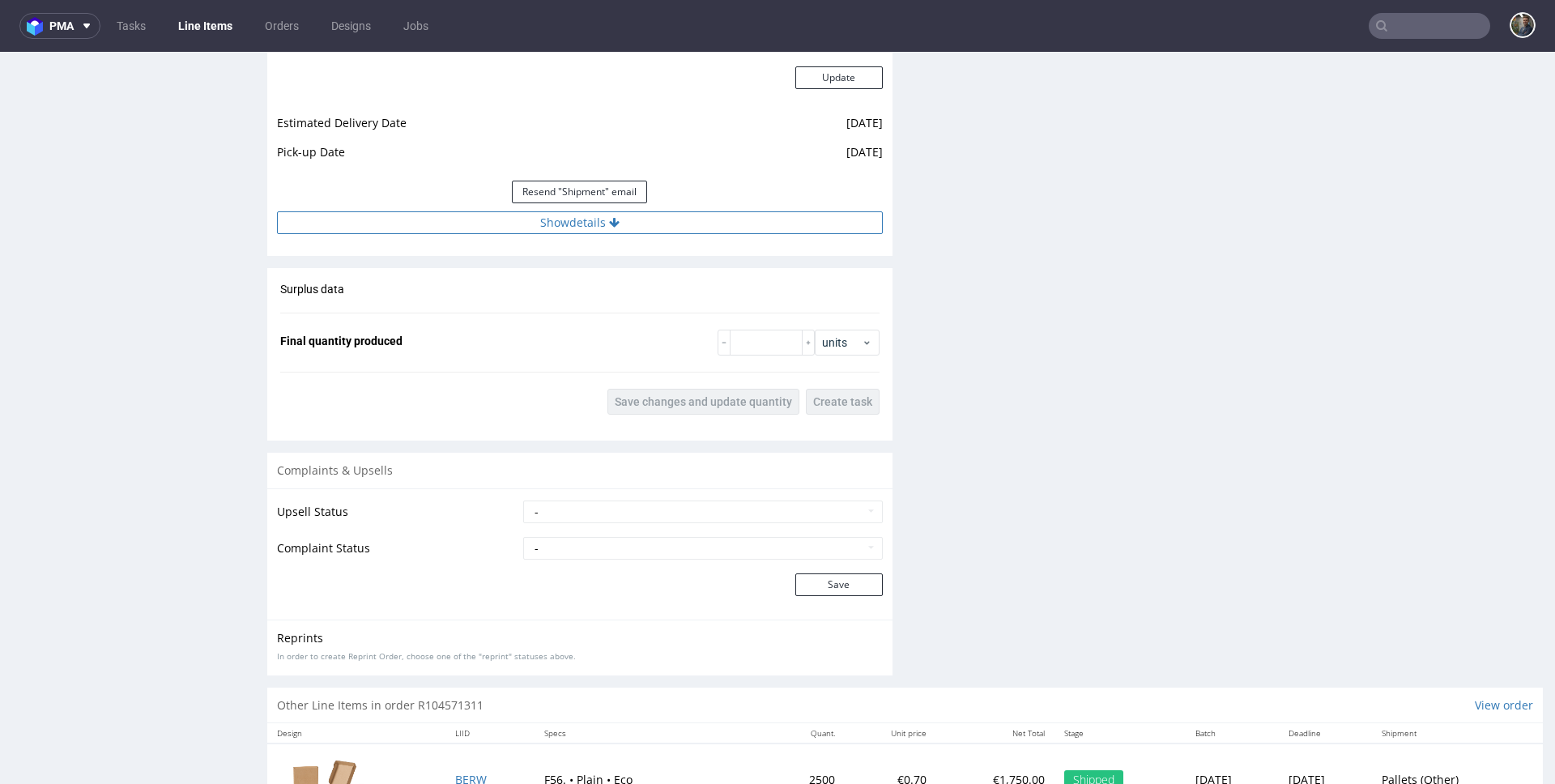
click at [591, 224] on button "Show details" at bounding box center [580, 222] width 606 height 23
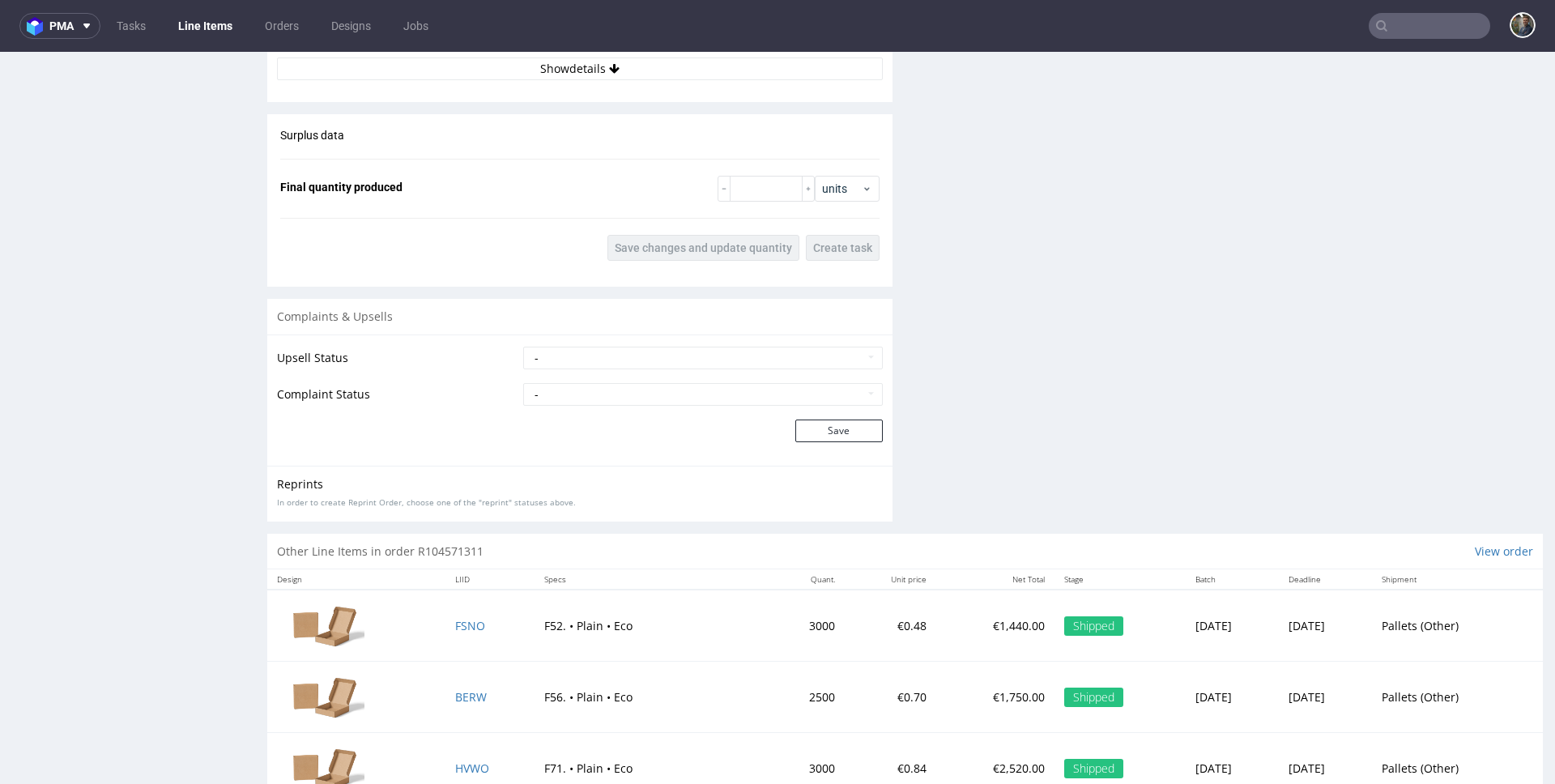
scroll to position [1691, 0]
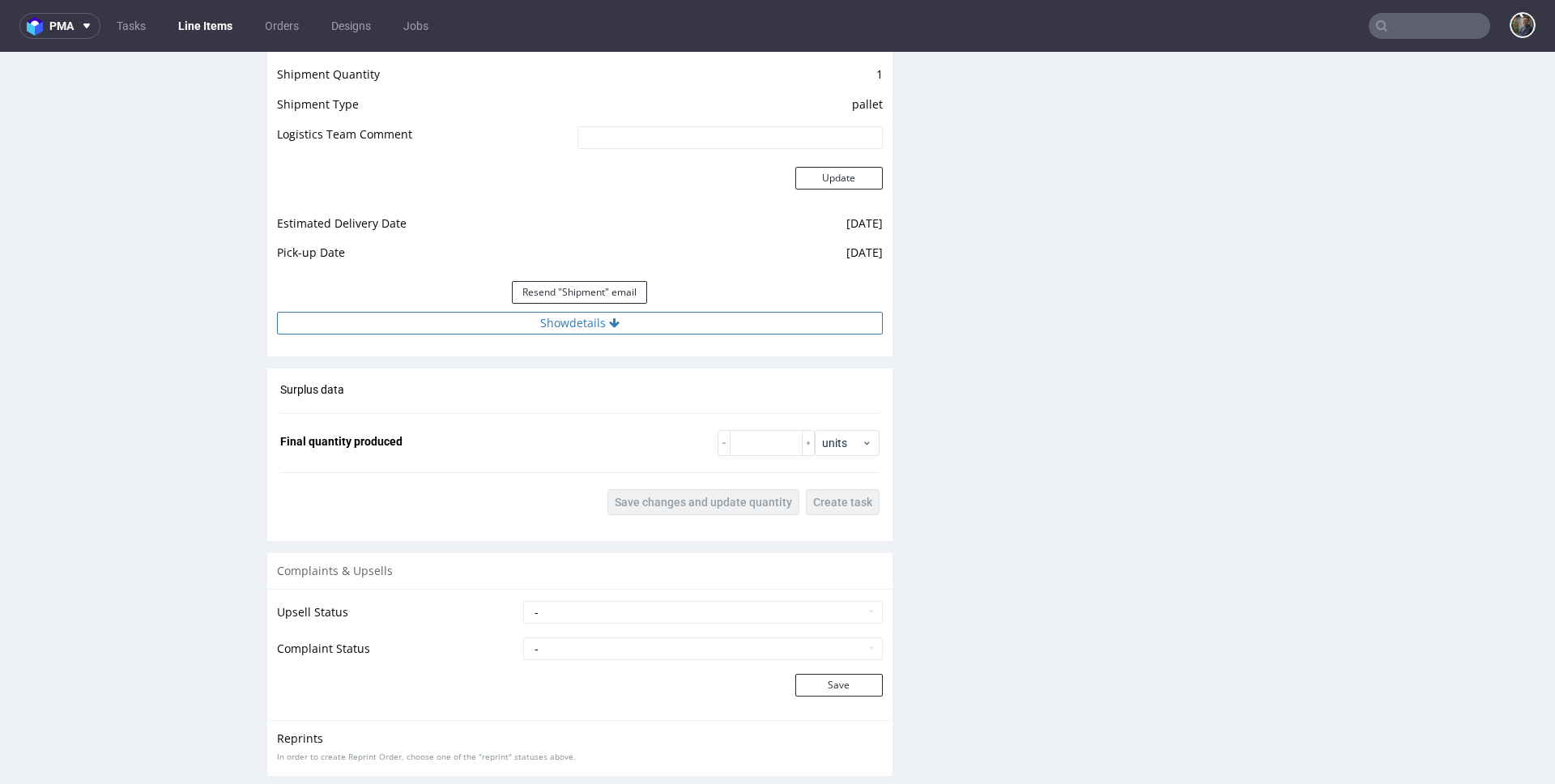
click at [562, 312] on button "Show details" at bounding box center [580, 323] width 606 height 23
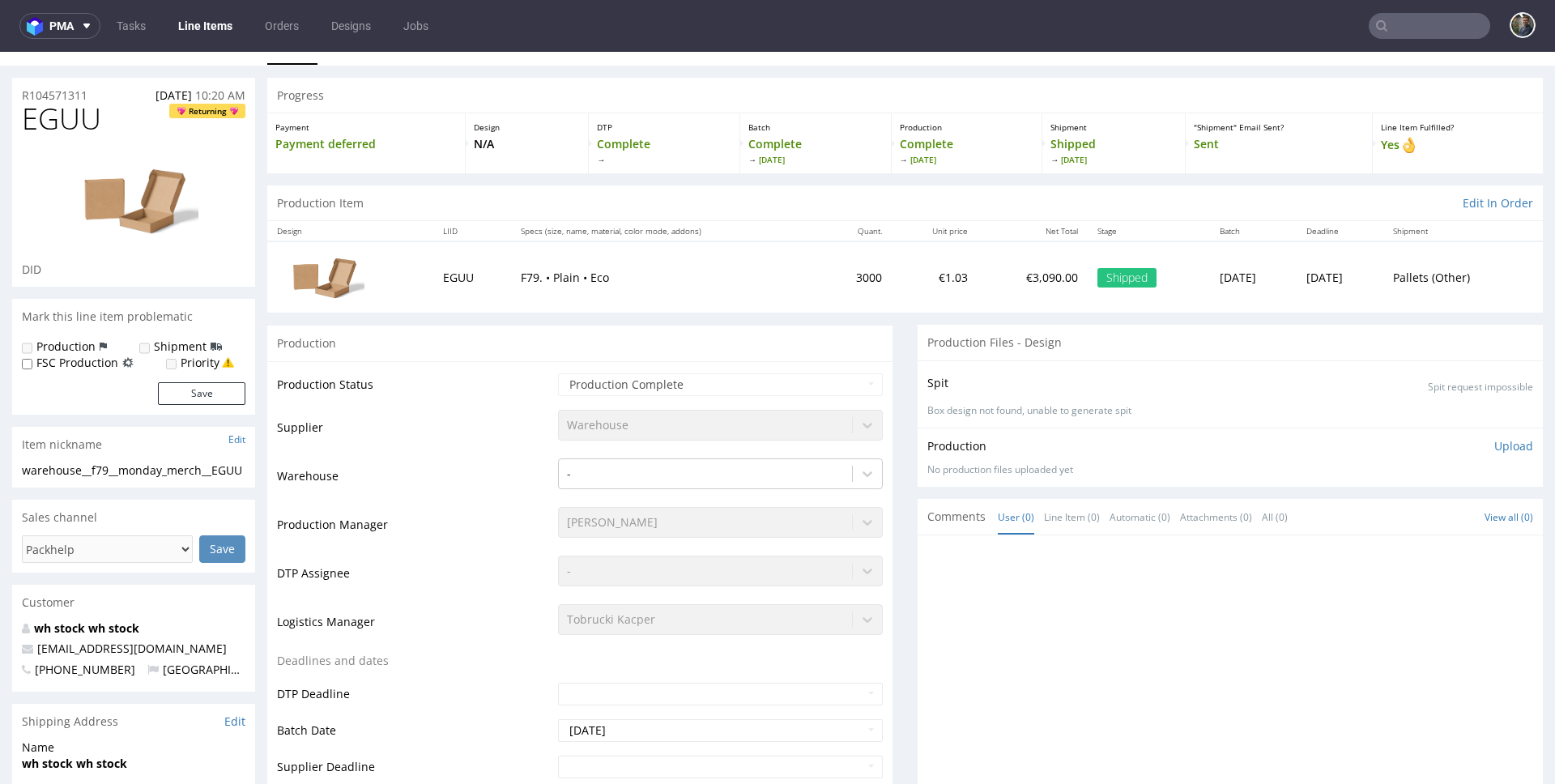
scroll to position [0, 0]
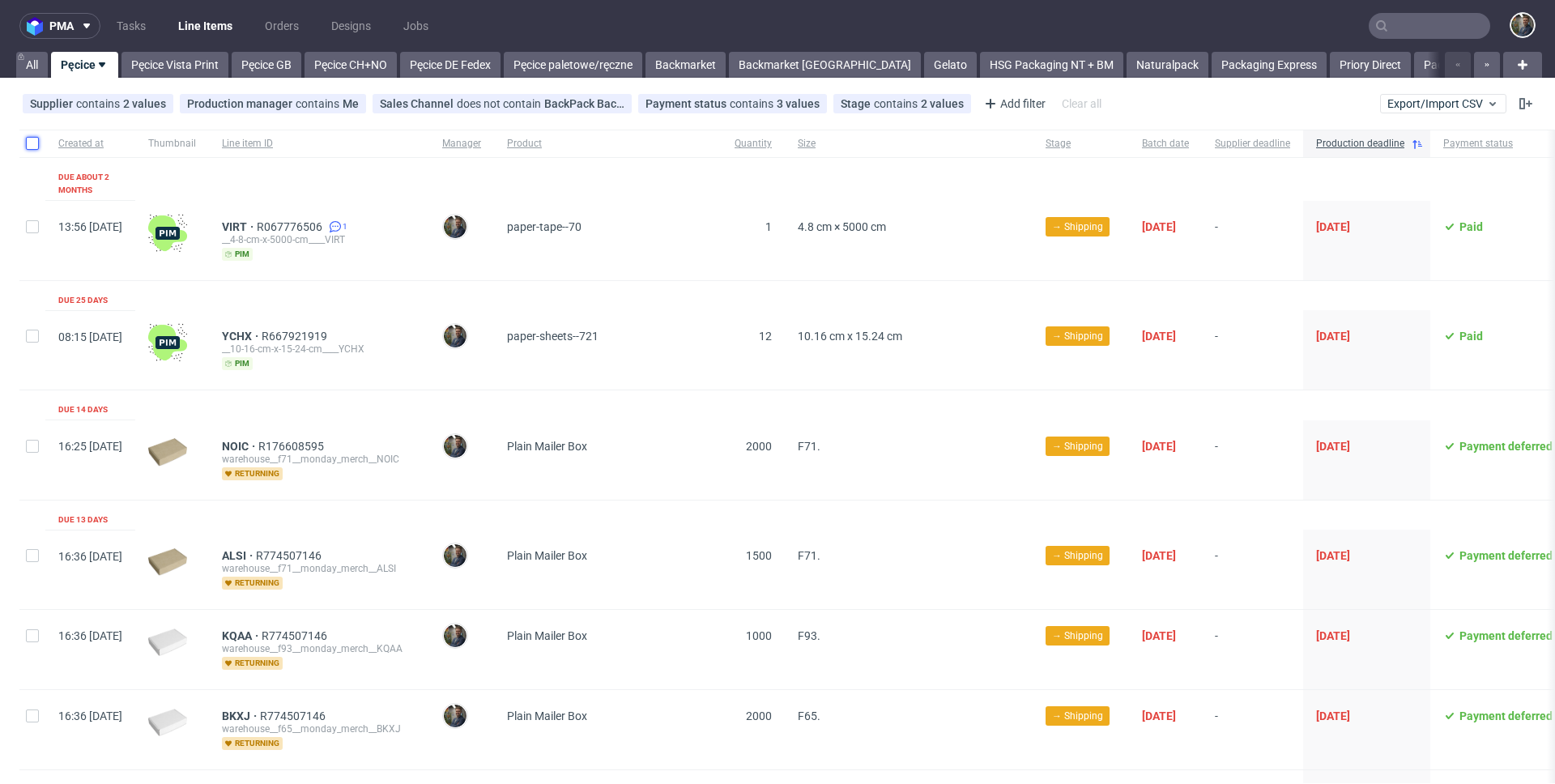
click at [32, 137] on input "checkbox" at bounding box center [32, 143] width 13 height 13
checkbox input "true"
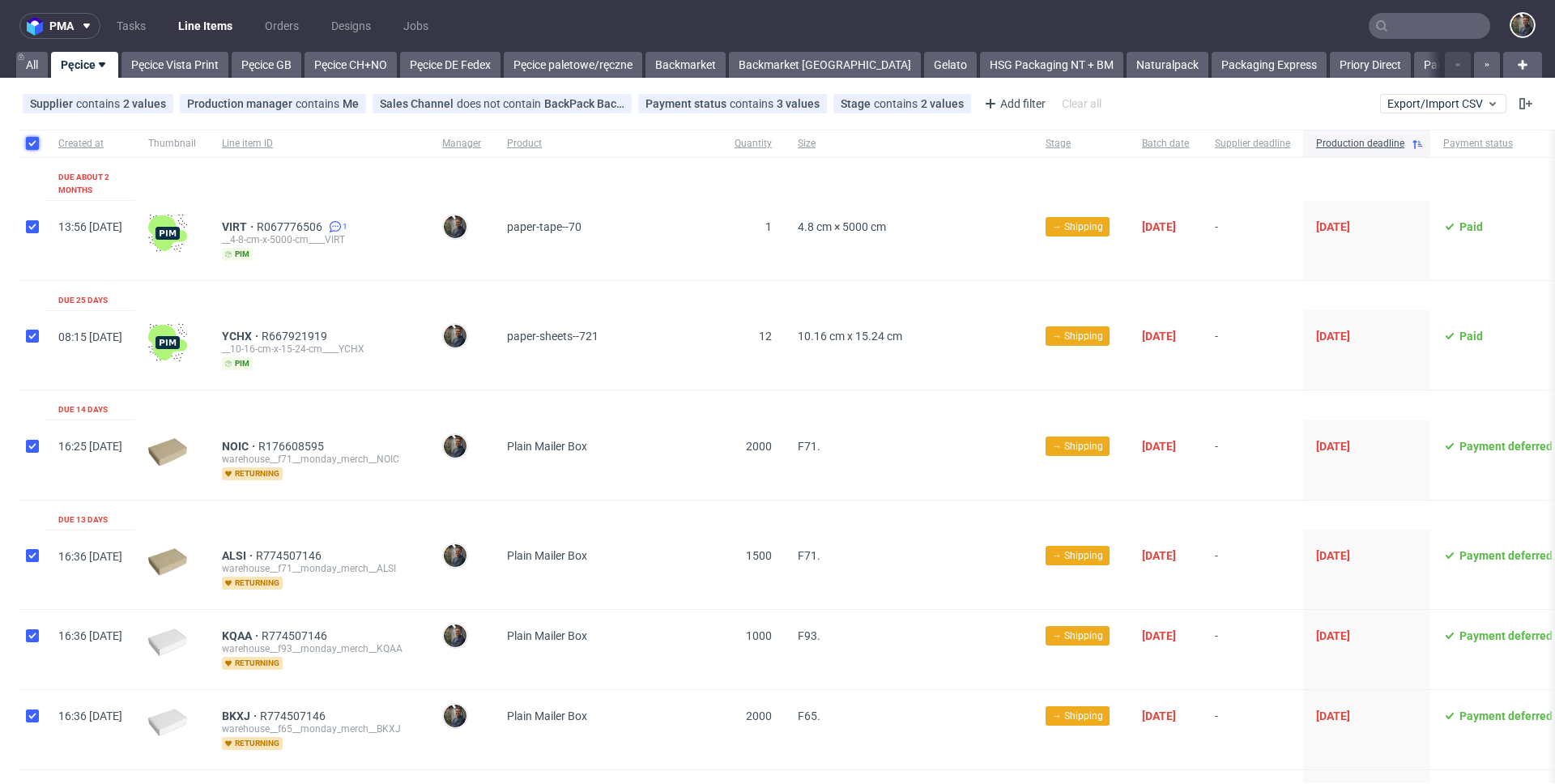
checkbox input "true"
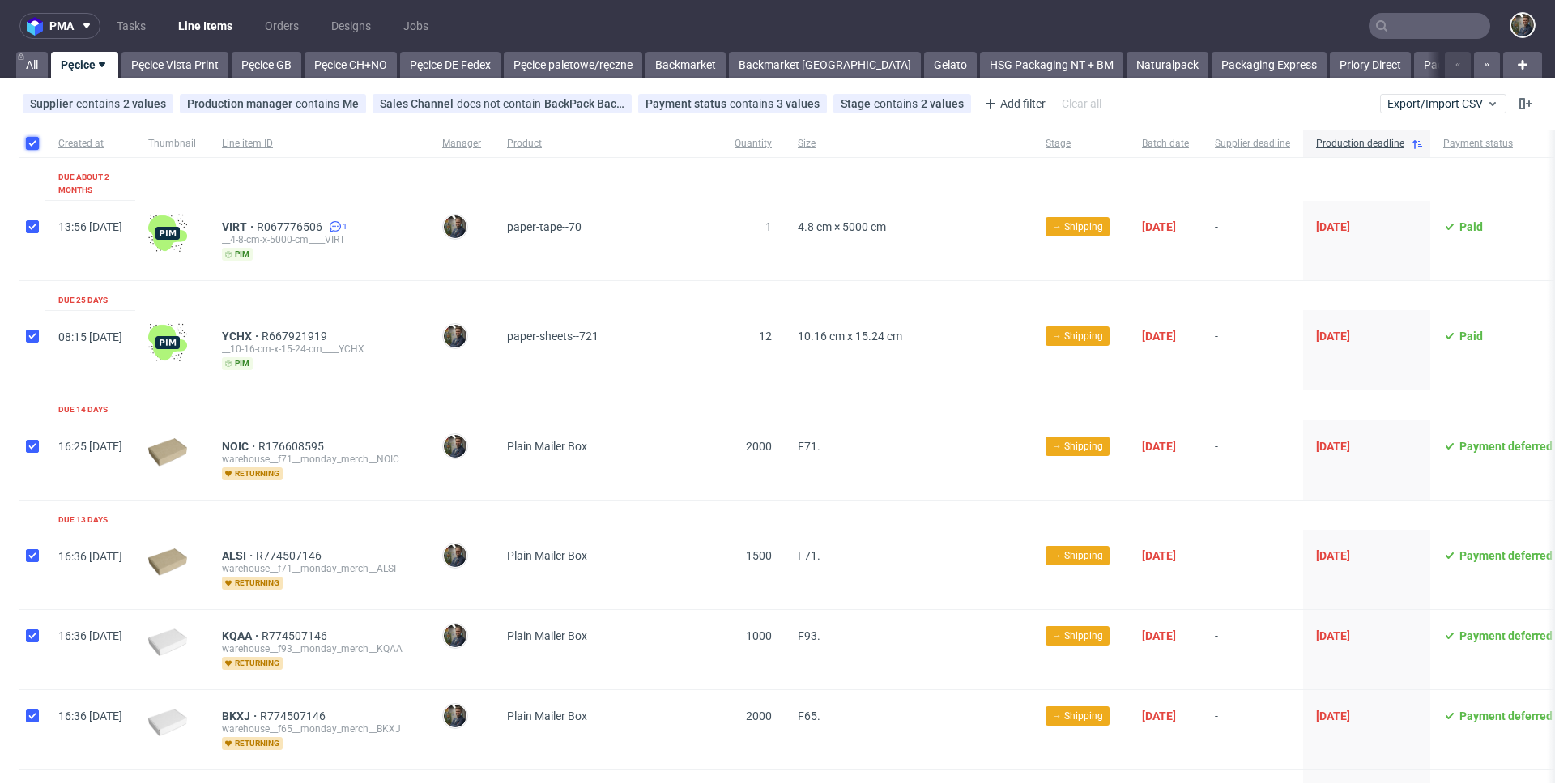
checkbox input "true"
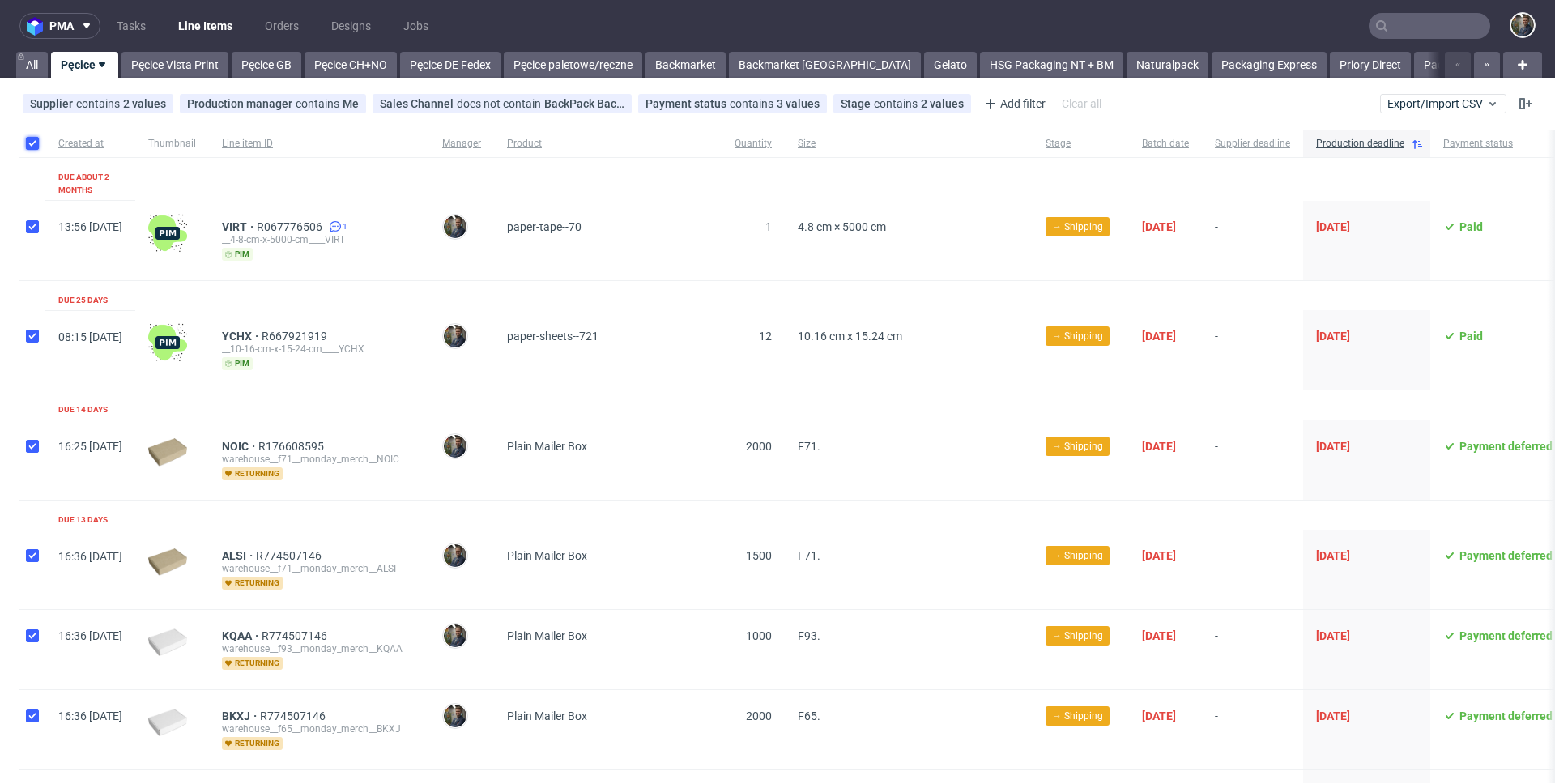
checkbox input "true"
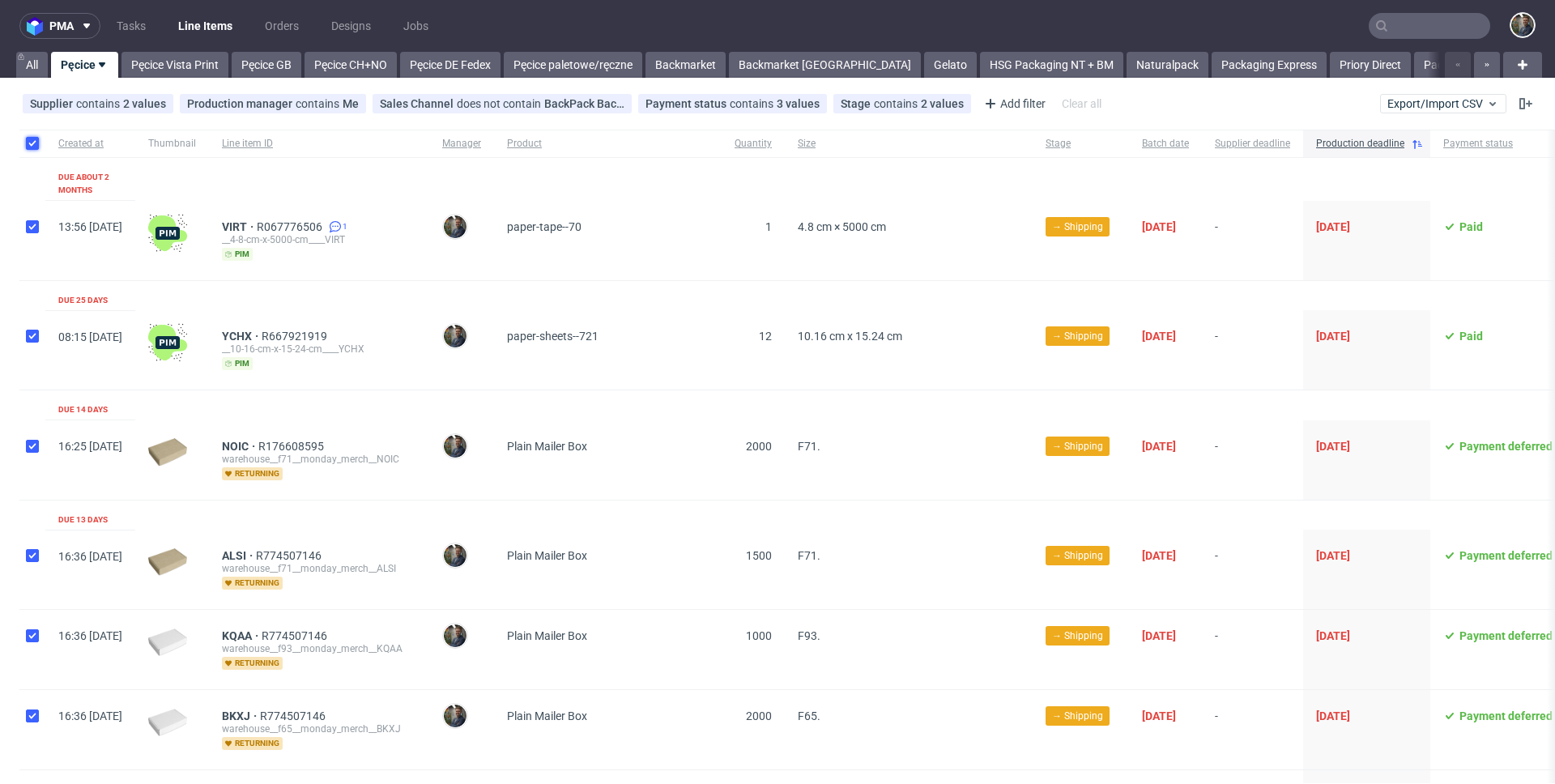
checkbox input "true"
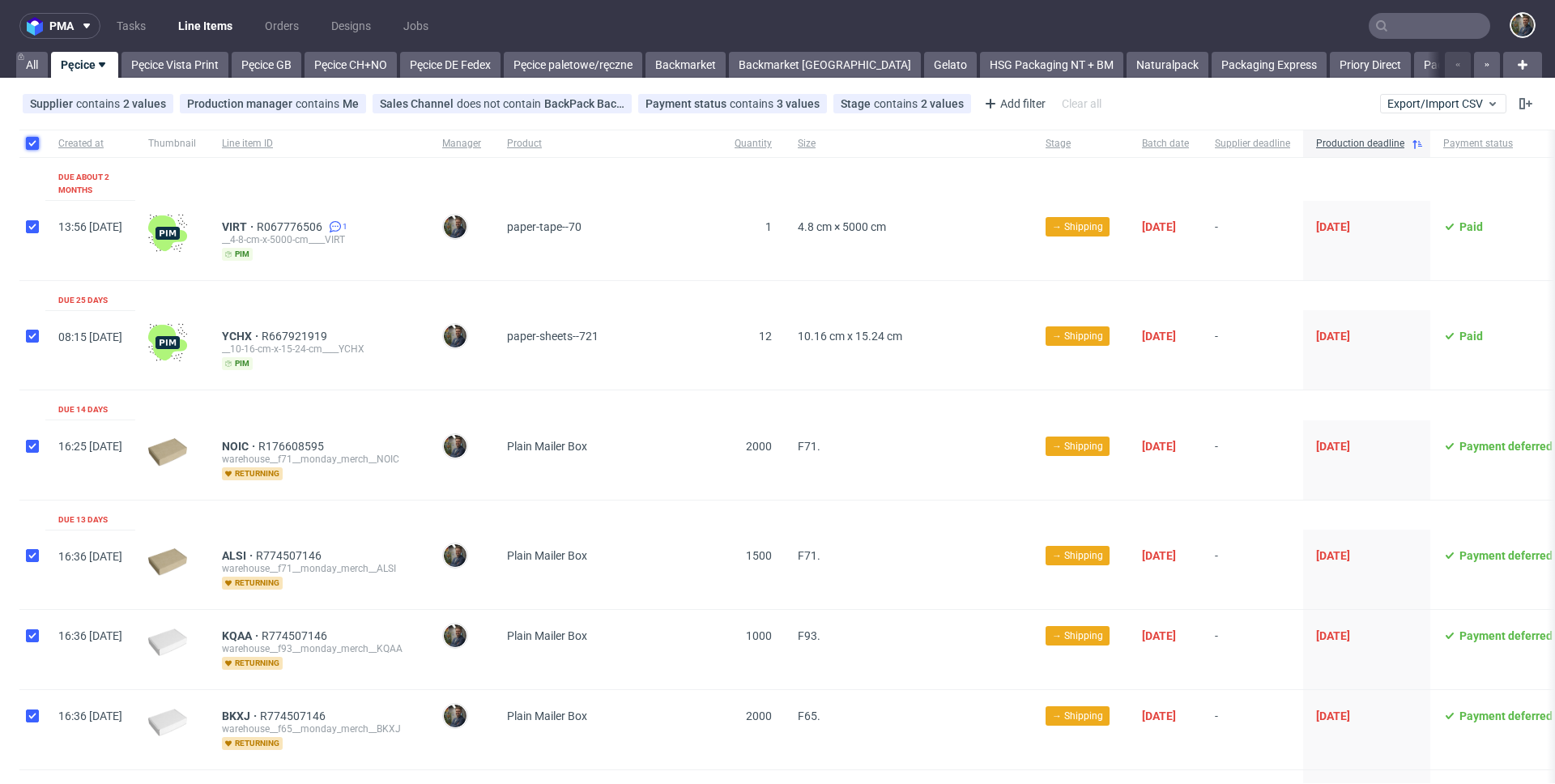
checkbox input "true"
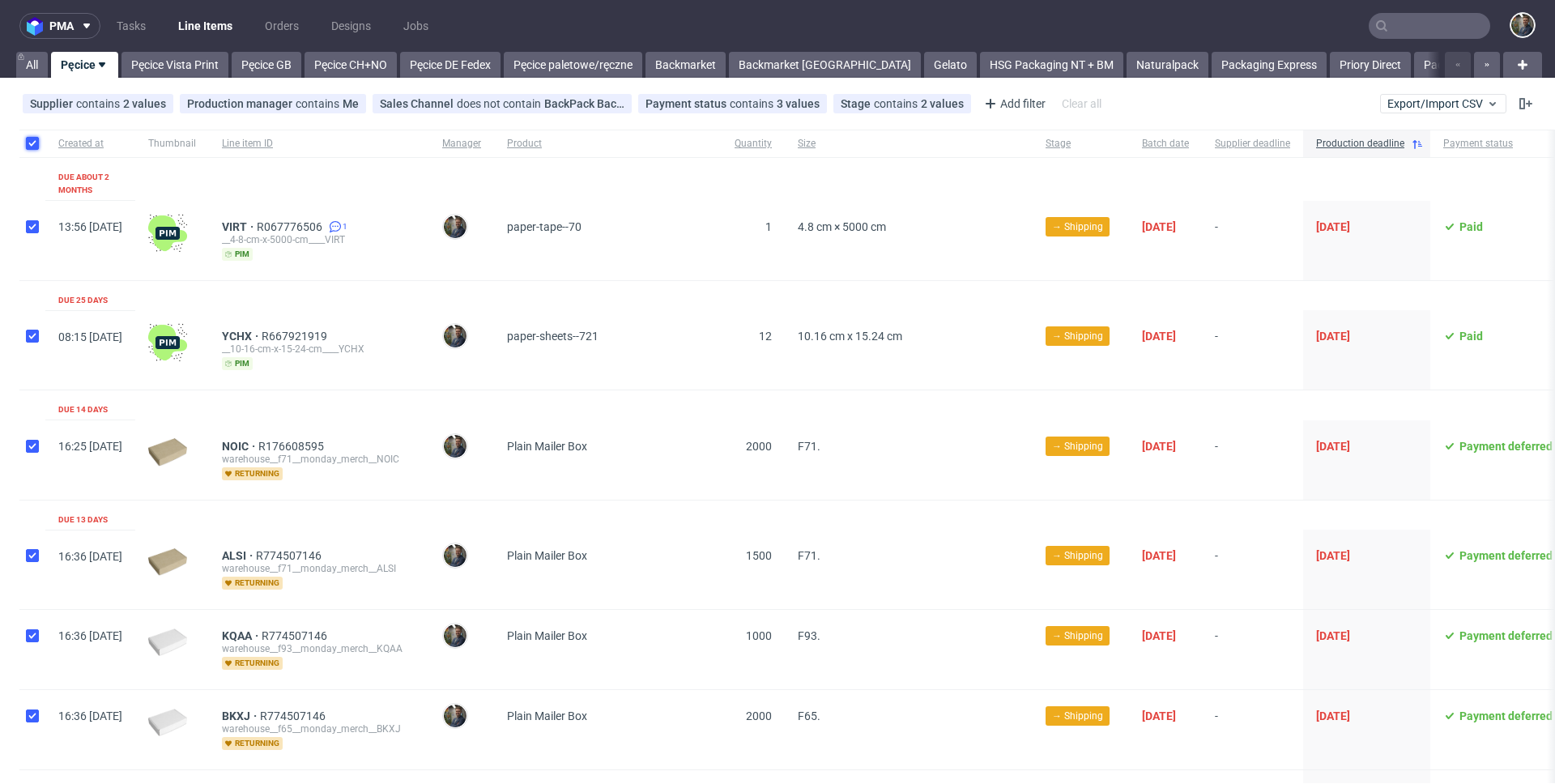
checkbox input "true"
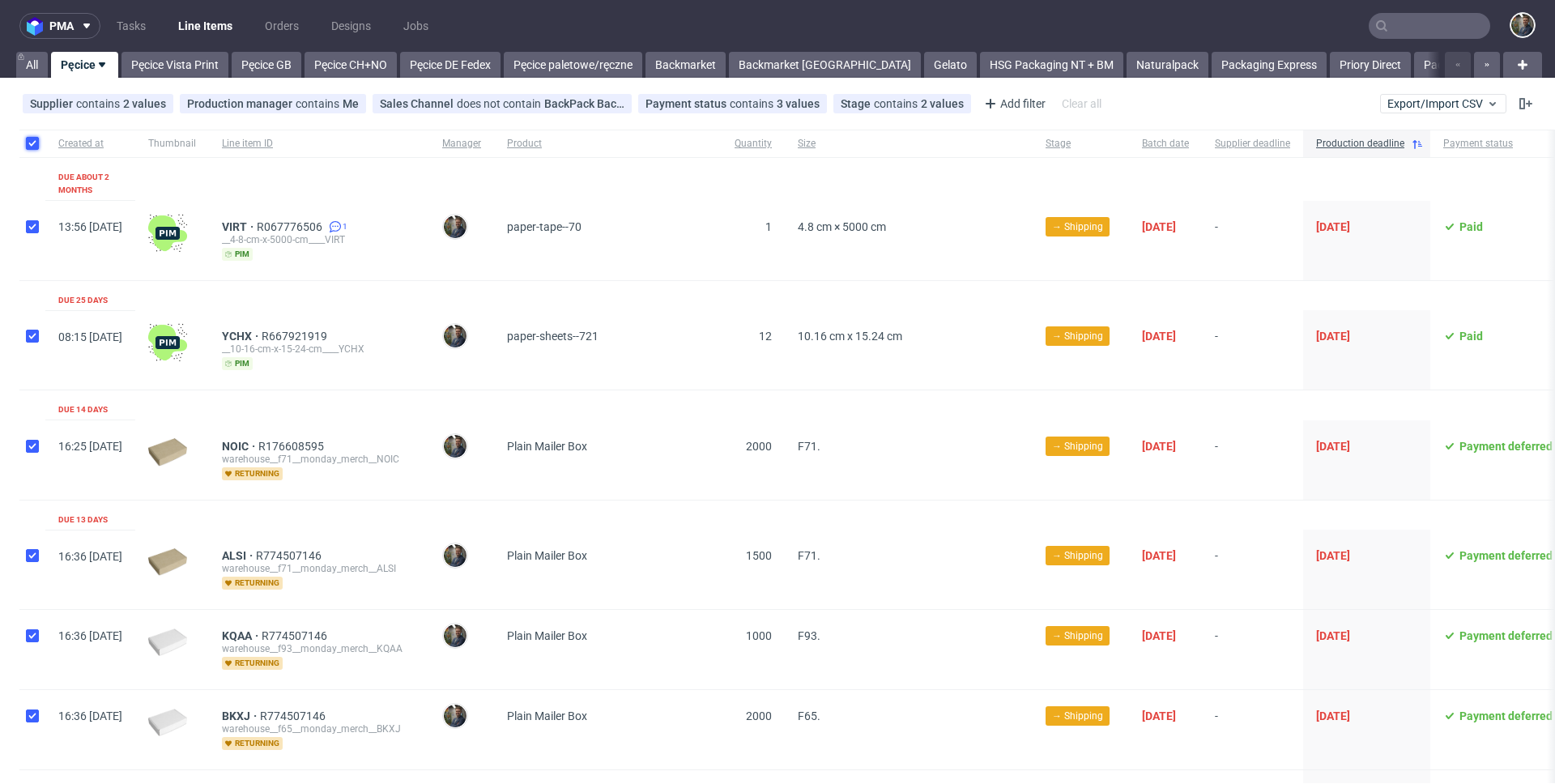
checkbox input "true"
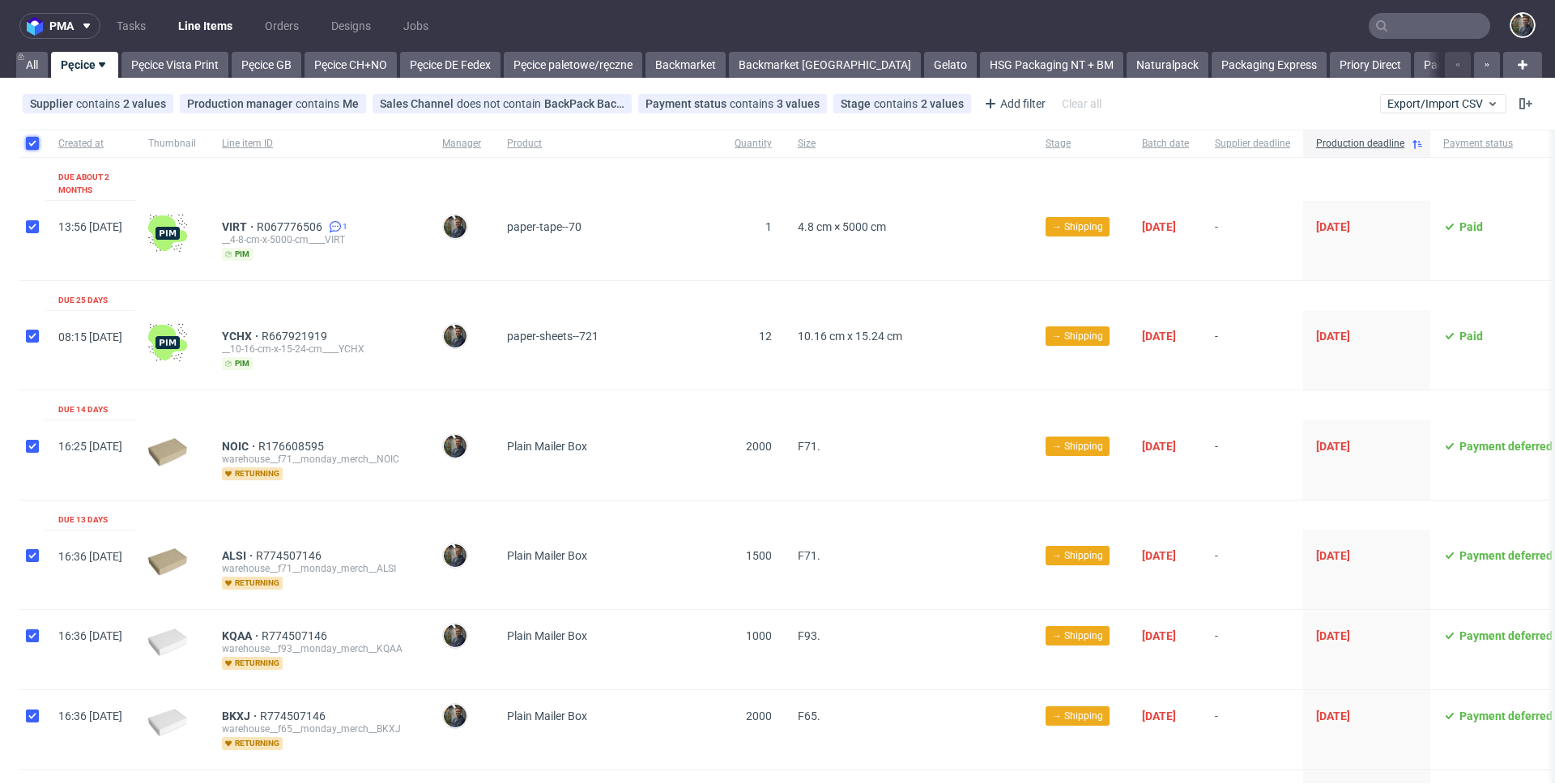
checkbox input "true"
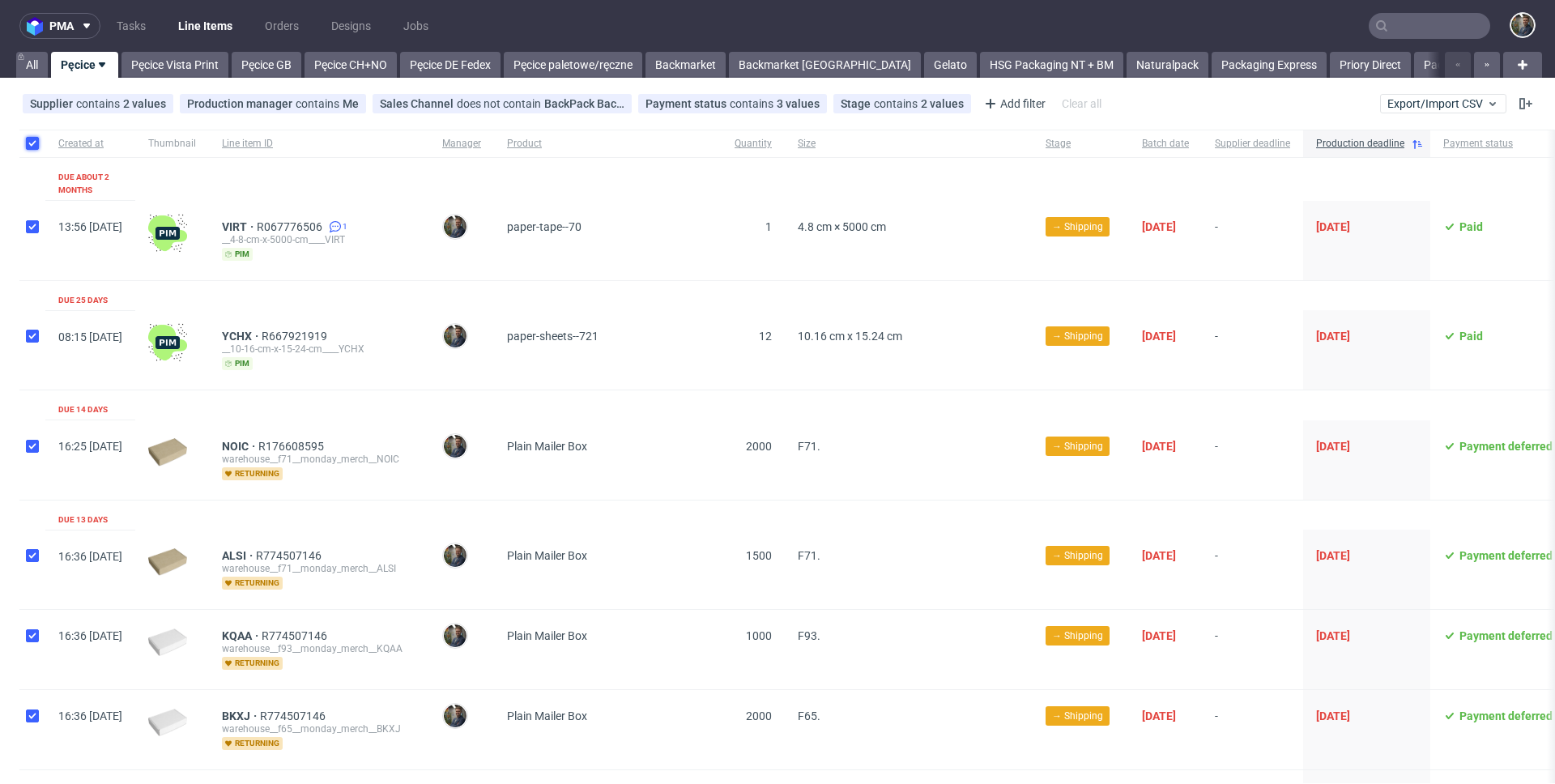
checkbox input "true"
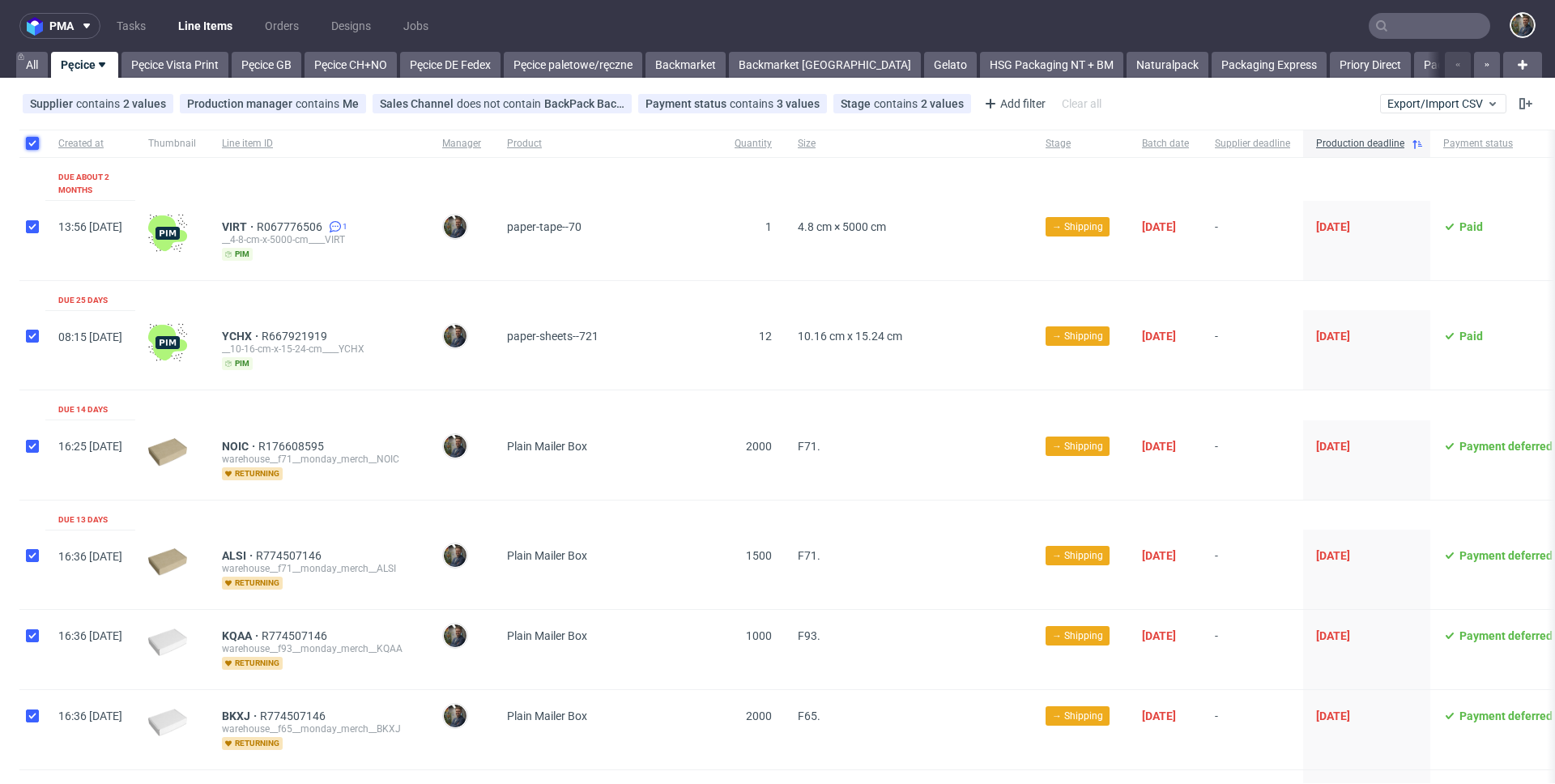
checkbox input "true"
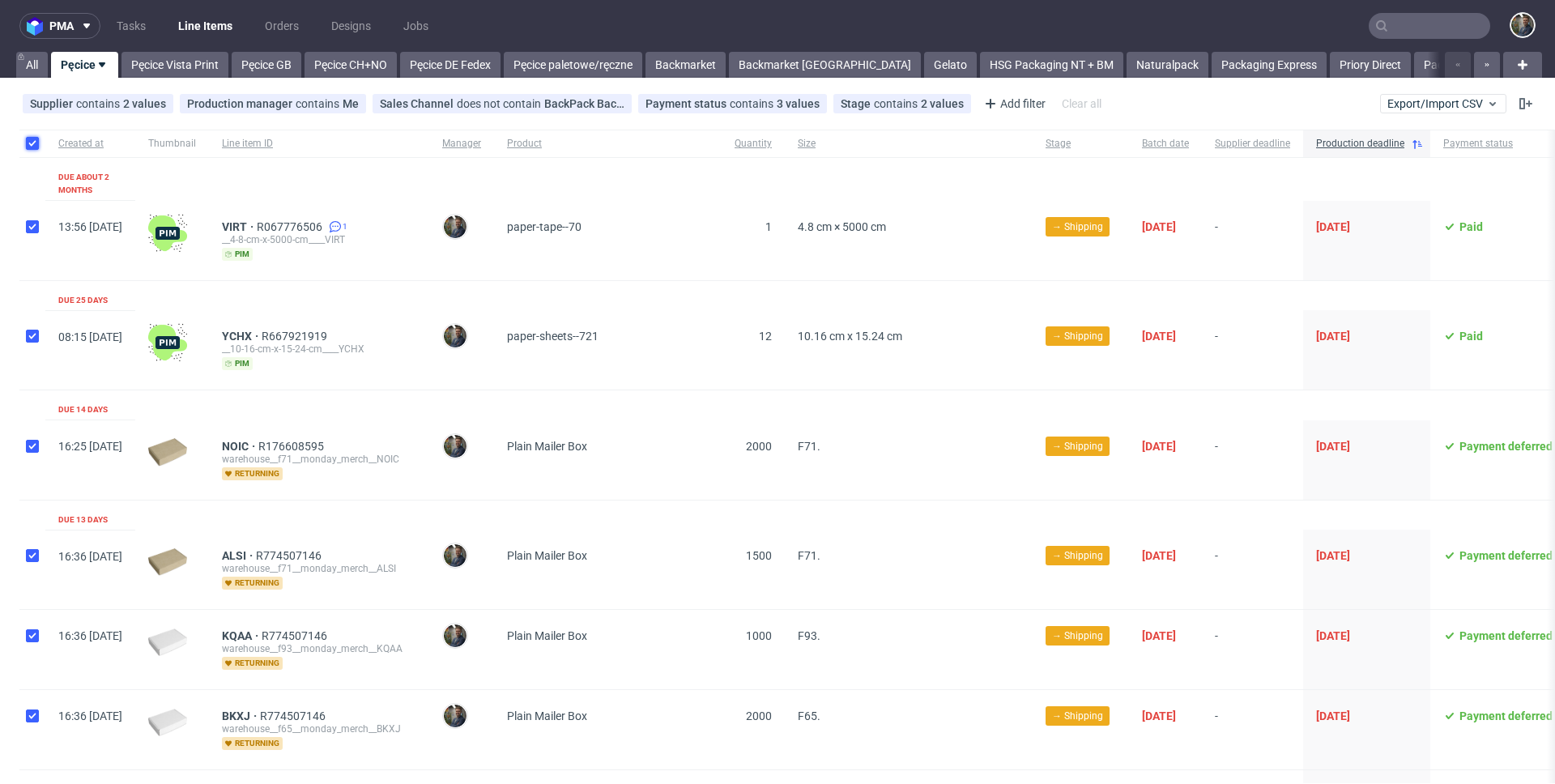
checkbox input "true"
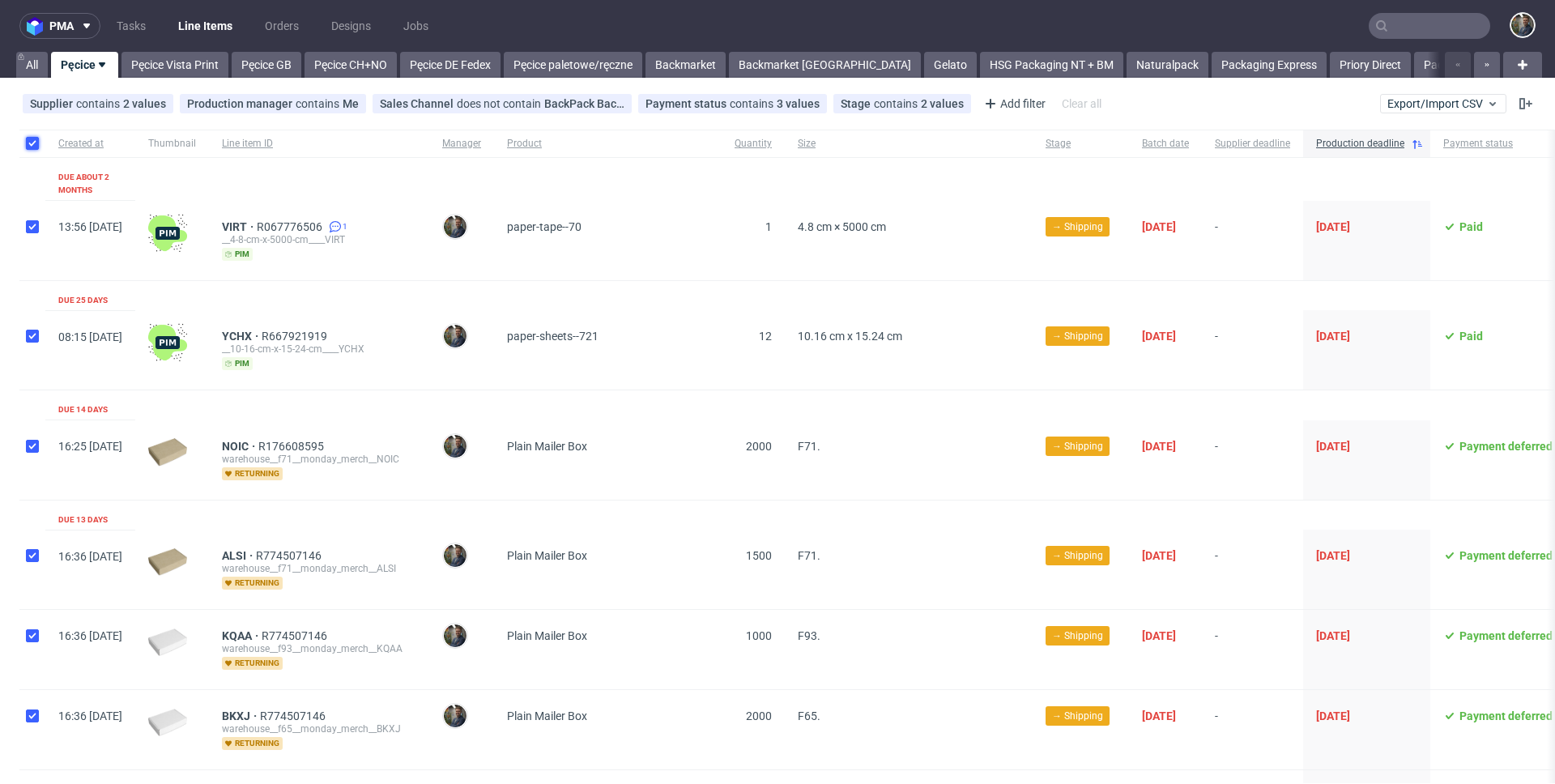
checkbox input "true"
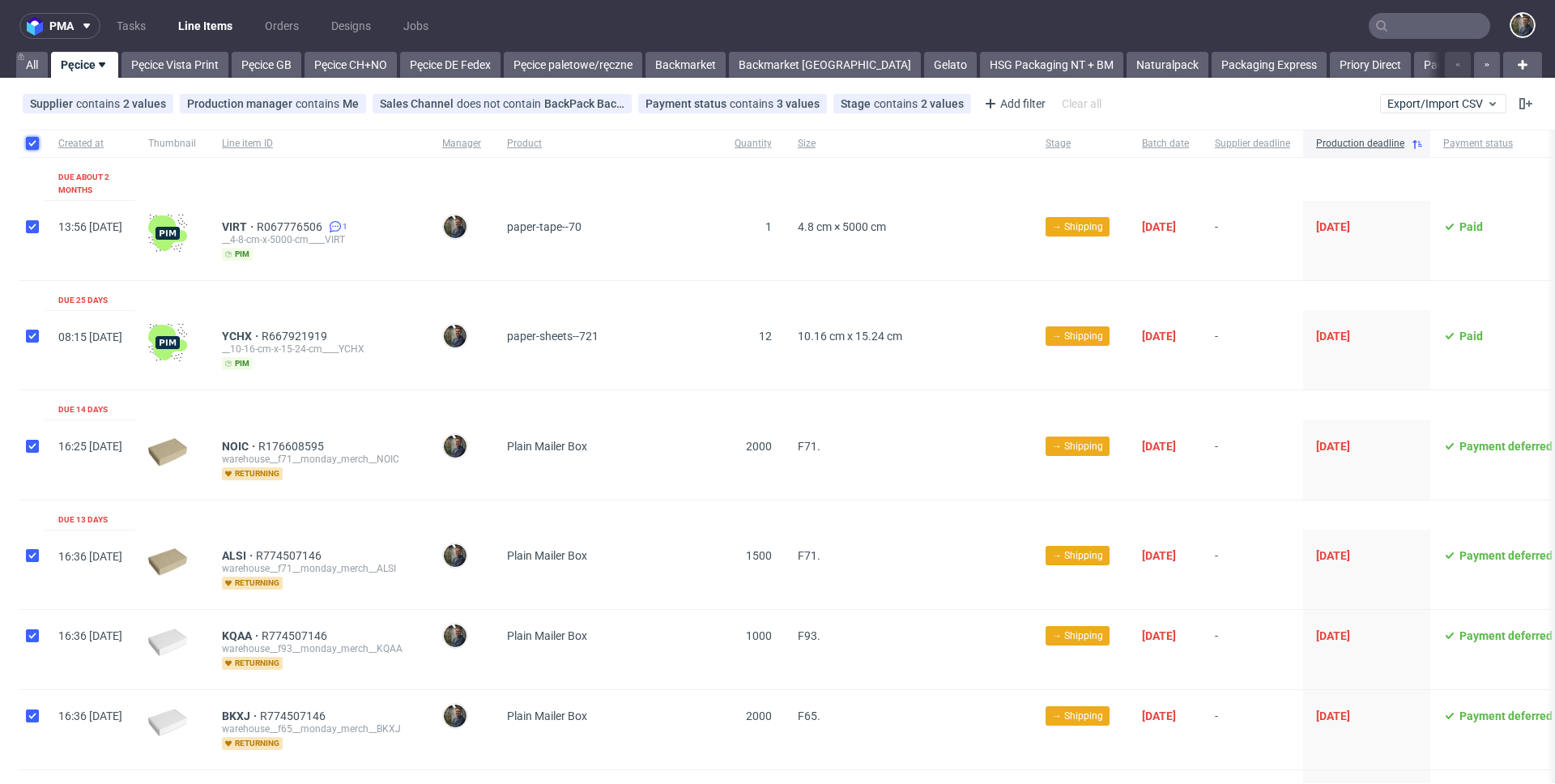
checkbox input "true"
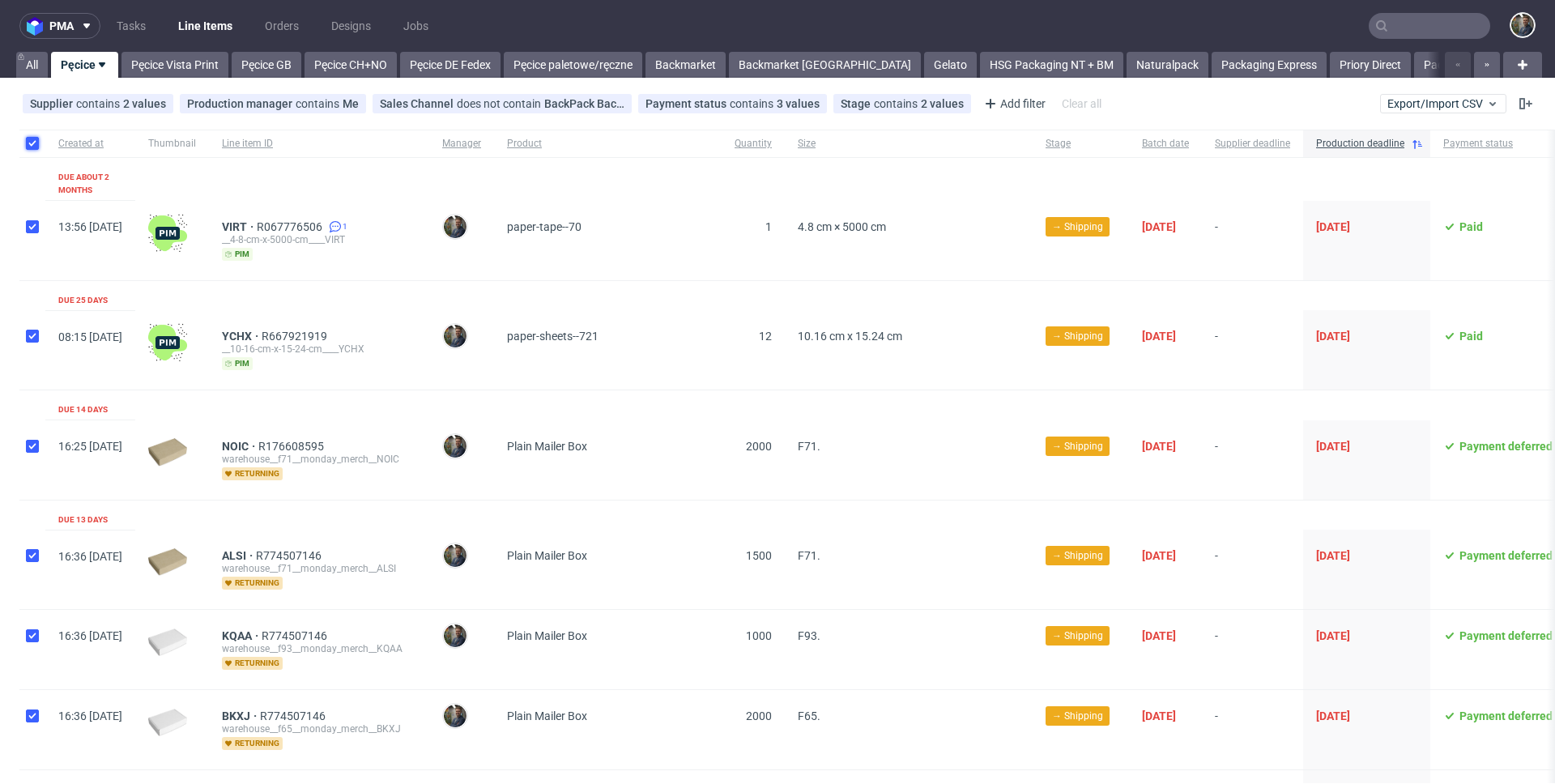
checkbox input "true"
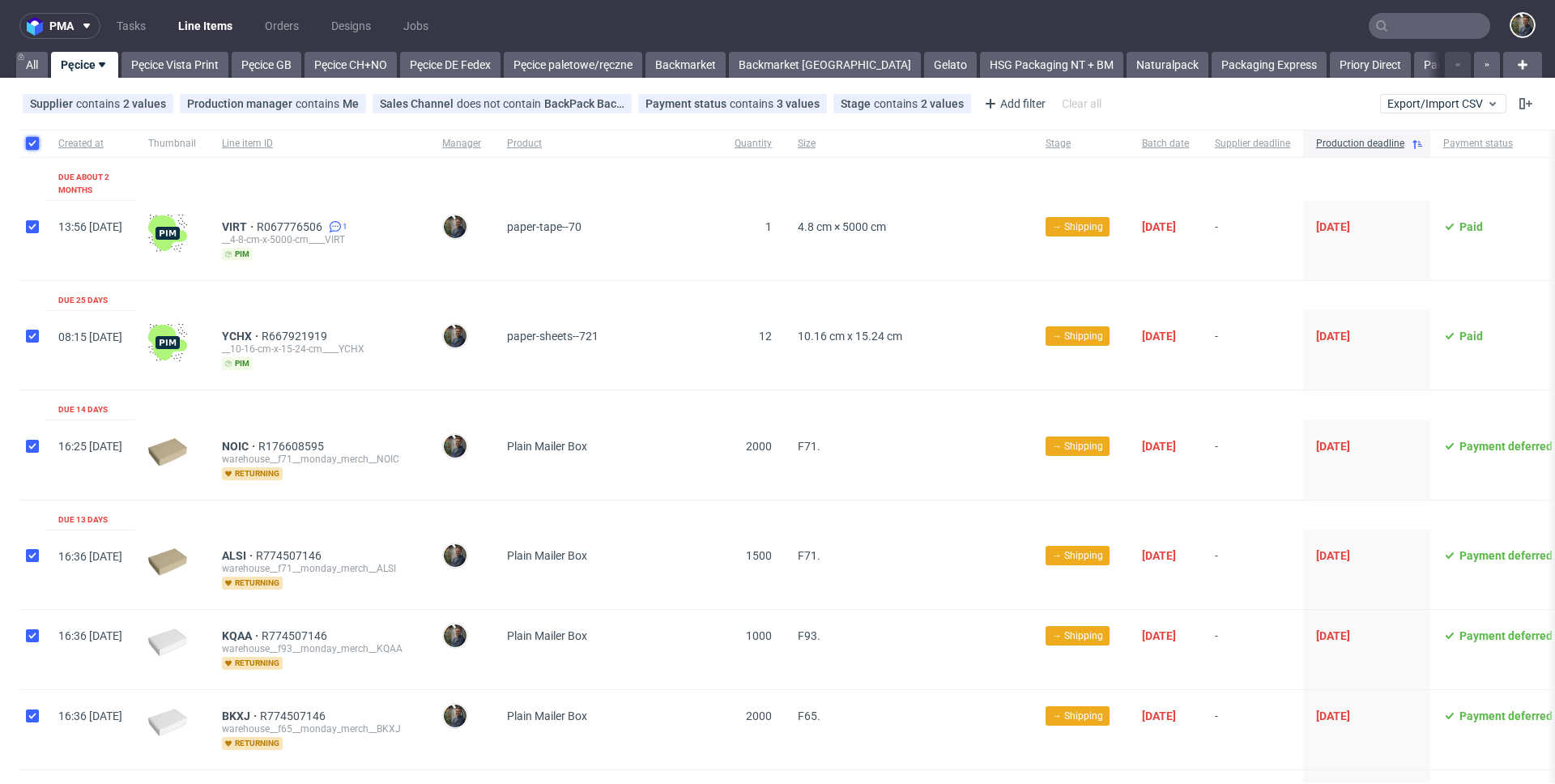
checkbox input "true"
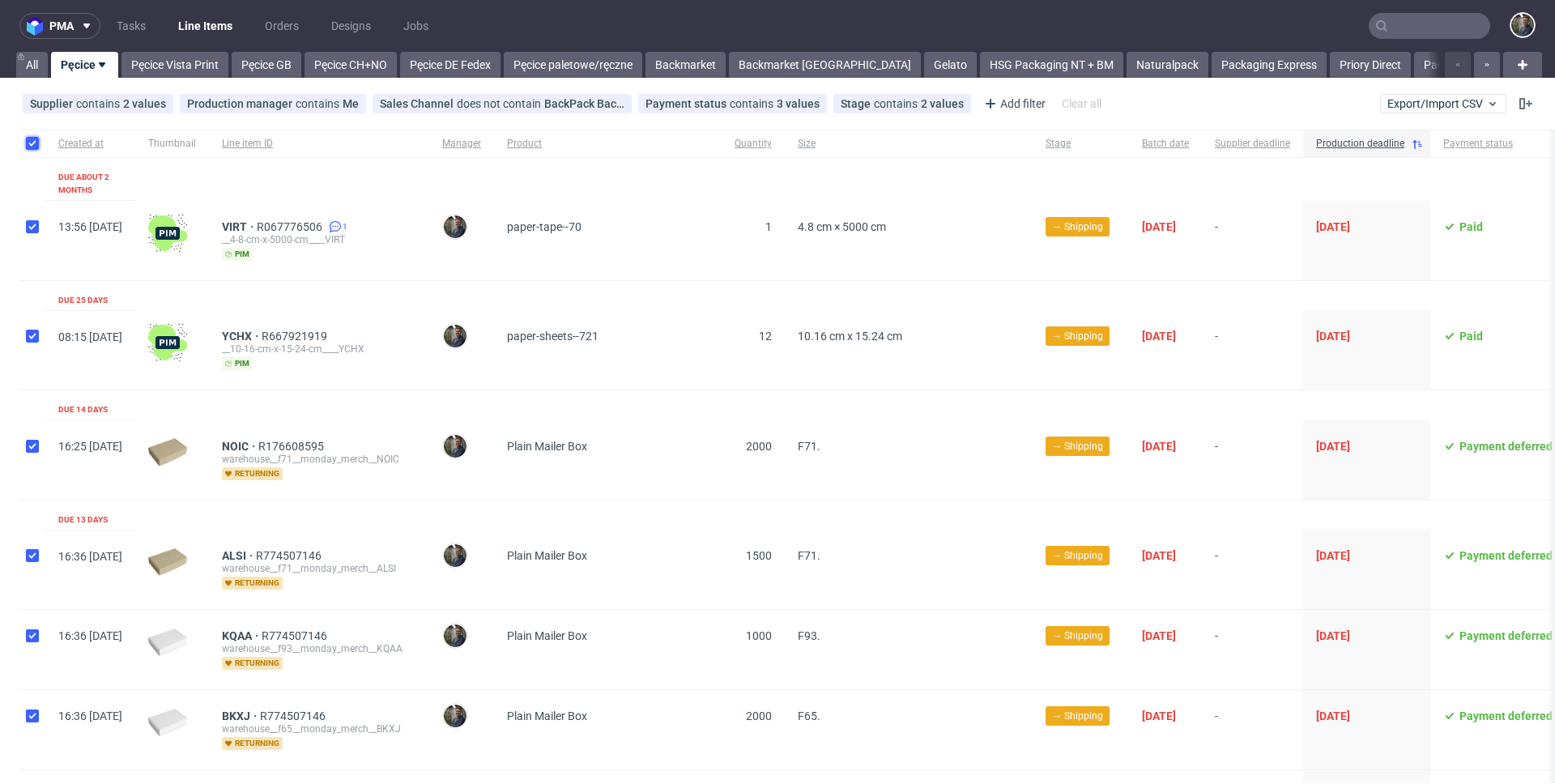
checkbox input "true"
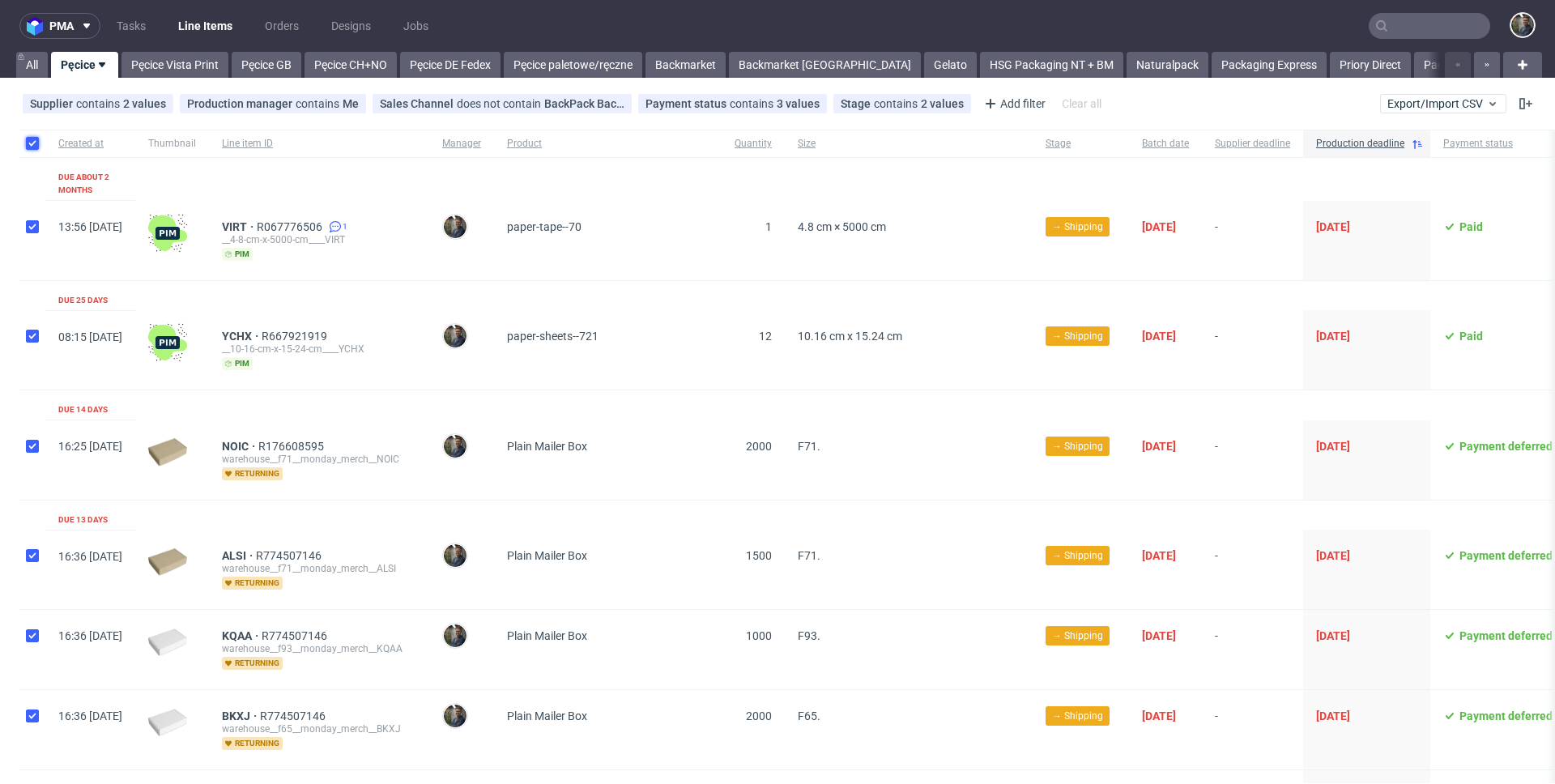
checkbox input "true"
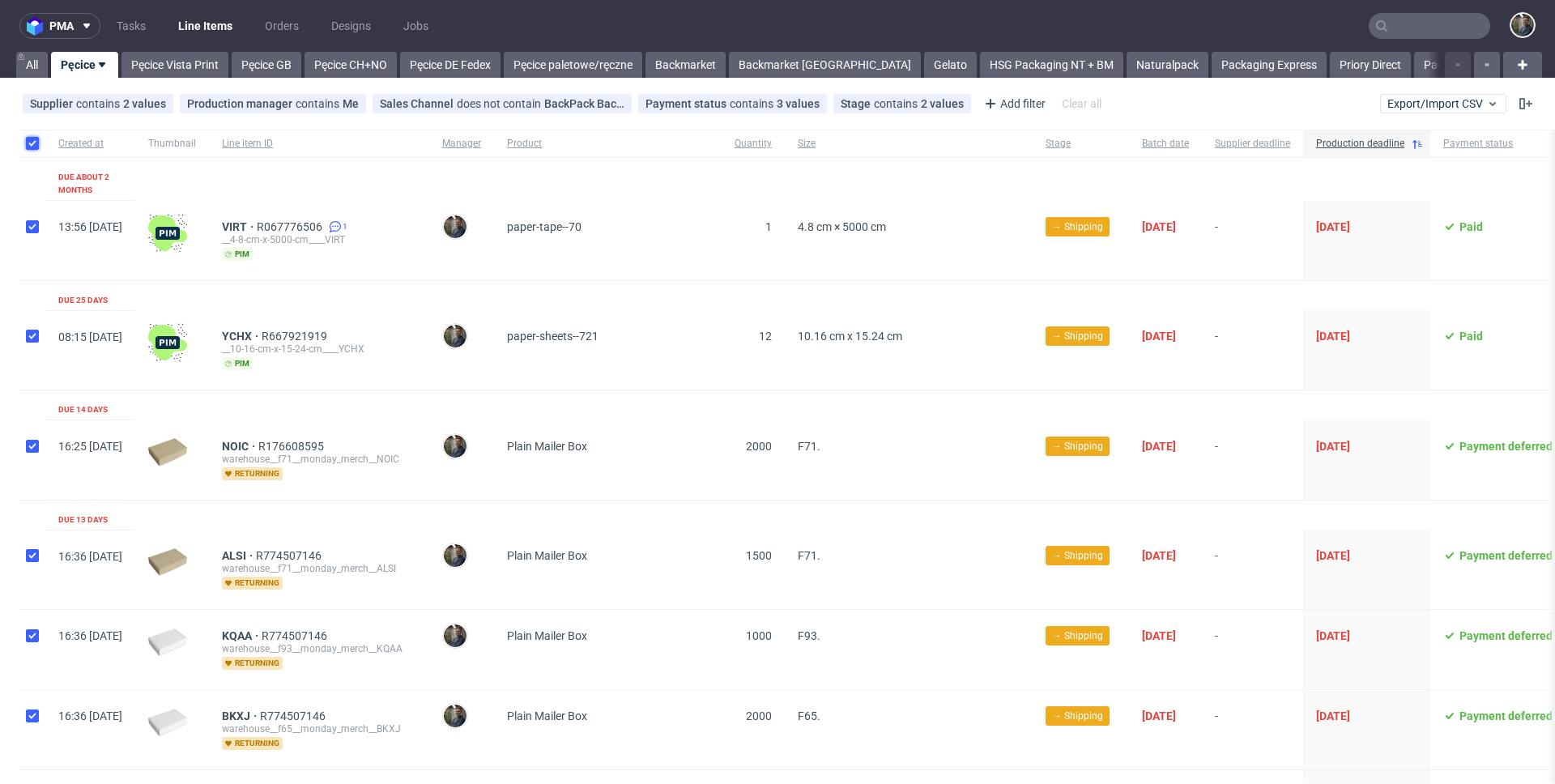
checkbox input "true"
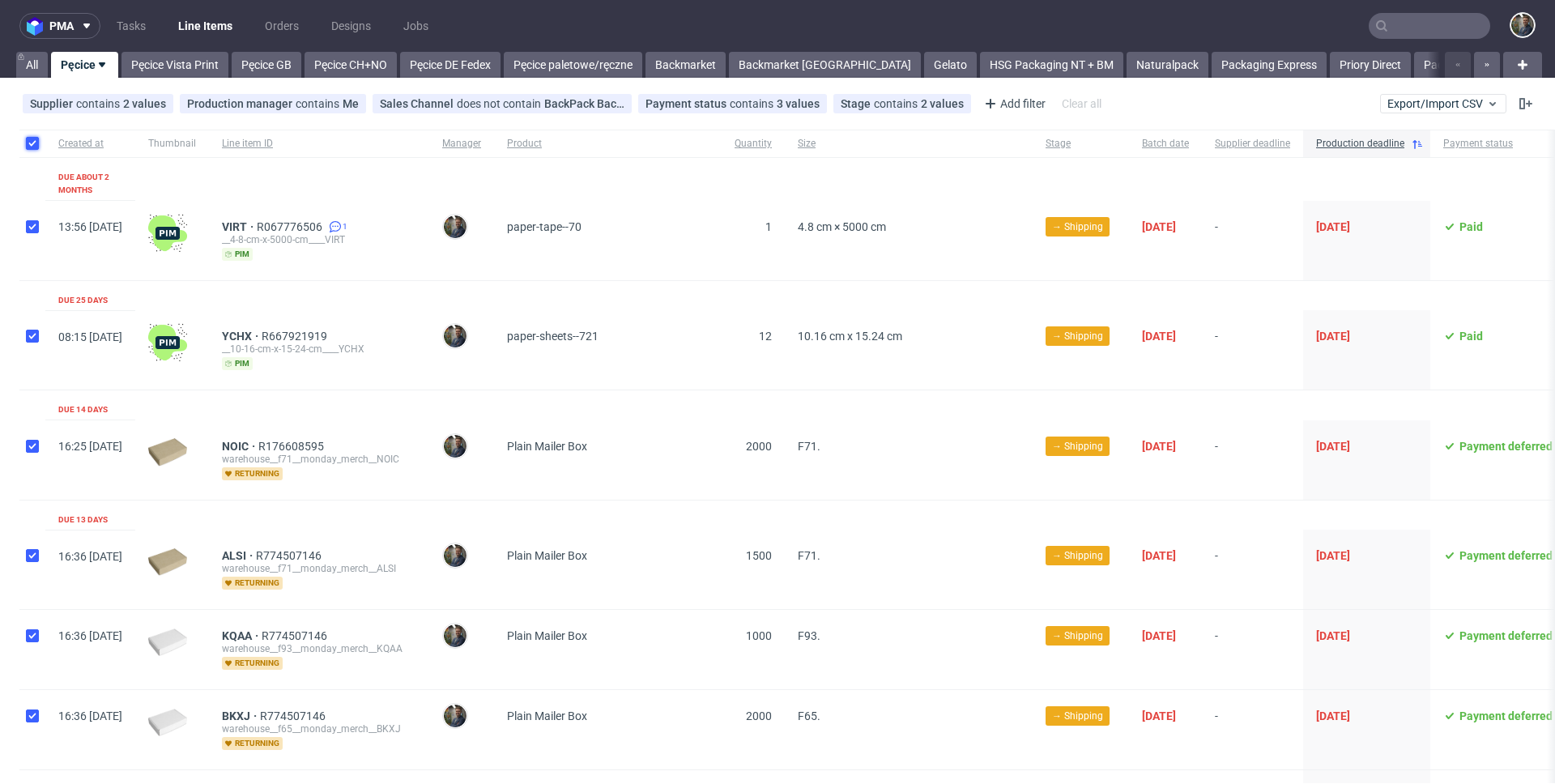
checkbox input "true"
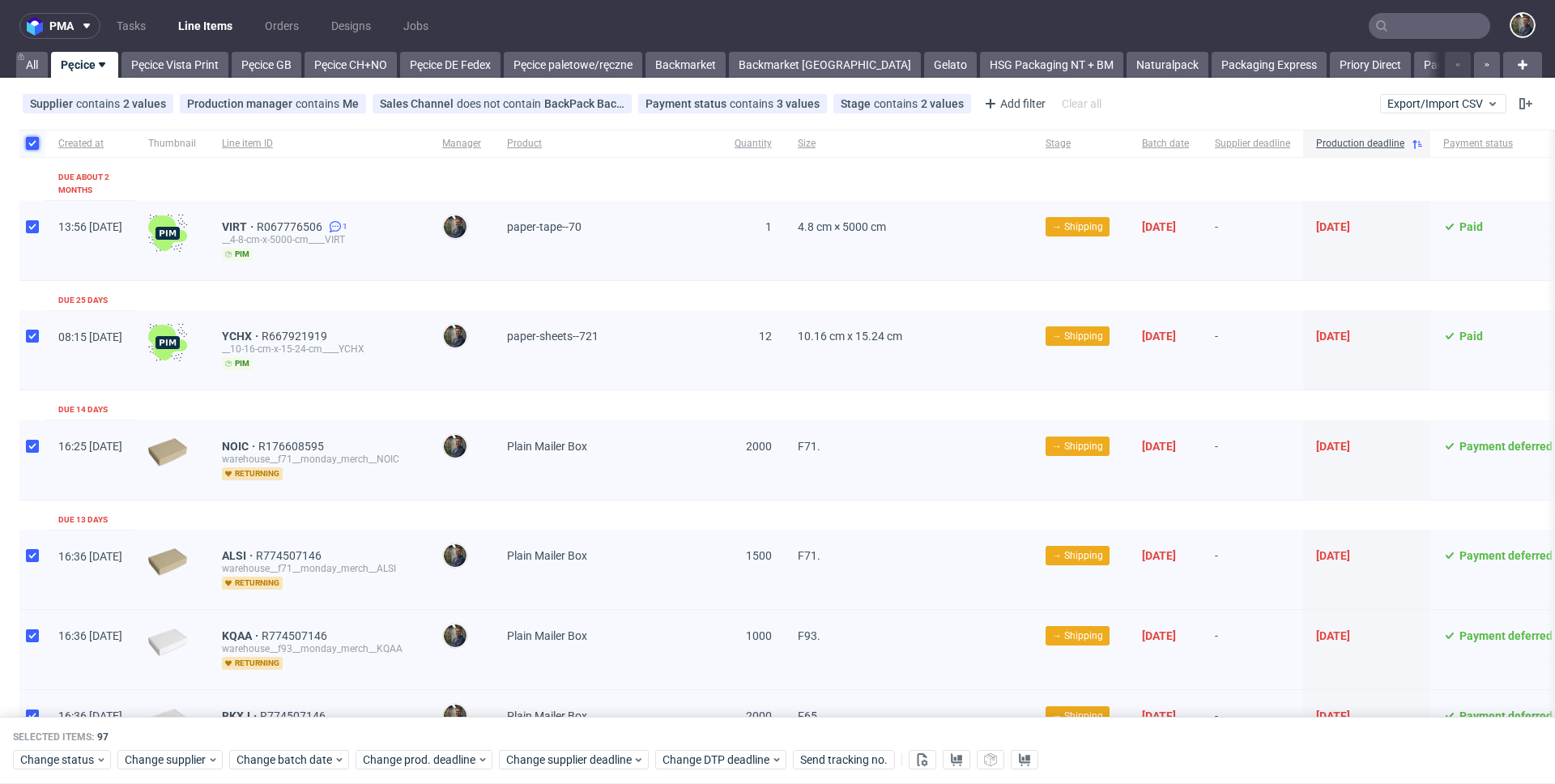
click at [34, 143] on input "checkbox" at bounding box center [32, 143] width 13 height 13
checkbox input "false"
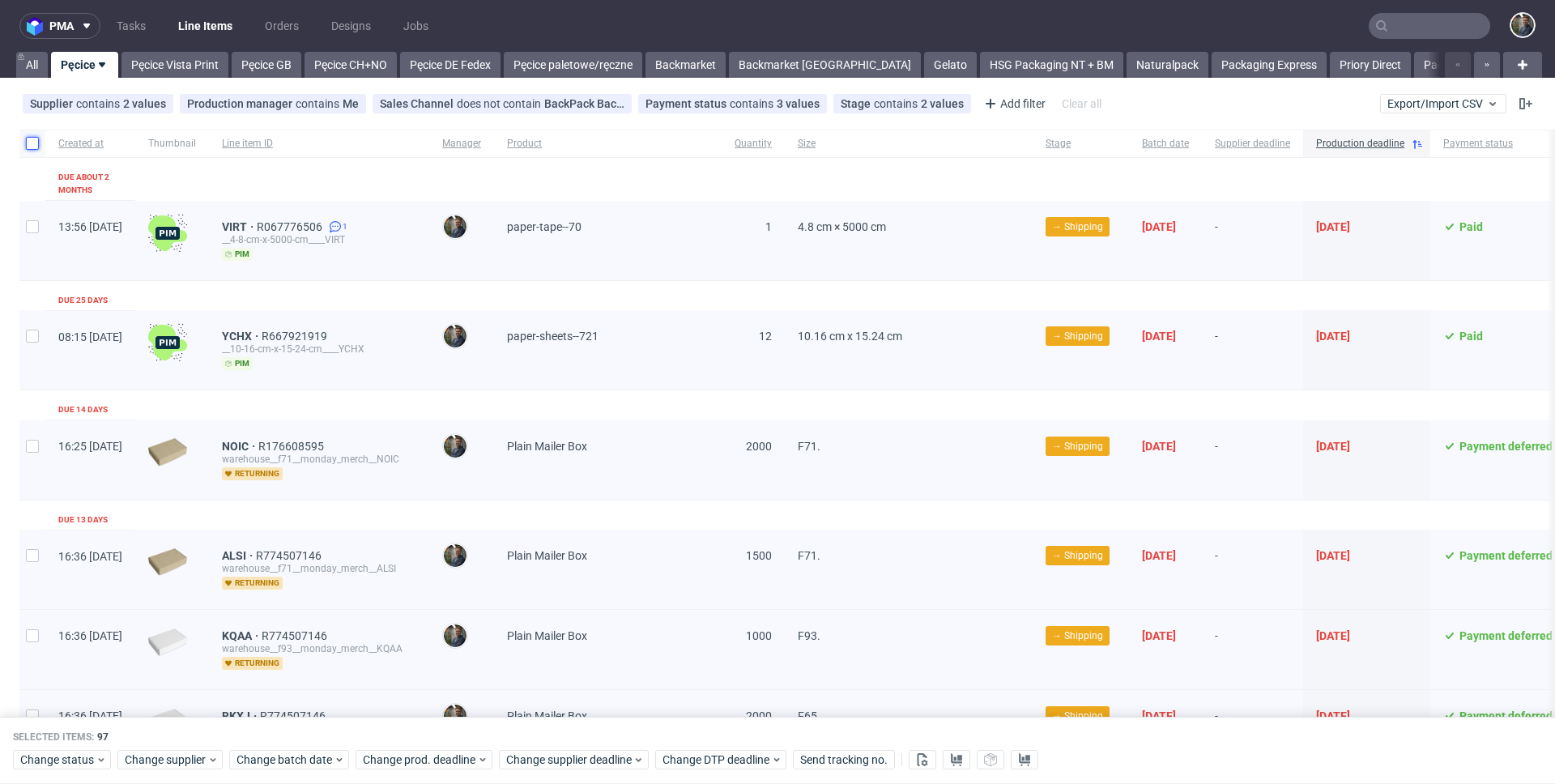
checkbox input "false"
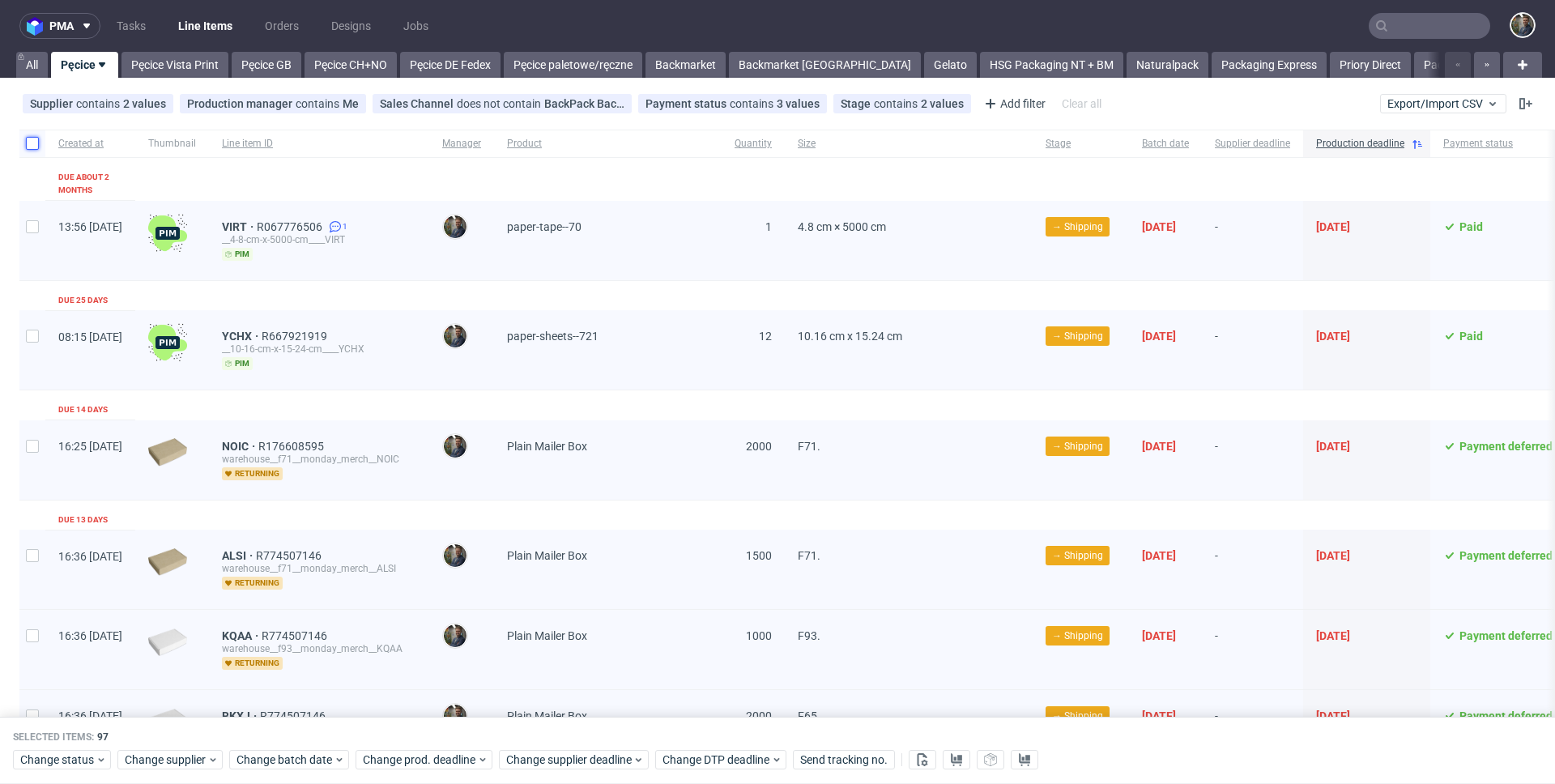
checkbox input "false"
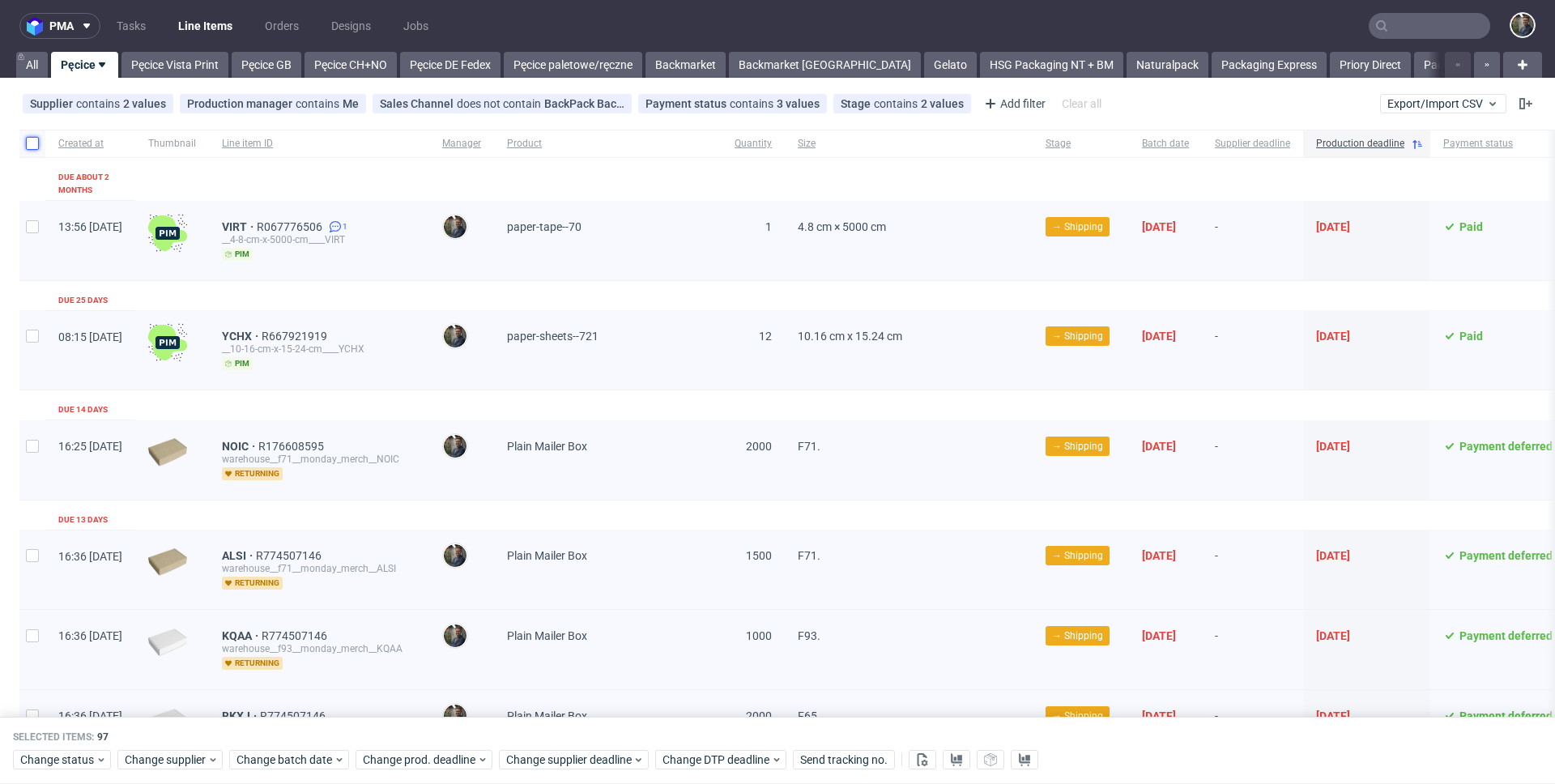
checkbox input "false"
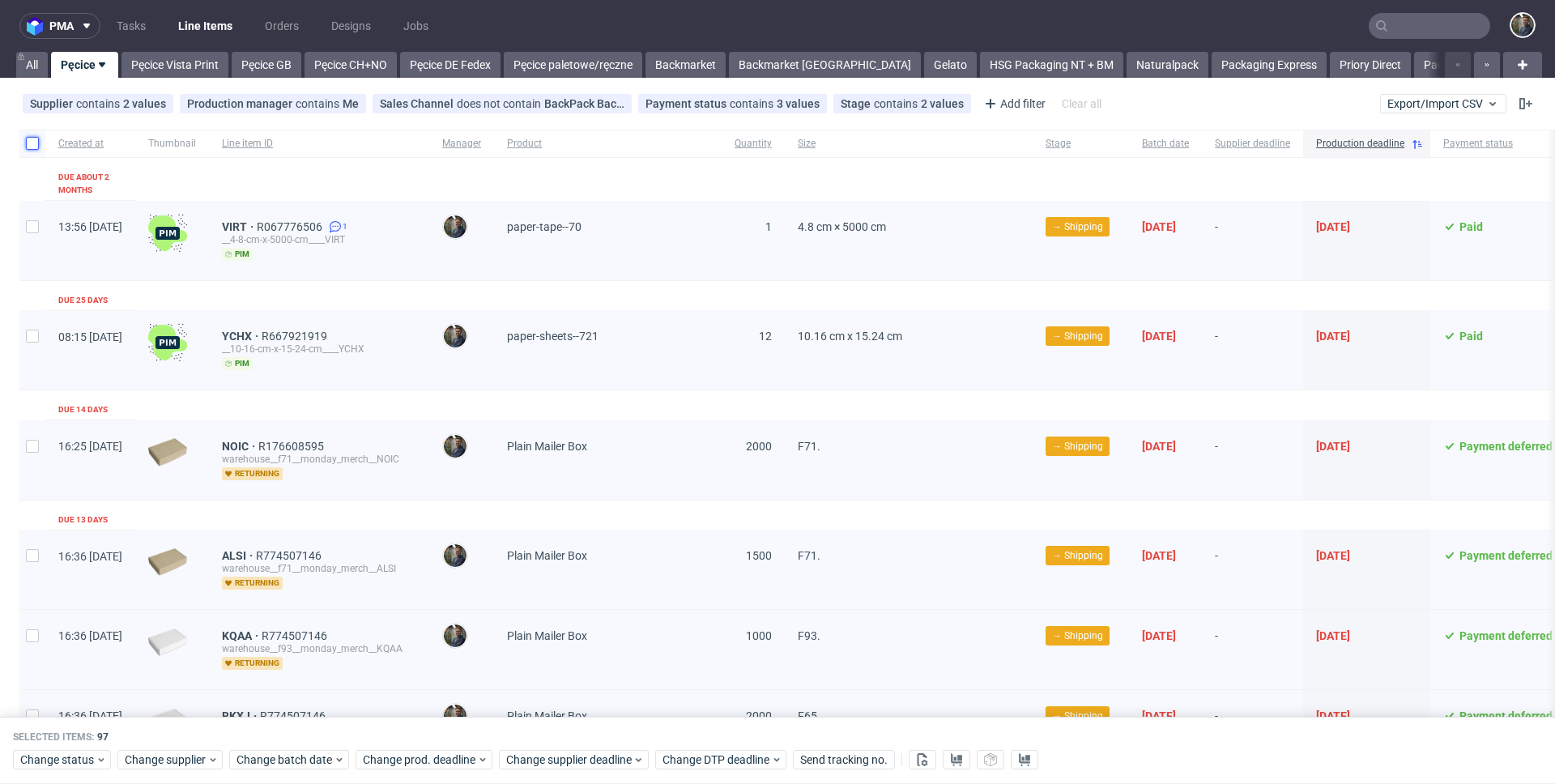
checkbox input "false"
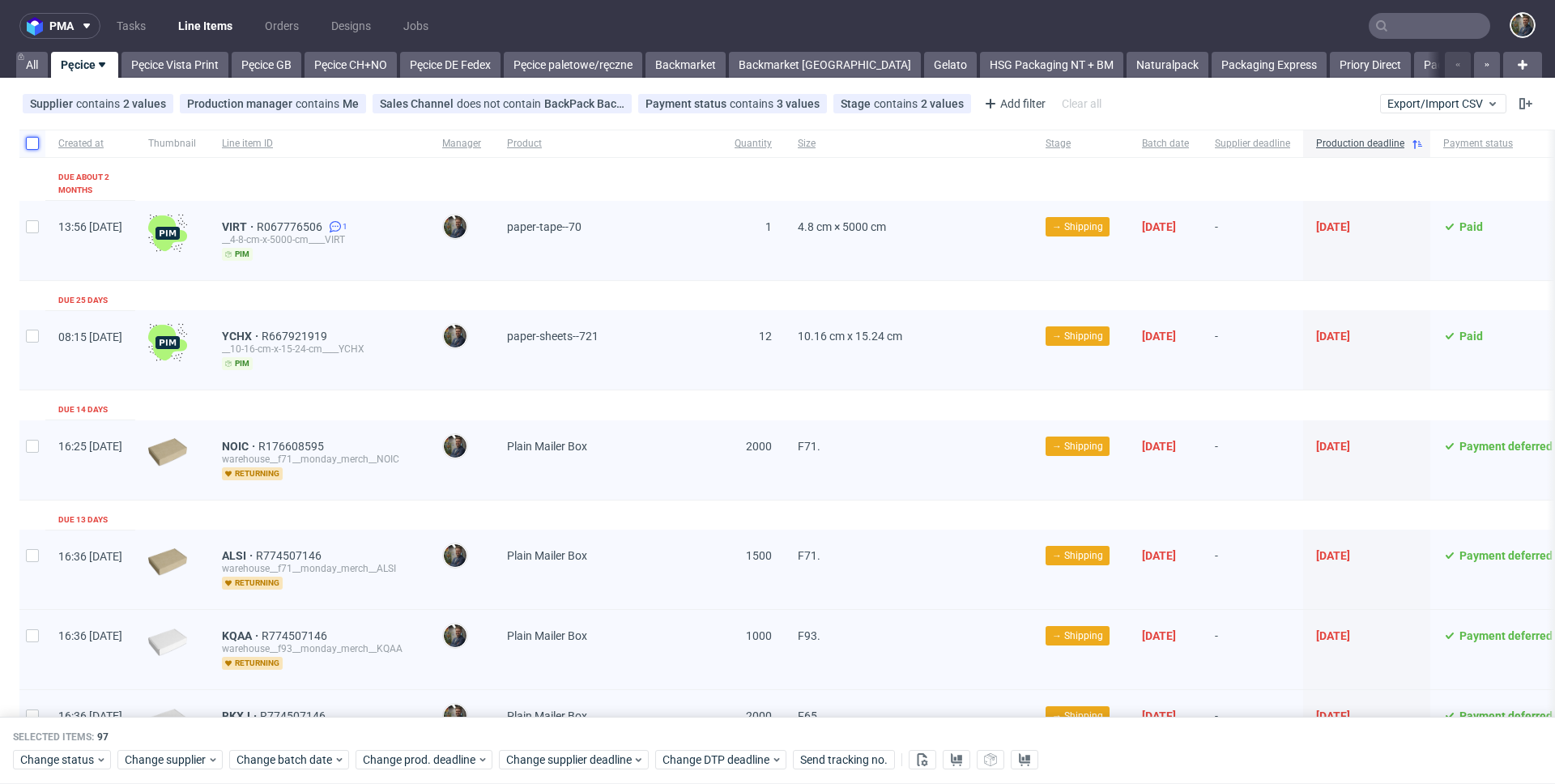
checkbox input "false"
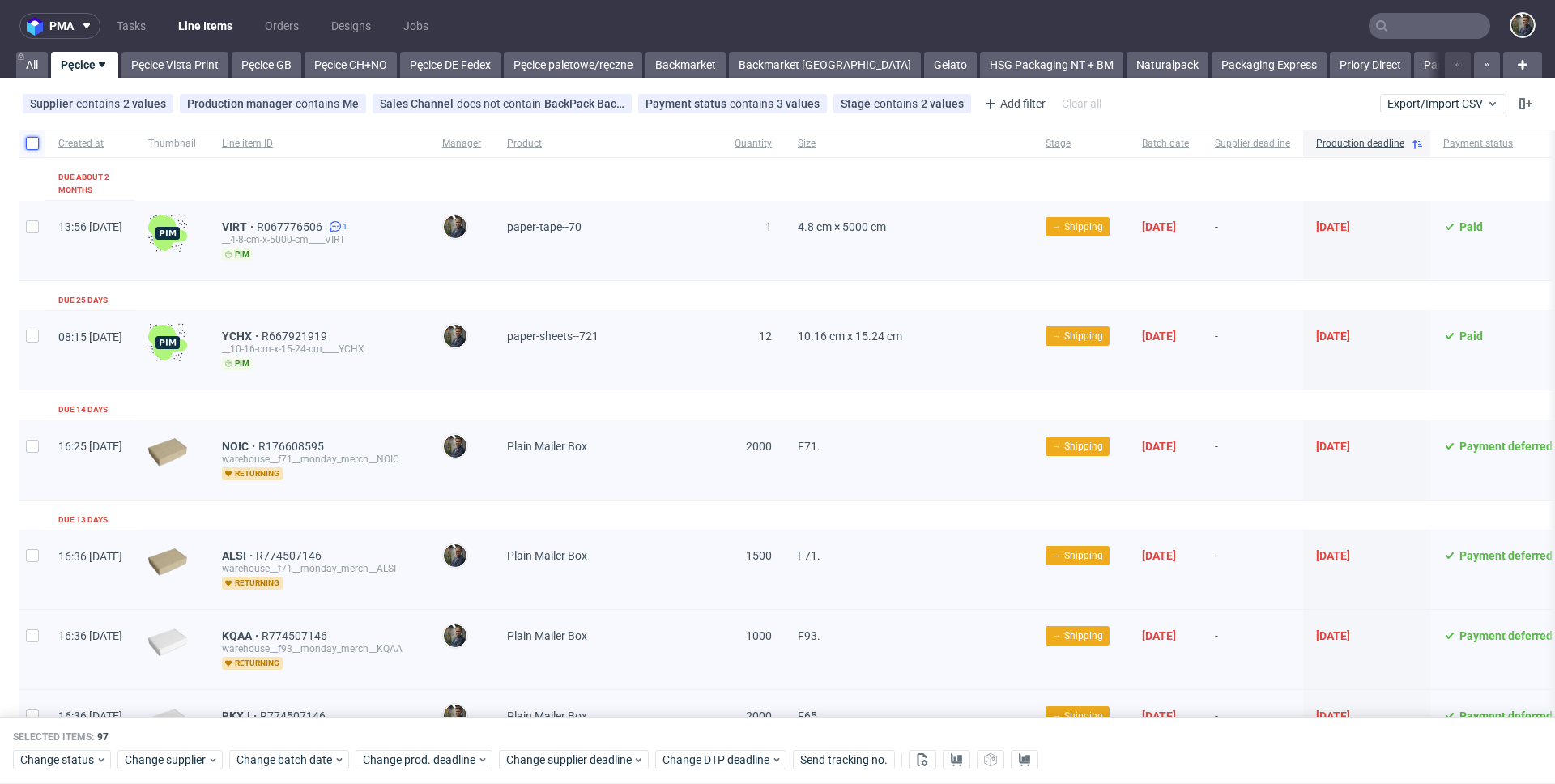
checkbox input "false"
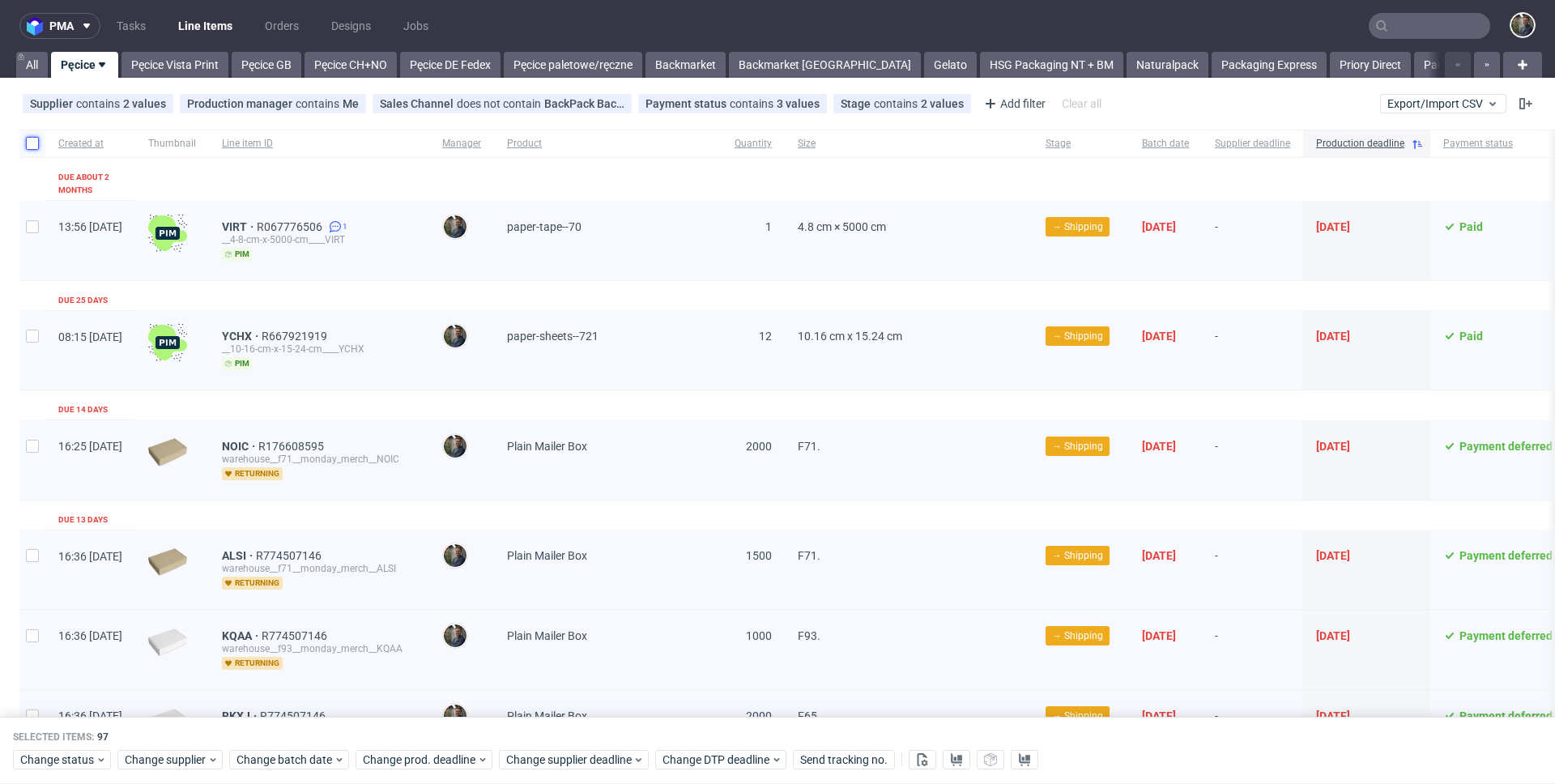
checkbox input "false"
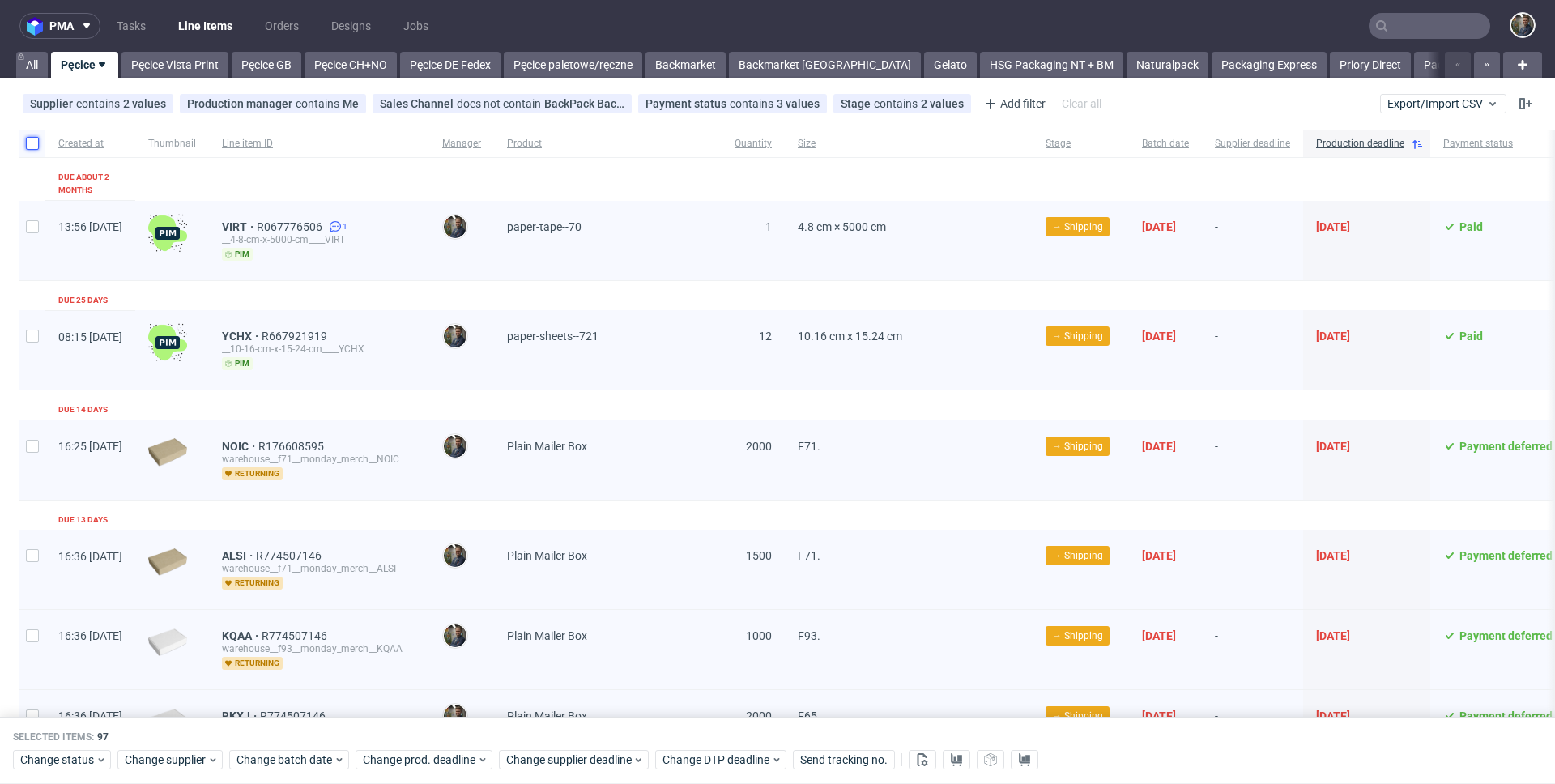
checkbox input "false"
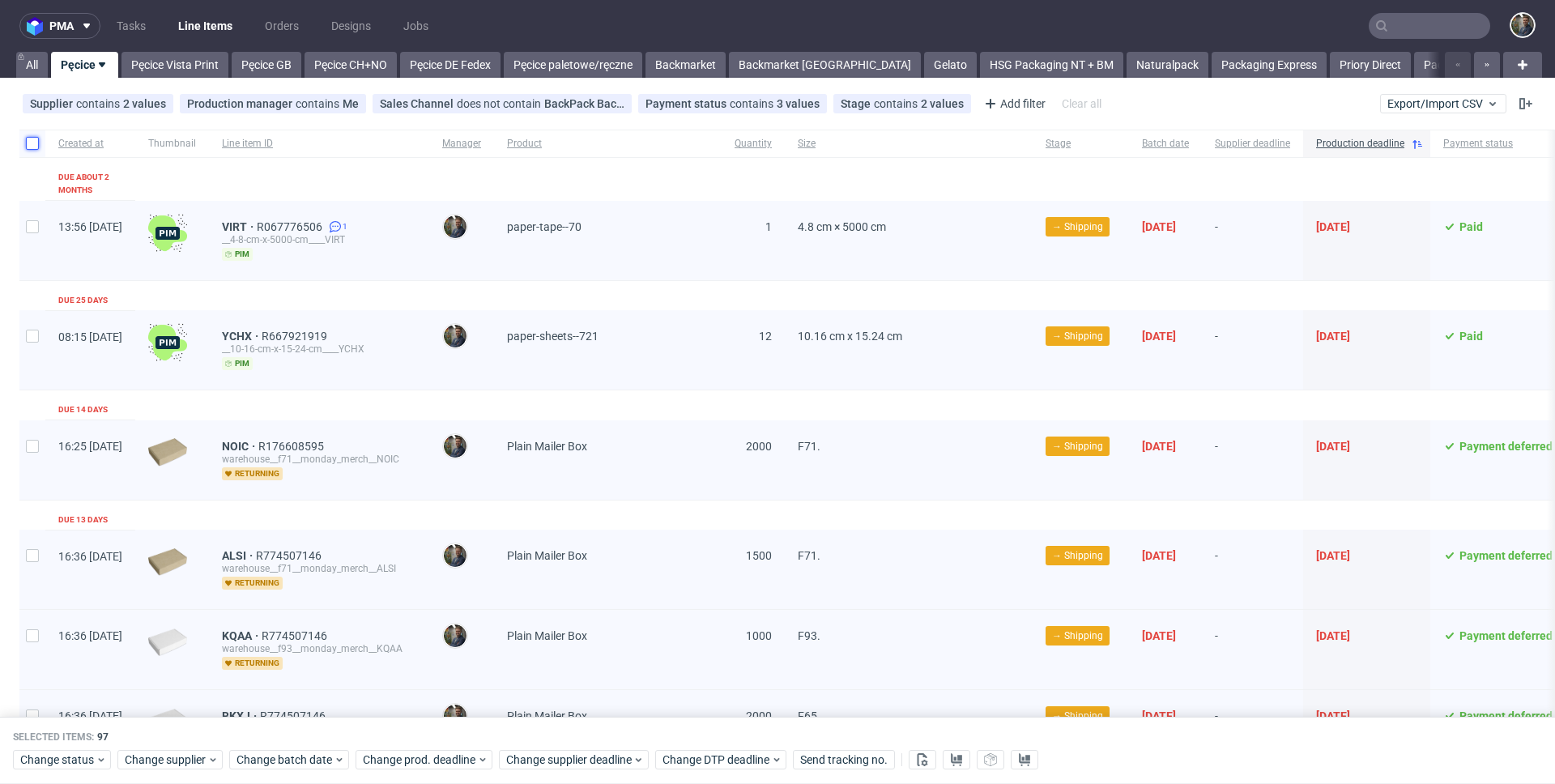
checkbox input "false"
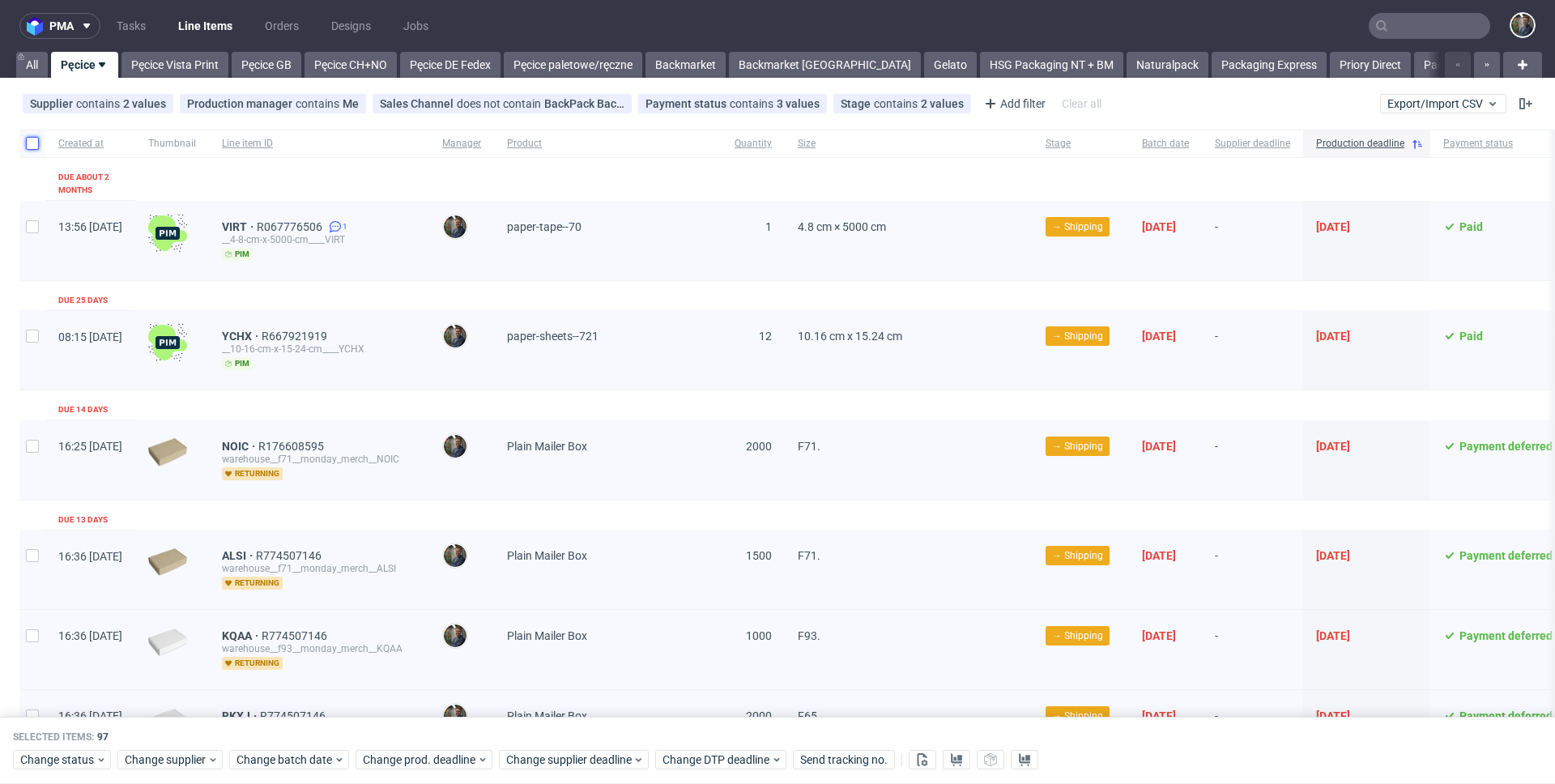
checkbox input "false"
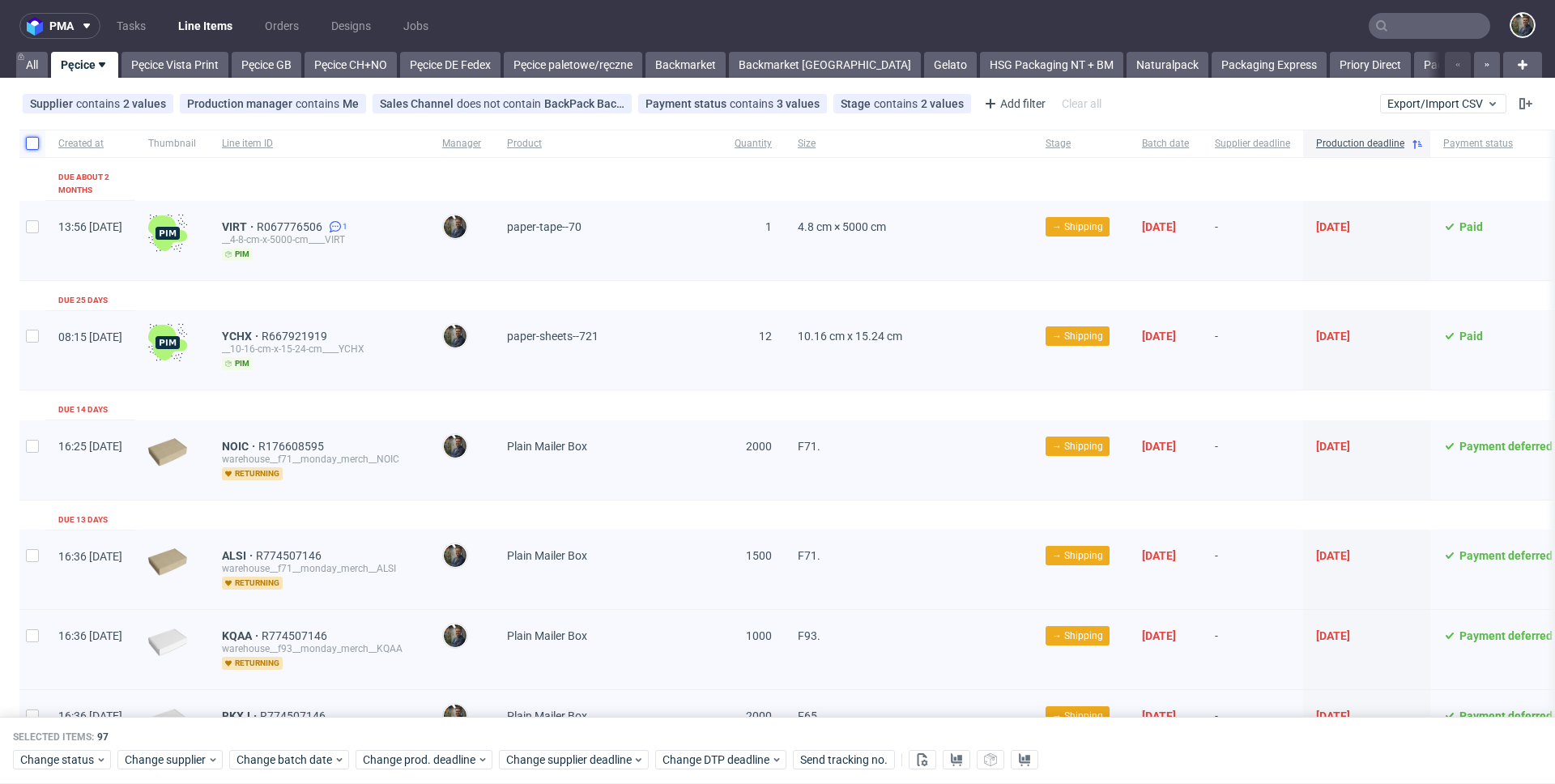
checkbox input "false"
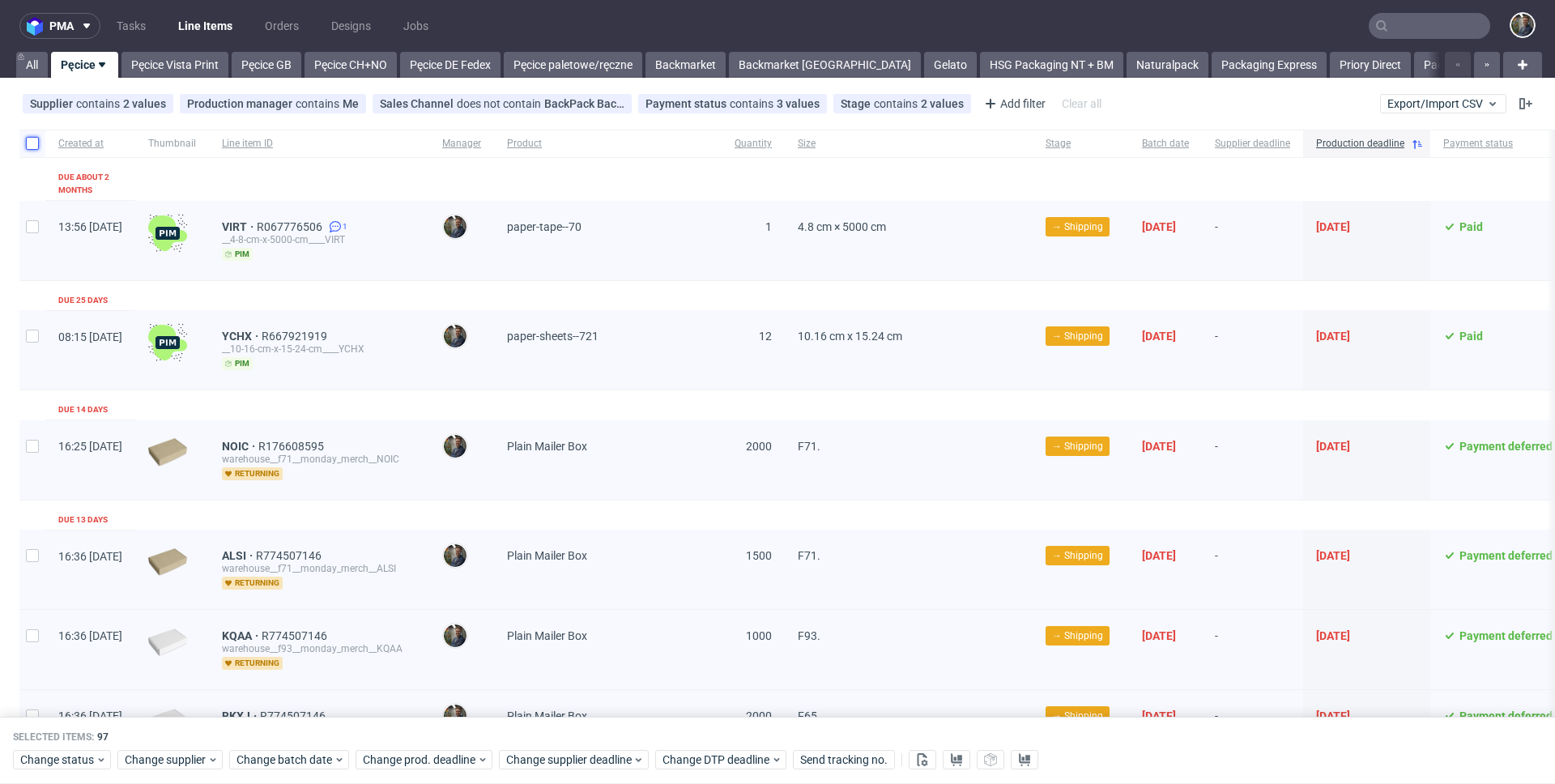
checkbox input "false"
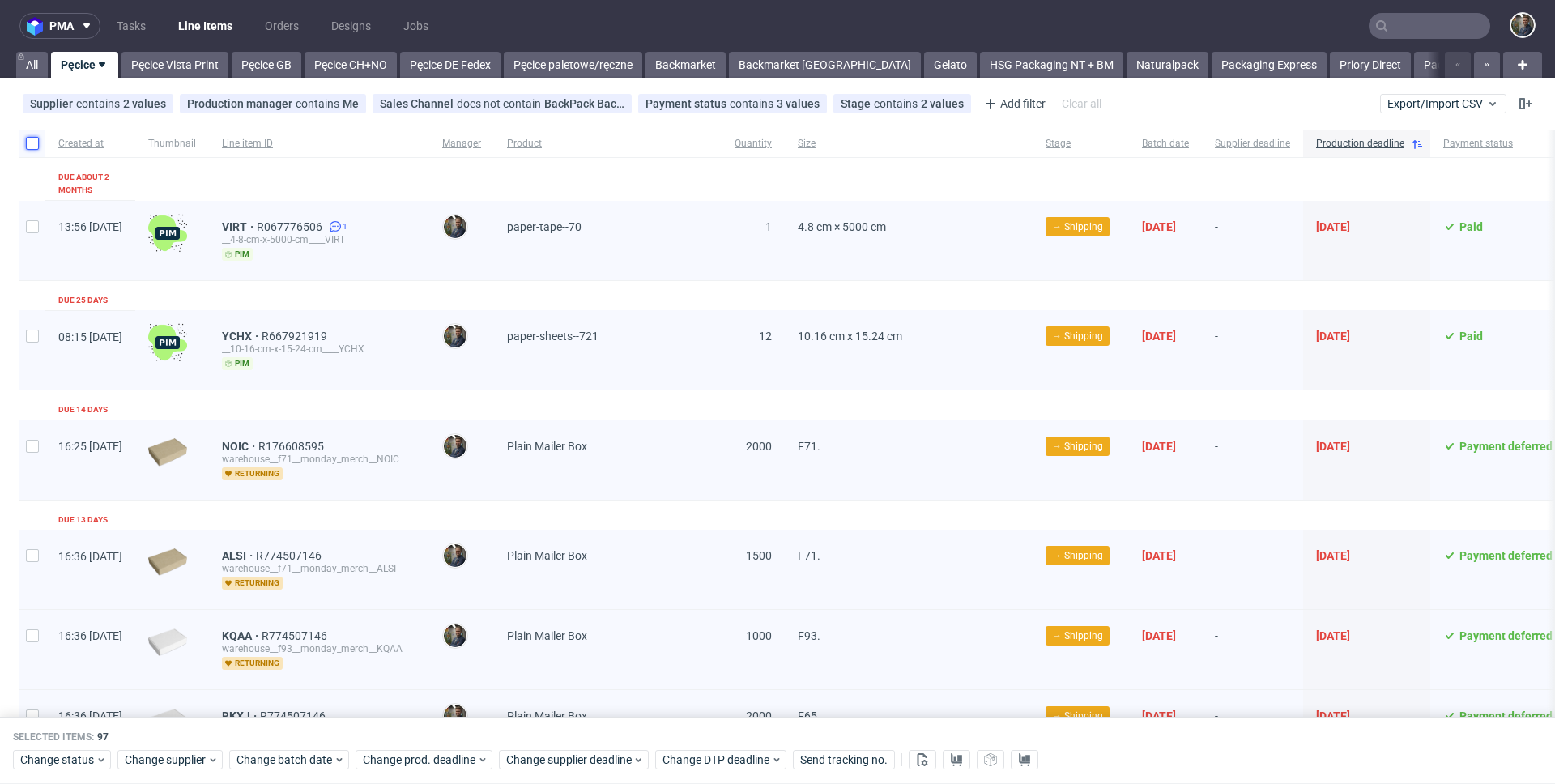
checkbox input "false"
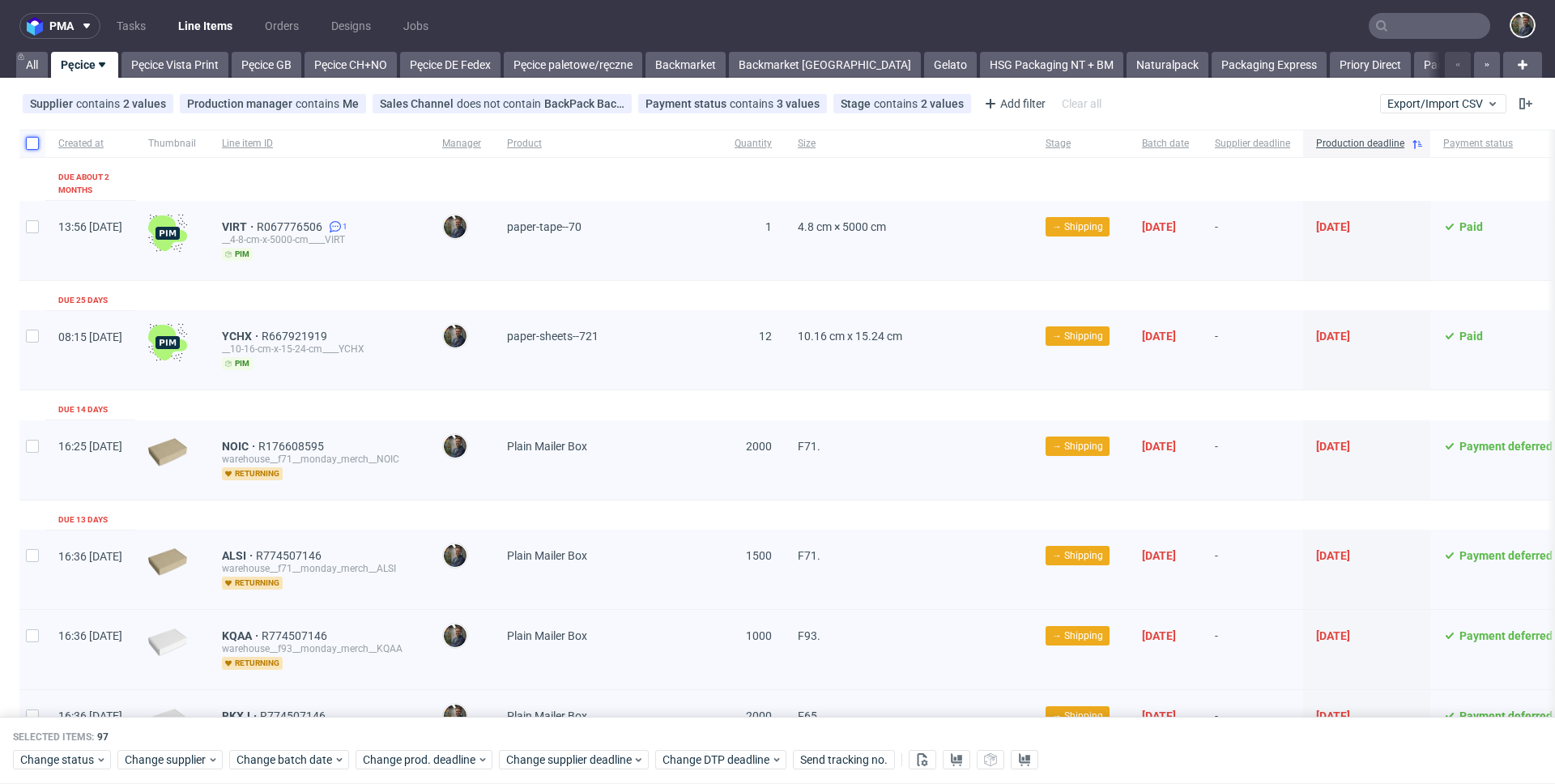
checkbox input "false"
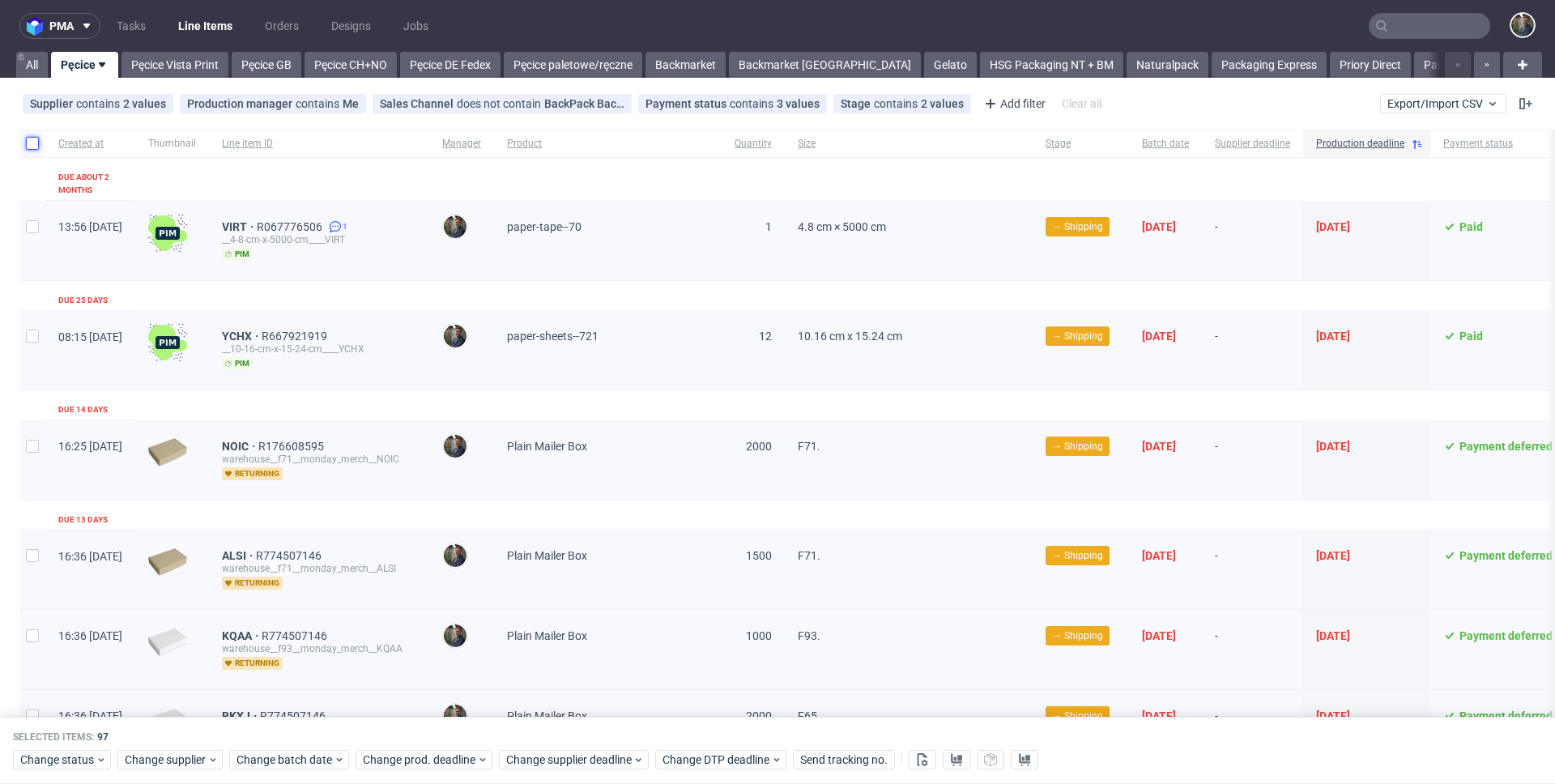
checkbox input "false"
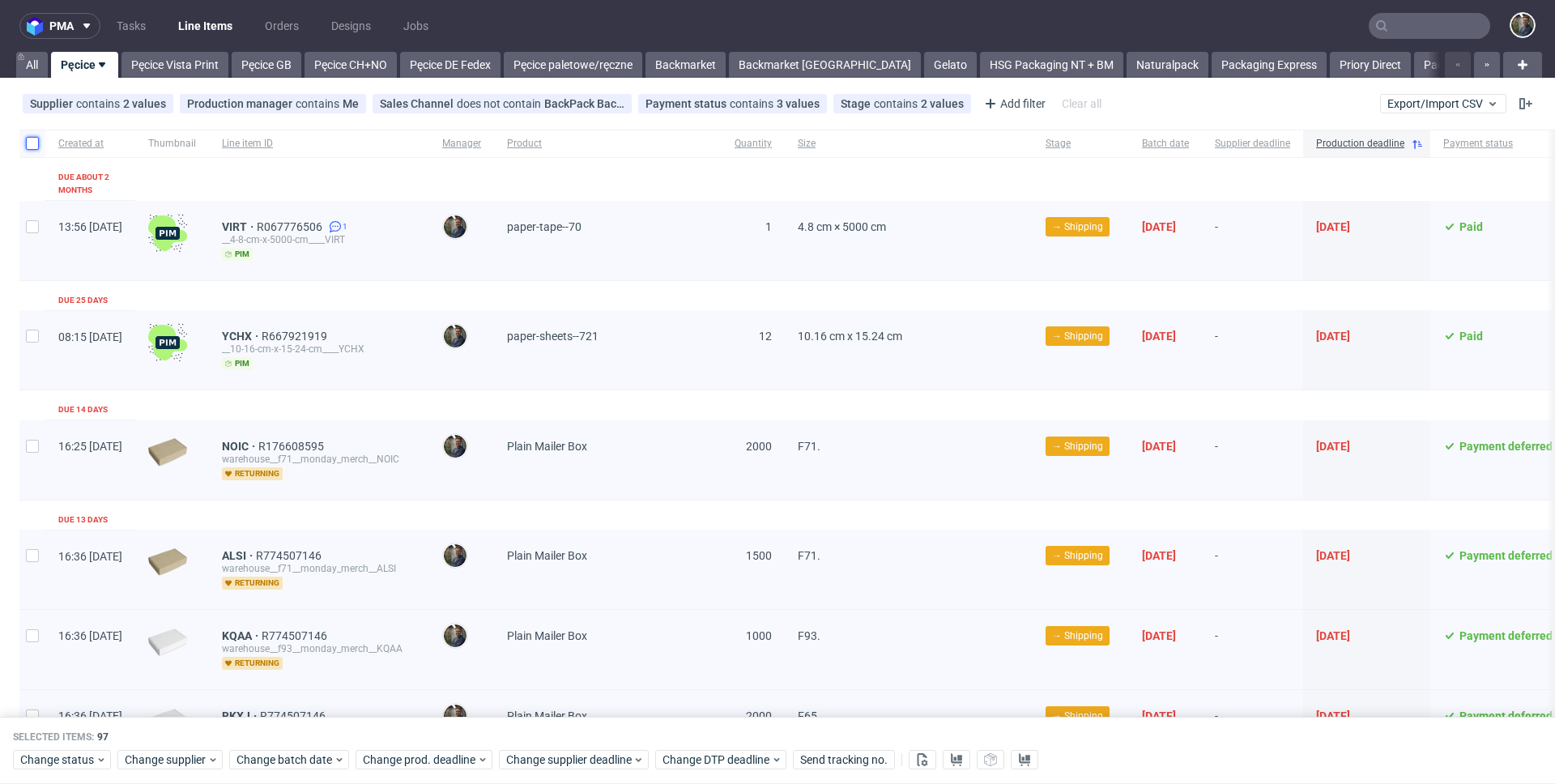
checkbox input "false"
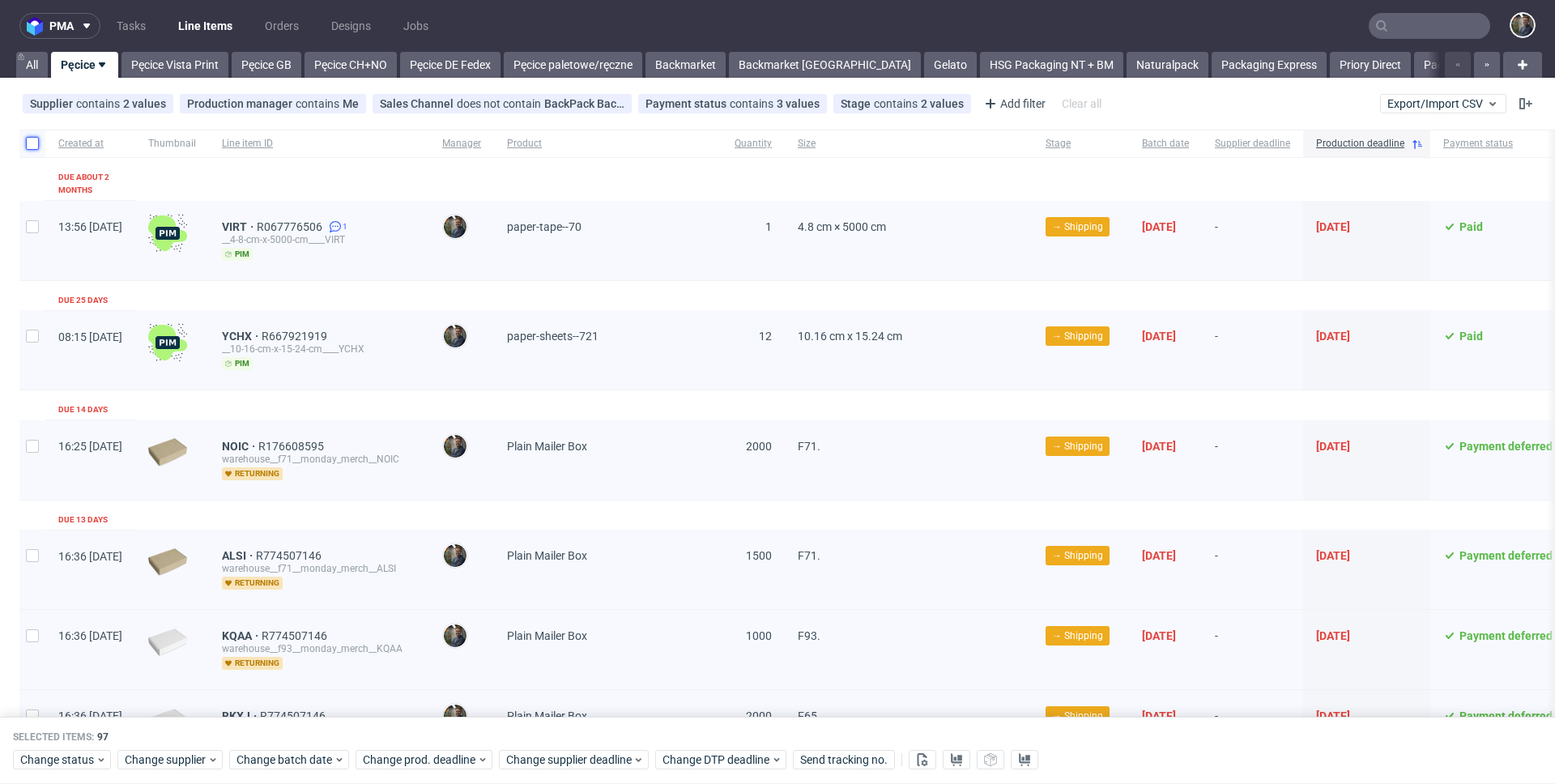
checkbox input "false"
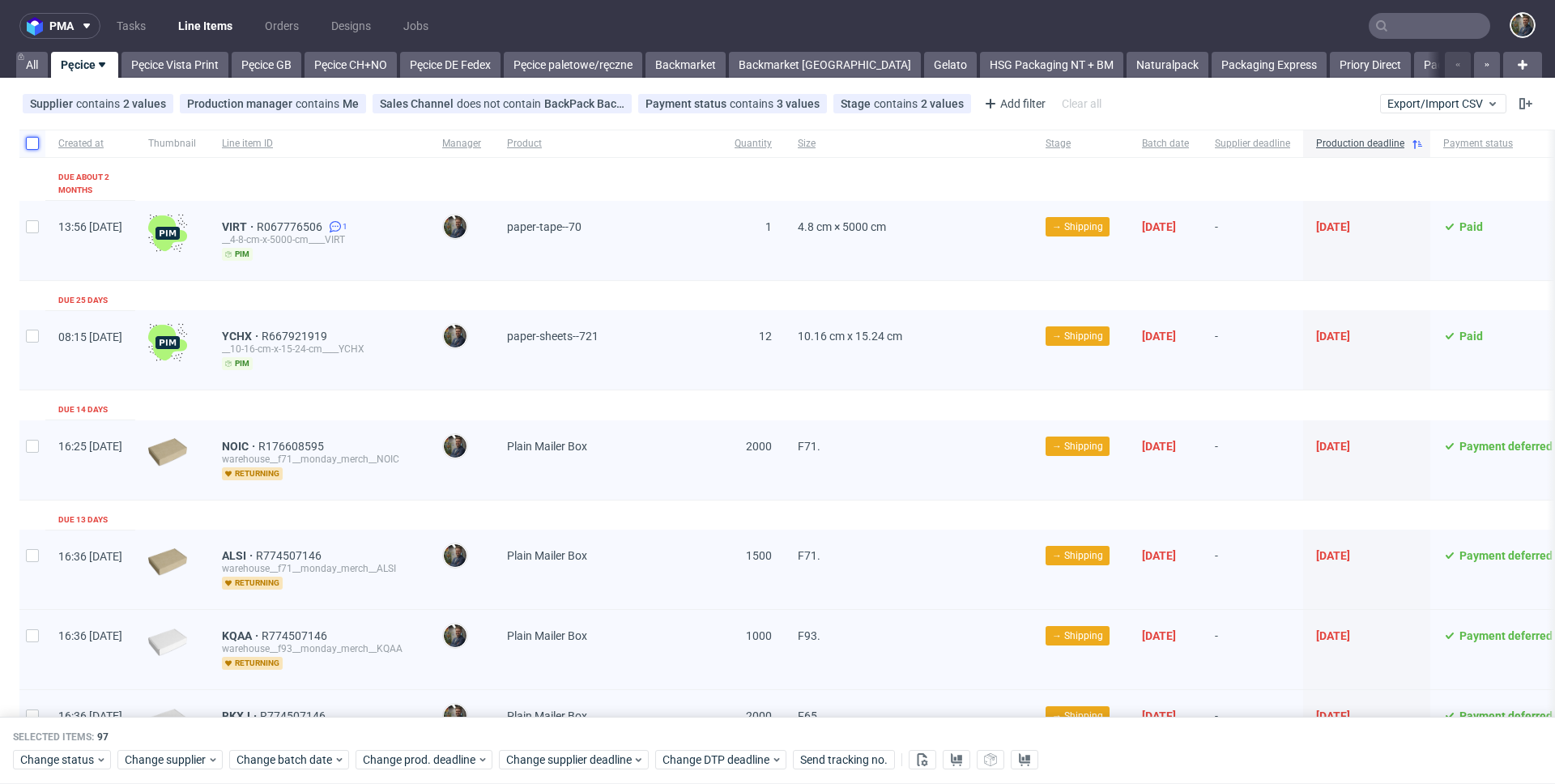
checkbox input "false"
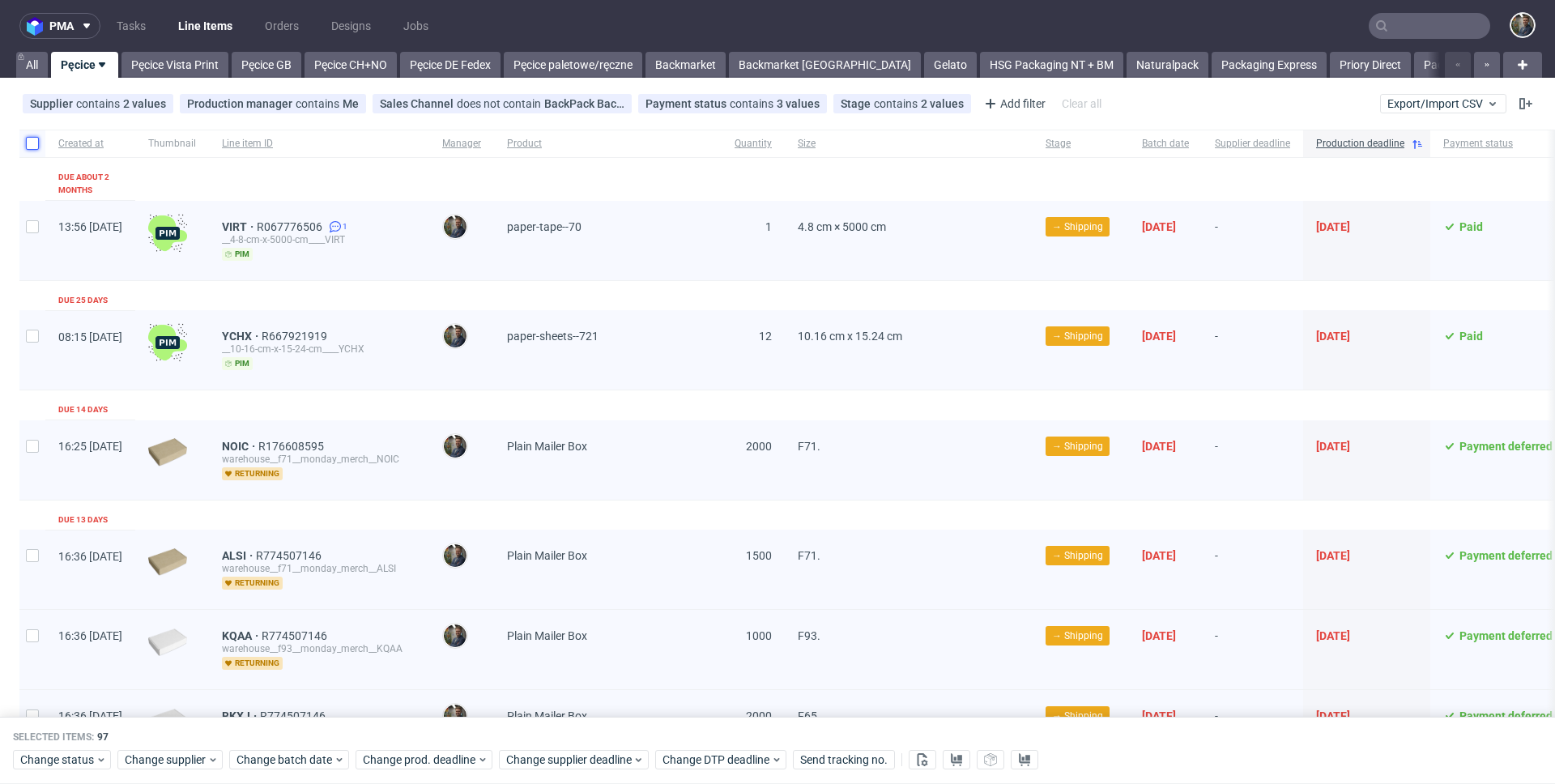
checkbox input "false"
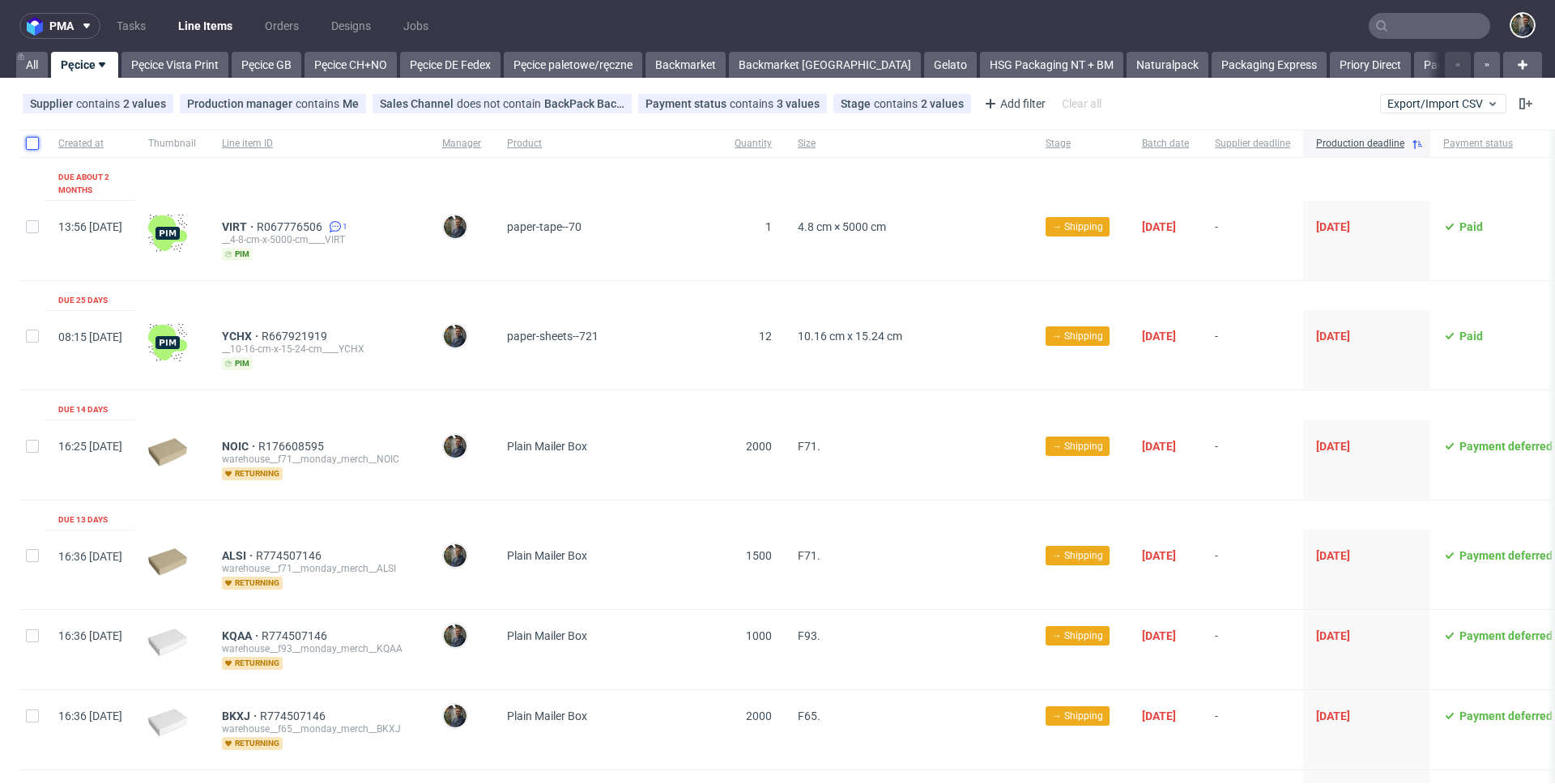
scroll to position [157, 0]
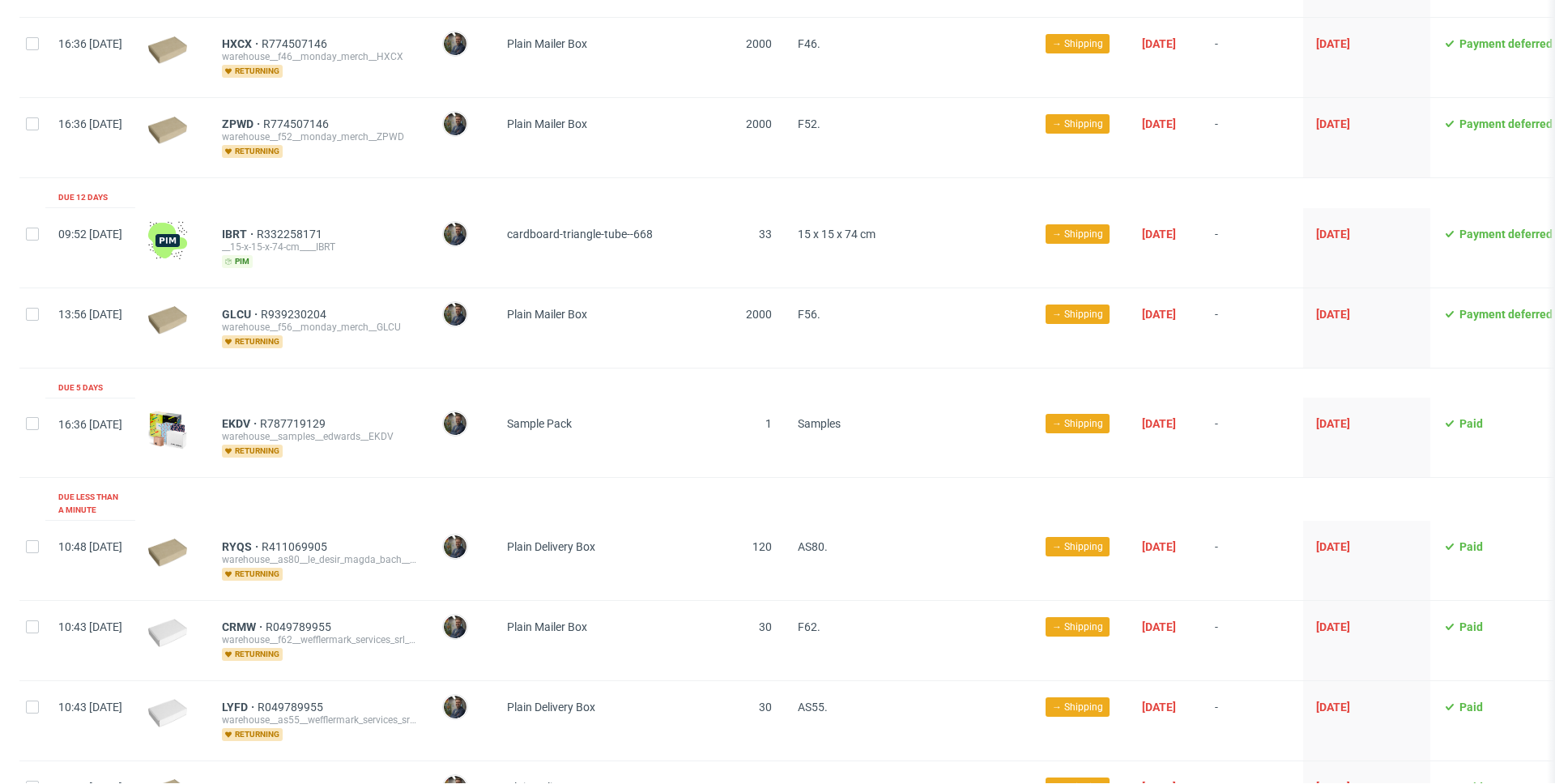
scroll to position [0, 0]
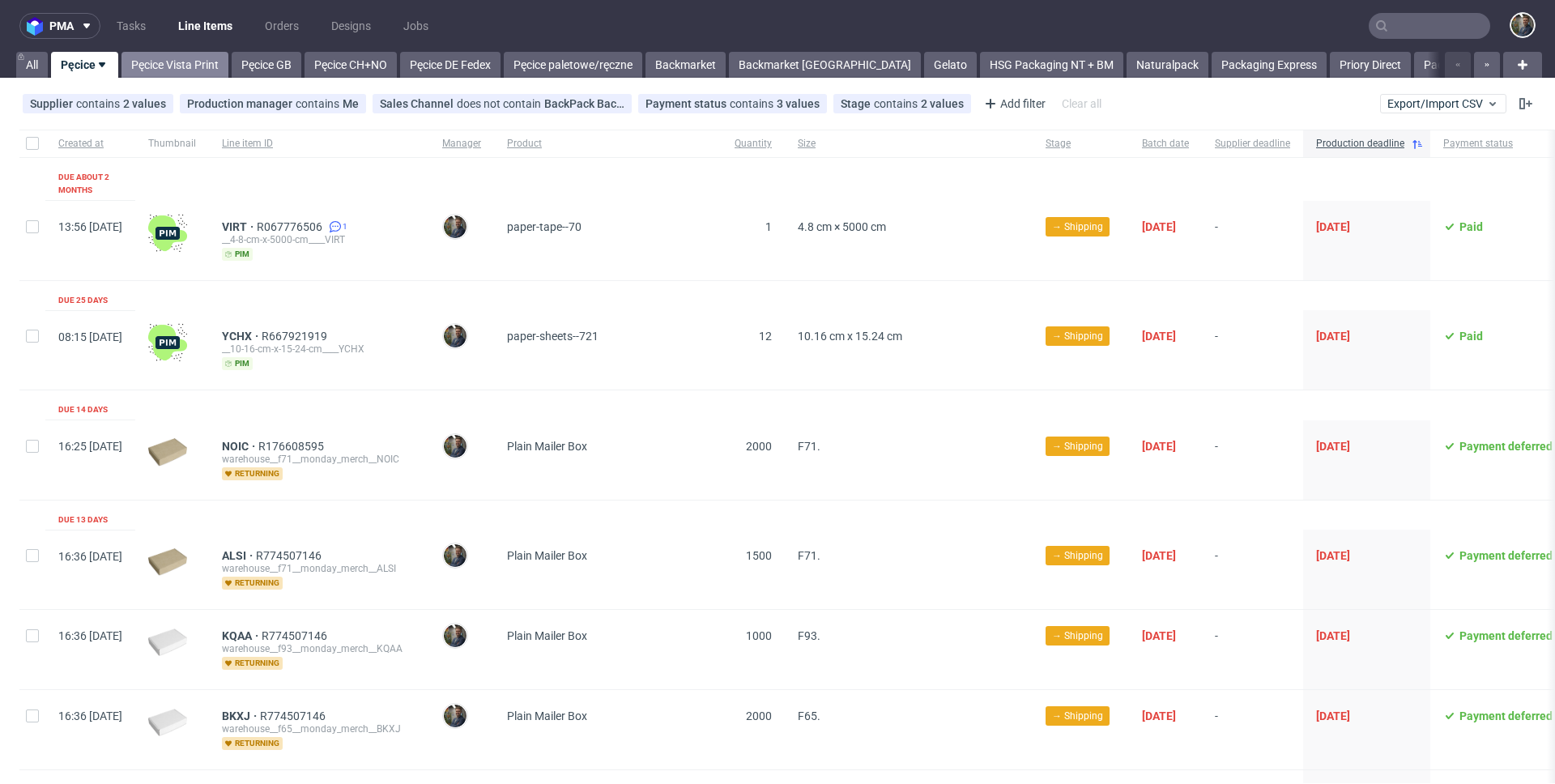
click at [183, 54] on link "Pęcice Vista Print" at bounding box center [175, 64] width 107 height 26
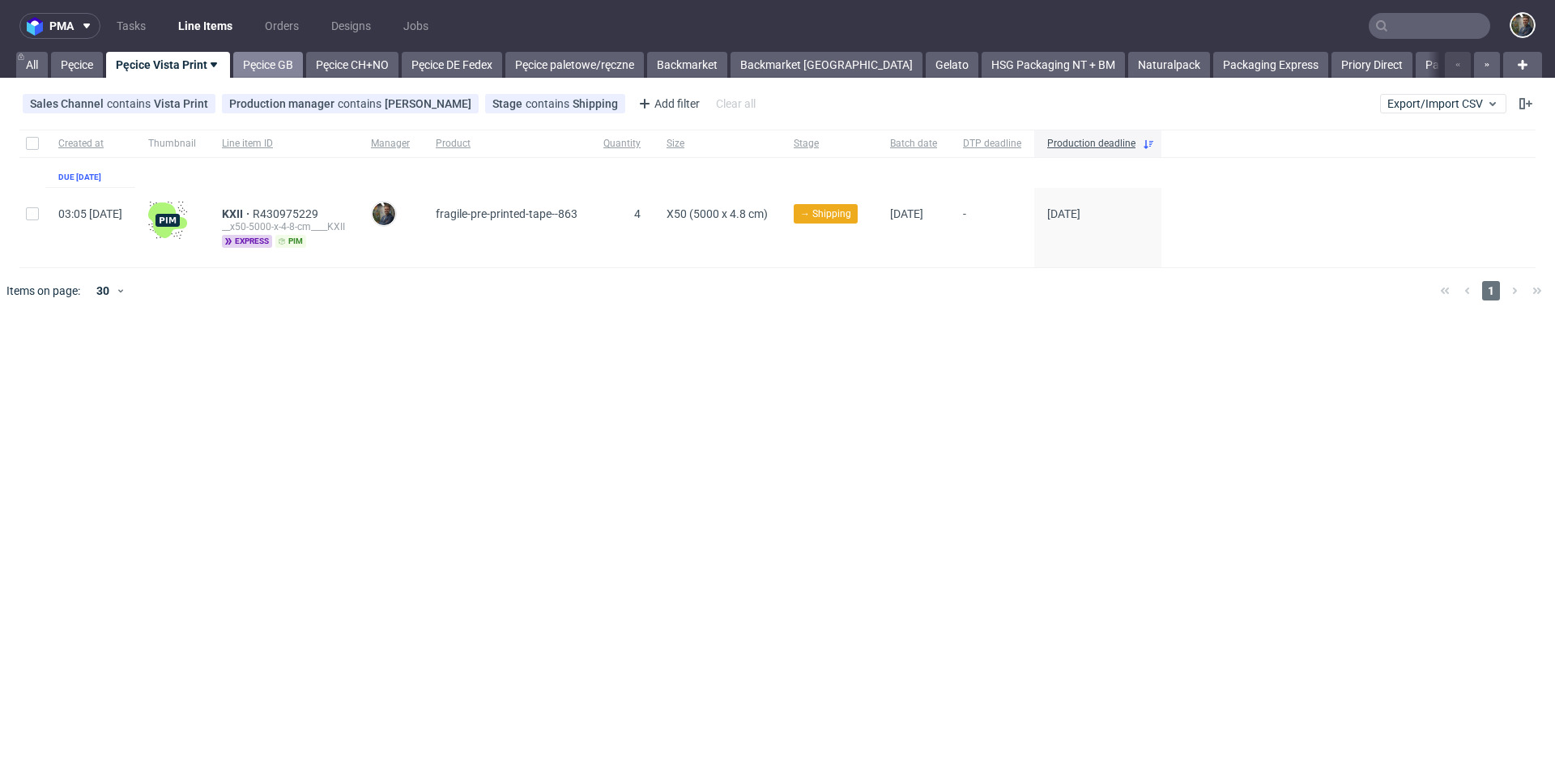
click at [275, 67] on link "Pęcice GB" at bounding box center [268, 64] width 69 height 26
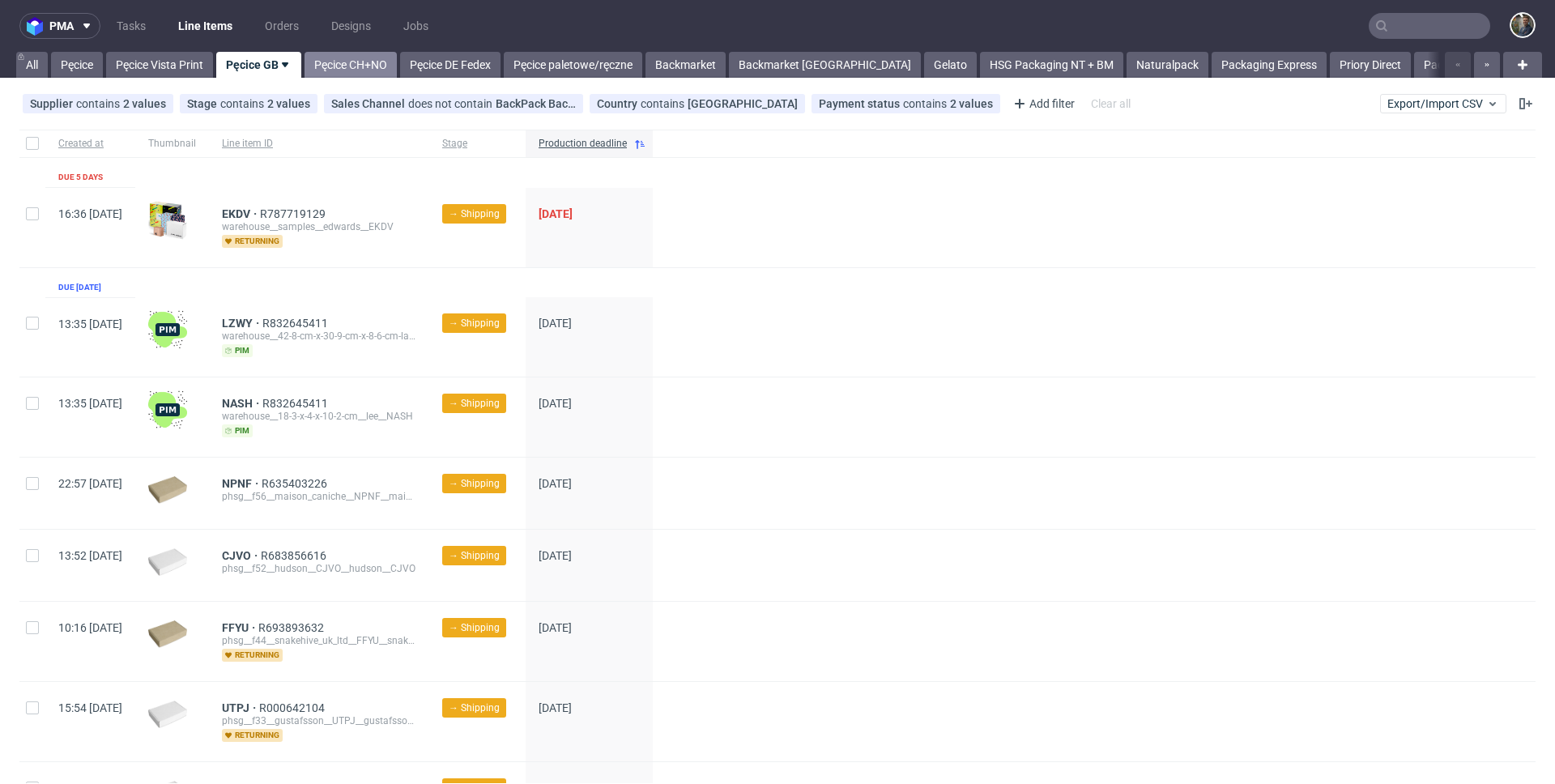
click at [346, 66] on link "Pęcice CH+NO" at bounding box center [351, 64] width 92 height 26
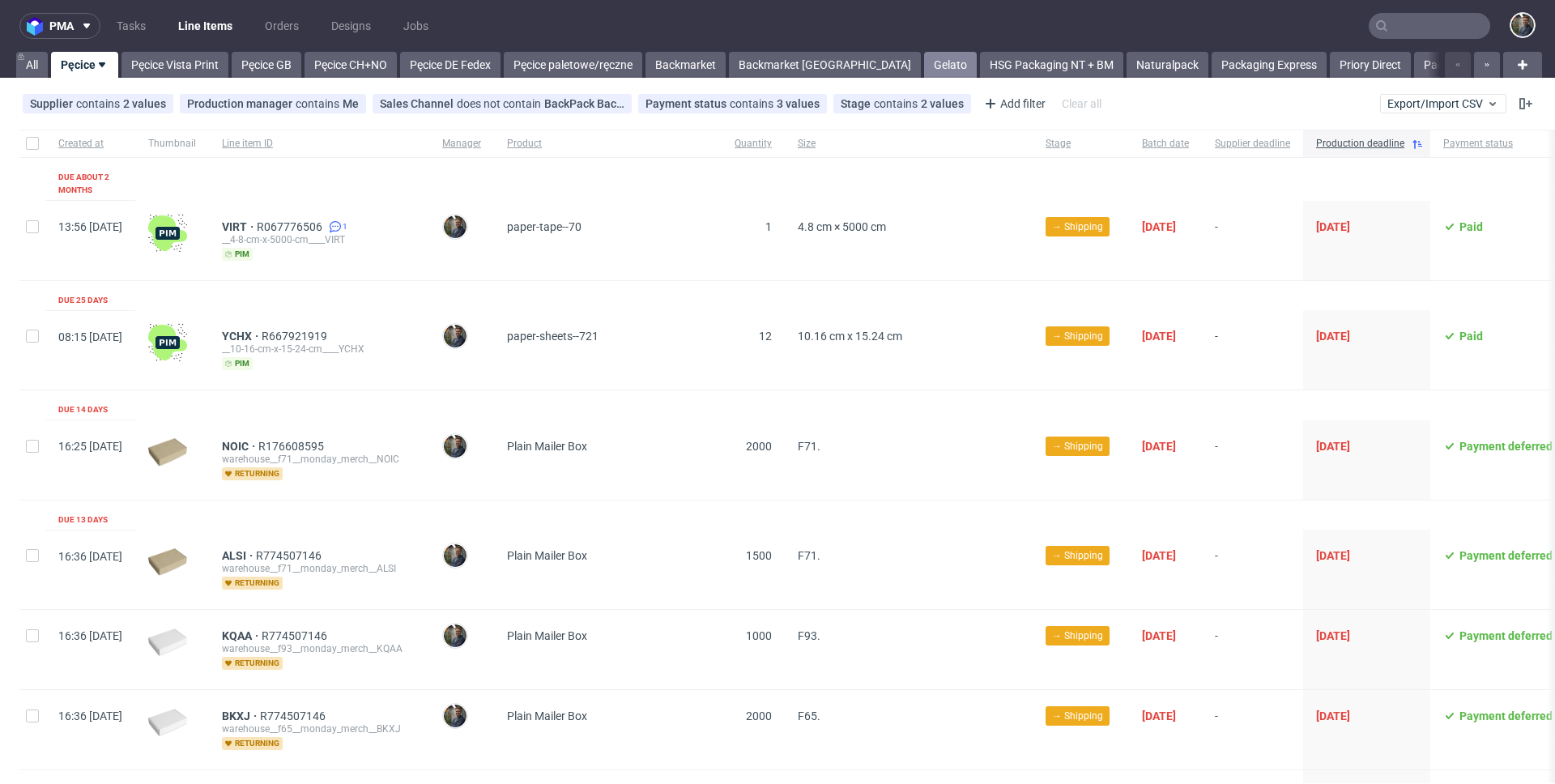
click at [924, 65] on link "Gelato" at bounding box center [950, 64] width 52 height 26
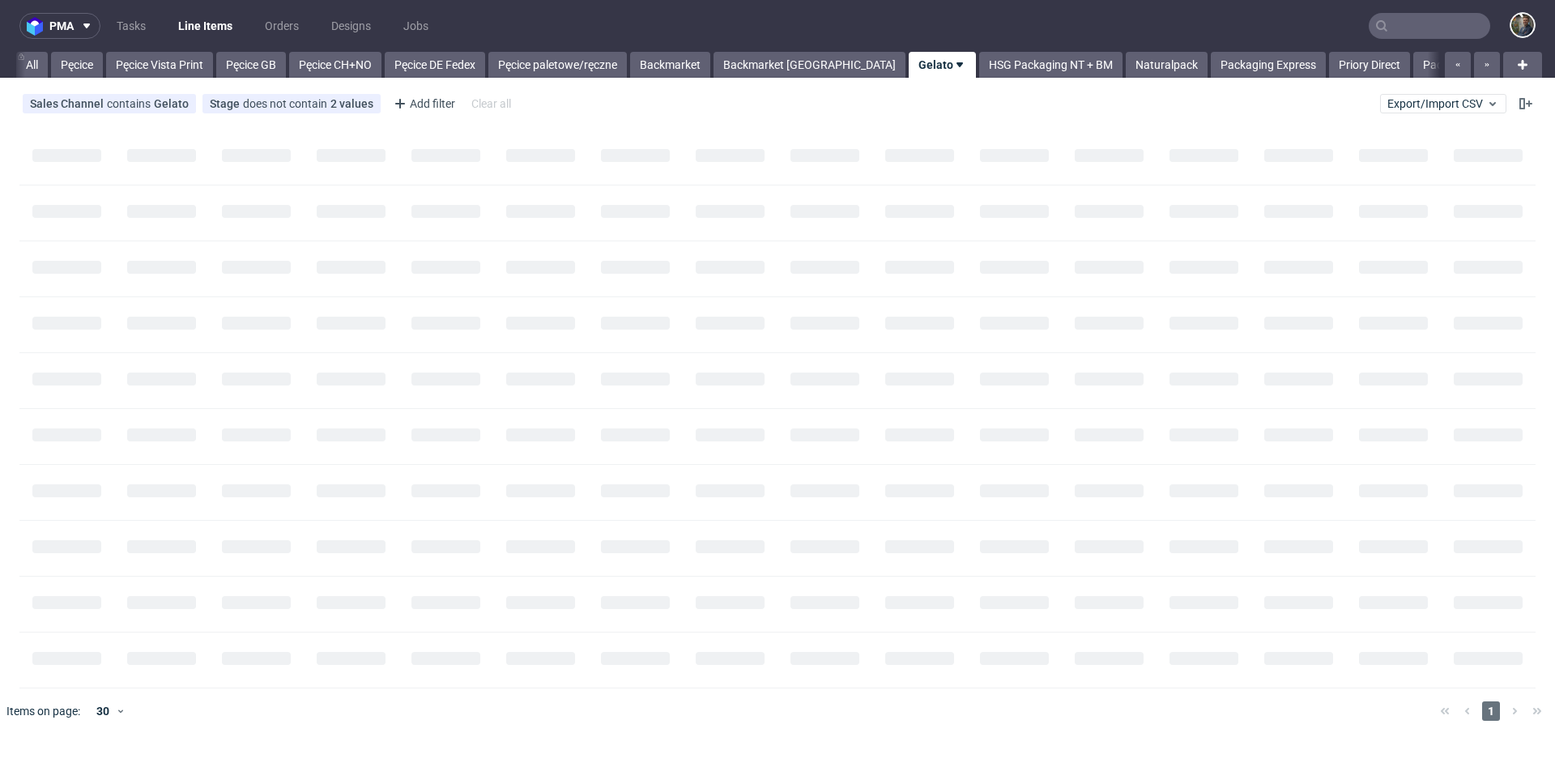
scroll to position [0, 131]
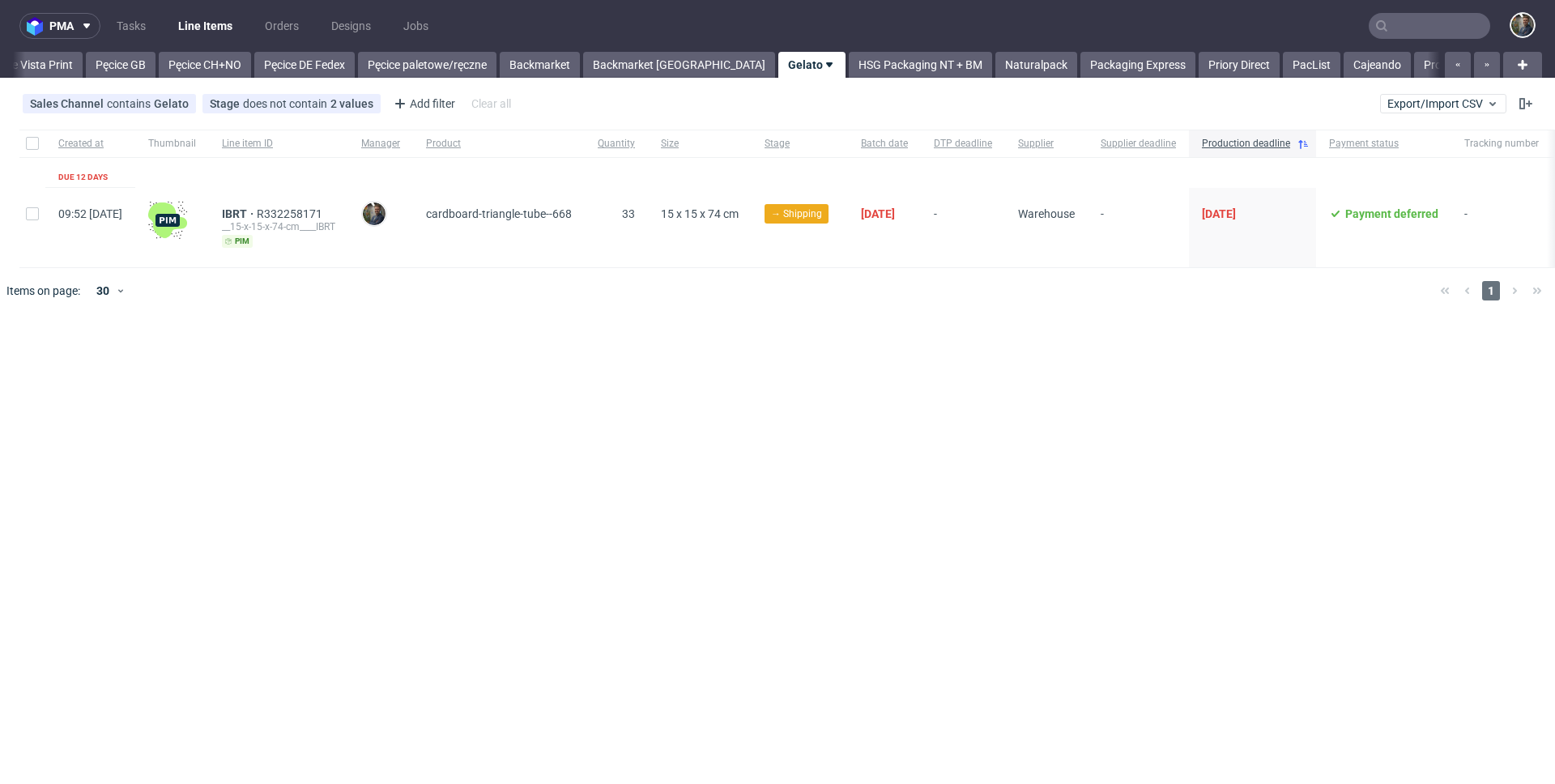
click at [823, 61] on icon at bounding box center [829, 65] width 13 height 13
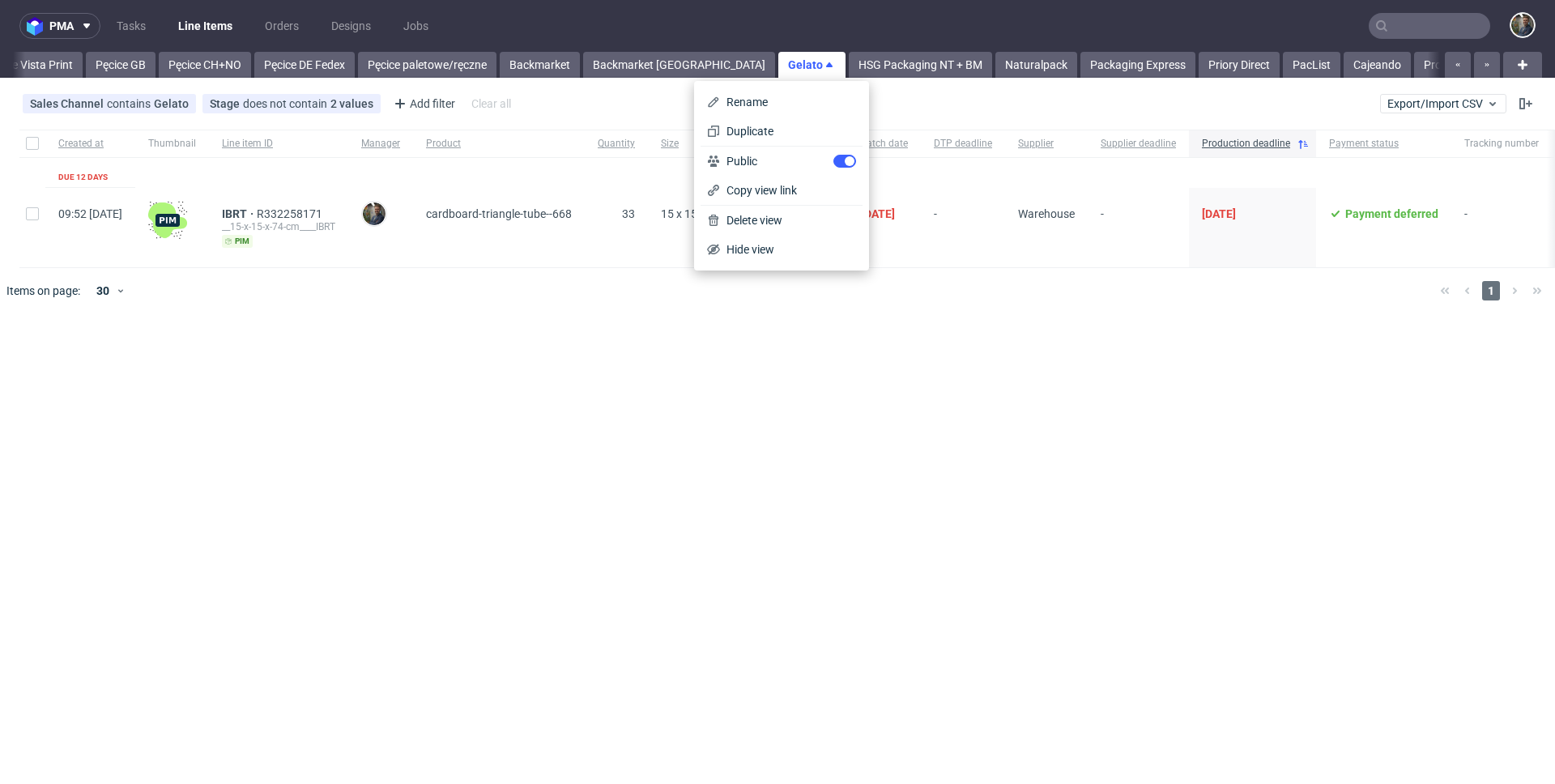
click at [761, 332] on div "pma Tasks Line Items Orders Designs Jobs All Pęcice Pęcice Vista Print Pęcice G…" at bounding box center [777, 392] width 1555 height 784
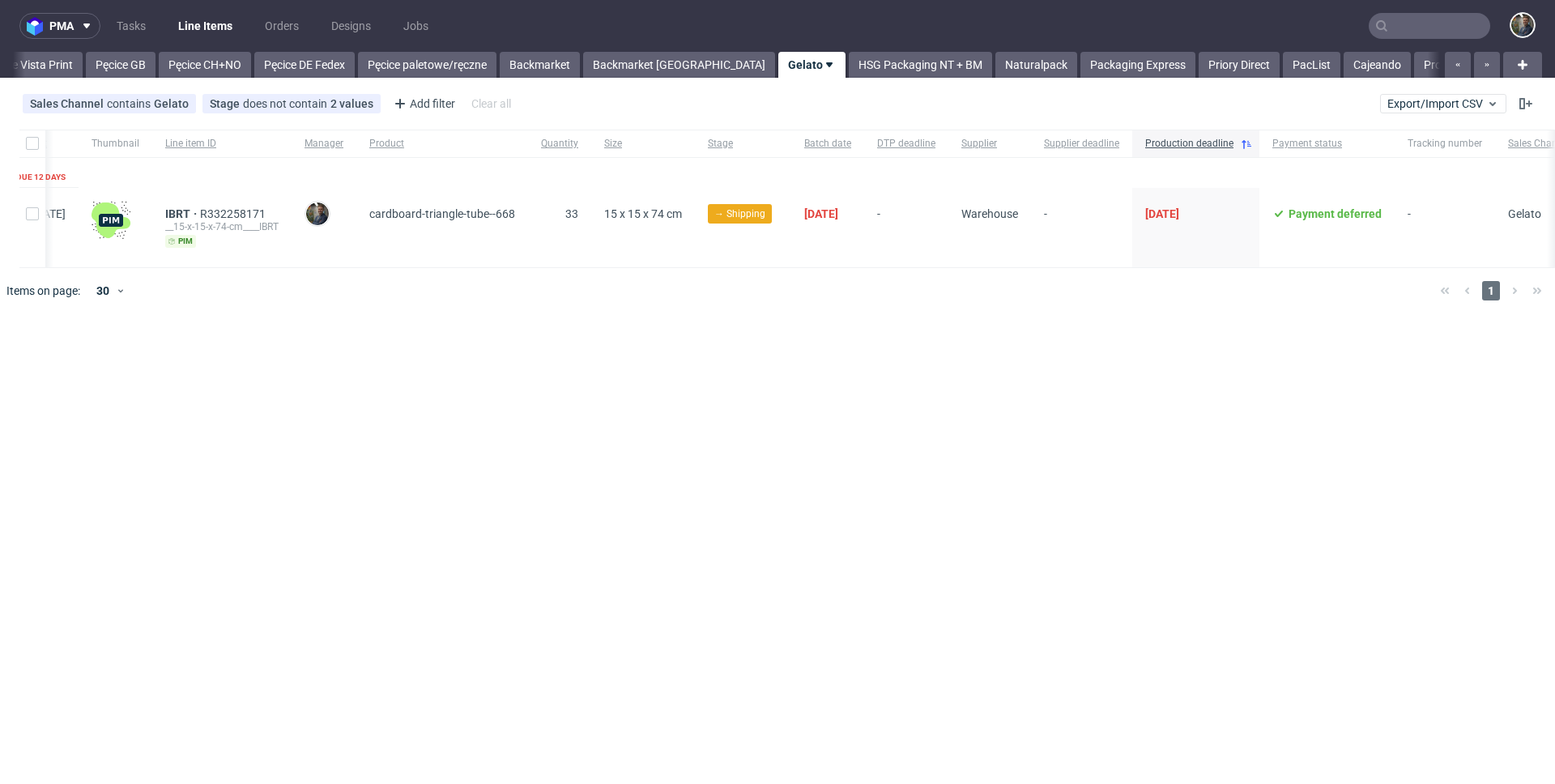
scroll to position [0, 0]
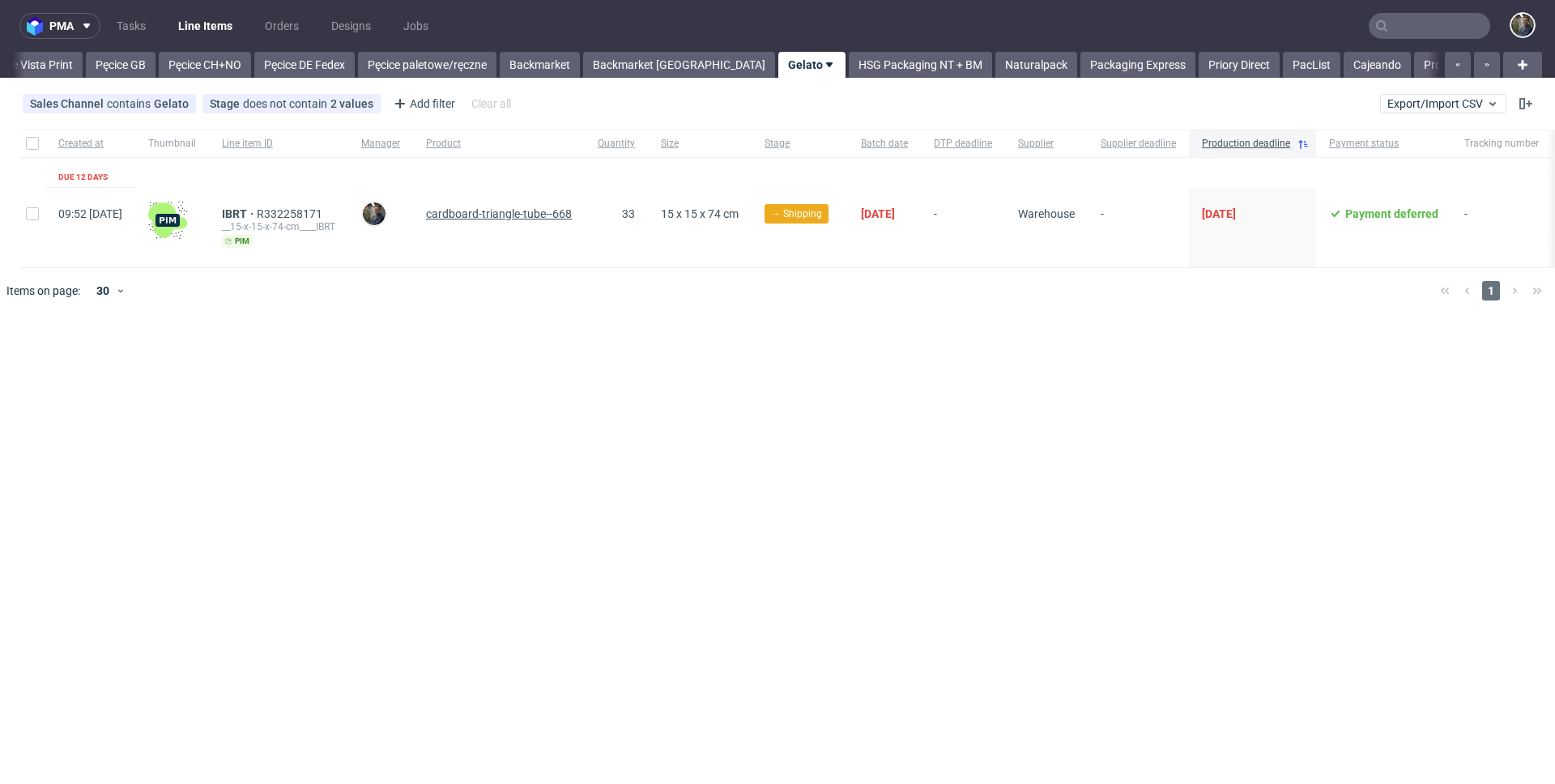
click at [530, 214] on span "cardboard-triangle-tube--668" at bounding box center [499, 214] width 146 height 13
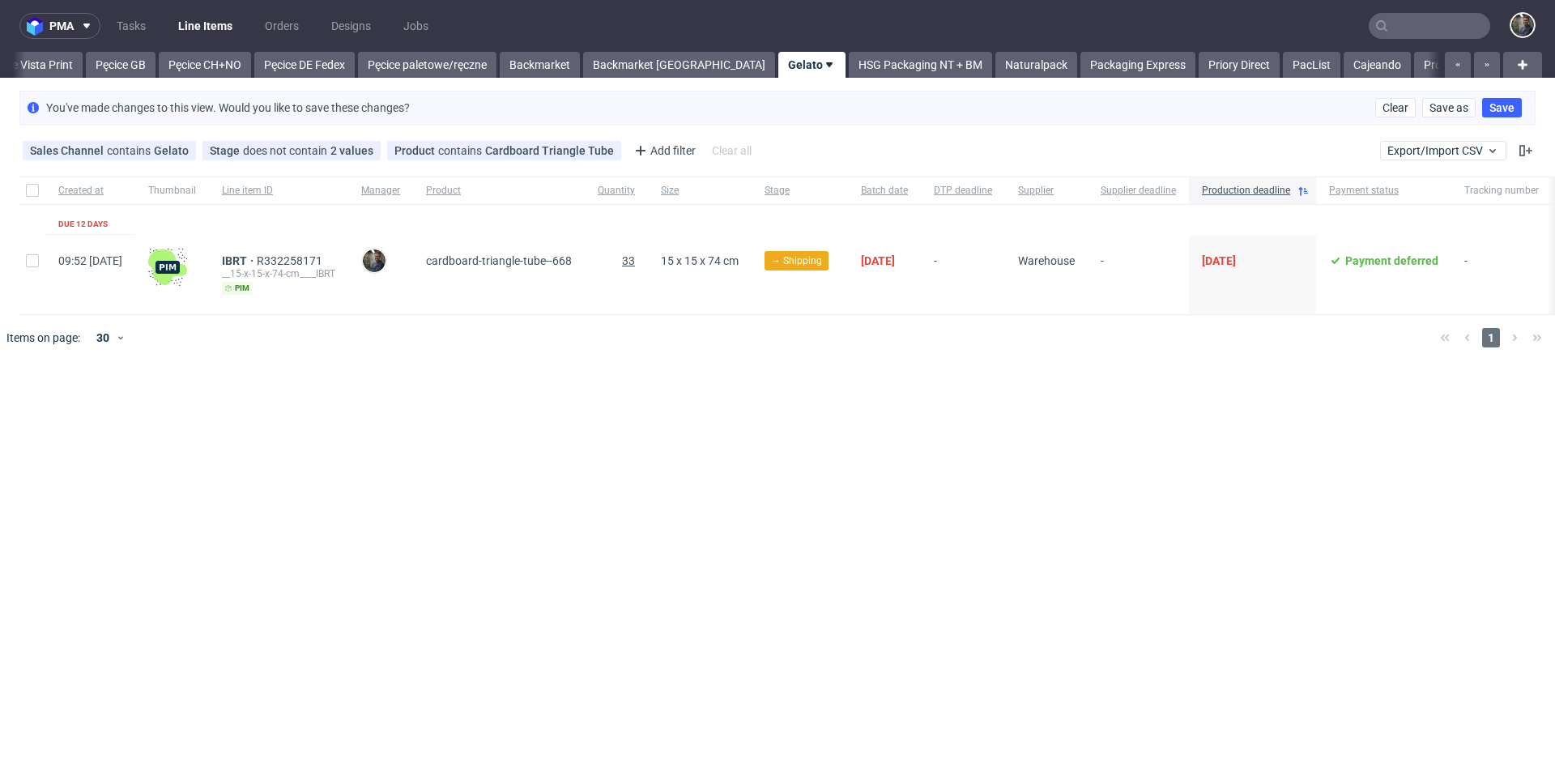
click at [635, 260] on span "33" at bounding box center [628, 260] width 13 height 13
click at [733, 259] on span "15 x 15 x 74 cm" at bounding box center [700, 260] width 78 height 13
click at [363, 149] on use at bounding box center [366, 150] width 6 height 6
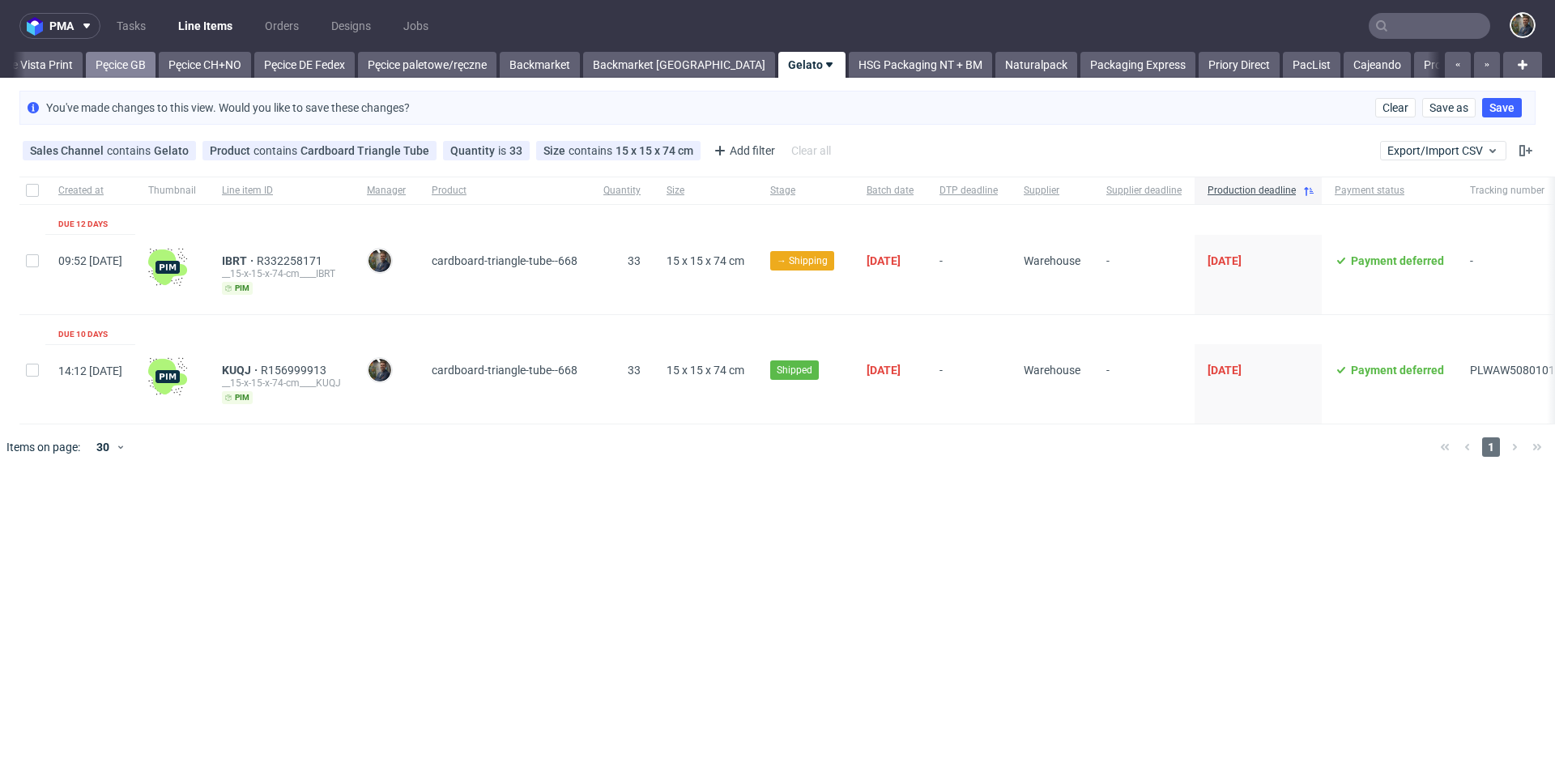
click at [96, 64] on link "Pęcice GB" at bounding box center [120, 64] width 69 height 26
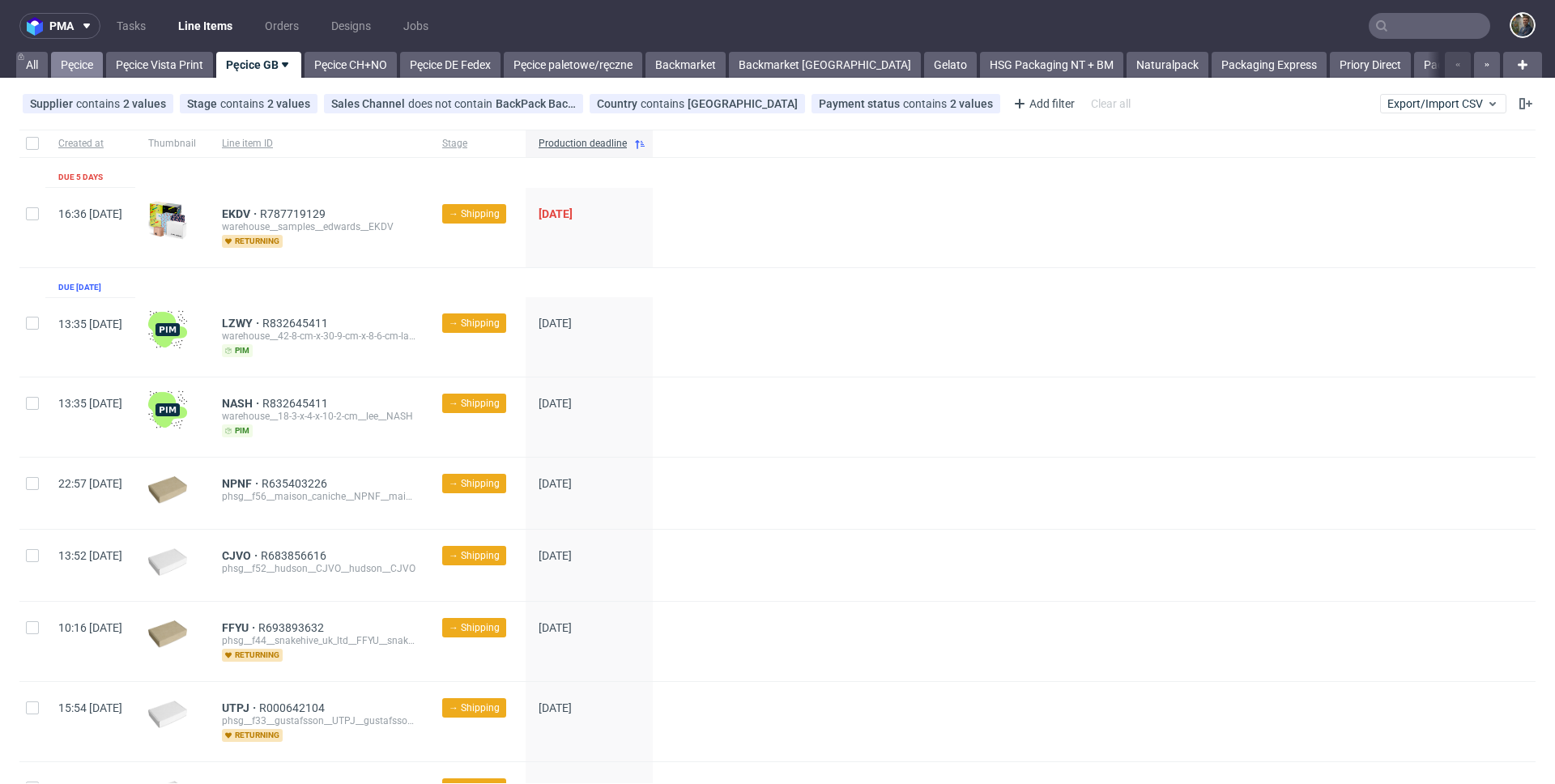
click at [82, 68] on link "Pęcice" at bounding box center [77, 64] width 51 height 26
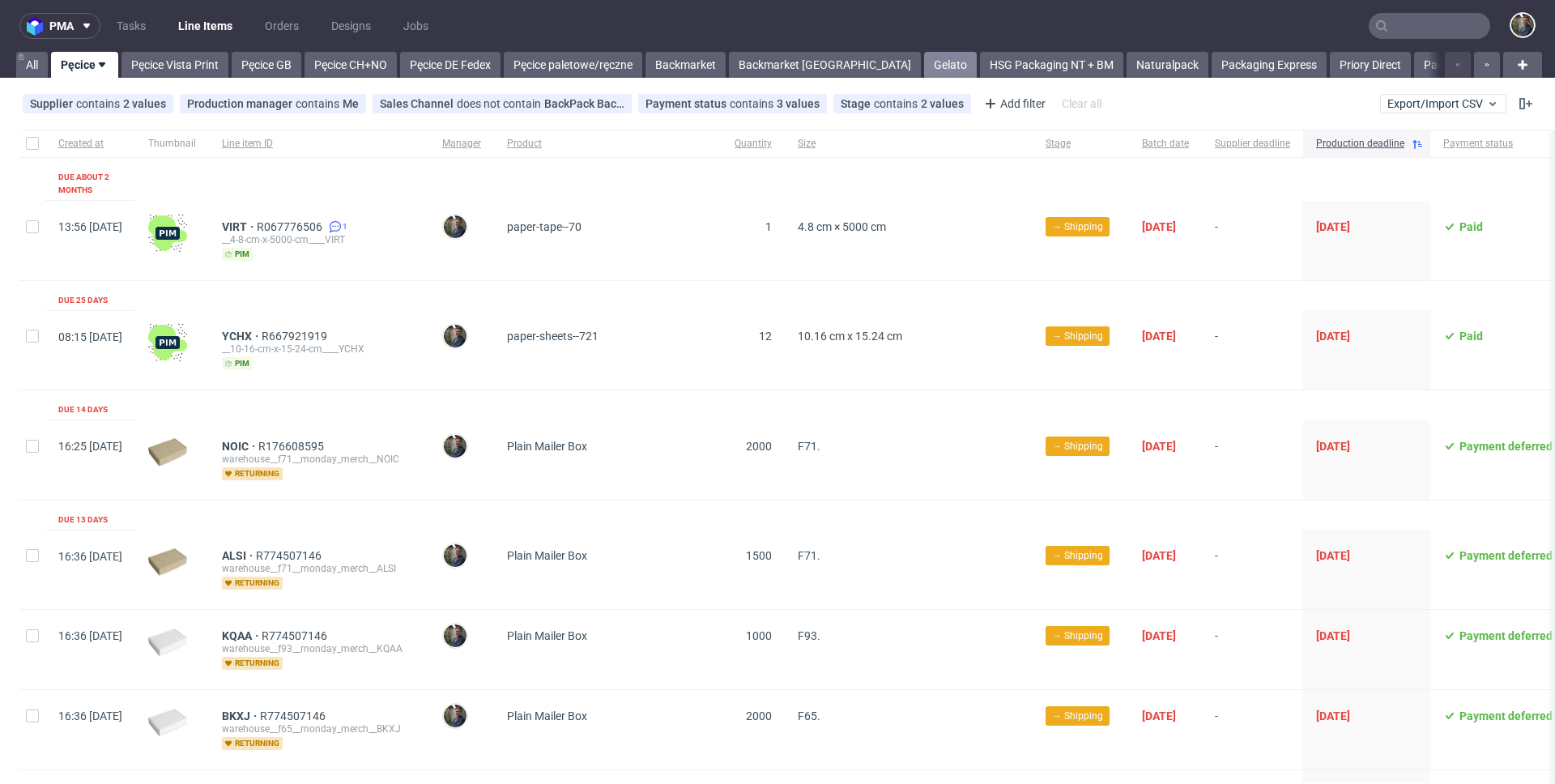
click at [924, 64] on link "Gelato" at bounding box center [950, 64] width 52 height 26
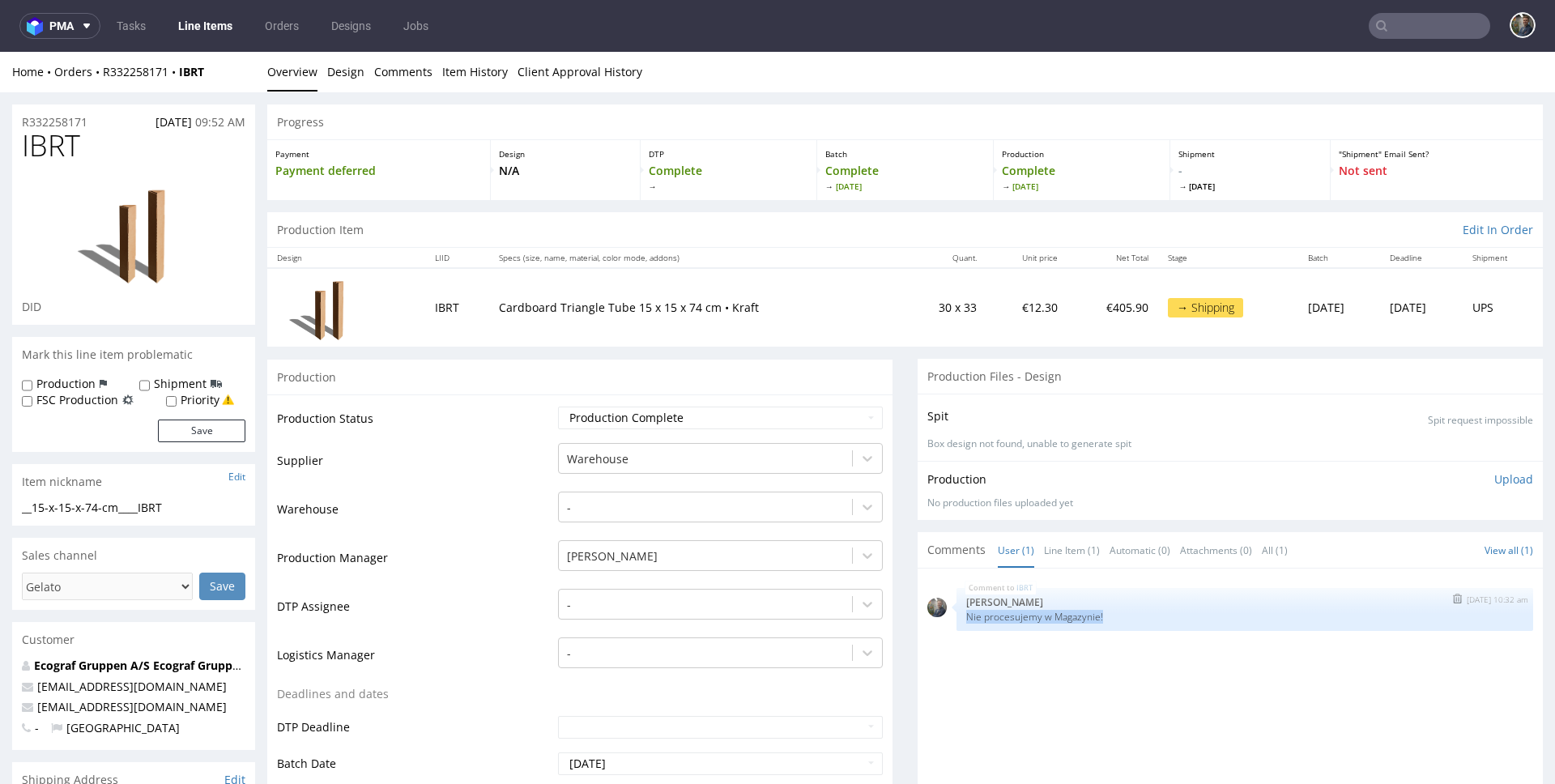
drag, startPoint x: 952, startPoint y: 616, endPoint x: 1099, endPoint y: 618, distance: 147.0
click at [1096, 618] on div "IBRT [DATE] 10:32 am [PERSON_NAME] Nie procesujemy w Magazynie!" at bounding box center [1245, 609] width 577 height 43
click at [1113, 618] on p "Nie procesujemy w Magazynie!" at bounding box center [1245, 615] width 557 height 12
drag, startPoint x: 1099, startPoint y: 616, endPoint x: 964, endPoint y: 623, distance: 135.2
click at [966, 617] on p "Nie procesujemy w Magazynie!" at bounding box center [1245, 615] width 557 height 12
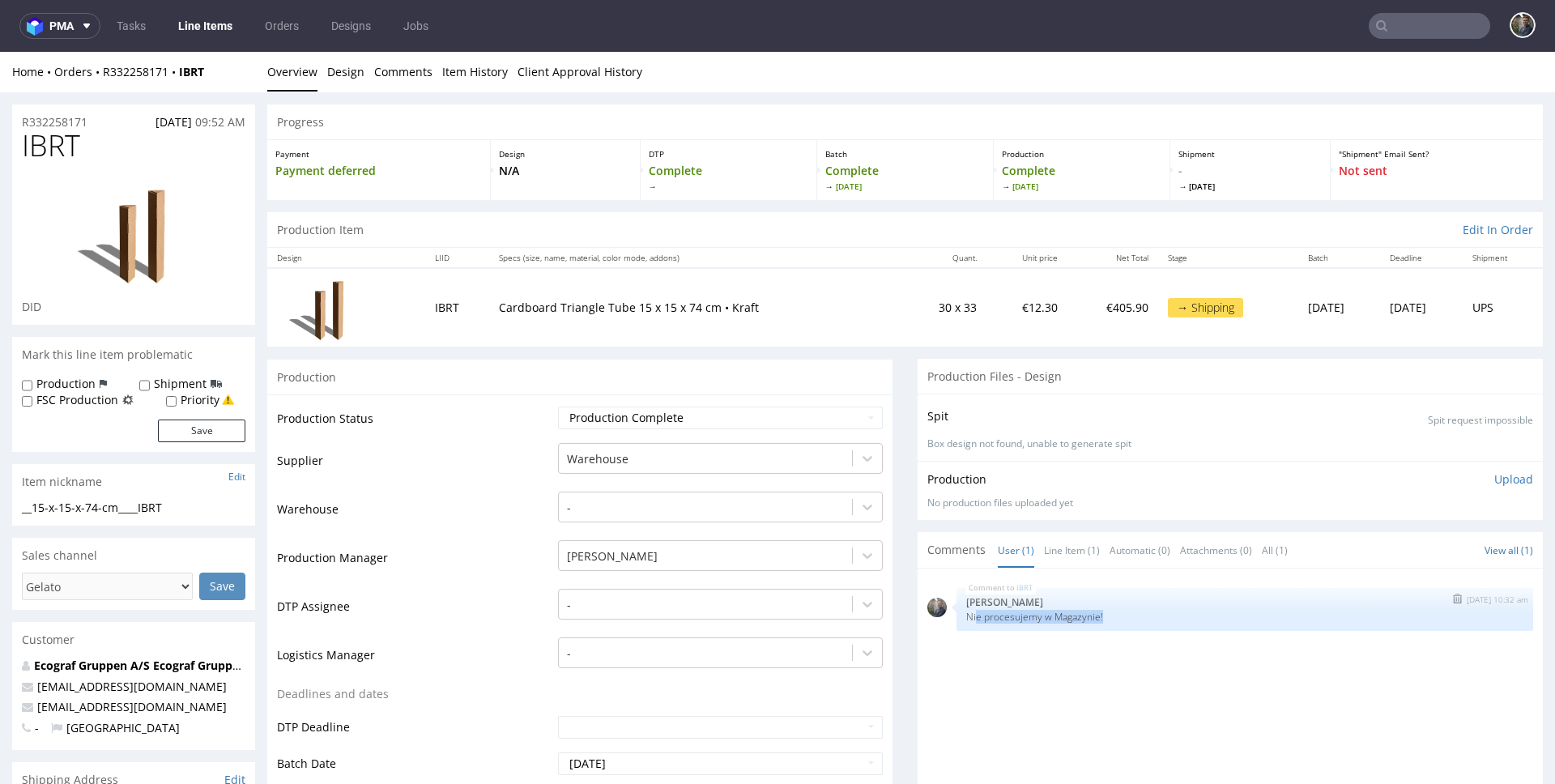
click at [966, 623] on p "Nie procesujemy w Magazynie!" at bounding box center [1245, 615] width 557 height 12
drag, startPoint x: 954, startPoint y: 615, endPoint x: 1087, endPoint y: 614, distance: 133.0
click at [1087, 614] on p "Nie procesujemy w Magazynie!" at bounding box center [1245, 615] width 557 height 12
click at [1106, 615] on p "Nie procesujemy w Magazynie!" at bounding box center [1245, 615] width 557 height 12
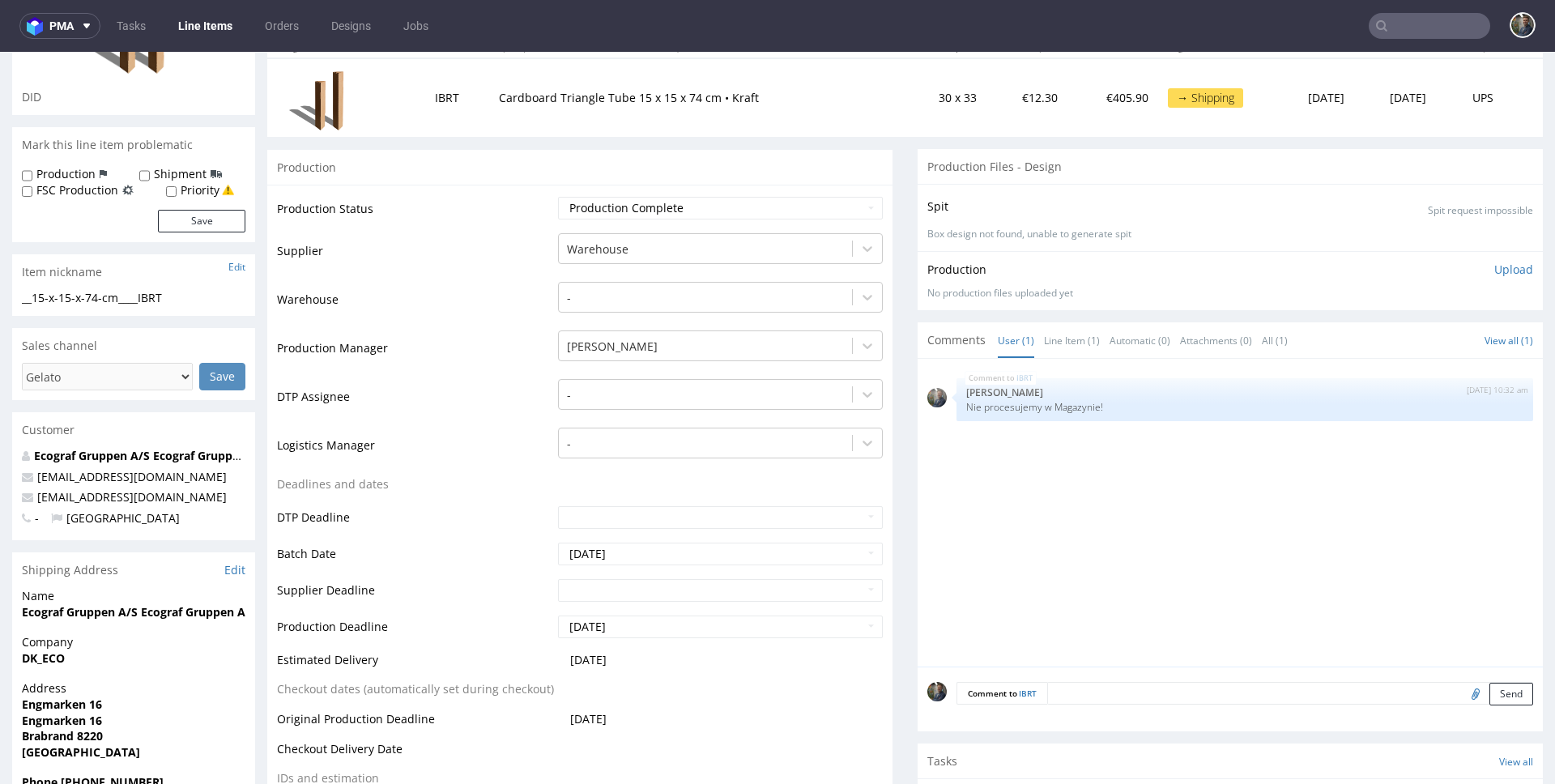
scroll to position [220, 0]
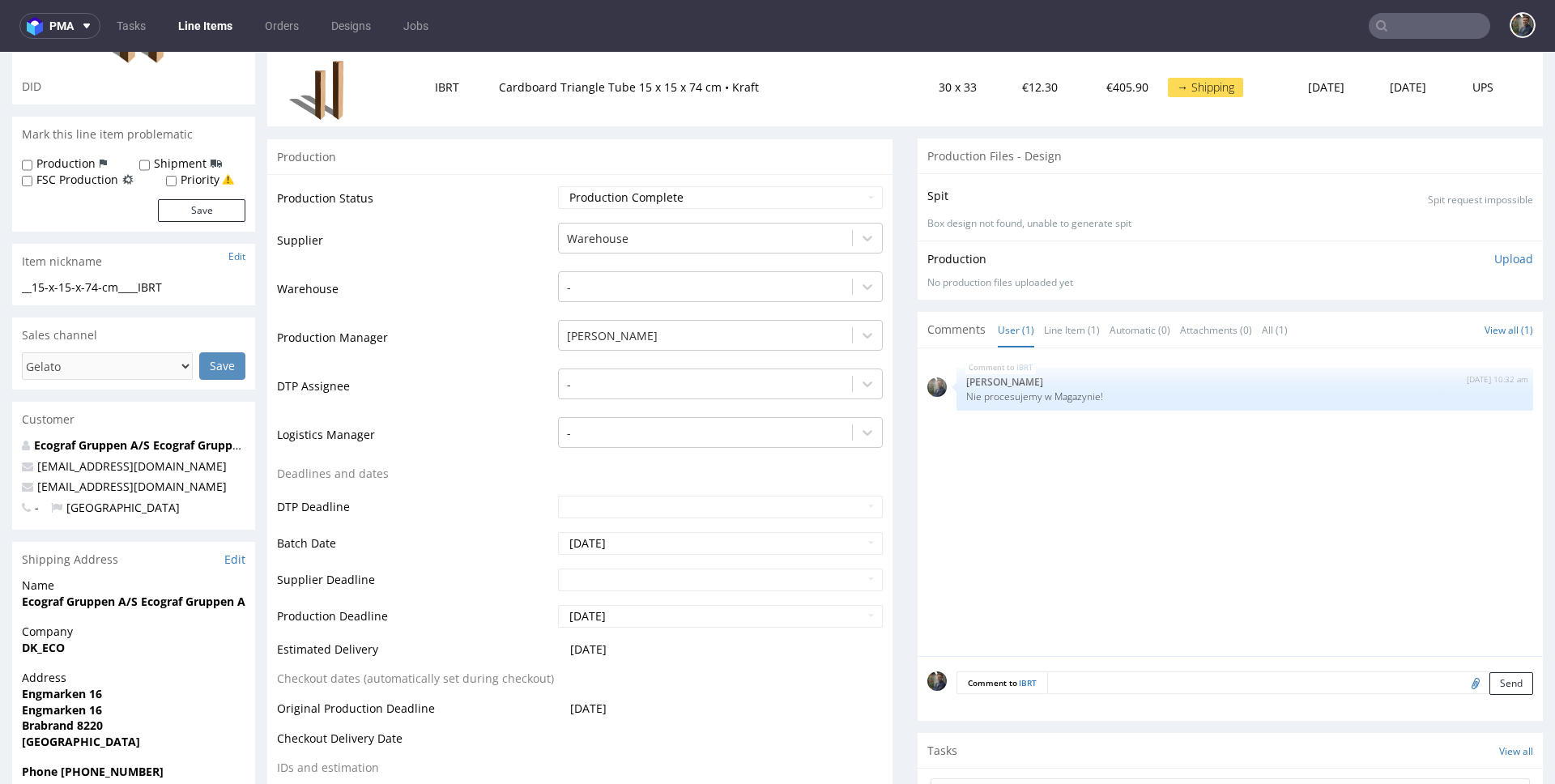
click at [1090, 673] on textarea at bounding box center [1290, 682] width 486 height 23
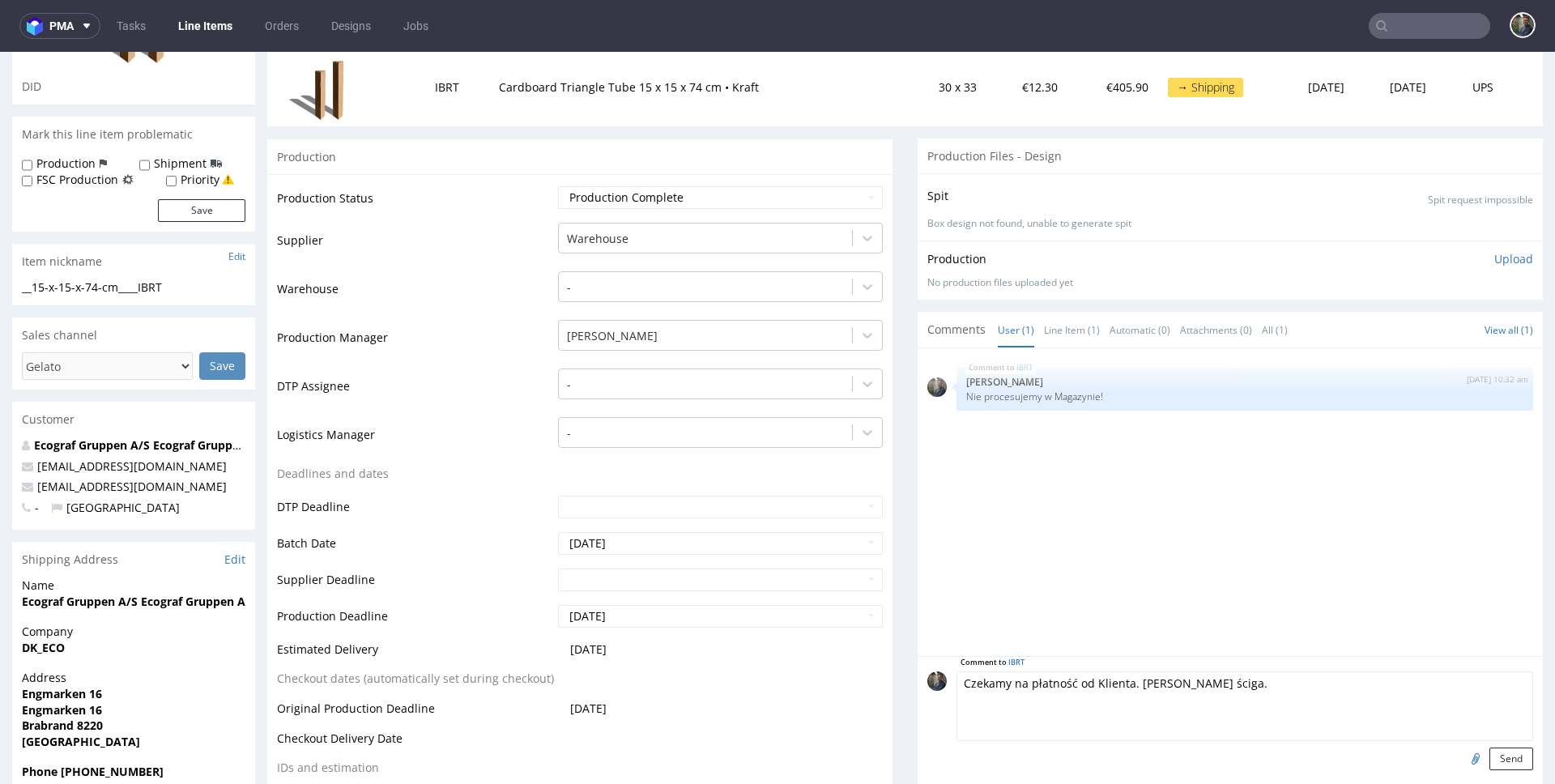
click at [1199, 682] on textarea "Czekamy na płatność od Klienta. Patryk Radzić ściga." at bounding box center [1245, 706] width 577 height 69
type textarea "Czekamy na płatność od Klienta. Patryk Radzić ich ściga."
click at [1489, 751] on button "Send" at bounding box center [1511, 758] width 44 height 23
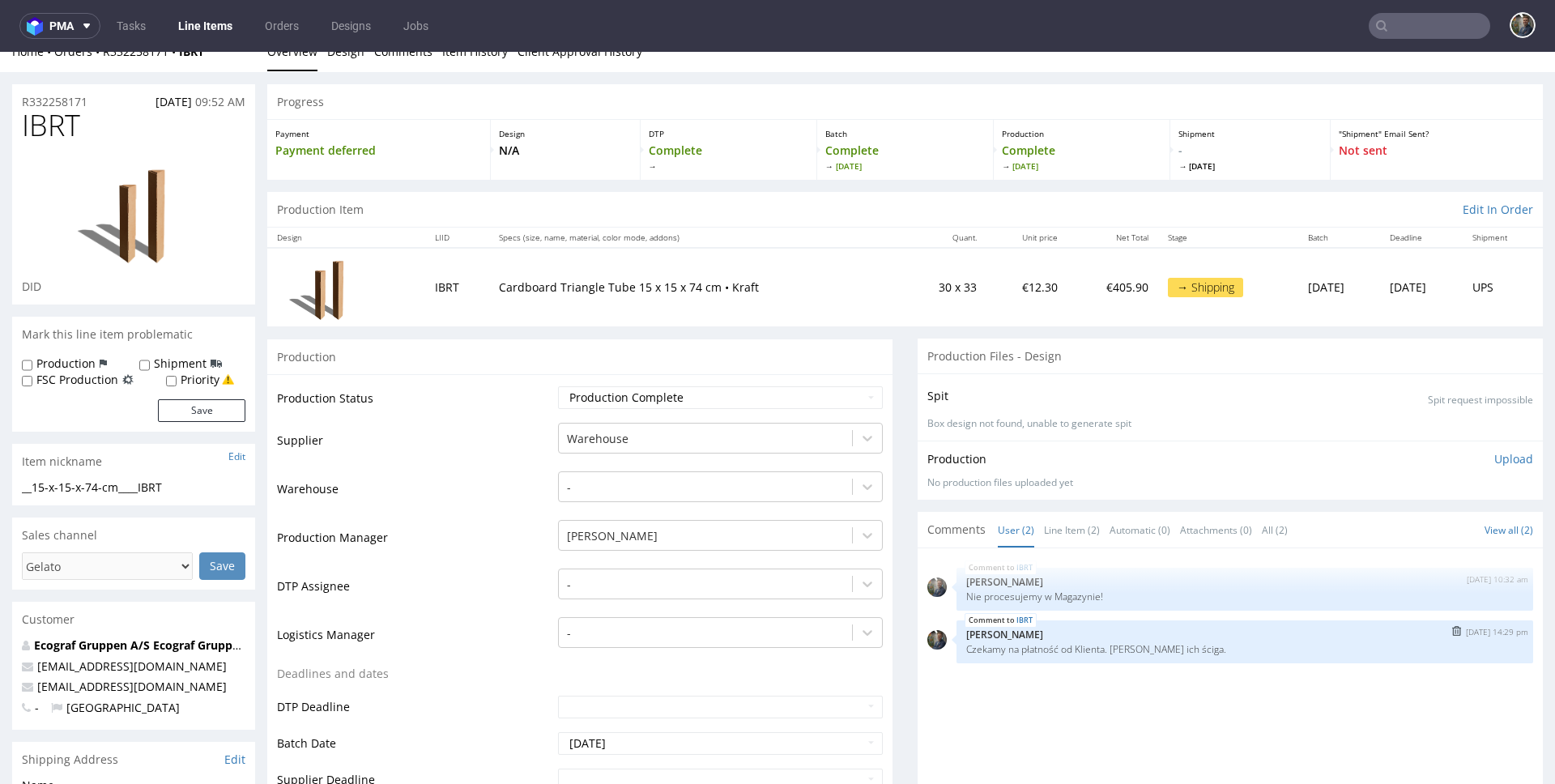
scroll to position [0, 0]
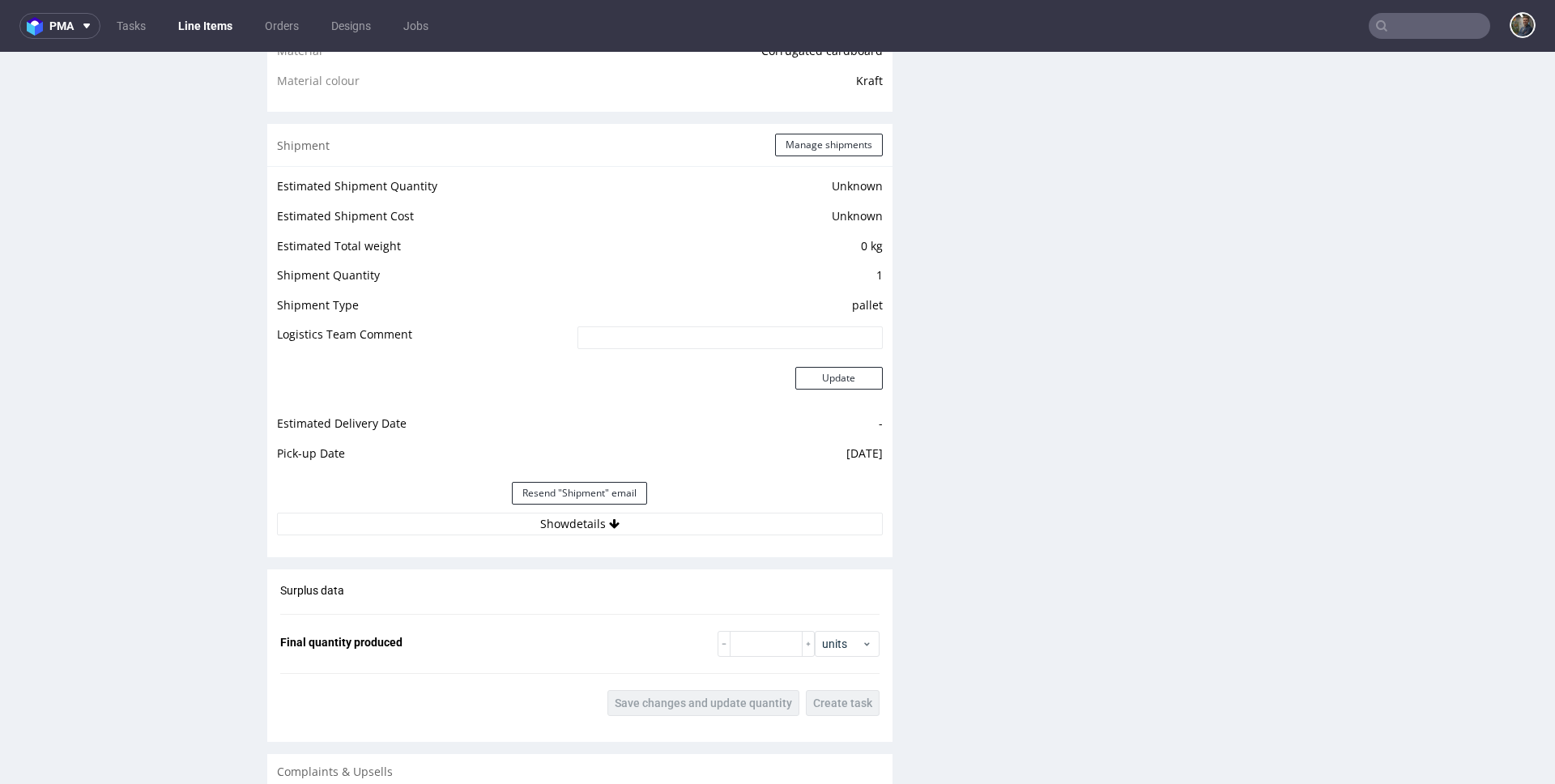
scroll to position [1490, 0]
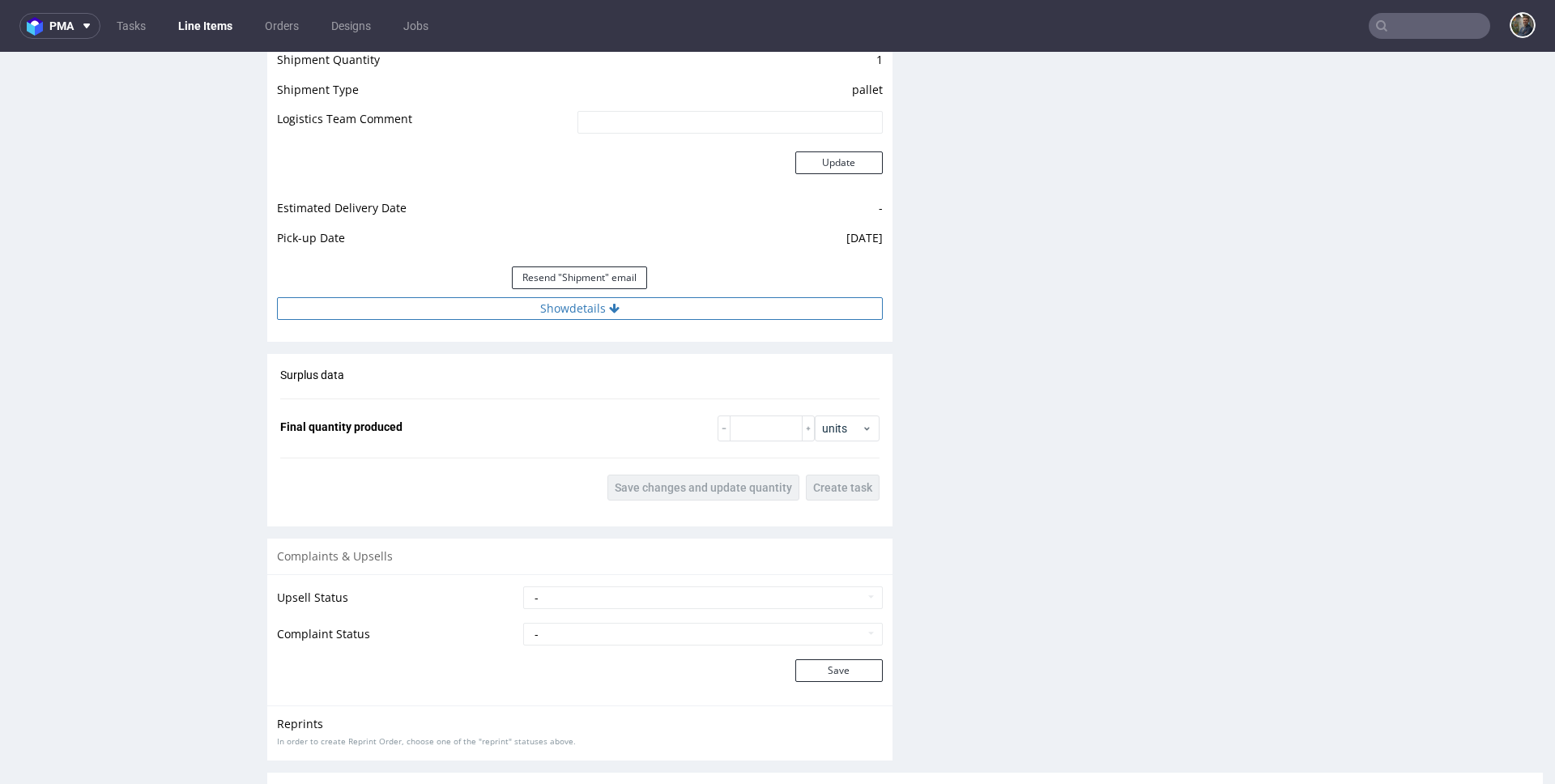
click at [609, 310] on icon at bounding box center [615, 308] width 11 height 12
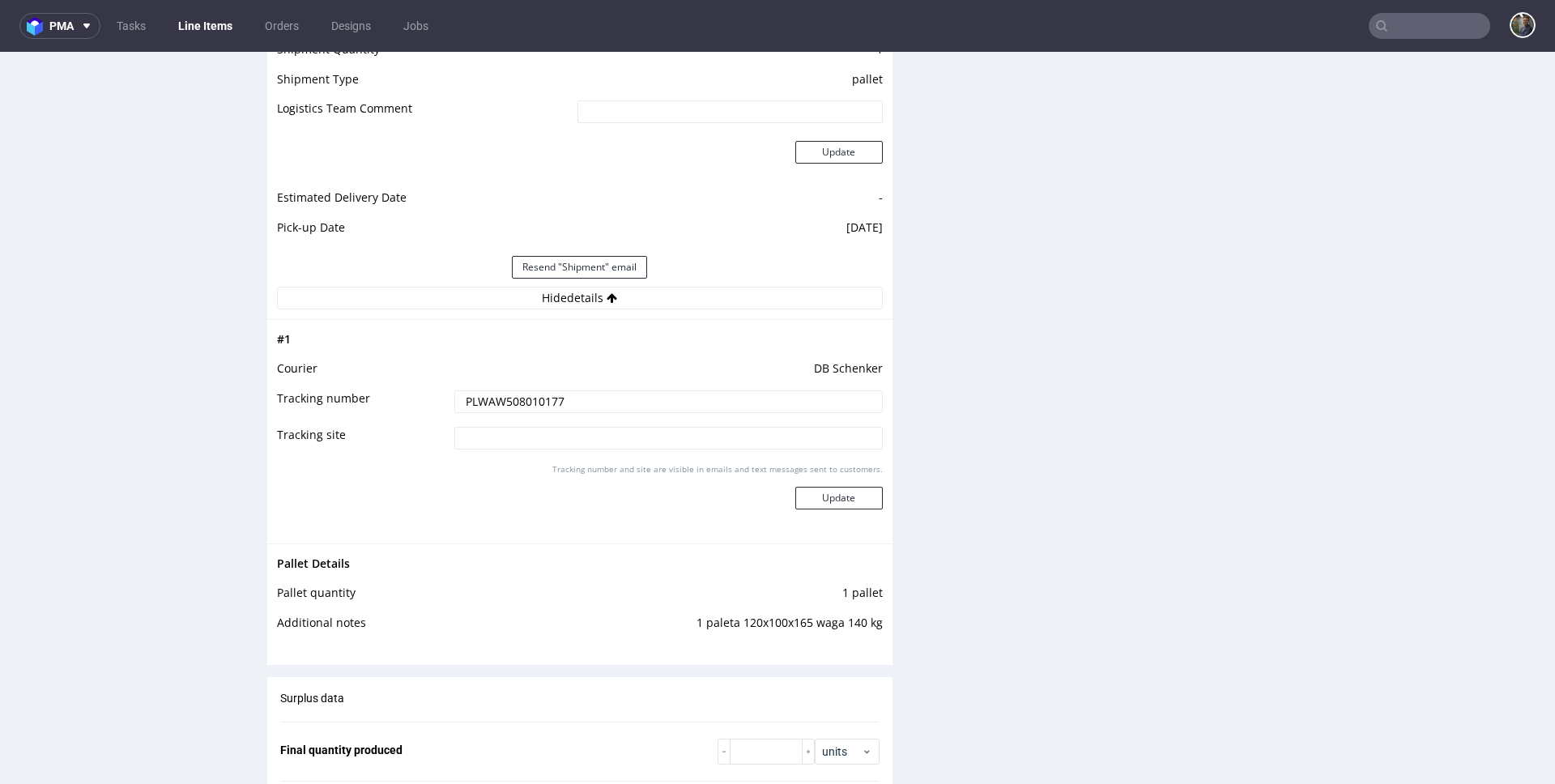
scroll to position [1514, 0]
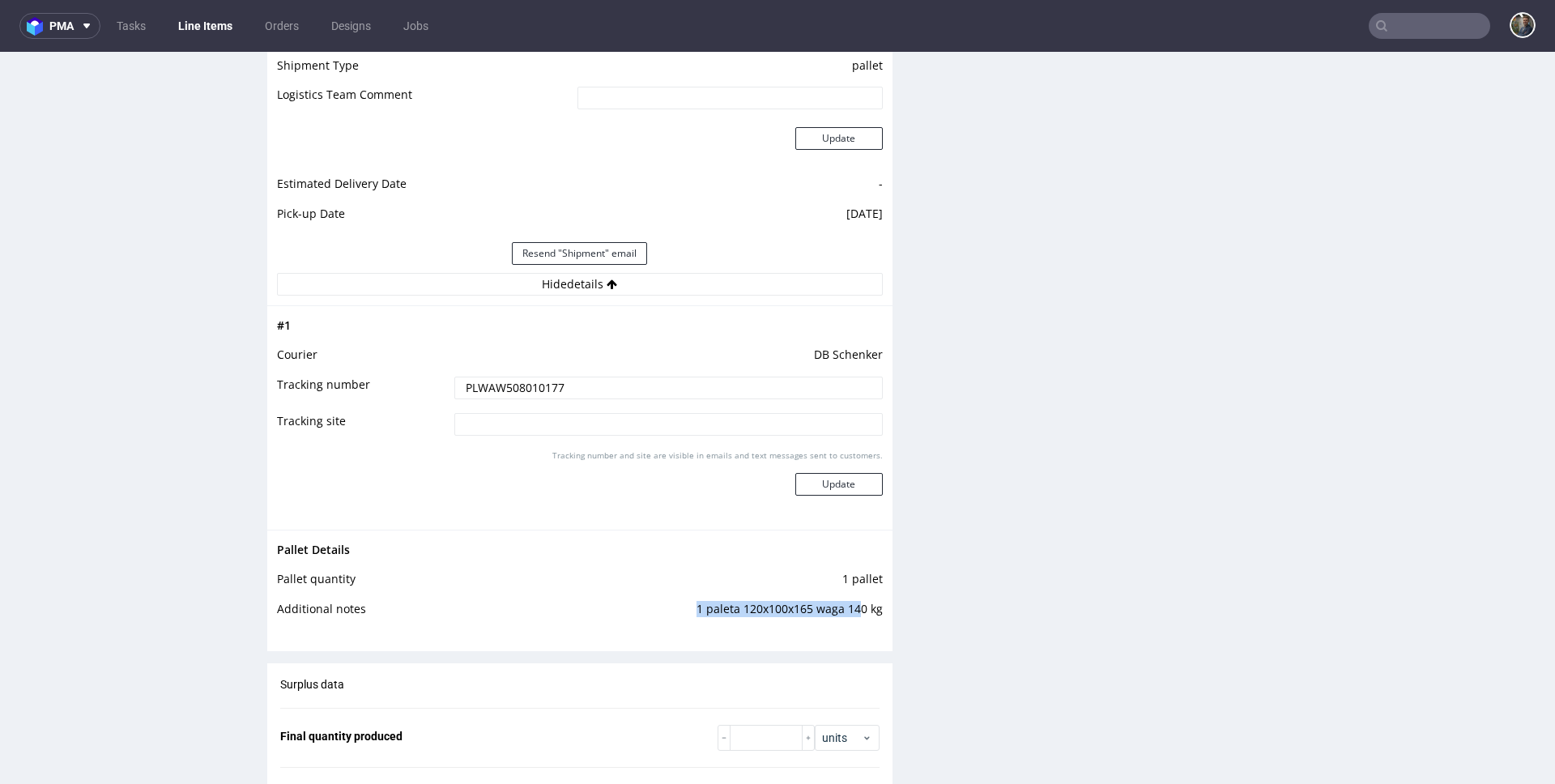
drag, startPoint x: 686, startPoint y: 609, endPoint x: 860, endPoint y: 615, distance: 174.1
click at [851, 615] on td "1 paleta 120x100x165 waga 140 kg" at bounding box center [679, 614] width 407 height 30
drag, startPoint x: 866, startPoint y: 611, endPoint x: 773, endPoint y: 609, distance: 93.0
click at [773, 609] on td "1 paleta 120x100x165 waga 140 kg" at bounding box center [679, 614] width 407 height 30
click at [791, 609] on td "1 paleta 120x100x165 waga 140 kg" at bounding box center [679, 614] width 407 height 30
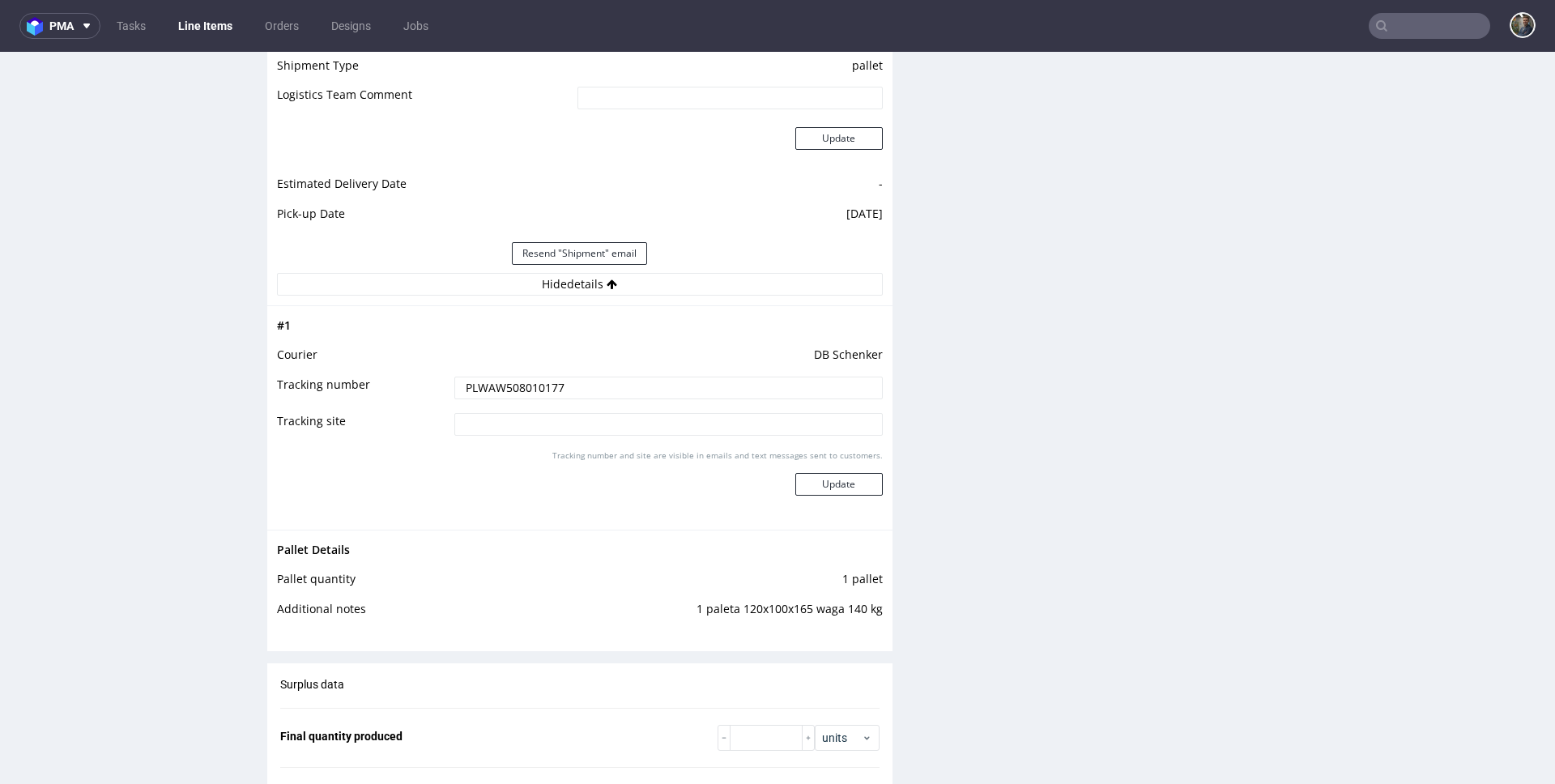
drag, startPoint x: 697, startPoint y: 606, endPoint x: 812, endPoint y: 255, distance: 369.4
click at [866, 600] on td "1 paleta 120x100x165 waga 140 kg" at bounding box center [679, 614] width 407 height 30
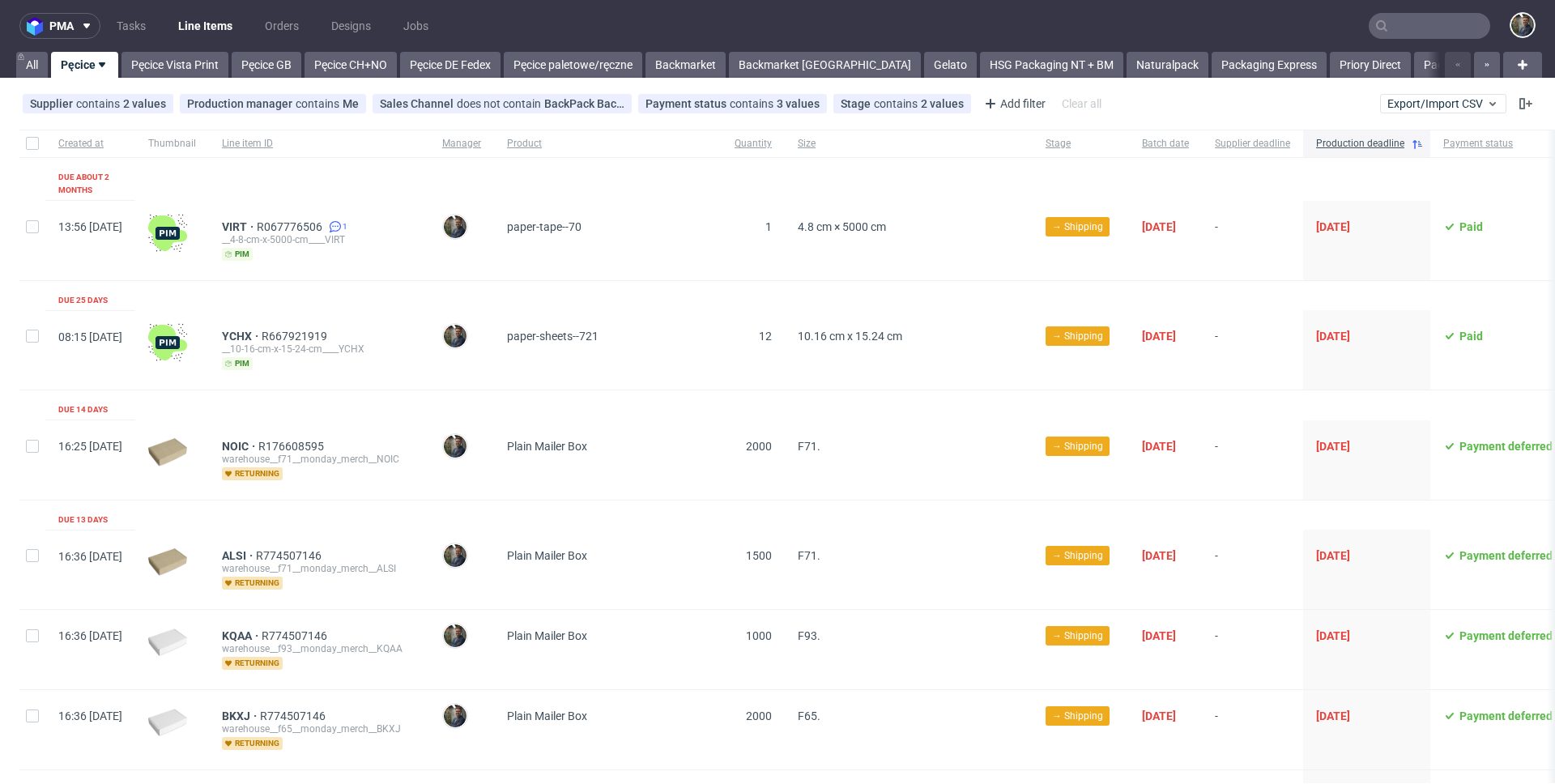
click at [1415, 22] on input "text" at bounding box center [1429, 25] width 122 height 26
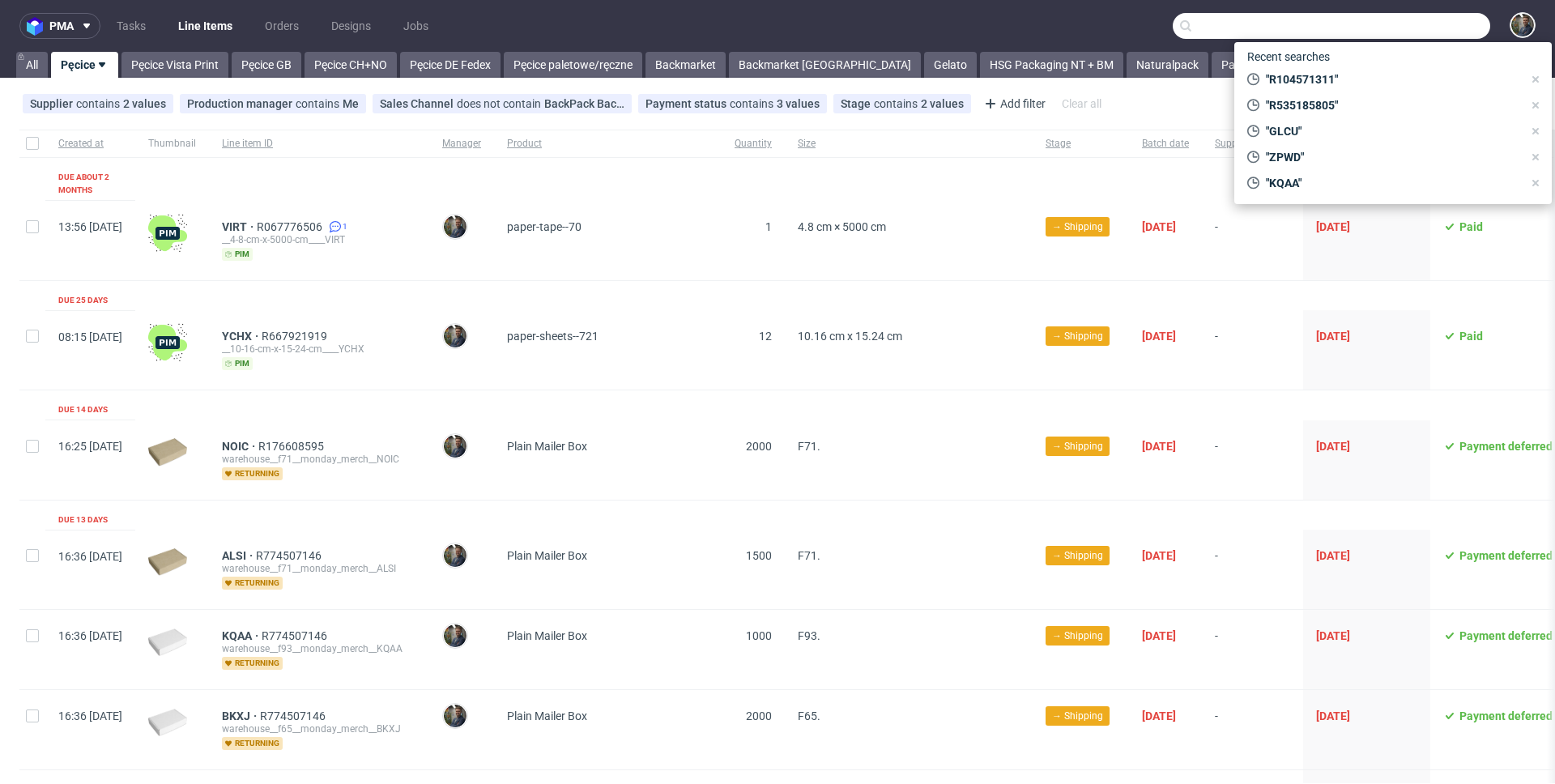
paste input "AADA"
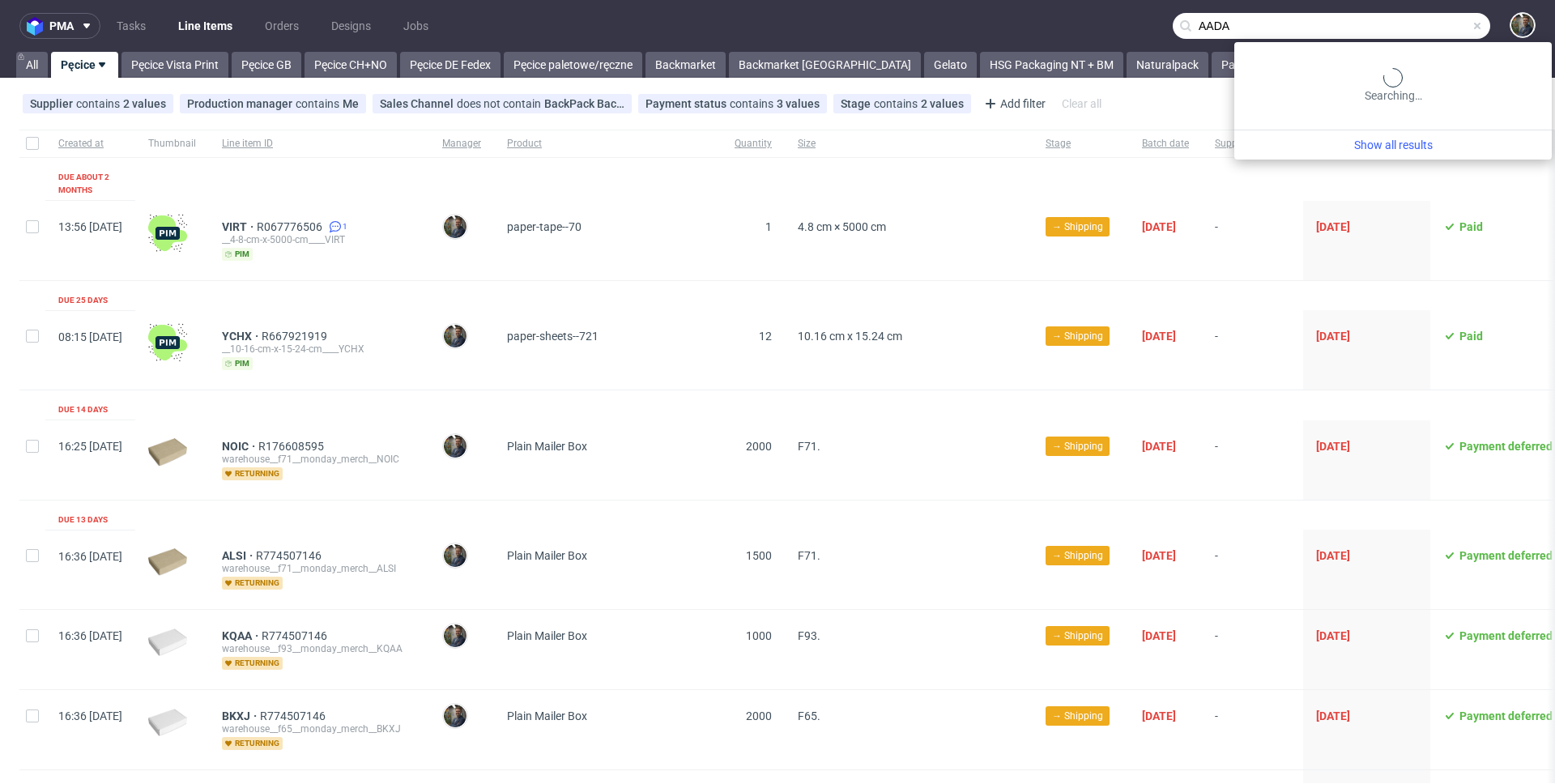
type input "AADA"
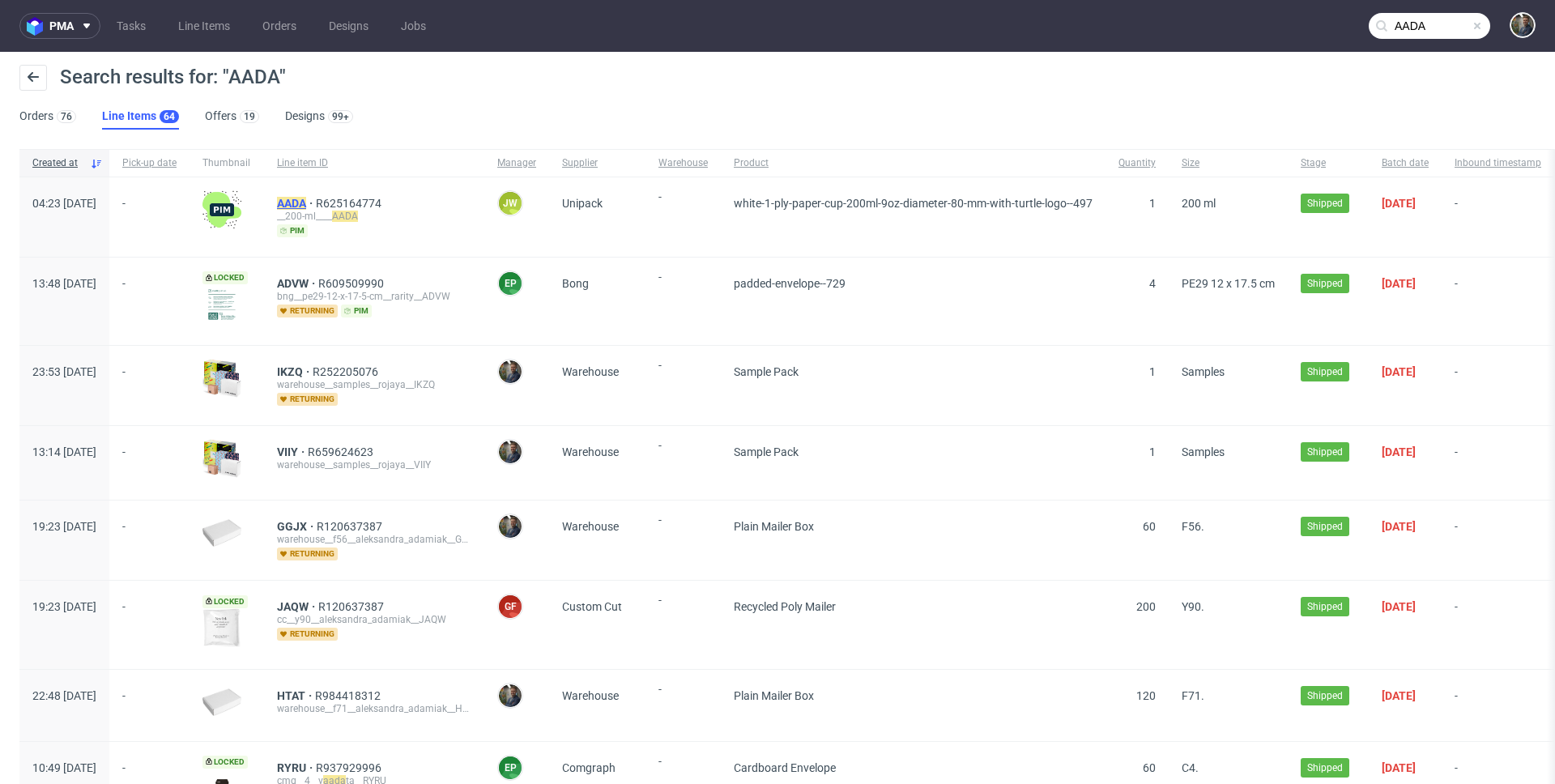
click at [306, 204] on mark "AADA" at bounding box center [291, 203] width 29 height 13
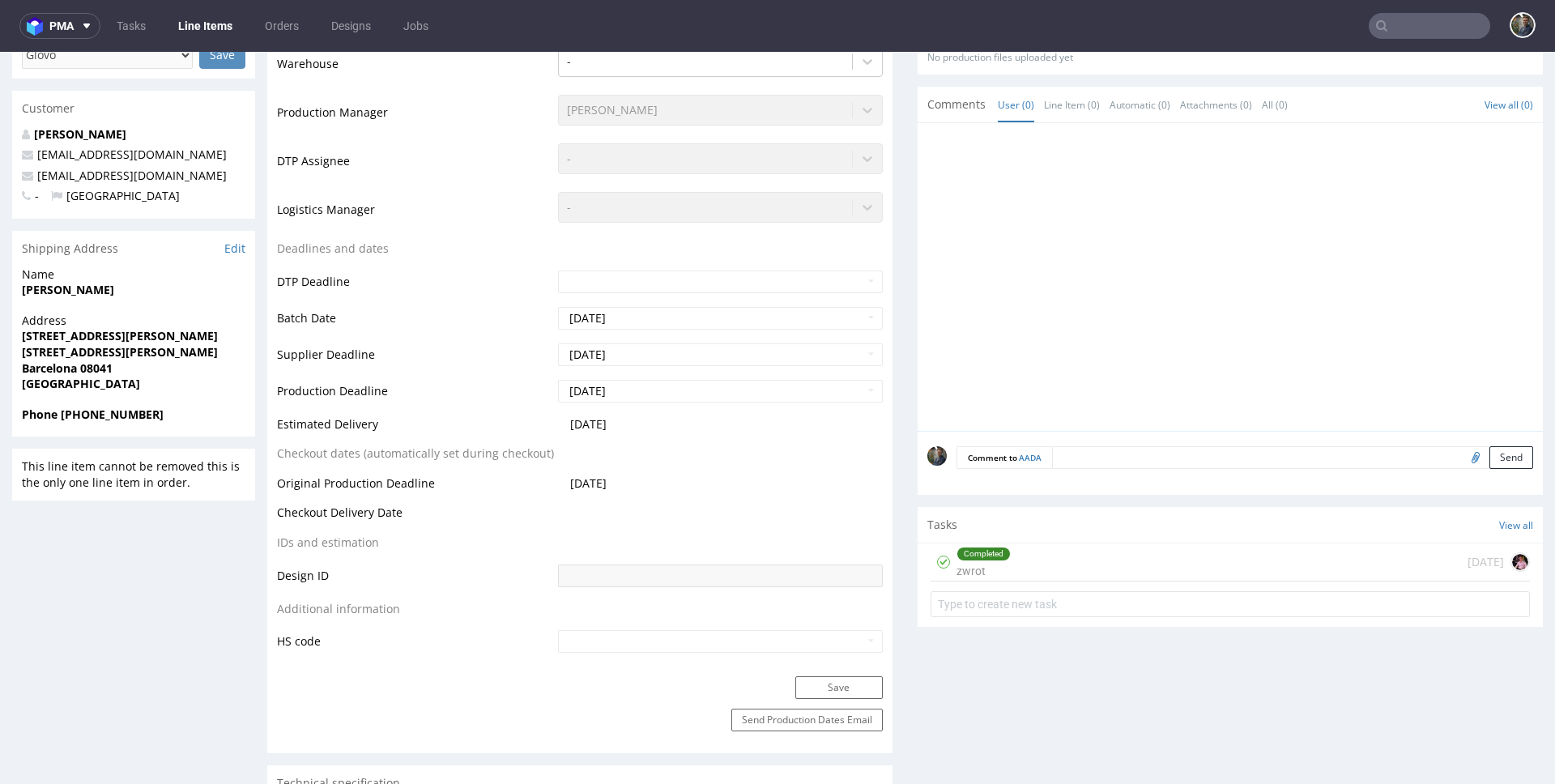
scroll to position [398, 0]
click at [1020, 562] on div "Completed zwrot 13 days ago" at bounding box center [1230, 561] width 599 height 38
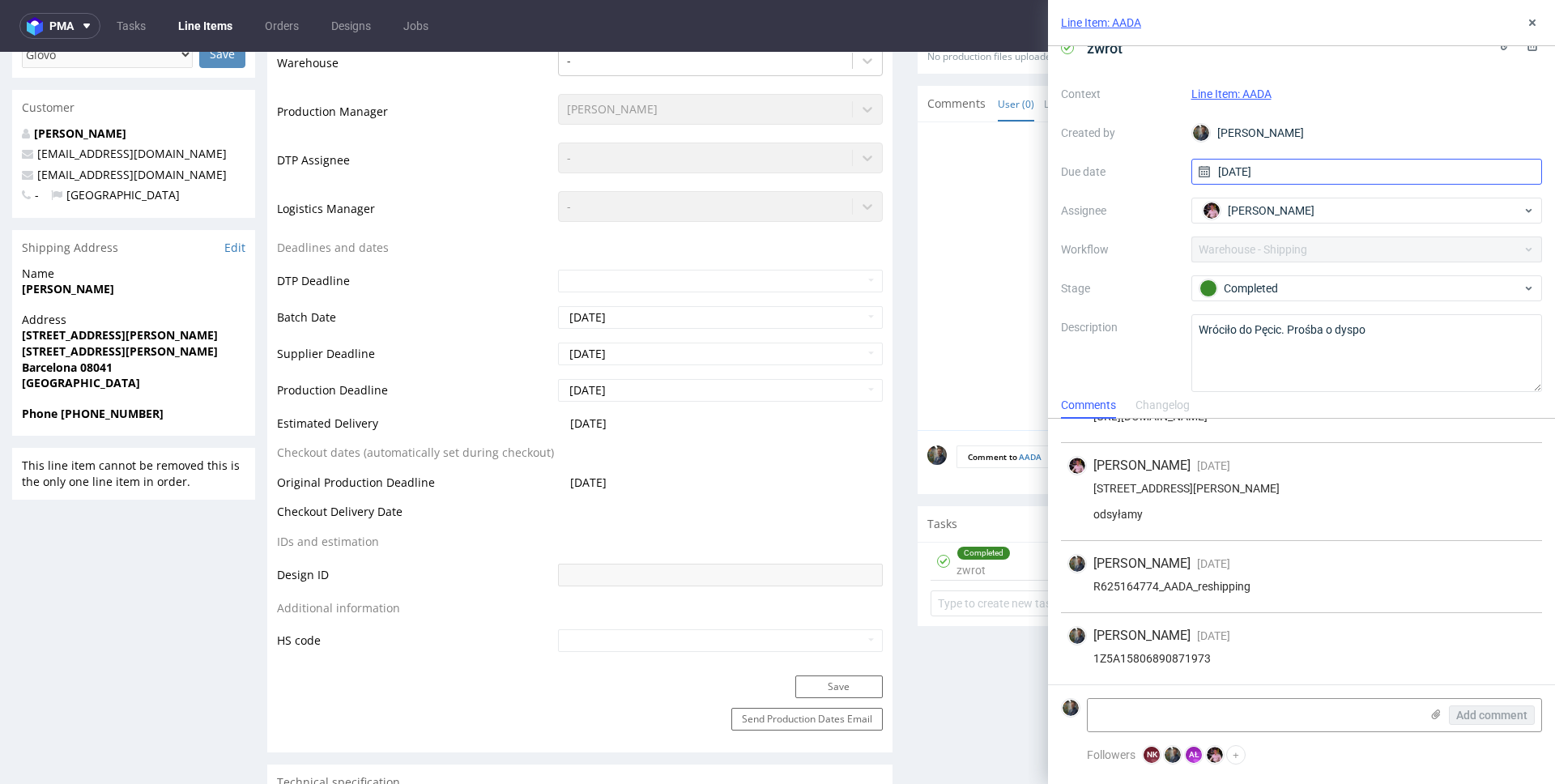
scroll to position [37, 0]
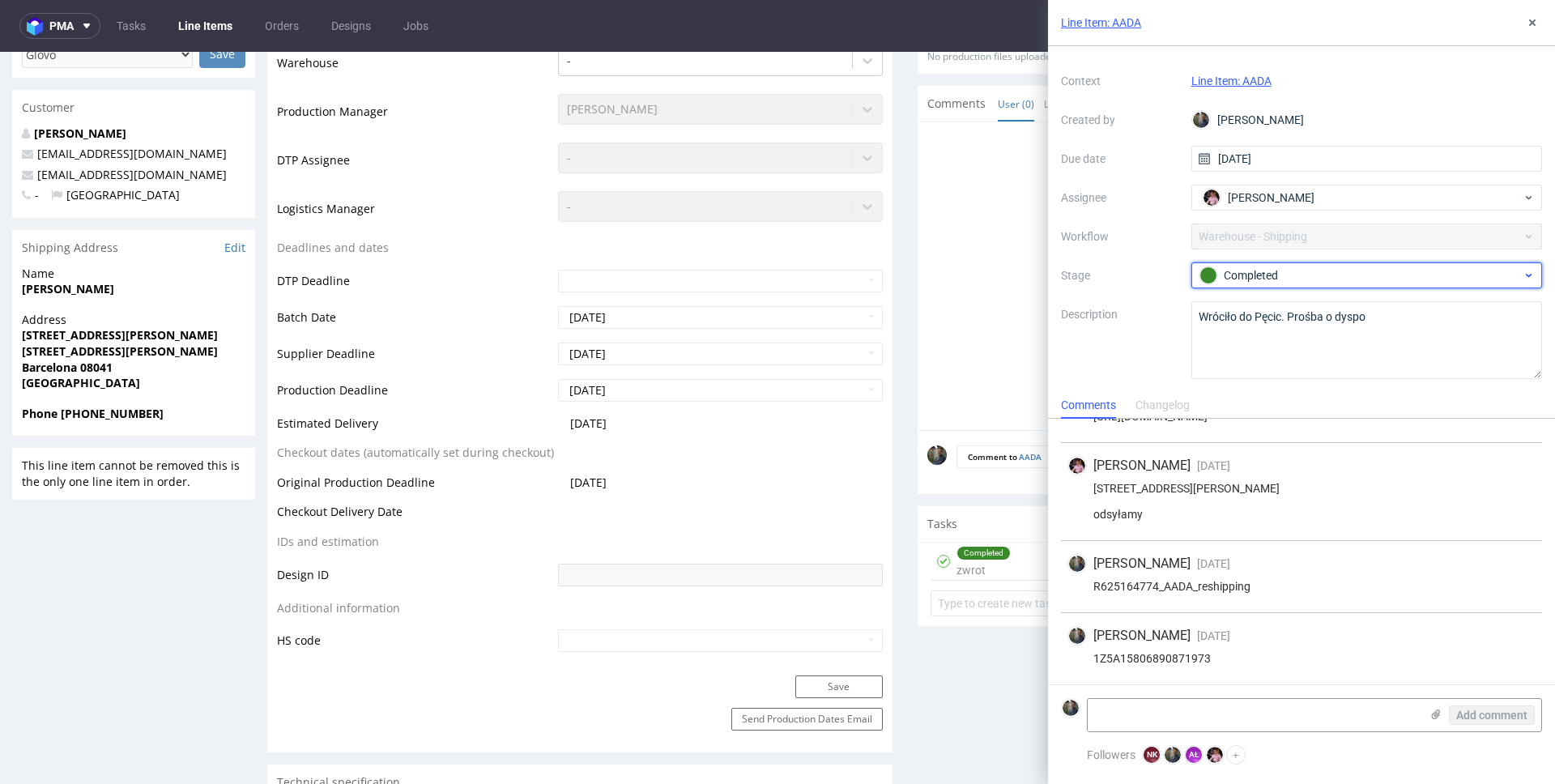
click at [1270, 276] on div "Completed" at bounding box center [1360, 276] width 323 height 18
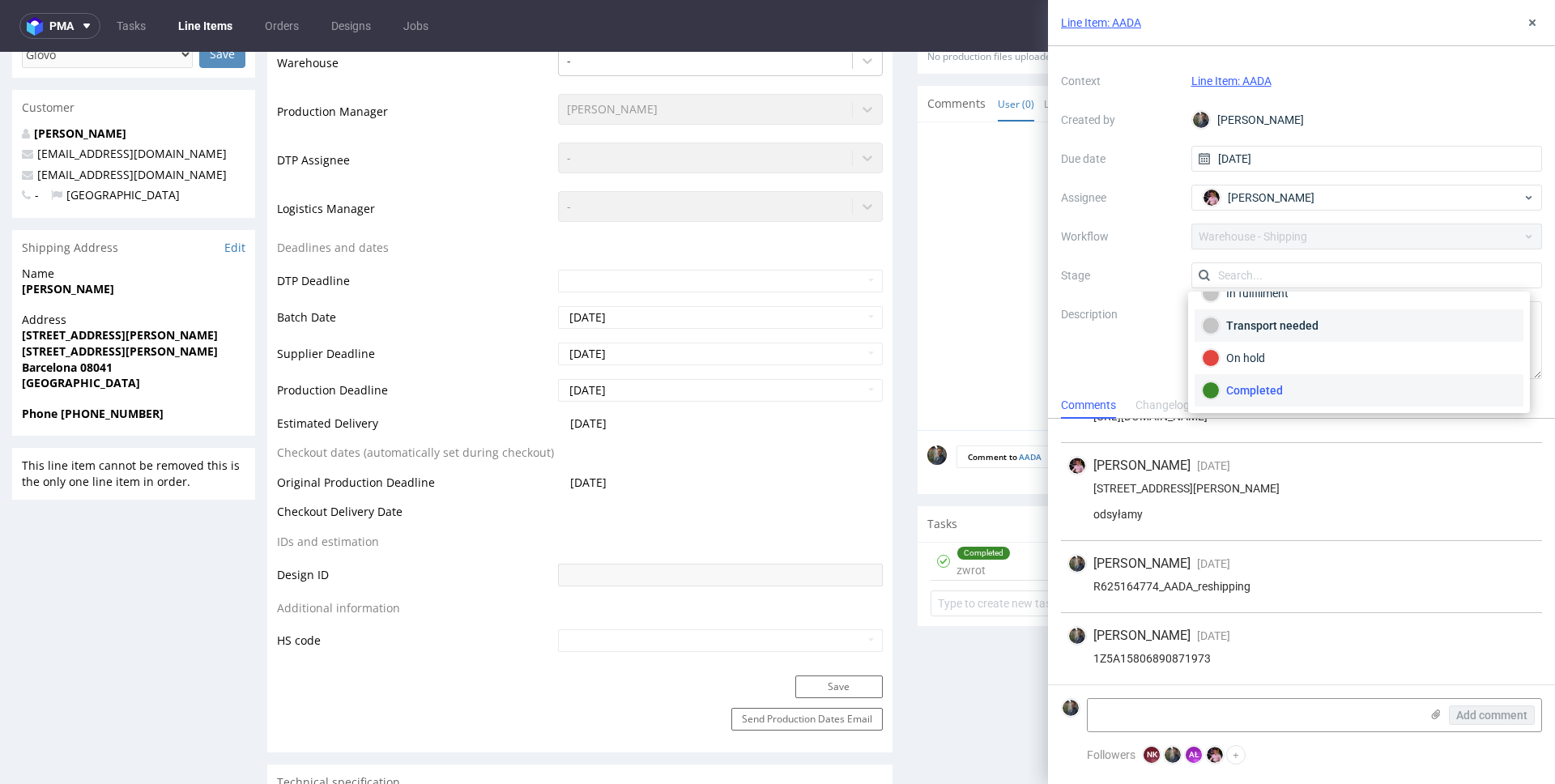
scroll to position [0, 0]
click at [1119, 275] on label "Stage" at bounding box center [1120, 276] width 117 height 20
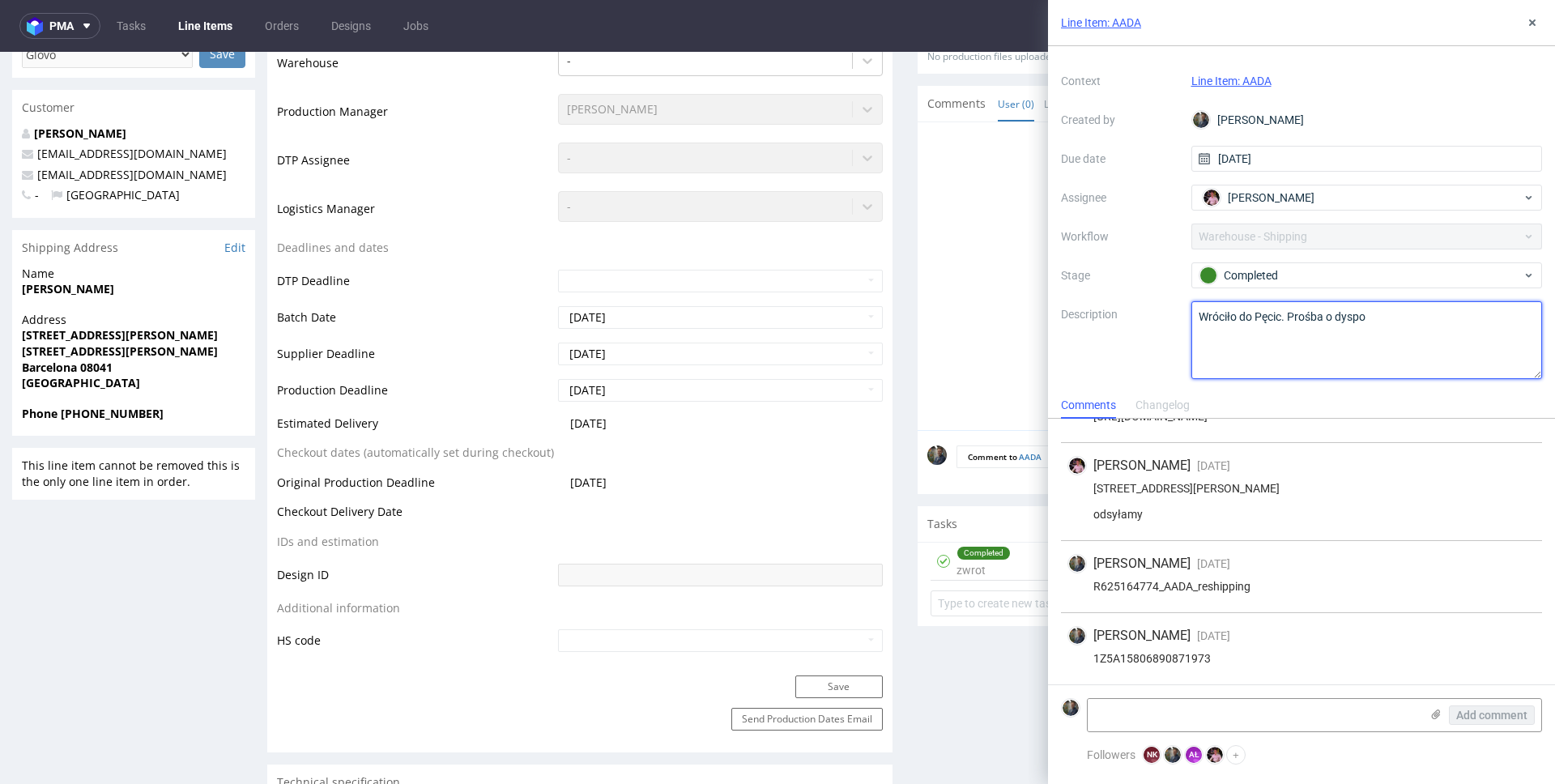
drag, startPoint x: 1196, startPoint y: 315, endPoint x: 1338, endPoint y: 317, distance: 142.0
click at [1338, 317] on textarea "Wróciło do Pęcic. Prośba o dyspo" at bounding box center [1367, 340] width 352 height 77
click at [1374, 323] on textarea "Wróciło do Pęcic. Prośba o dyspo" at bounding box center [1367, 340] width 352 height 77
drag, startPoint x: 1386, startPoint y: 320, endPoint x: 1183, endPoint y: 323, distance: 203.0
click at [1143, 312] on div "Context Line Item: AADA Created by Maciej Sobola Due date 05/08/2025 Assignee A…" at bounding box center [1302, 223] width 481 height 311
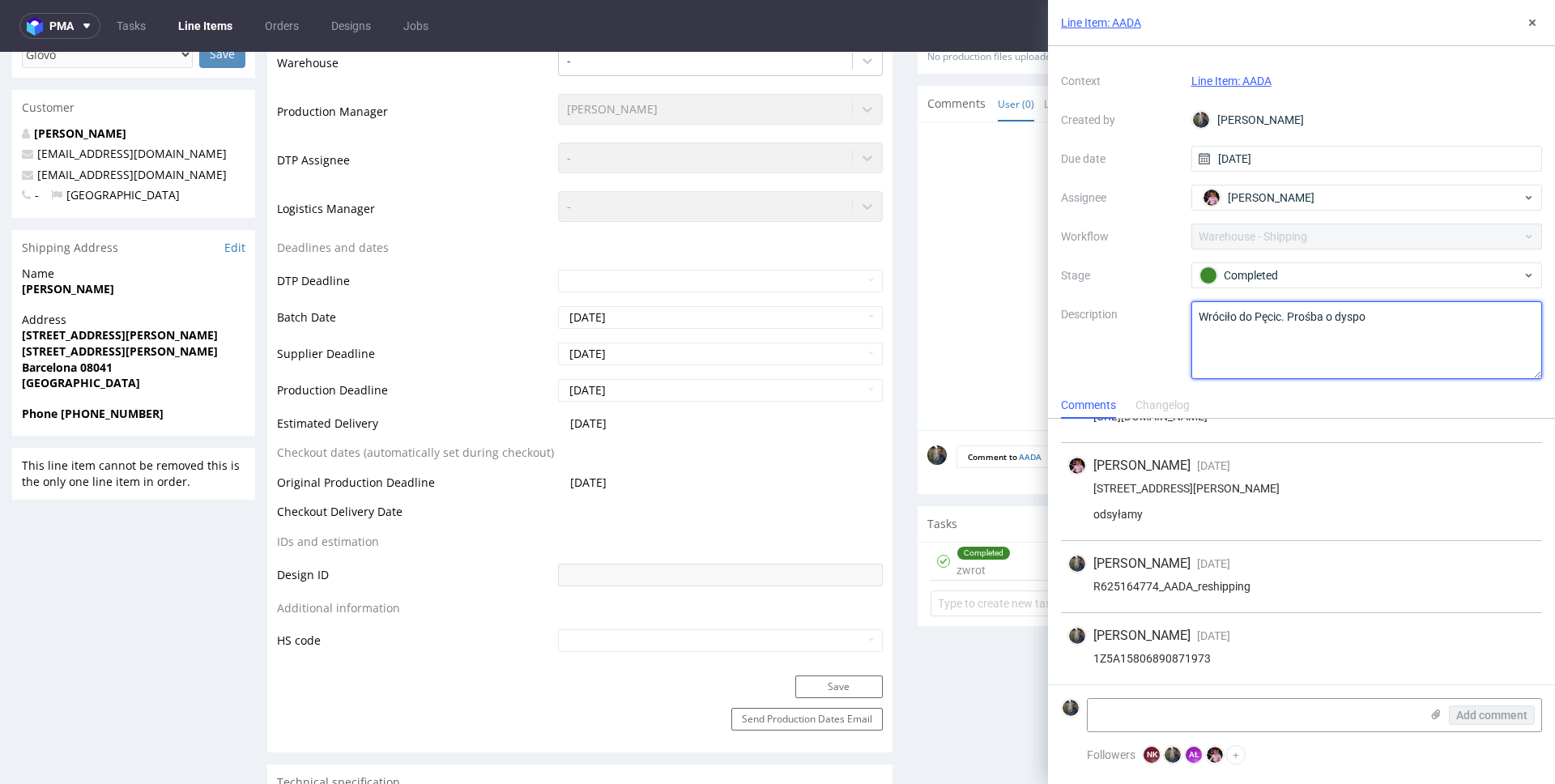
click at [1303, 347] on textarea "Wróciło do Pęcic. Prośba o dyspo" at bounding box center [1367, 340] width 352 height 77
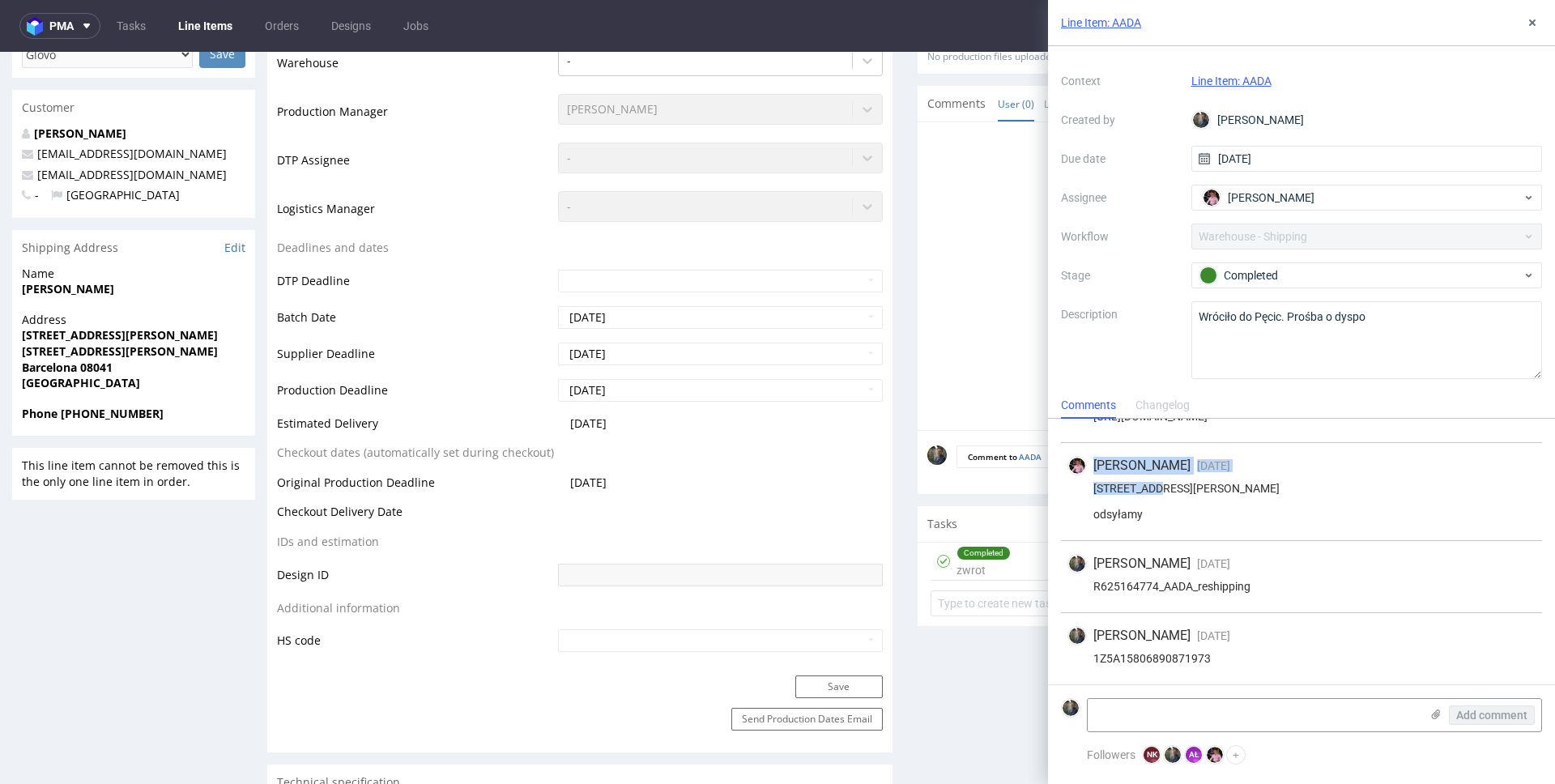
drag, startPoint x: 1093, startPoint y: 452, endPoint x: 1190, endPoint y: 489, distance: 103.8
click at [1151, 477] on div "Aleks Ziemkowski 5 days ago 13th Aug 2025, 08:18 Carrer de Sant Antoni Maria Cl…" at bounding box center [1302, 491] width 481 height 98
click at [1194, 490] on div "Carrer de Sant Antoni Maria Claret, 356 08041 Barcelona odsyłamy" at bounding box center [1301, 500] width 468 height 39
drag, startPoint x: 1094, startPoint y: 476, endPoint x: 1291, endPoint y: 493, distance: 197.7
click at [1291, 493] on div "Carrer de Sant Antoni Maria Claret, 356 08041 Barcelona odsyłamy" at bounding box center [1301, 500] width 468 height 39
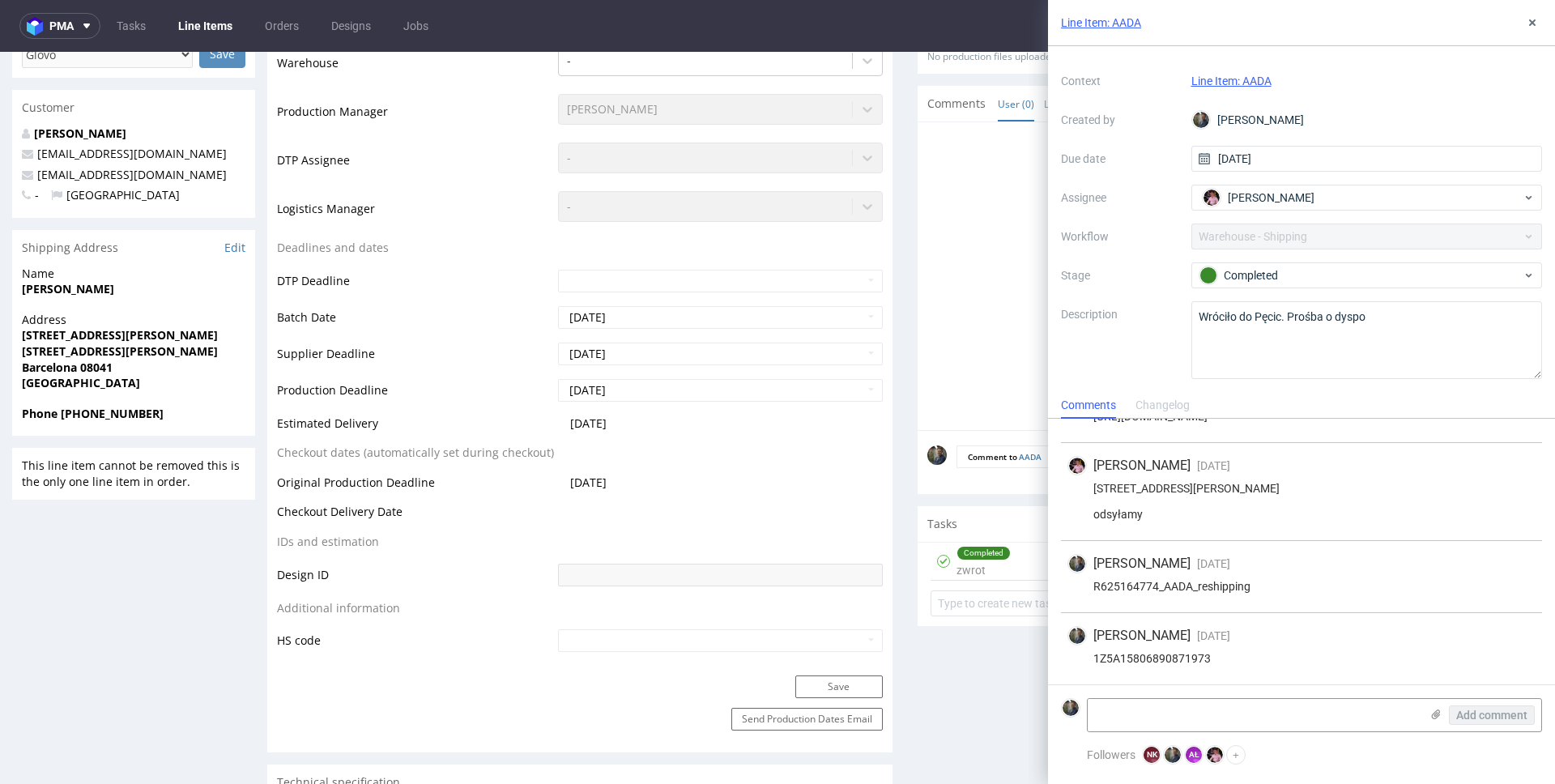
click at [1286, 496] on div "Carrer de Sant Antoni Maria Claret, 356 08041 Barcelona odsyłamy" at bounding box center [1301, 500] width 468 height 39
drag, startPoint x: 1093, startPoint y: 588, endPoint x: 1251, endPoint y: 588, distance: 158.0
click at [1251, 588] on div "R625164774_AADA_reshipping" at bounding box center [1301, 586] width 468 height 13
drag, startPoint x: 1192, startPoint y: 586, endPoint x: 1258, endPoint y: 587, distance: 66.0
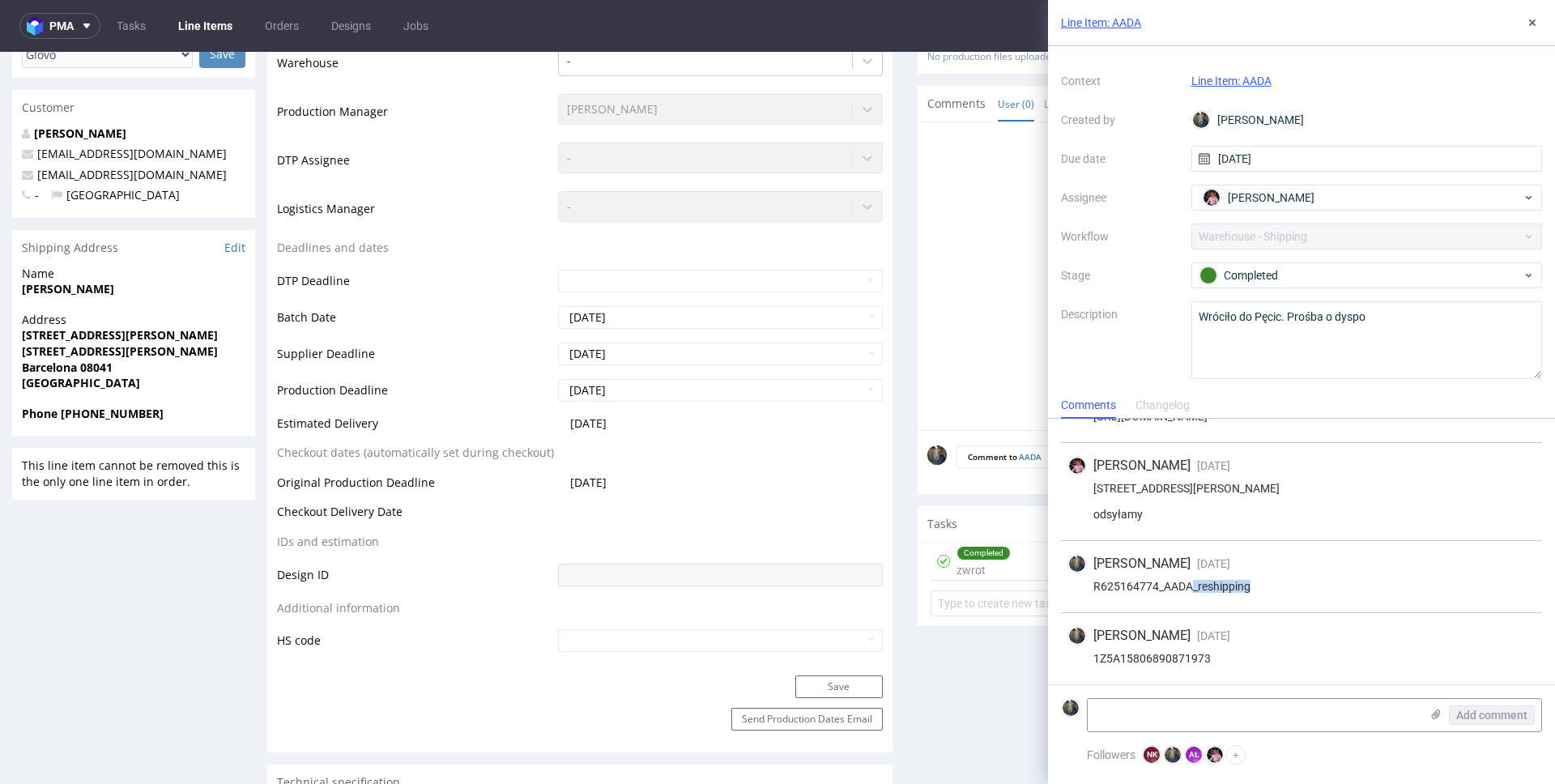
click at [1247, 588] on div "R625164774_AADA_reshipping" at bounding box center [1301, 586] width 468 height 13
click at [1258, 587] on div "R625164774_AADA_reshipping" at bounding box center [1301, 586] width 468 height 13
drag, startPoint x: 1092, startPoint y: 657, endPoint x: 1211, endPoint y: 660, distance: 119.0
click at [1211, 660] on div "1Z5A15806890871973" at bounding box center [1301, 658] width 468 height 13
click at [1229, 661] on div "1Z5A15806890871973" at bounding box center [1301, 658] width 468 height 13
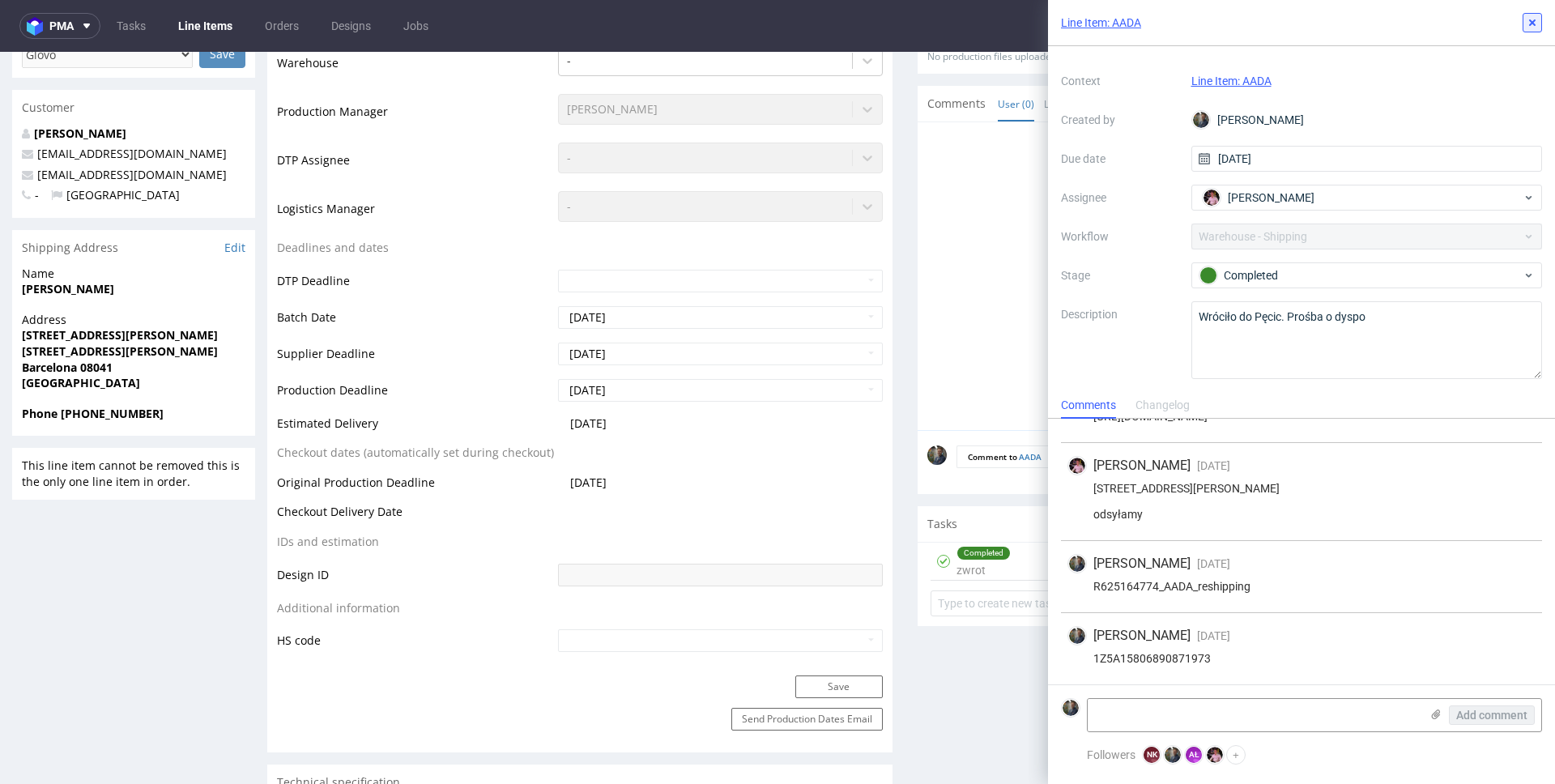
click at [1525, 21] on icon at bounding box center [1532, 23] width 13 height 13
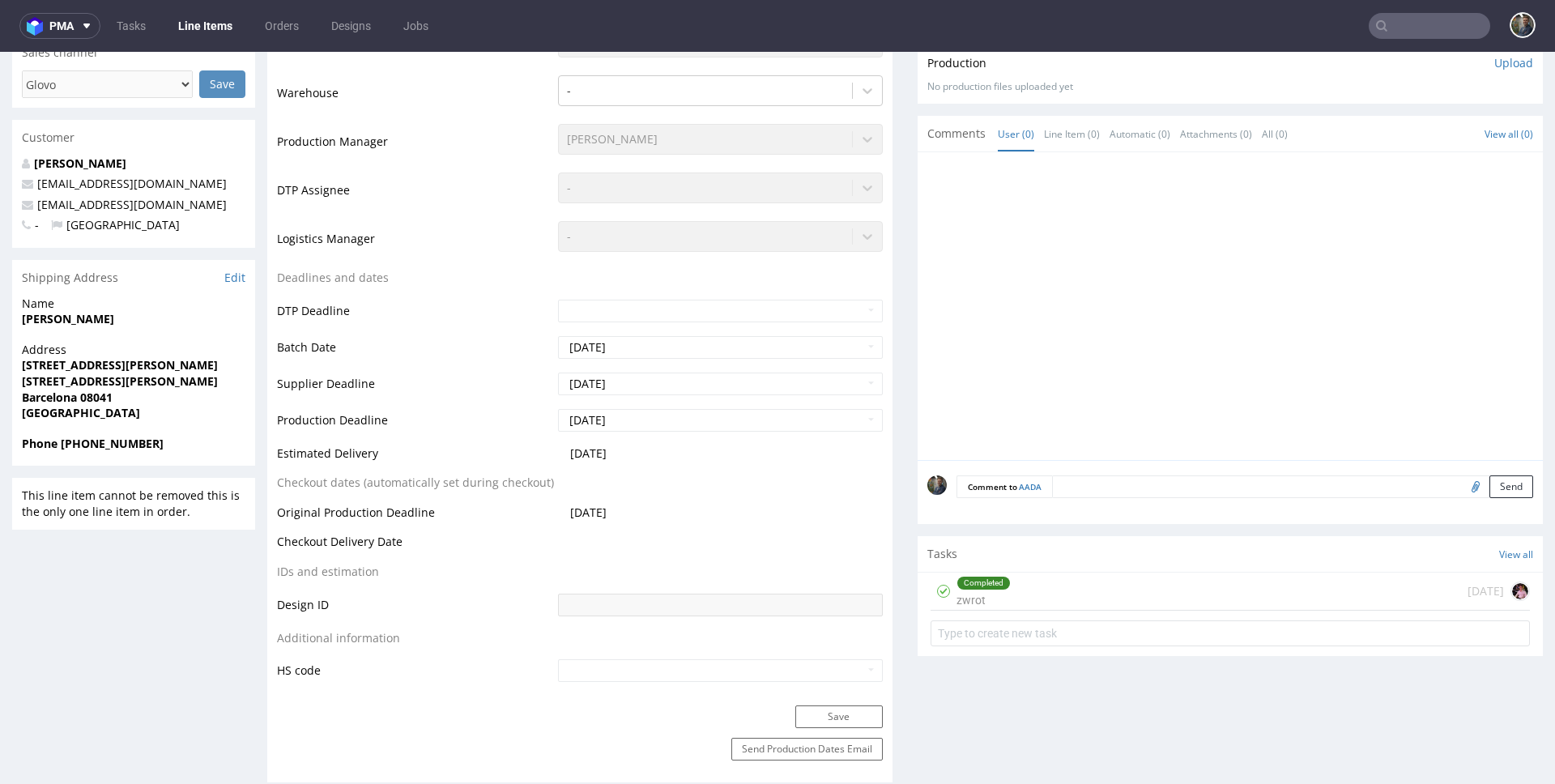
scroll to position [557, 0]
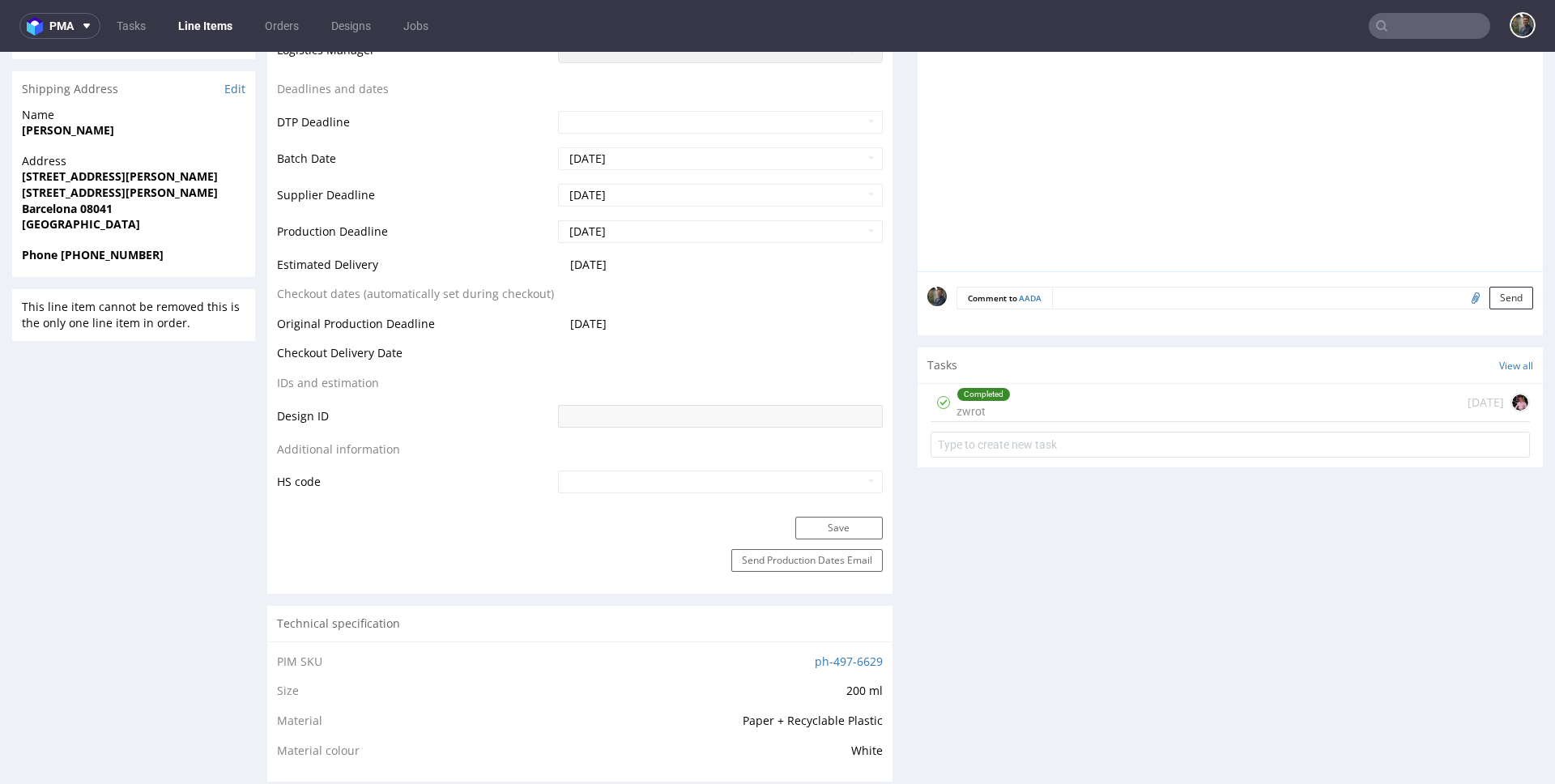
click at [1039, 398] on div "Completed zwrot 13 days ago" at bounding box center [1230, 403] width 599 height 38
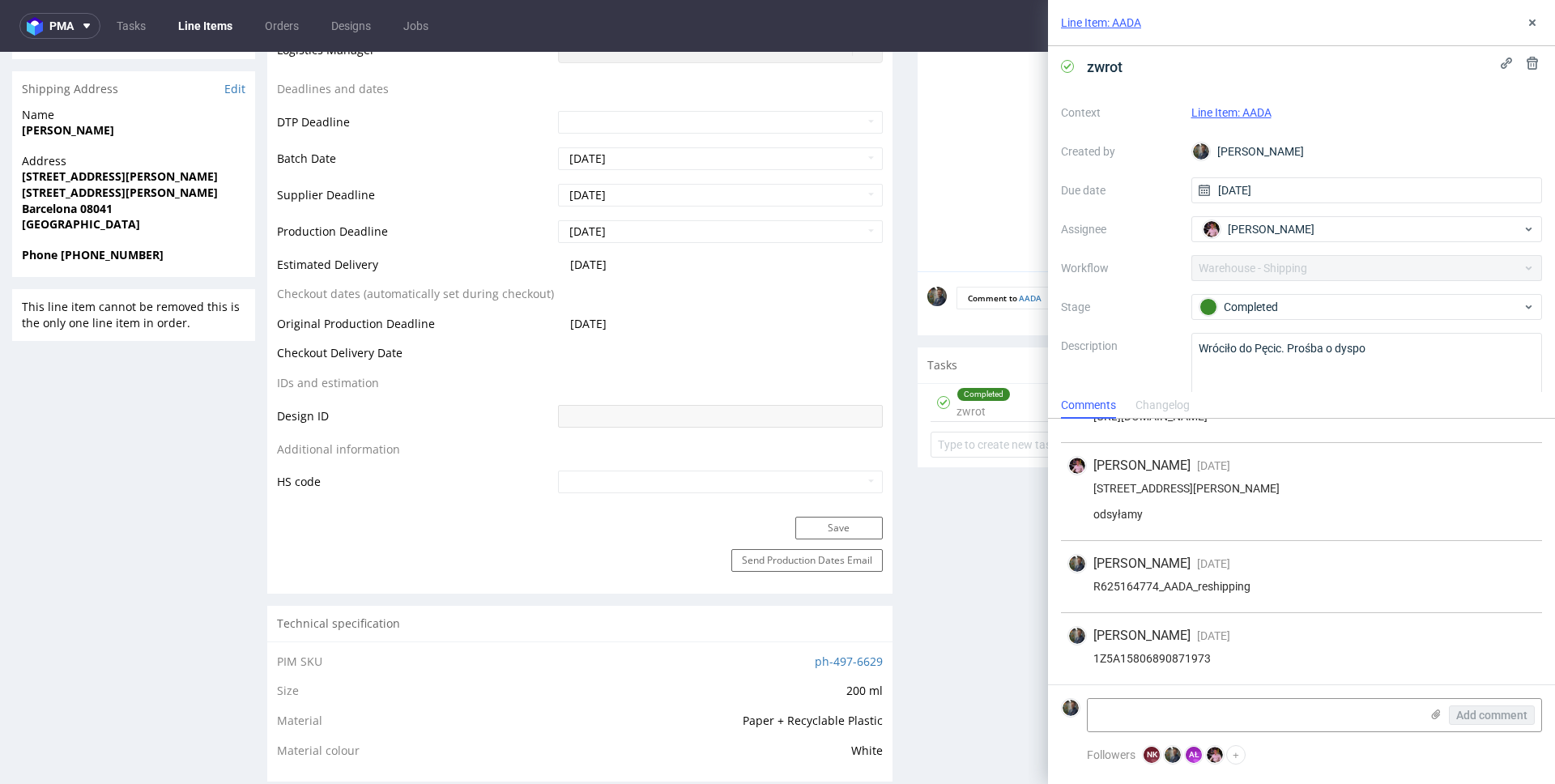
scroll to position [37, 0]
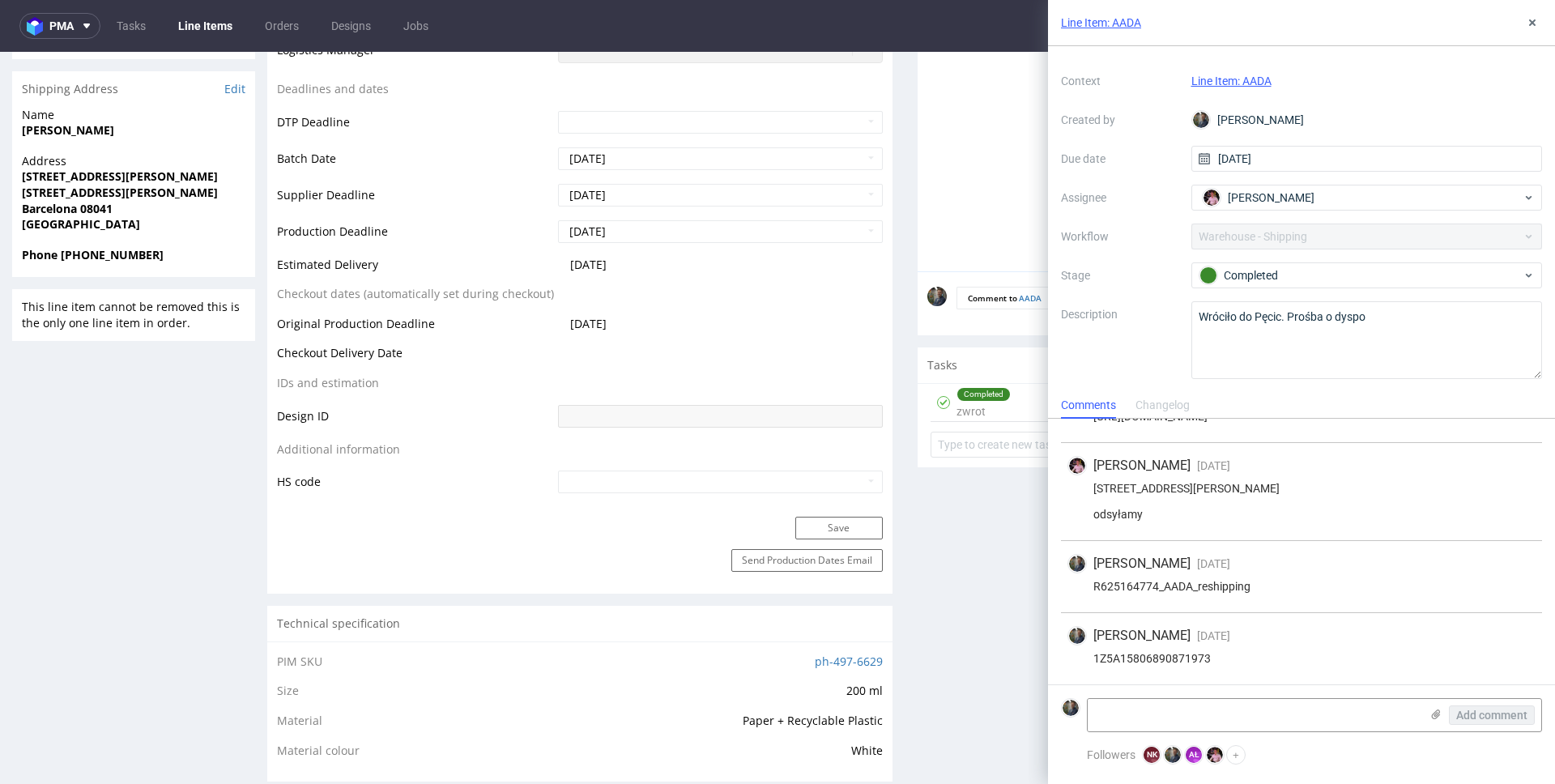
drag, startPoint x: 1100, startPoint y: 453, endPoint x: 1148, endPoint y: 506, distance: 71.5
click at [1148, 497] on div "Aleks Ziemkowski 5 days ago 13th Aug 2025, 08:18 Carrer de Sant Antoni Maria Cl…" at bounding box center [1302, 491] width 481 height 98
click at [1148, 507] on div "Carrer de Sant Antoni Maria Claret, 356 08041 Barcelona odsyłamy" at bounding box center [1301, 500] width 468 height 39
drag, startPoint x: 1101, startPoint y: 451, endPoint x: 1168, endPoint y: 506, distance: 86.7
click at [1172, 498] on div "Aleks Ziemkowski 5 days ago 13th Aug 2025, 08:18 Carrer de Sant Antoni Maria Cl…" at bounding box center [1302, 491] width 481 height 98
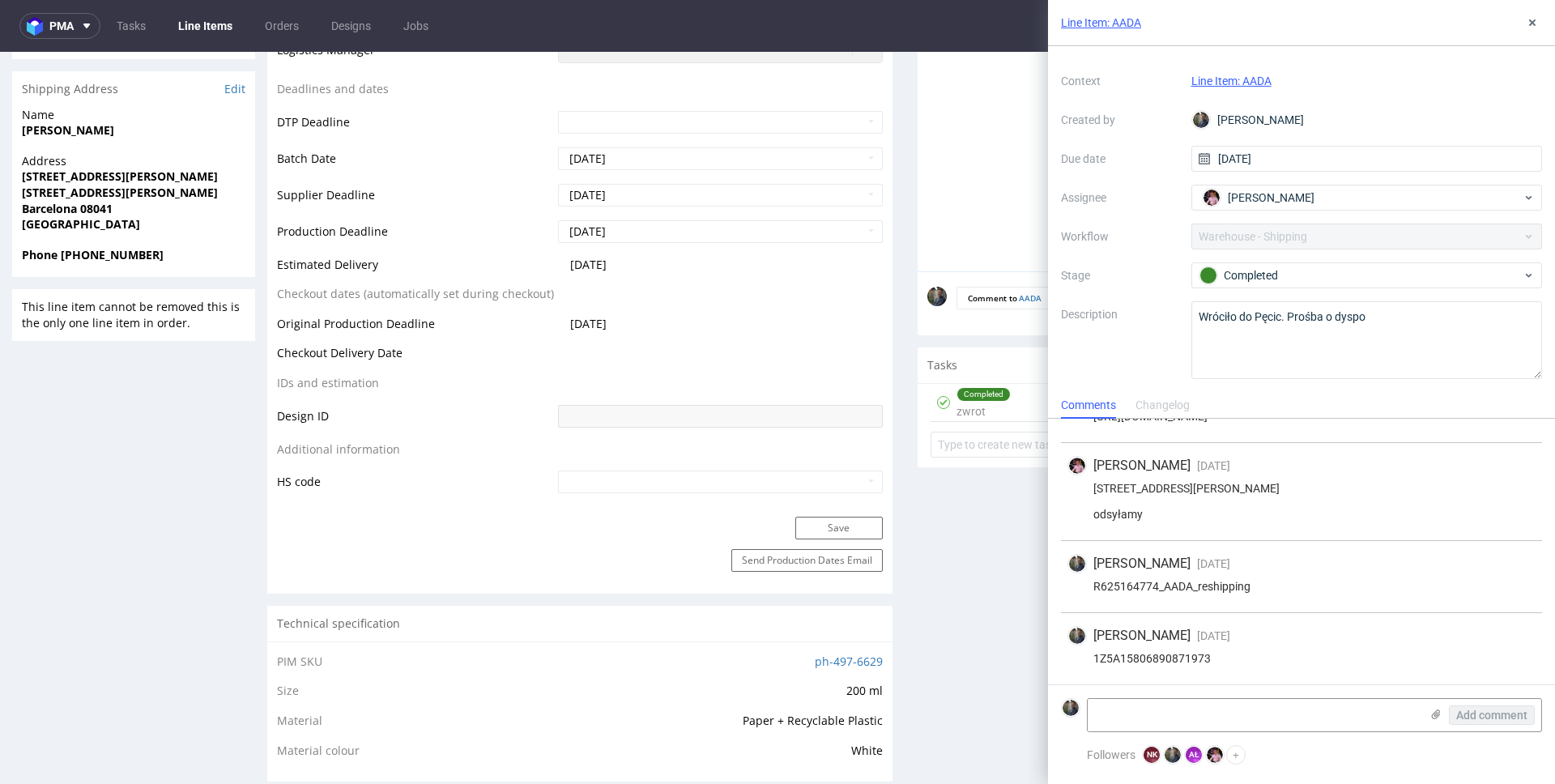
click at [1162, 513] on div "Carrer de Sant Antoni Maria Claret, 356 08041 Barcelona odsyłamy" at bounding box center [1301, 500] width 468 height 39
drag, startPoint x: 1098, startPoint y: 473, endPoint x: 1138, endPoint y: 514, distance: 57.3
click at [1138, 514] on div "Carrer de Sant Antoni Maria Claret, 356 08041 Barcelona odsyłamy" at bounding box center [1301, 500] width 468 height 39
click at [1174, 519] on div "Carrer de Sant Antoni Maria Claret, 356 08041 Barcelona odsyłamy" at bounding box center [1301, 500] width 468 height 39
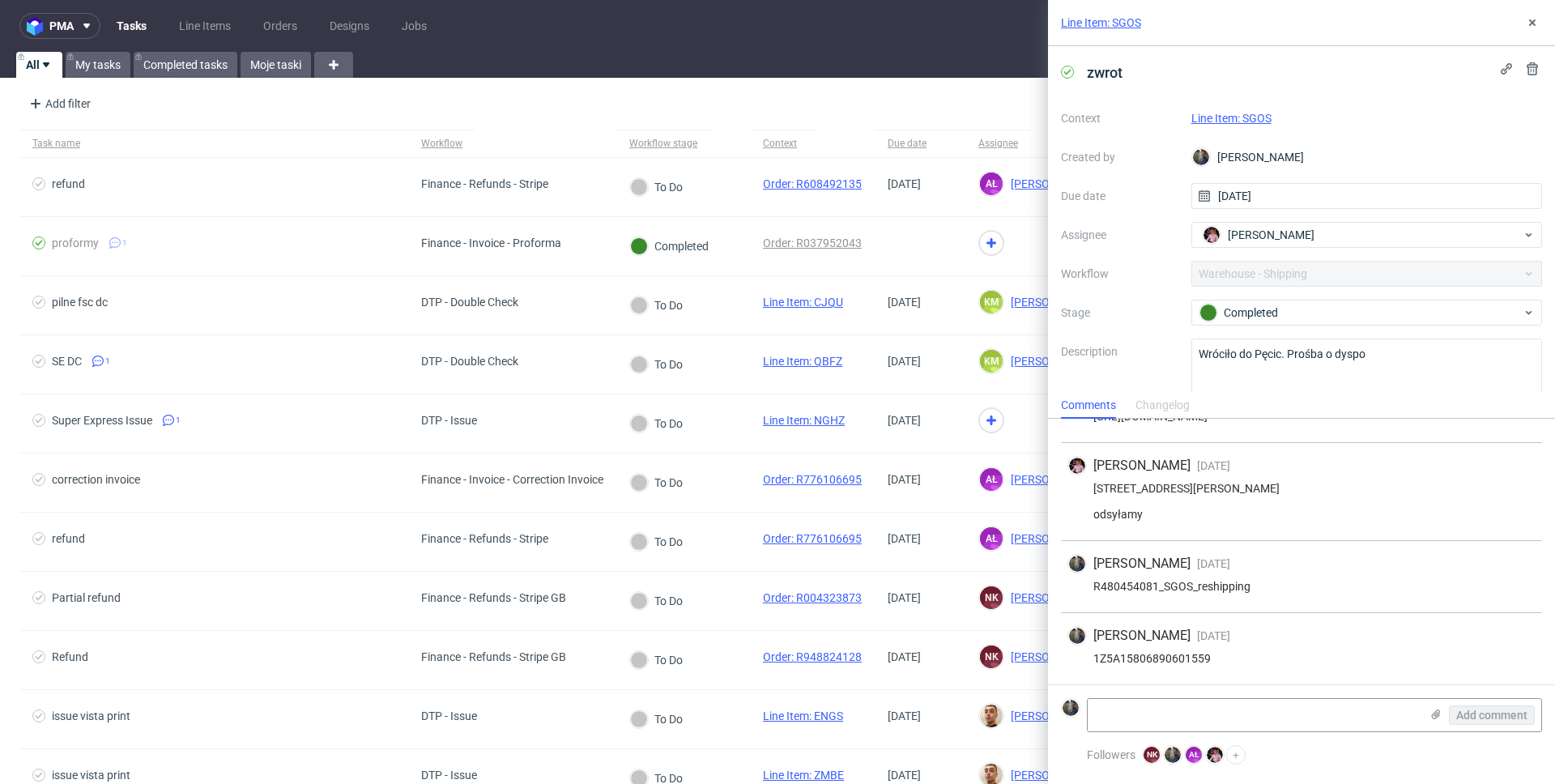
scroll to position [60, 0]
click at [1532, 28] on icon at bounding box center [1532, 23] width 13 height 13
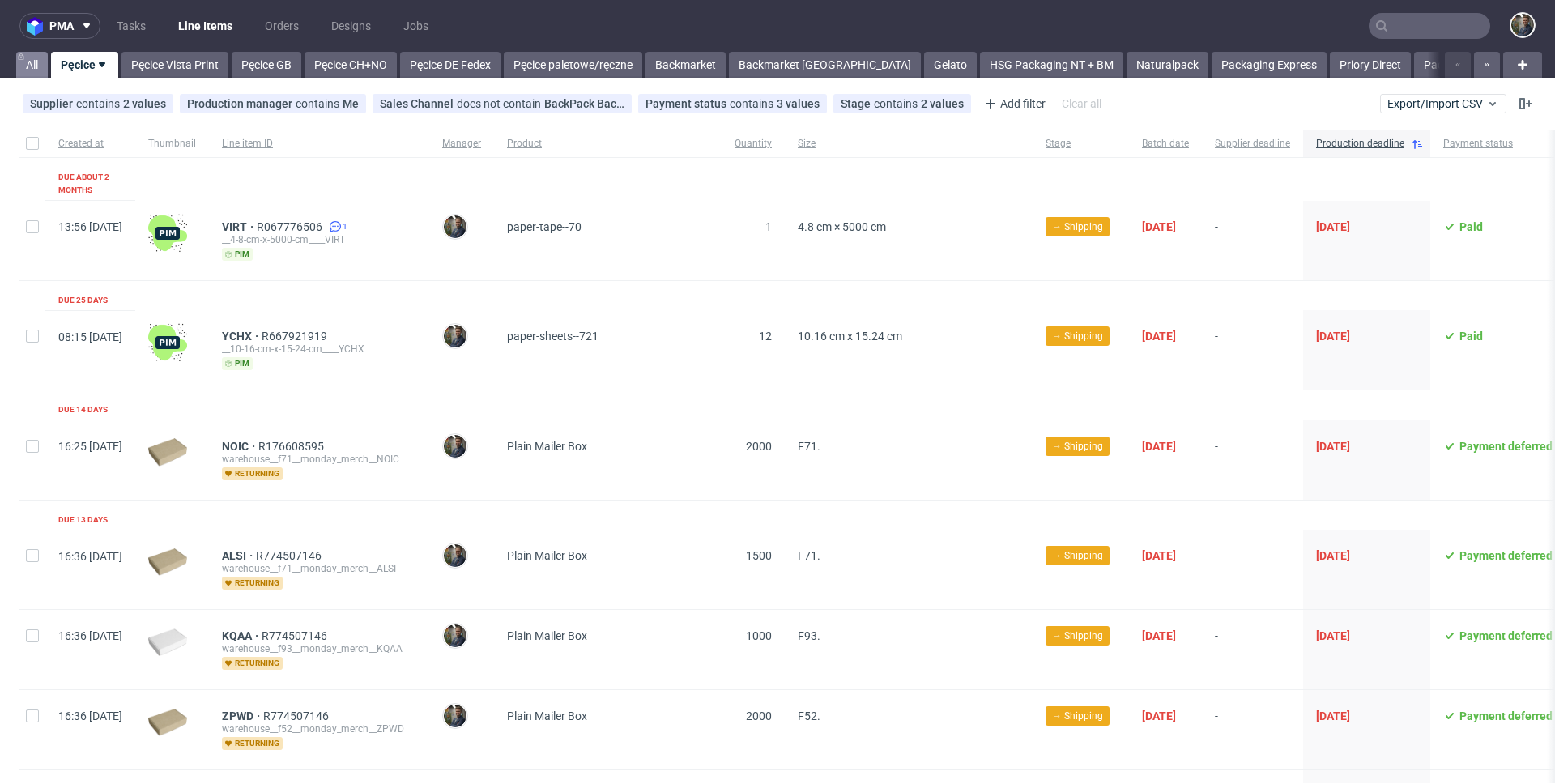
click at [41, 59] on link "All" at bounding box center [32, 64] width 32 height 26
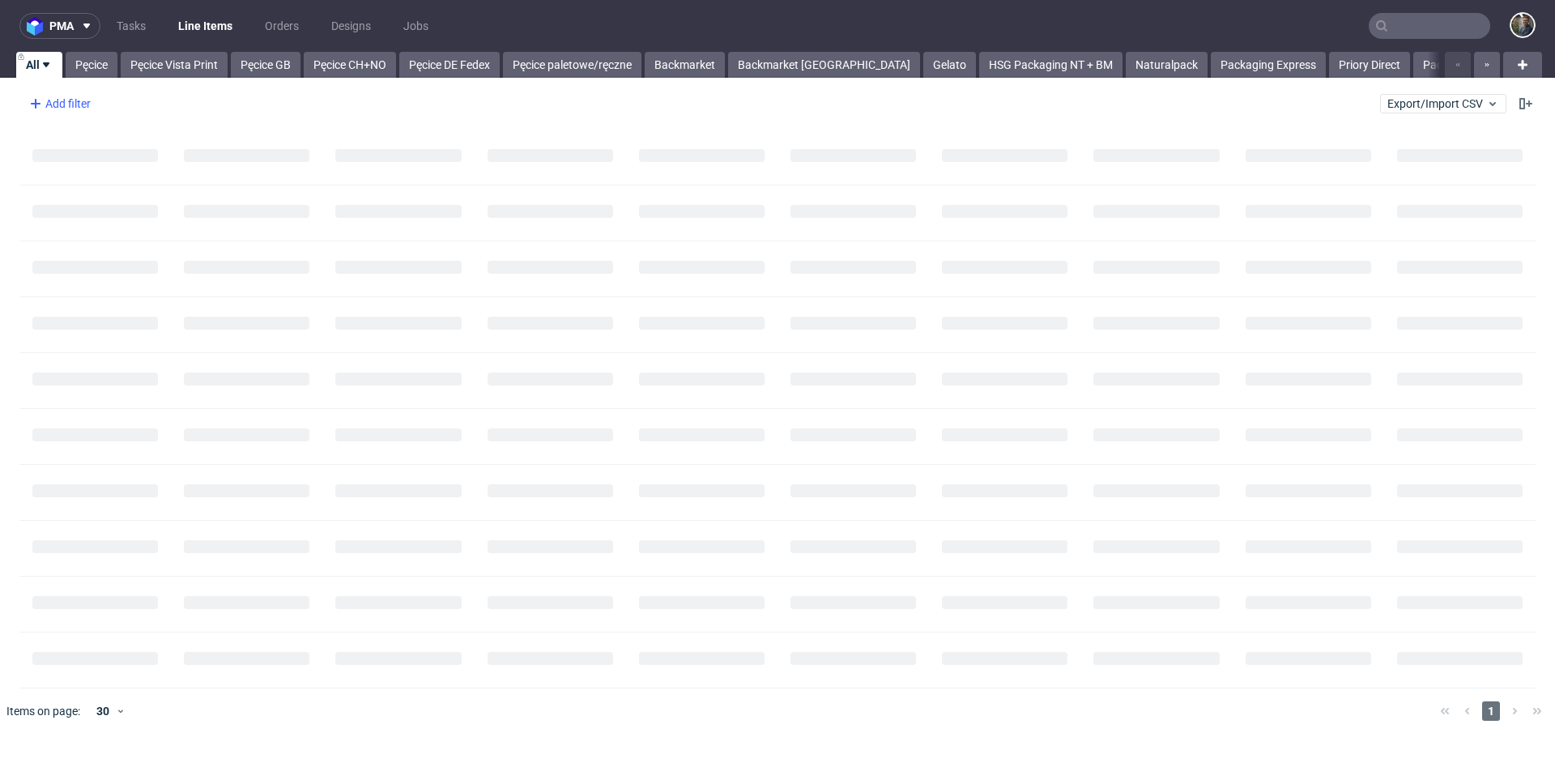
click at [57, 105] on div "Add filter" at bounding box center [58, 104] width 71 height 26
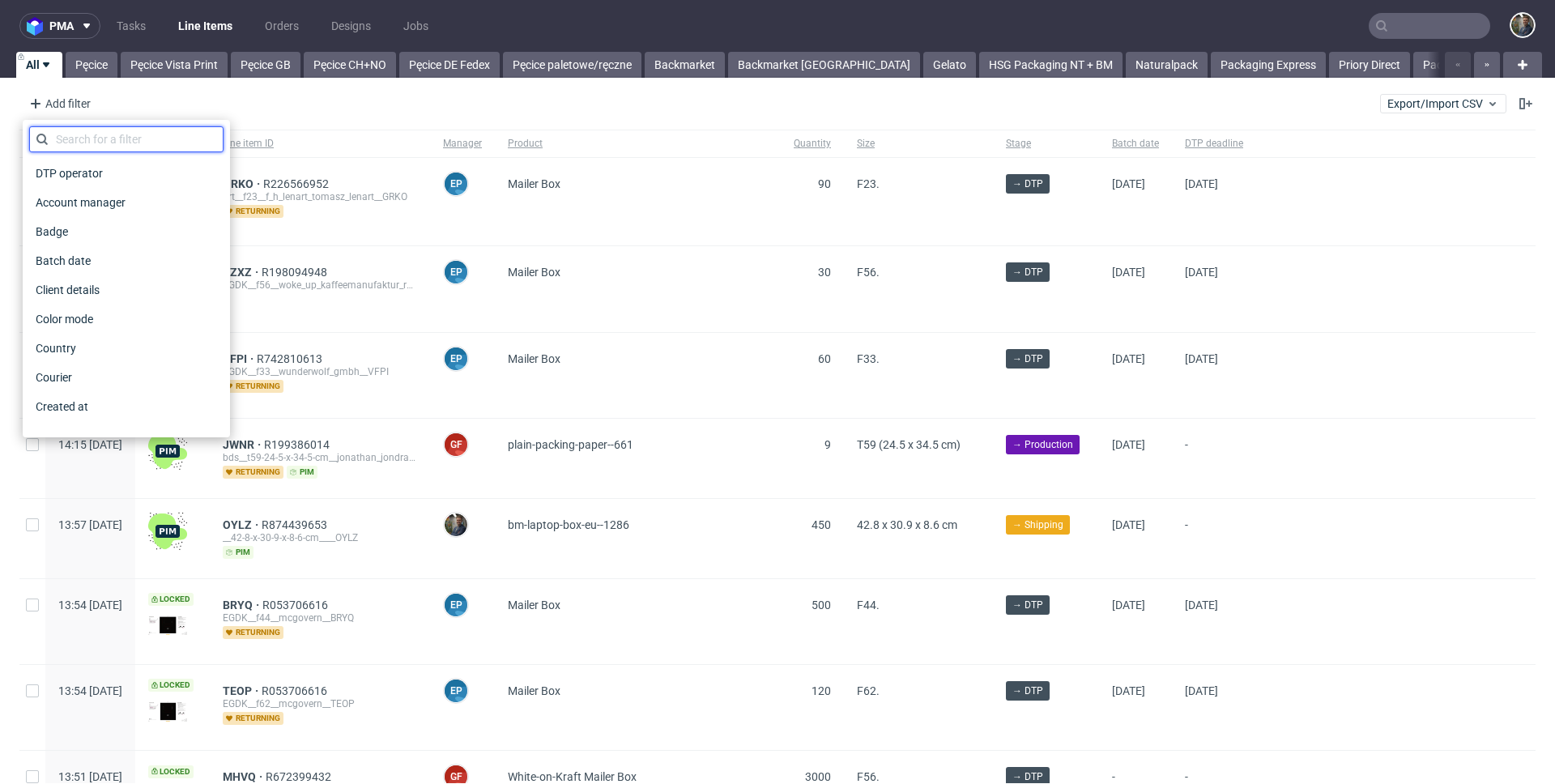
click at [77, 147] on input "text" at bounding box center [126, 139] width 195 height 26
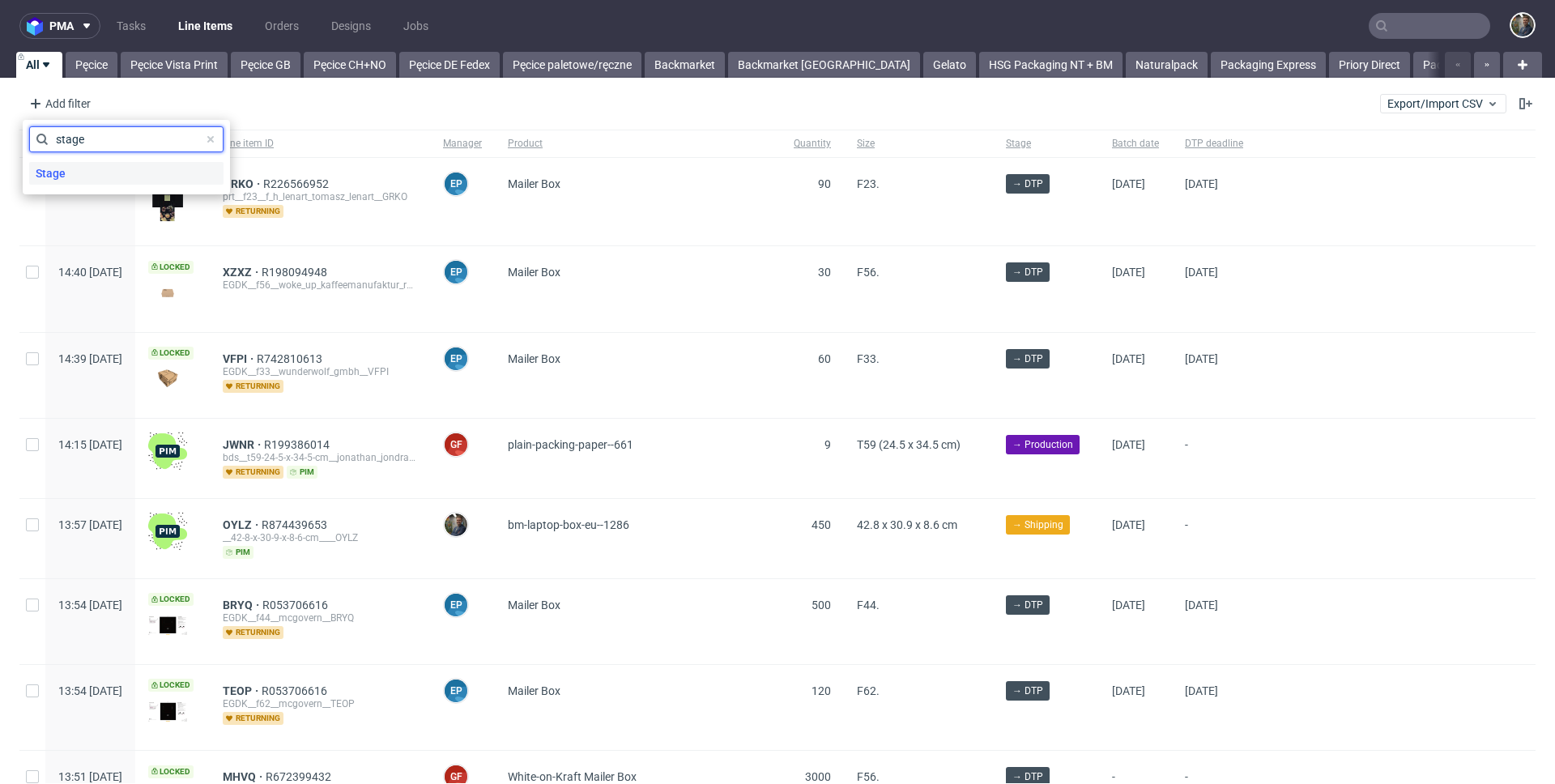
type input "stage"
click at [59, 180] on span "Stage" at bounding box center [50, 173] width 43 height 23
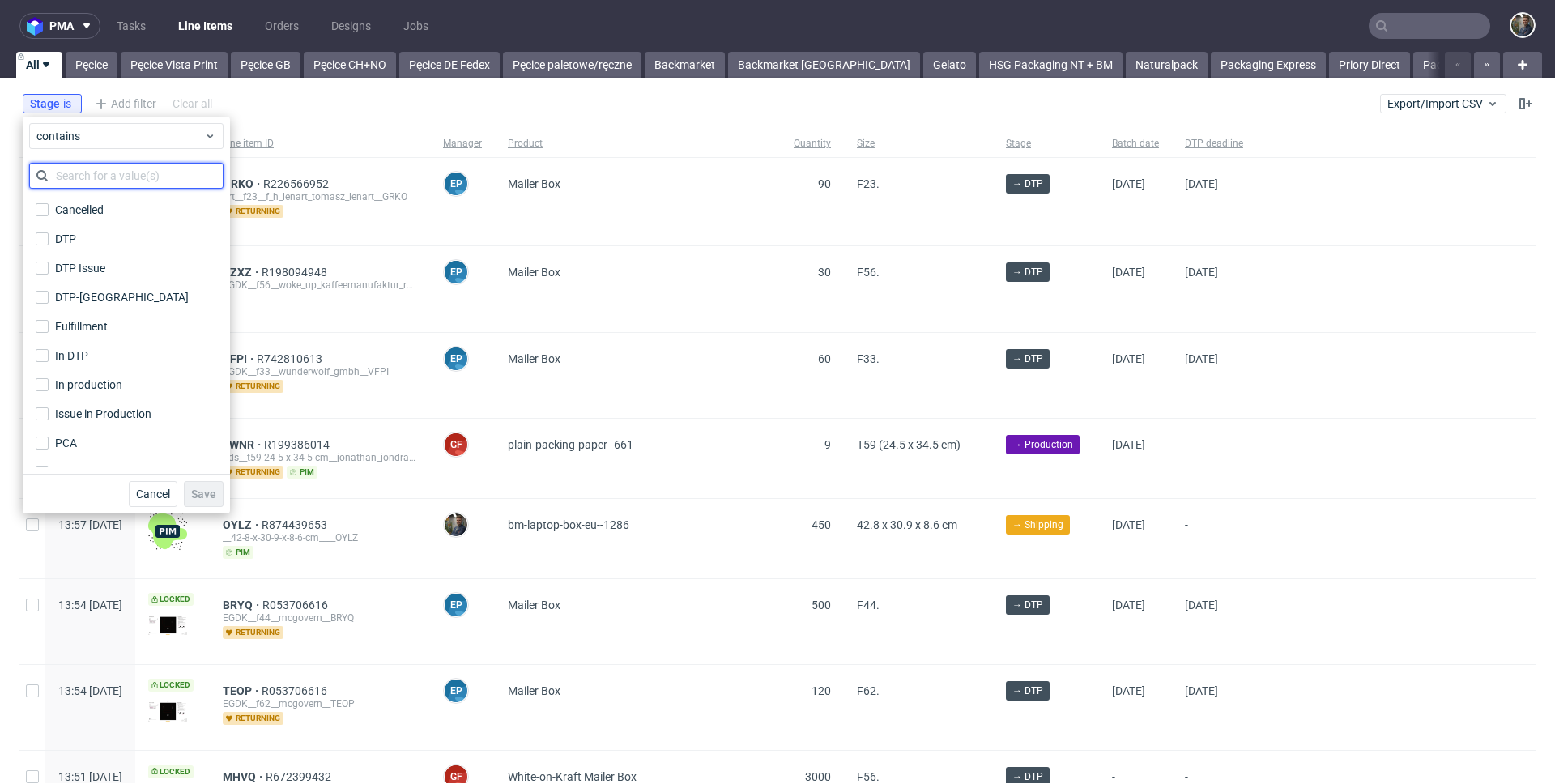
click at [79, 179] on input "text" at bounding box center [126, 176] width 195 height 26
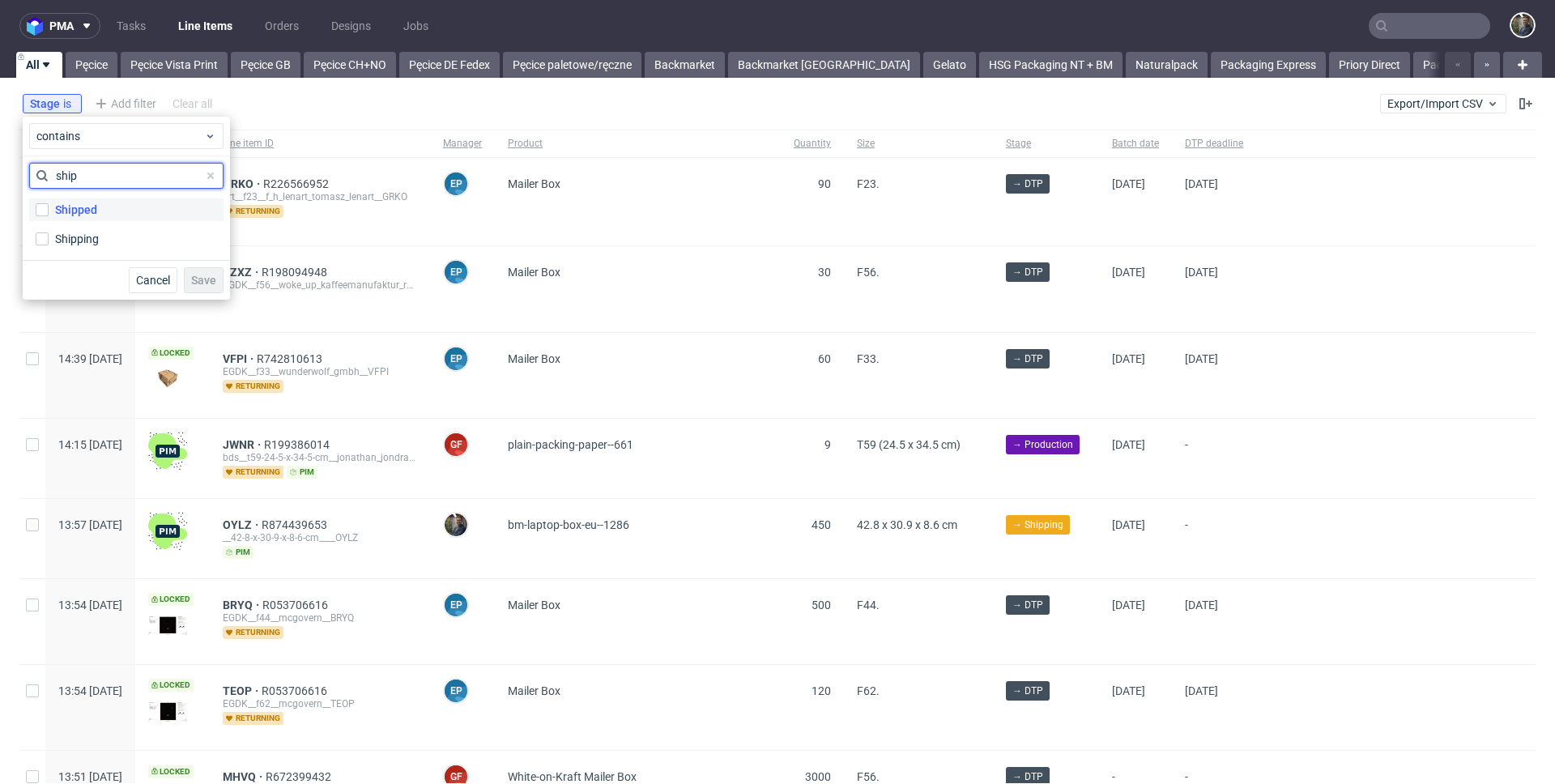
type input "ship"
click at [82, 214] on div "Shipped" at bounding box center [76, 210] width 42 height 16
click at [49, 214] on input "Shipped" at bounding box center [42, 209] width 13 height 13
checkbox input "true"
click at [201, 267] on button "Save" at bounding box center [204, 279] width 40 height 26
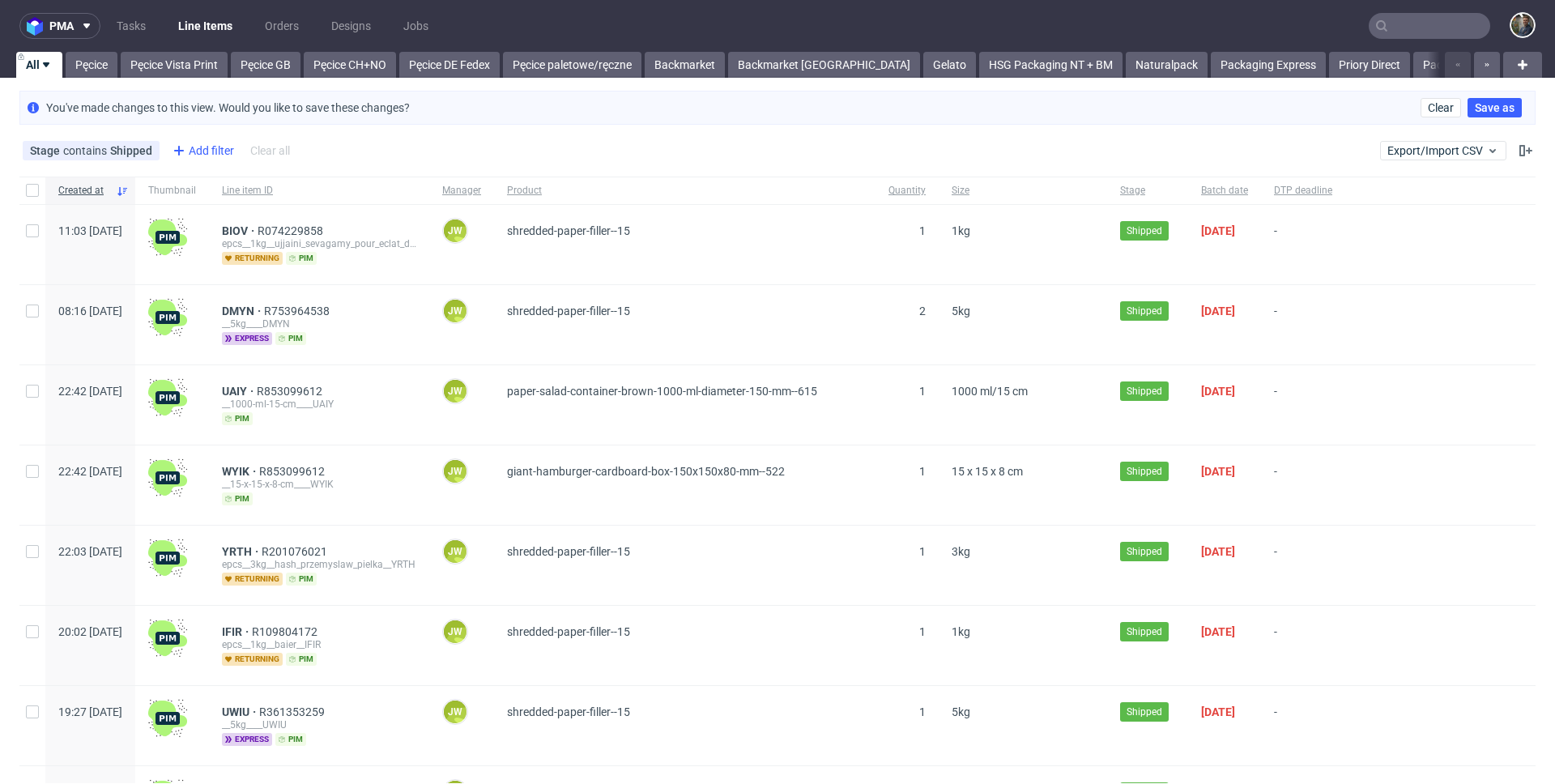
click at [191, 141] on div "Add filter" at bounding box center [201, 150] width 71 height 26
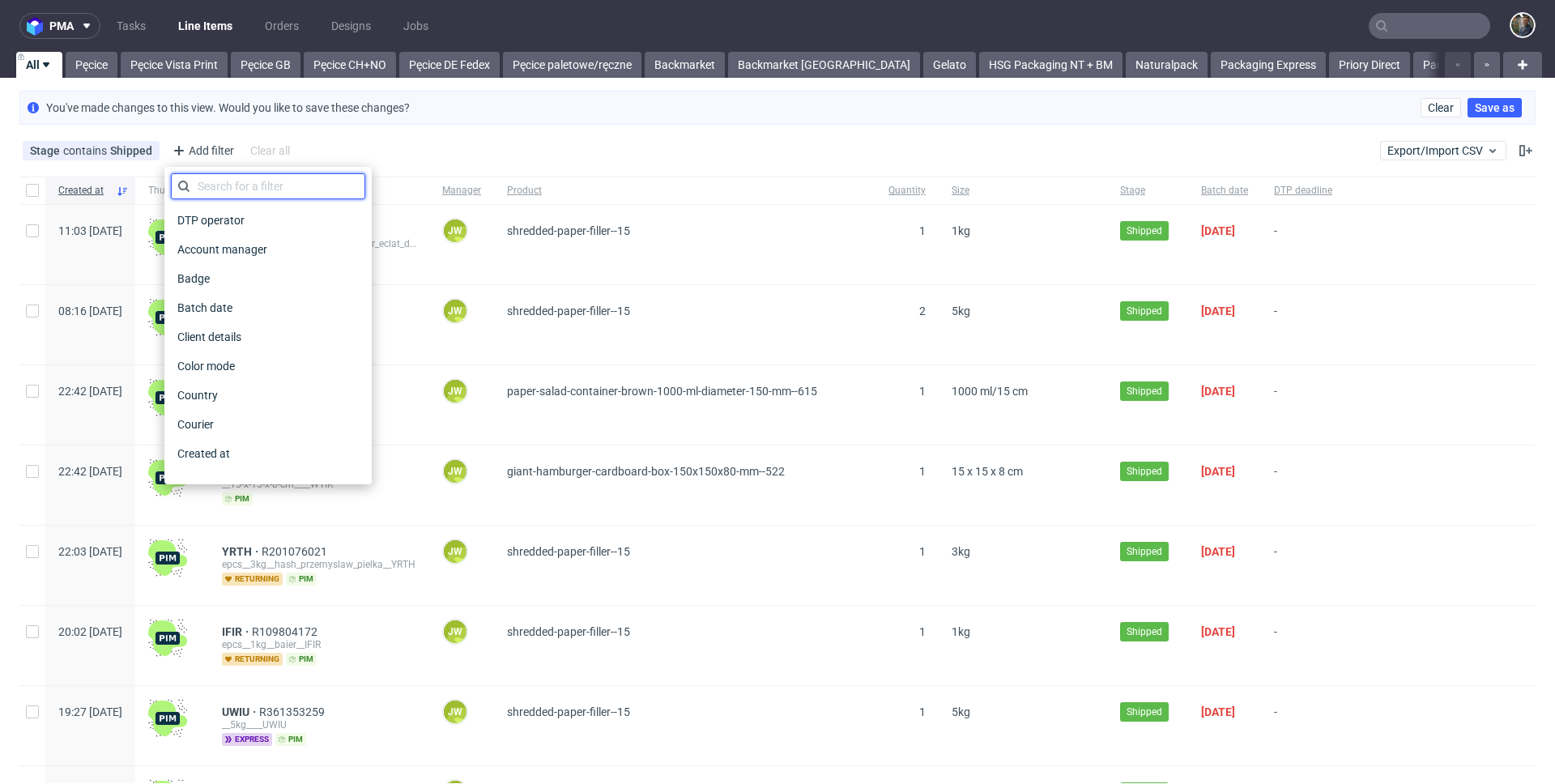
click at [231, 179] on input "text" at bounding box center [269, 186] width 195 height 26
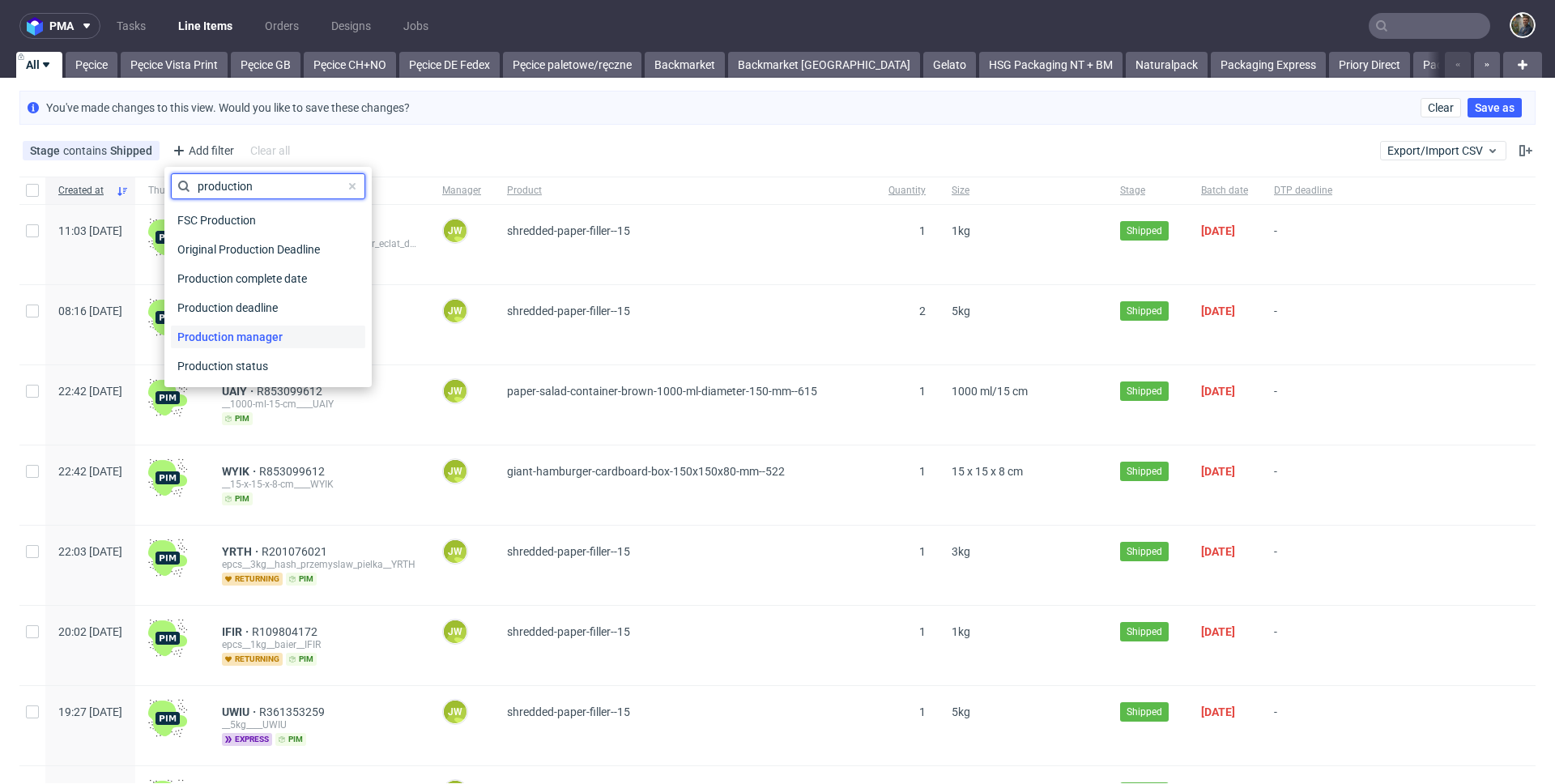
type input "production"
click at [260, 333] on span "Production manager" at bounding box center [230, 336] width 118 height 23
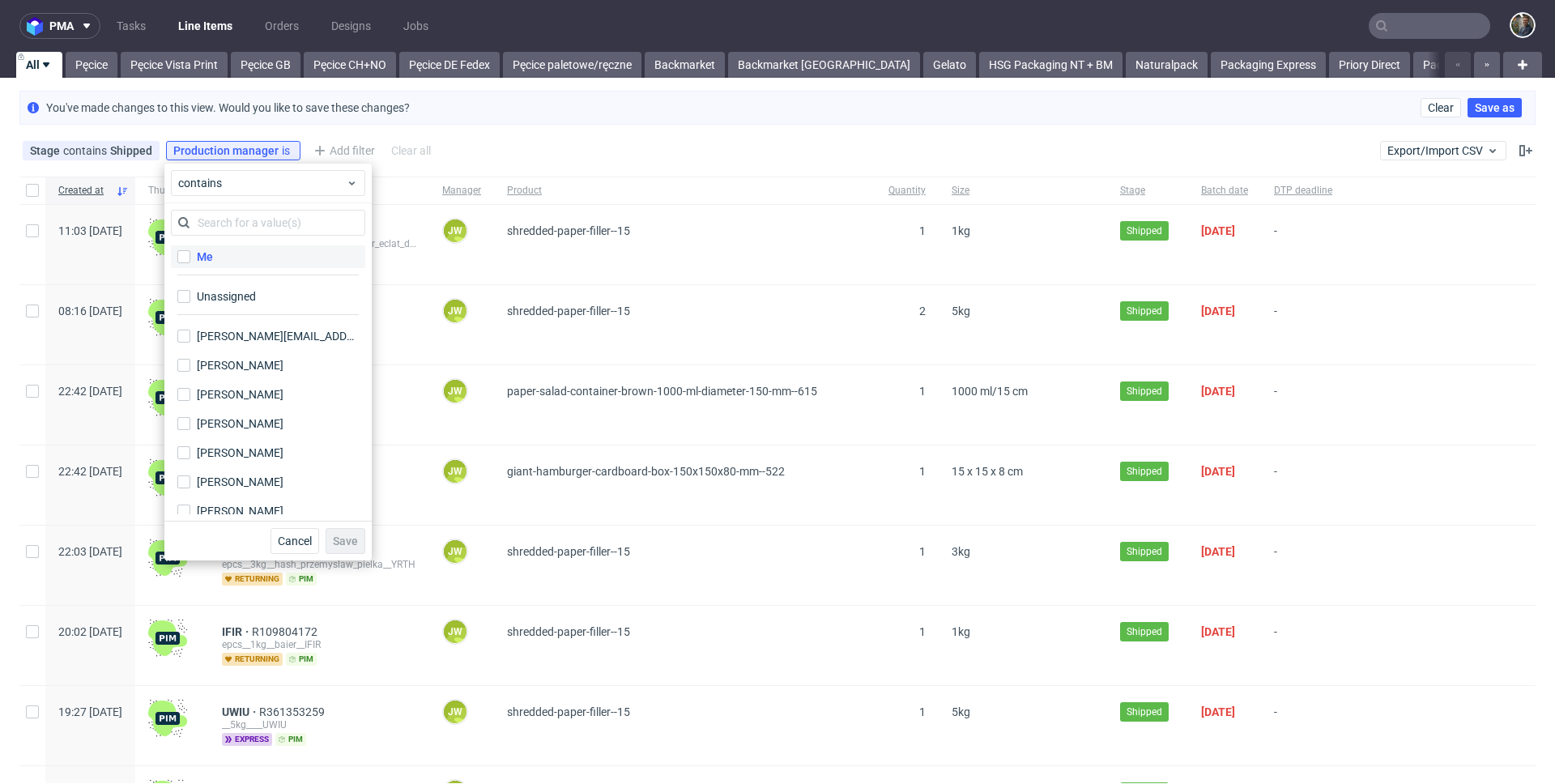
click at [219, 252] on label "Me" at bounding box center [269, 256] width 195 height 23
click at [190, 252] on input "Me" at bounding box center [184, 257] width 13 height 13
checkbox input "true"
click at [343, 531] on button "Save" at bounding box center [345, 541] width 40 height 26
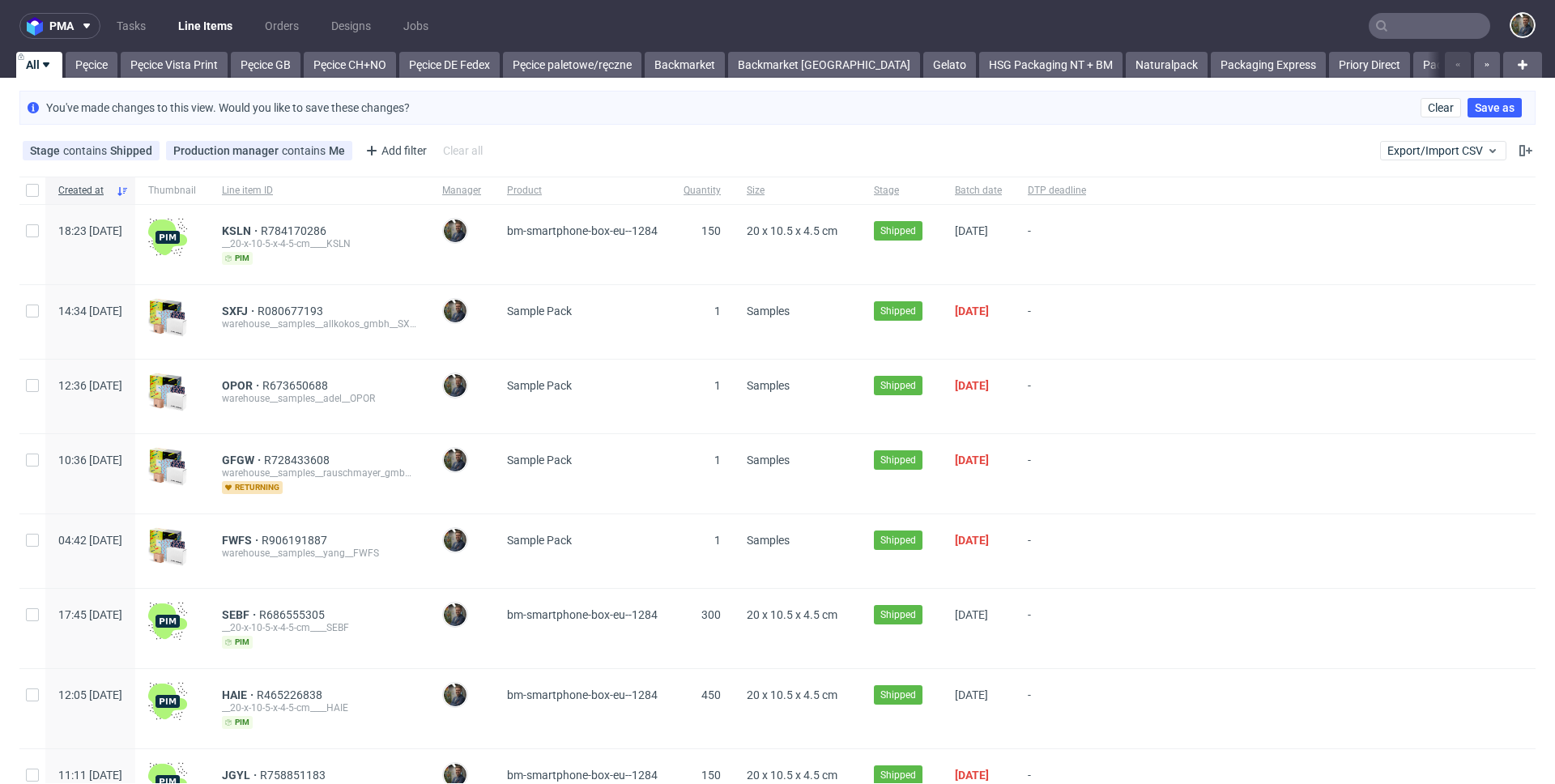
click at [718, 129] on div "You've made changes to this view. Would you like to save these changes? Clear S…" at bounding box center [777, 107] width 1555 height 47
click at [398, 150] on div "Add filter" at bounding box center [394, 150] width 71 height 26
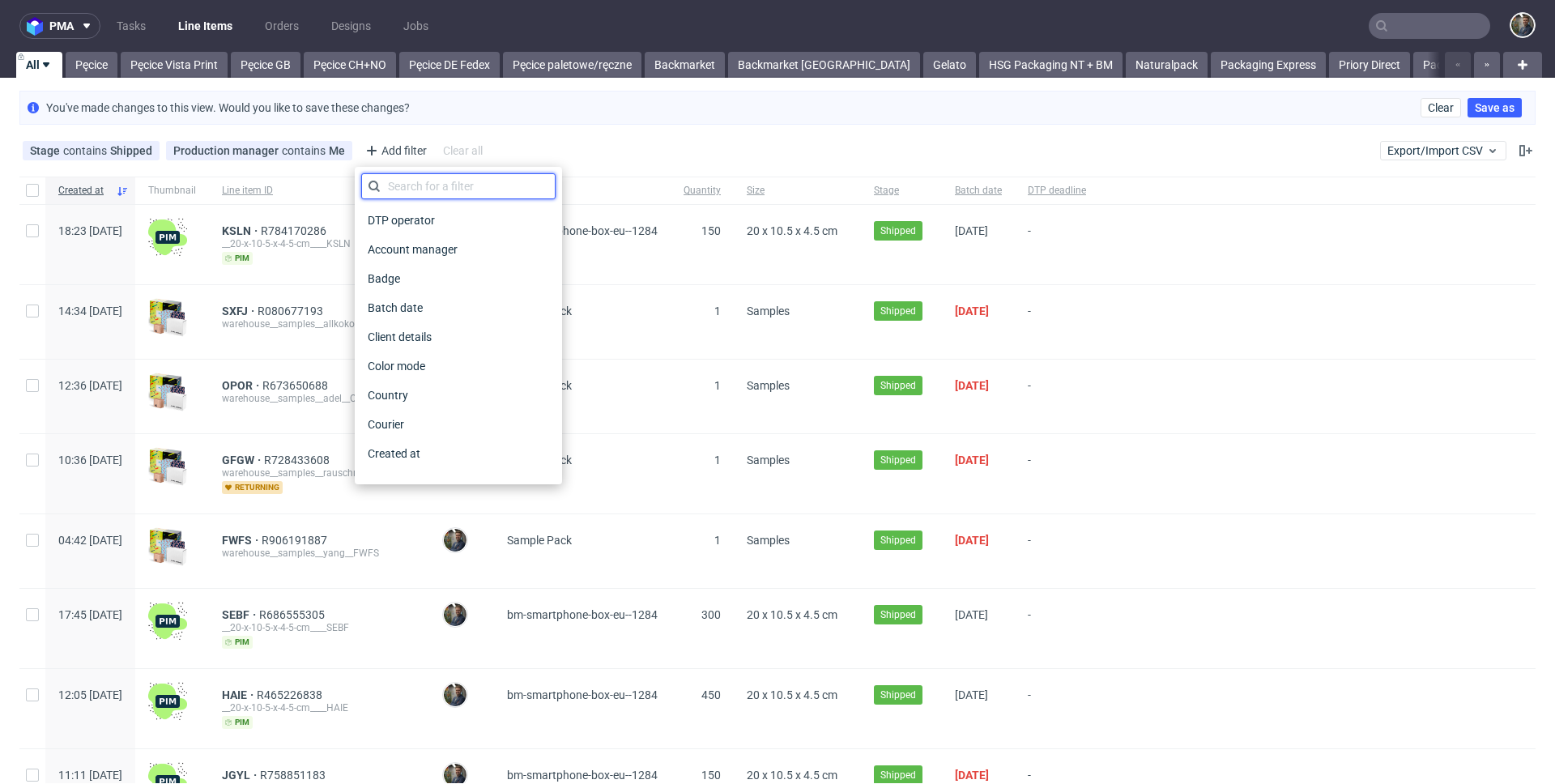
click at [415, 186] on input "text" at bounding box center [459, 186] width 195 height 26
type input "p"
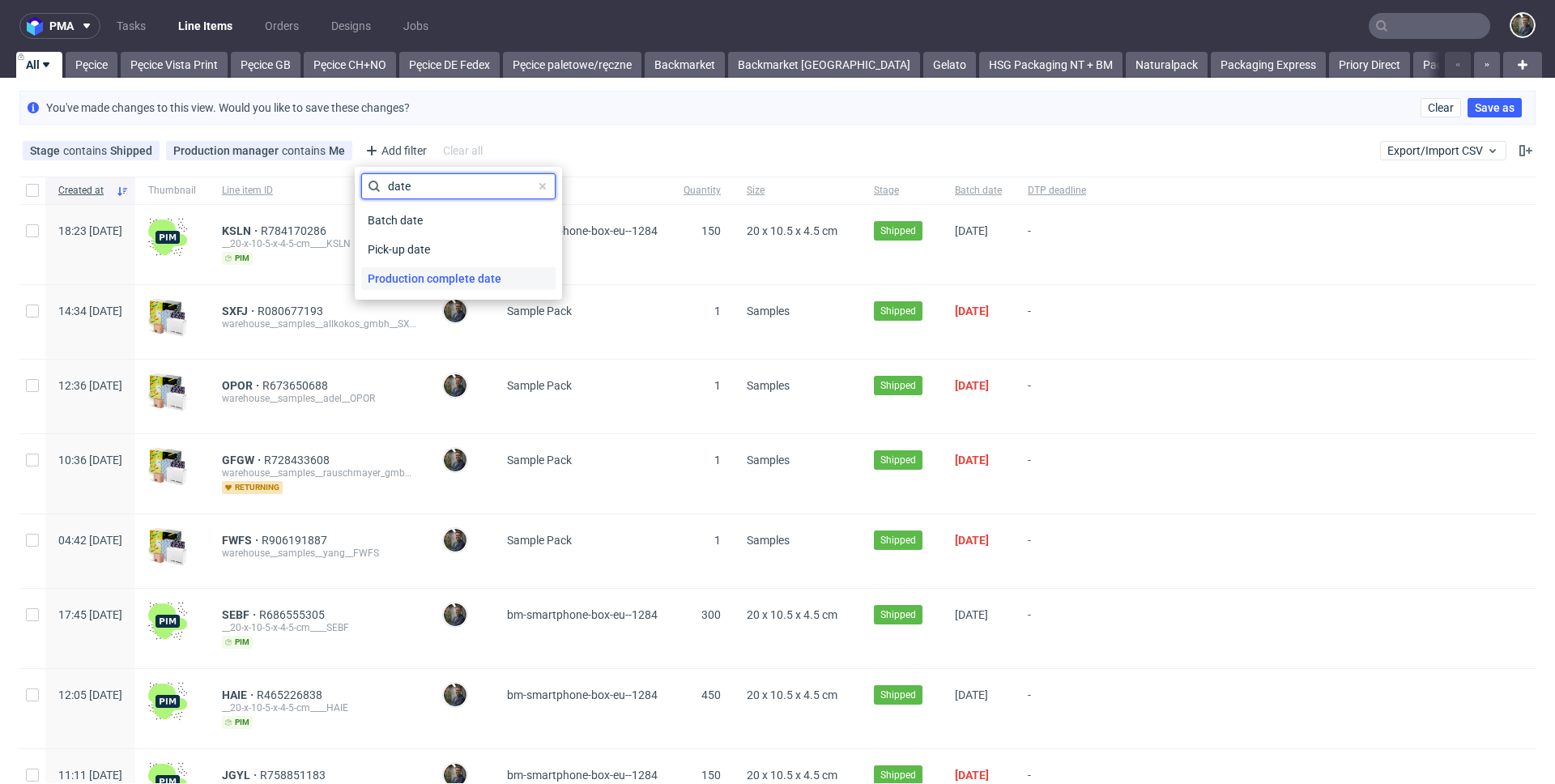
type input "date"
click at [428, 270] on span "Production complete date" at bounding box center [434, 278] width 147 height 23
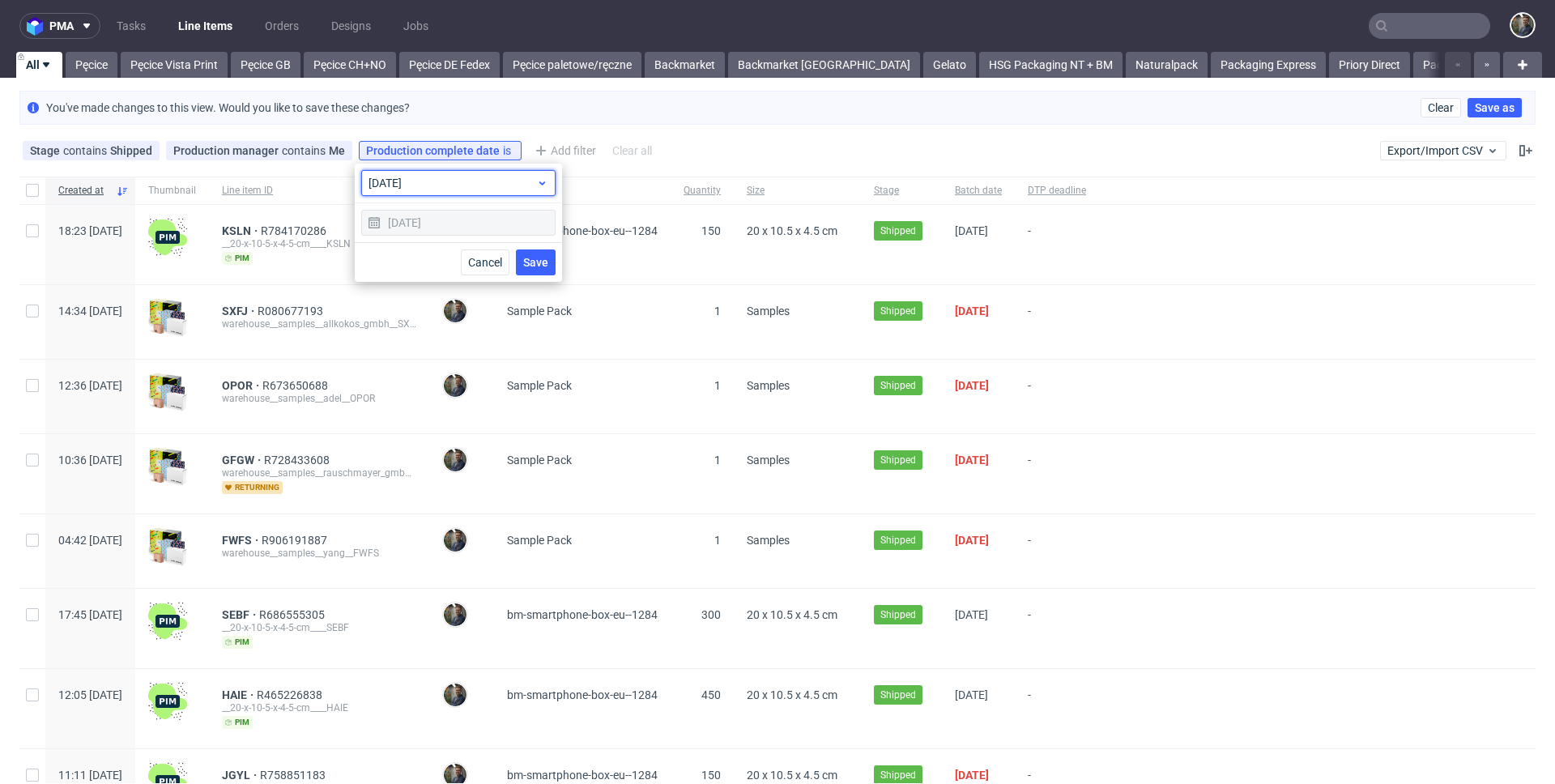
click at [437, 181] on span "today" at bounding box center [453, 183] width 168 height 16
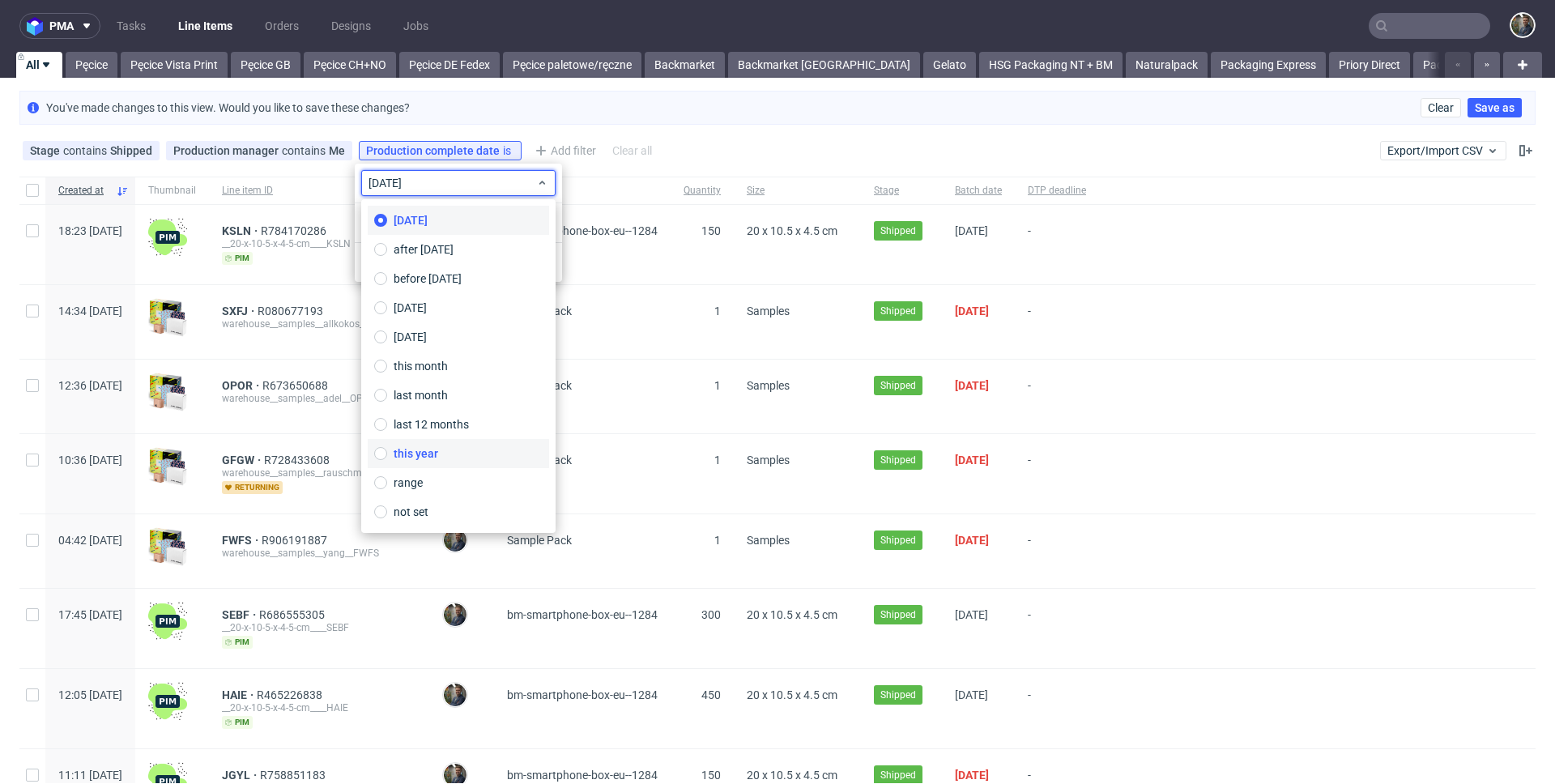
click at [418, 458] on span "this year" at bounding box center [416, 453] width 44 height 16
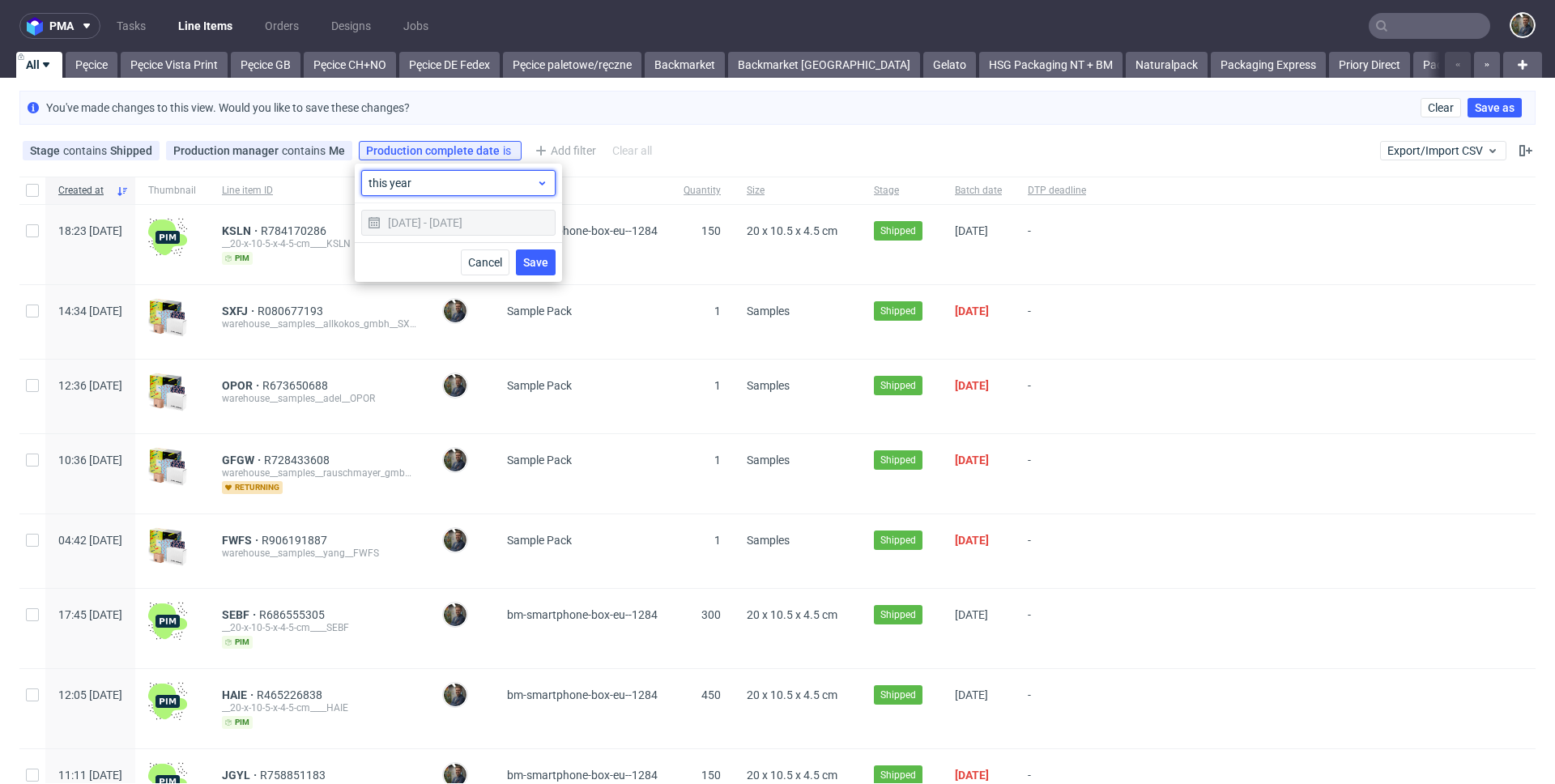
click at [435, 190] on span "this year" at bounding box center [453, 183] width 168 height 16
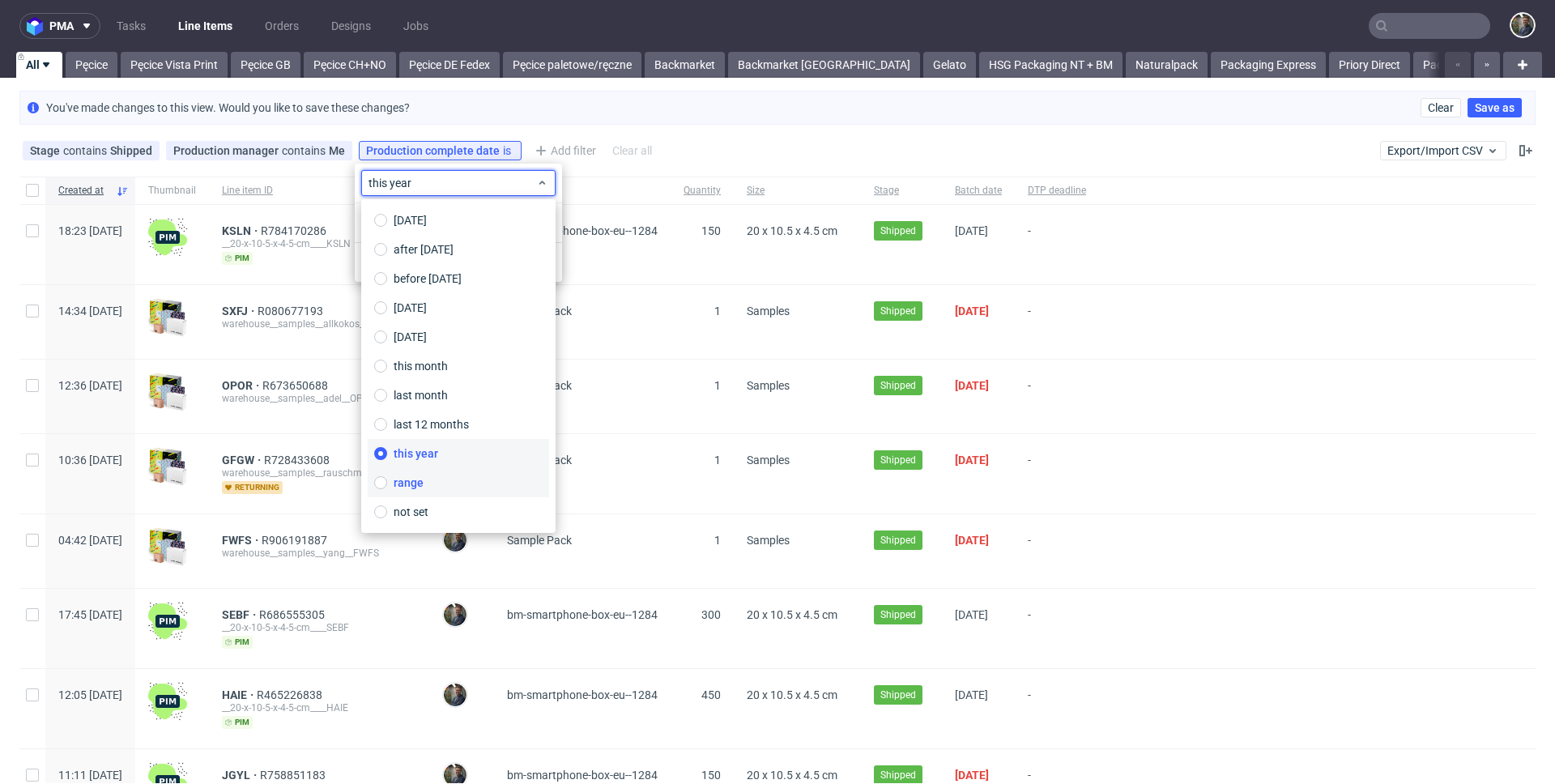
click at [420, 482] on span "range" at bounding box center [408, 482] width 30 height 16
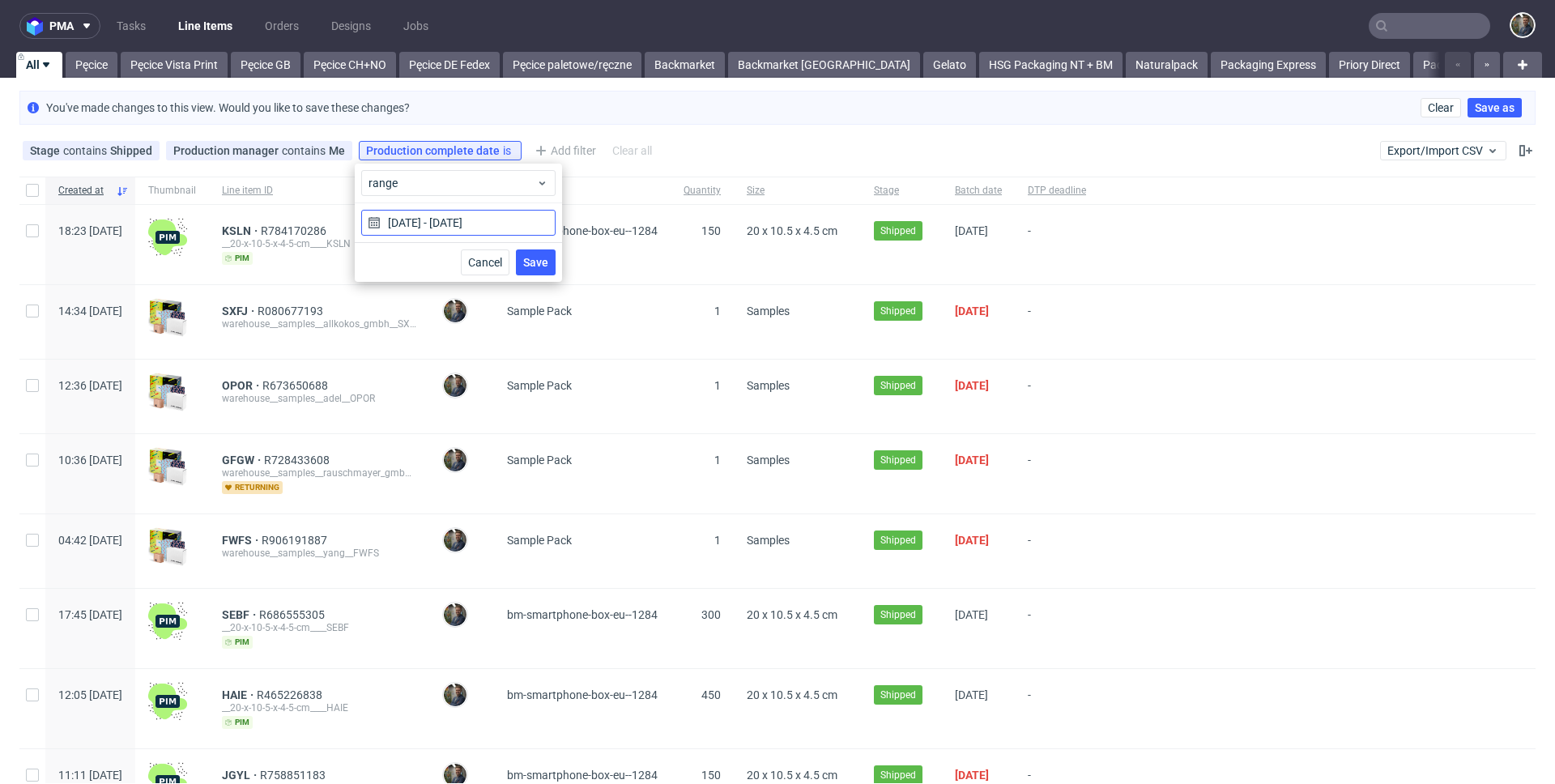
click at [430, 223] on input "01/01/2025 - 31/12/2025" at bounding box center [459, 223] width 195 height 26
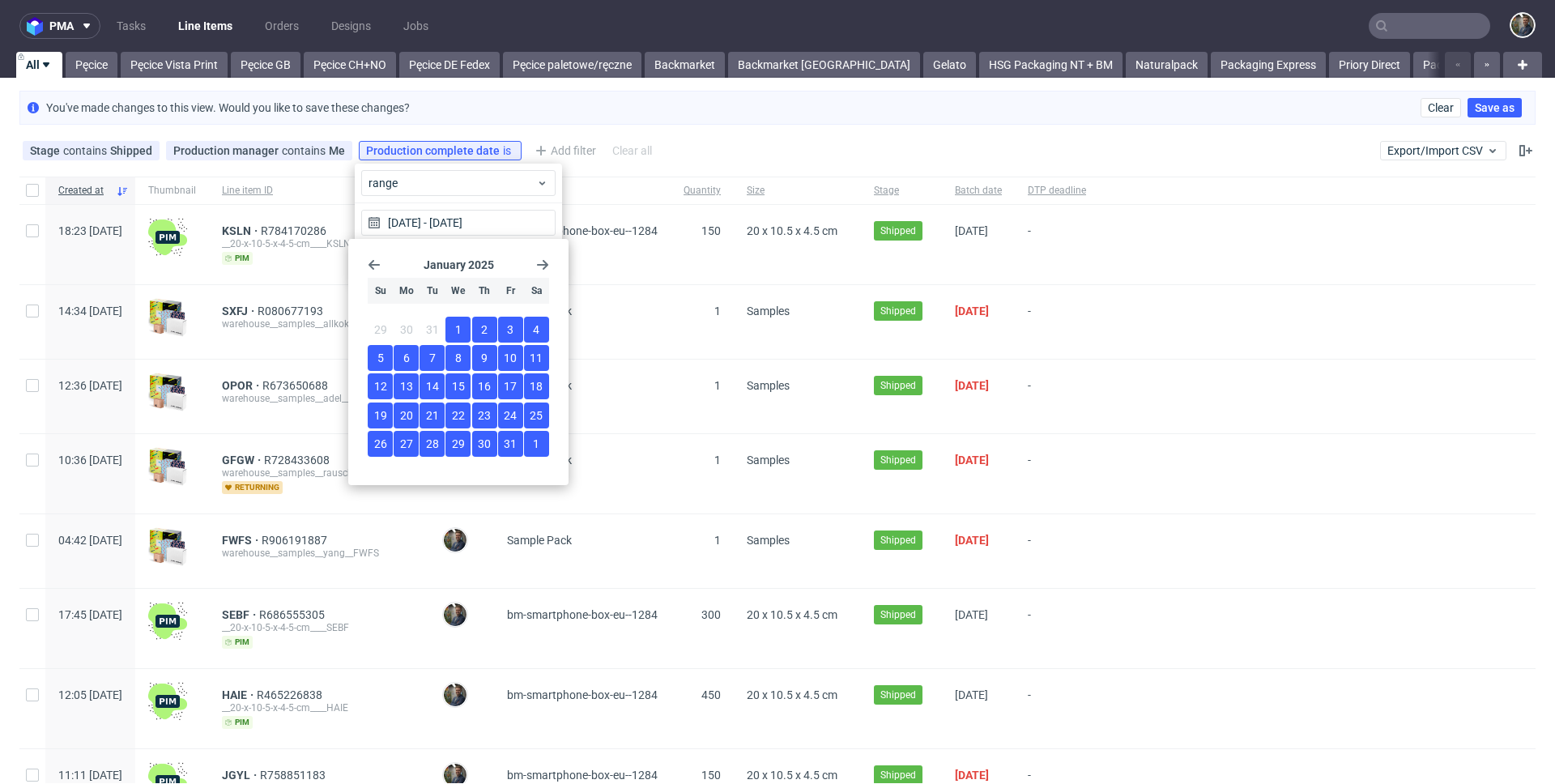
click at [541, 262] on icon "Go forward 1 month" at bounding box center [543, 265] width 13 height 13
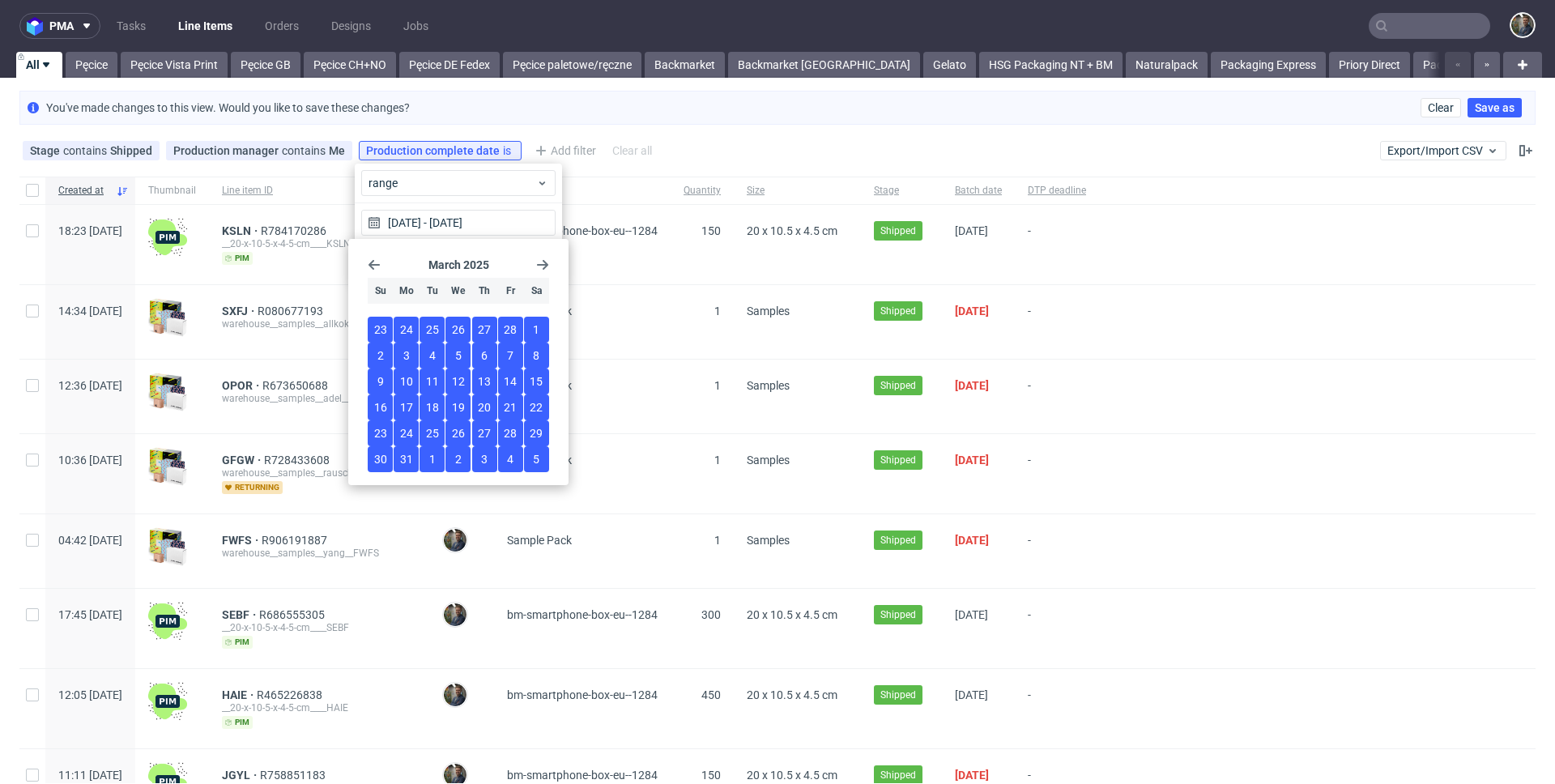
click at [541, 262] on icon "Go forward 1 month" at bounding box center [543, 265] width 13 height 13
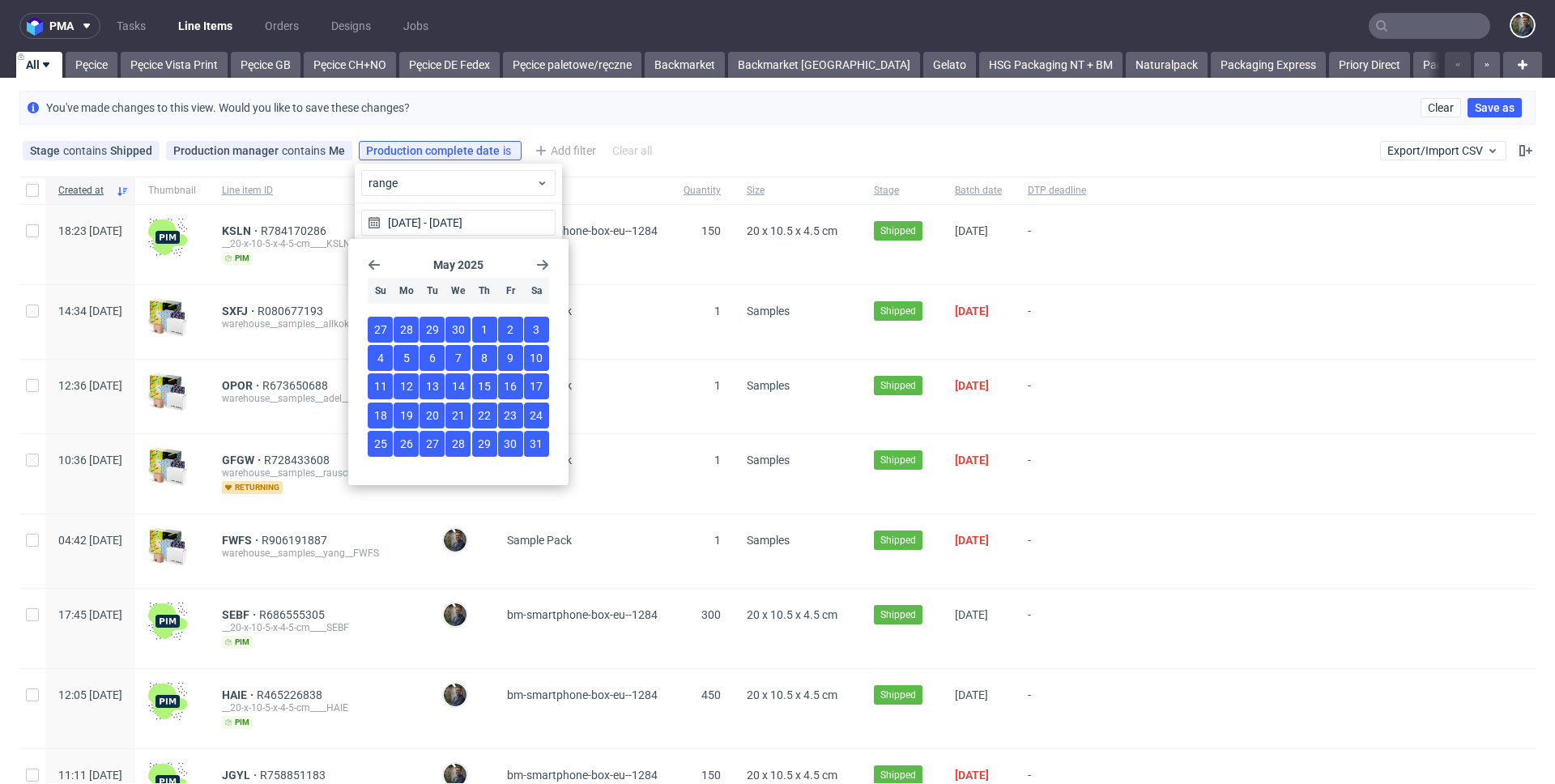
click at [541, 262] on icon "Go forward 1 month" at bounding box center [543, 265] width 13 height 13
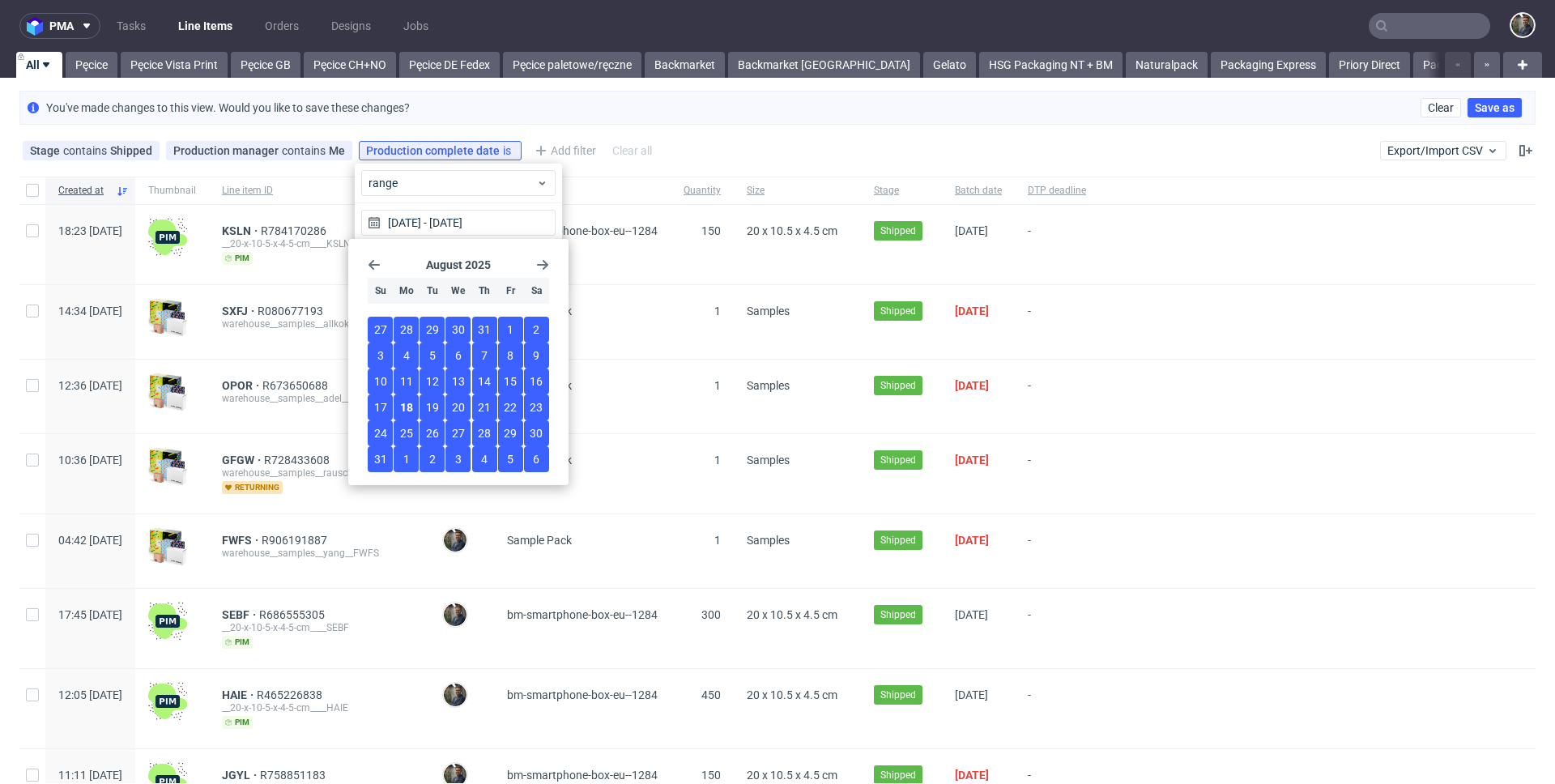
click at [504, 328] on button "1" at bounding box center [510, 329] width 25 height 26
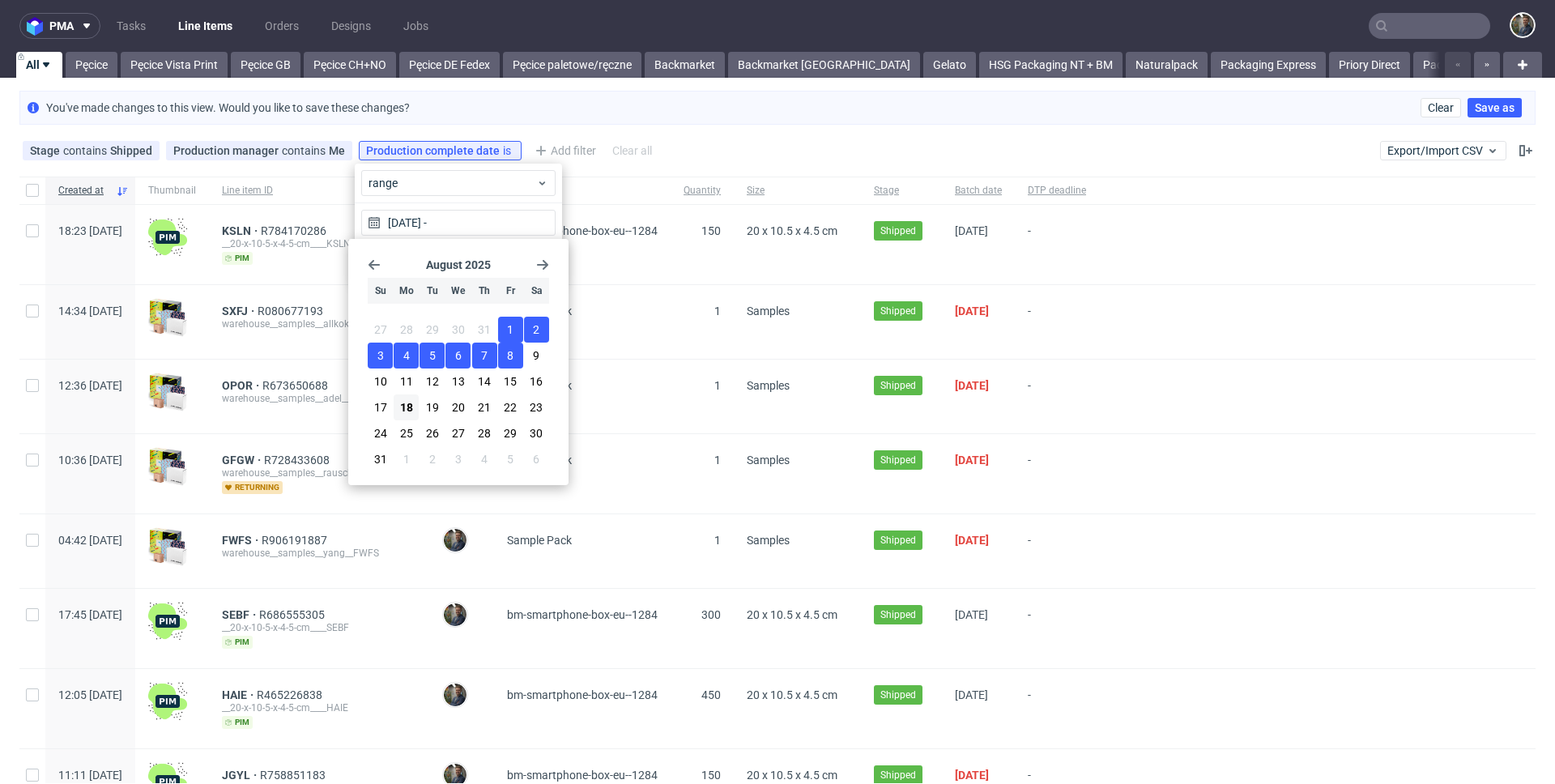
click at [510, 354] on span "8" at bounding box center [509, 355] width 6 height 16
type input "01/08/2025 - 08/08/2025"
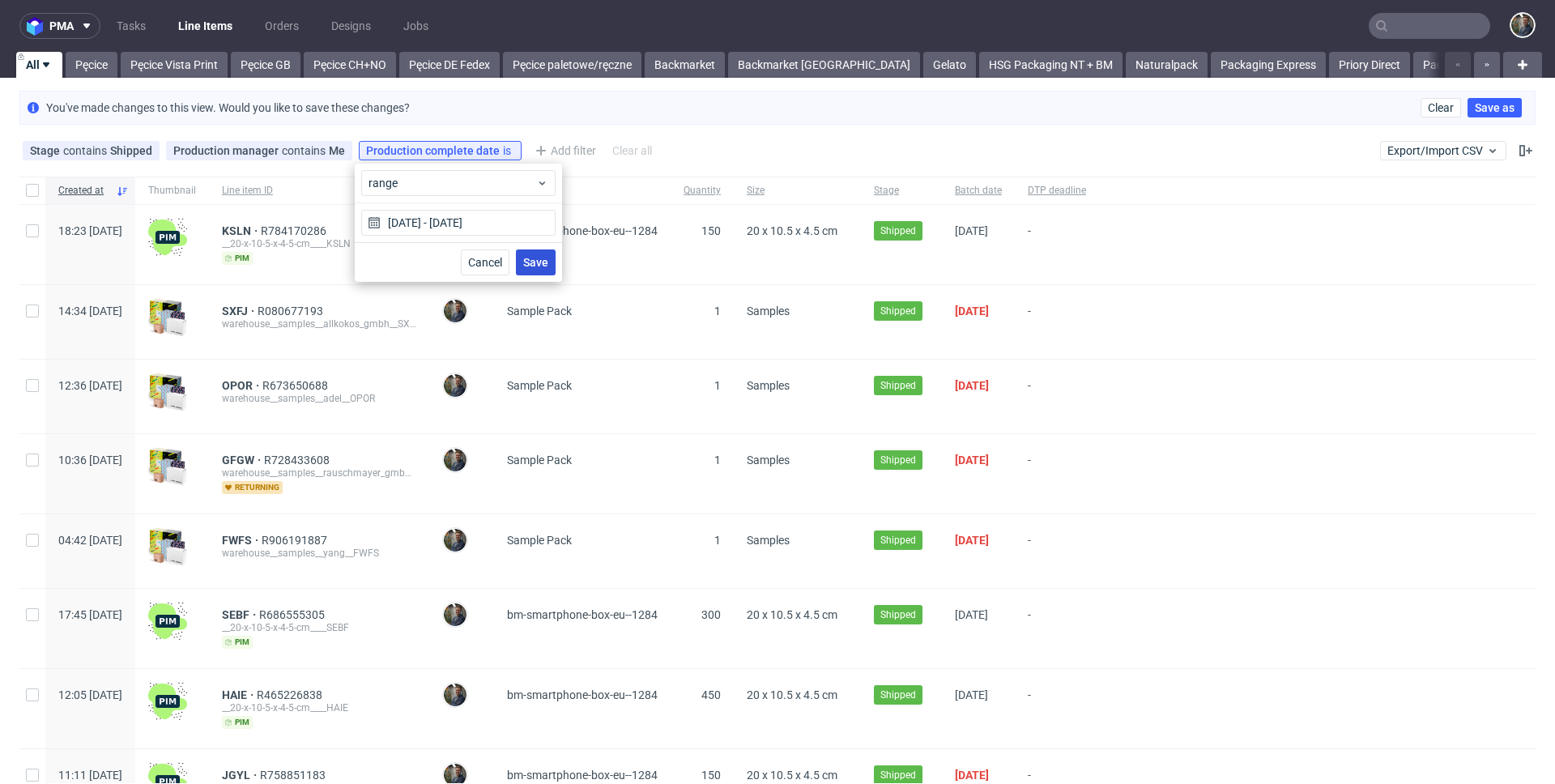
click at [540, 263] on span "Save" at bounding box center [535, 262] width 25 height 12
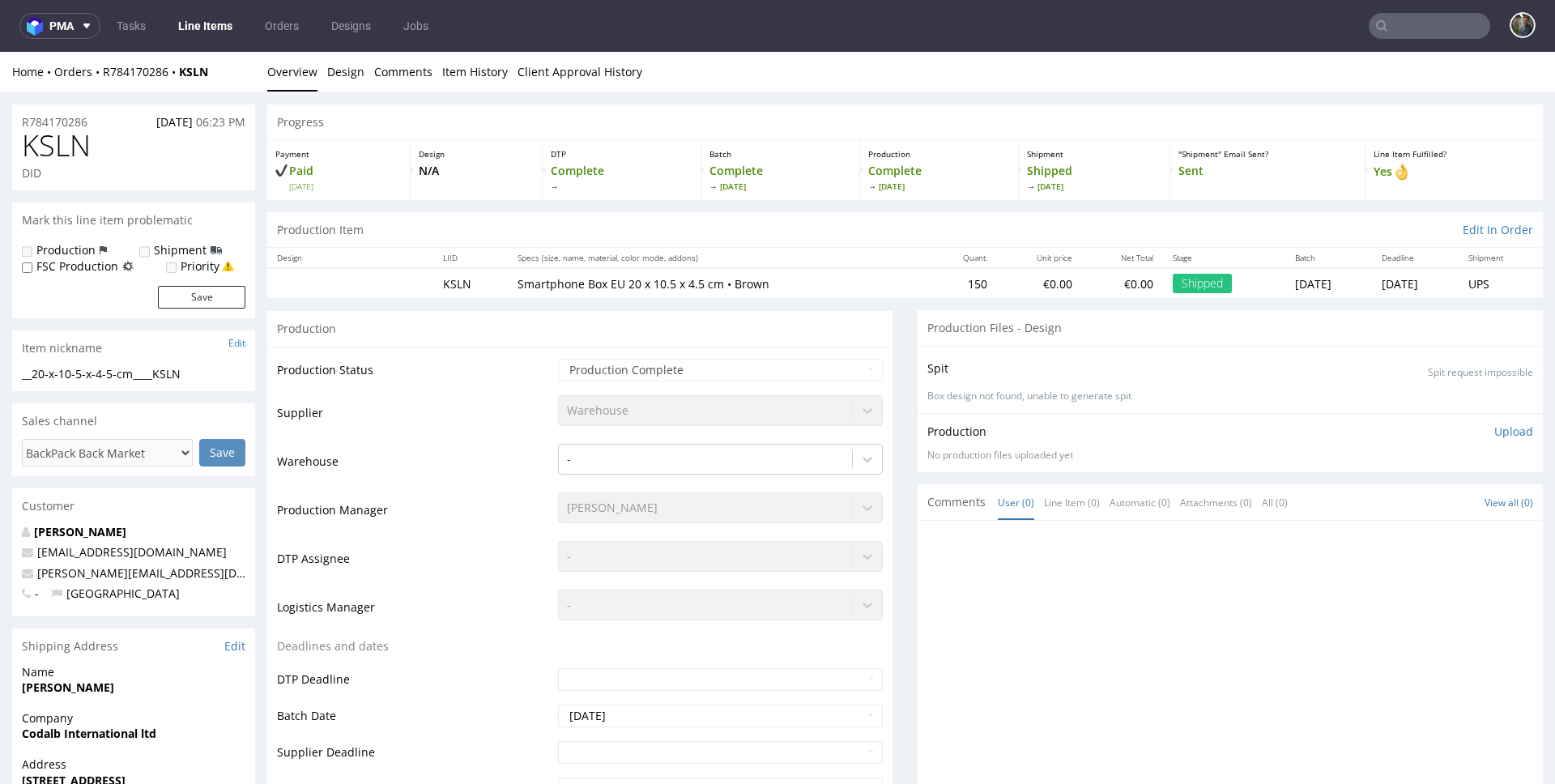
click at [57, 144] on span "KSLN" at bounding box center [56, 146] width 69 height 32
copy span "KSLN"
drag, startPoint x: 135, startPoint y: 123, endPoint x: 206, endPoint y: 124, distance: 71.0
click at [206, 124] on p "[DATE] 06:23 PM" at bounding box center [200, 123] width 89 height 16
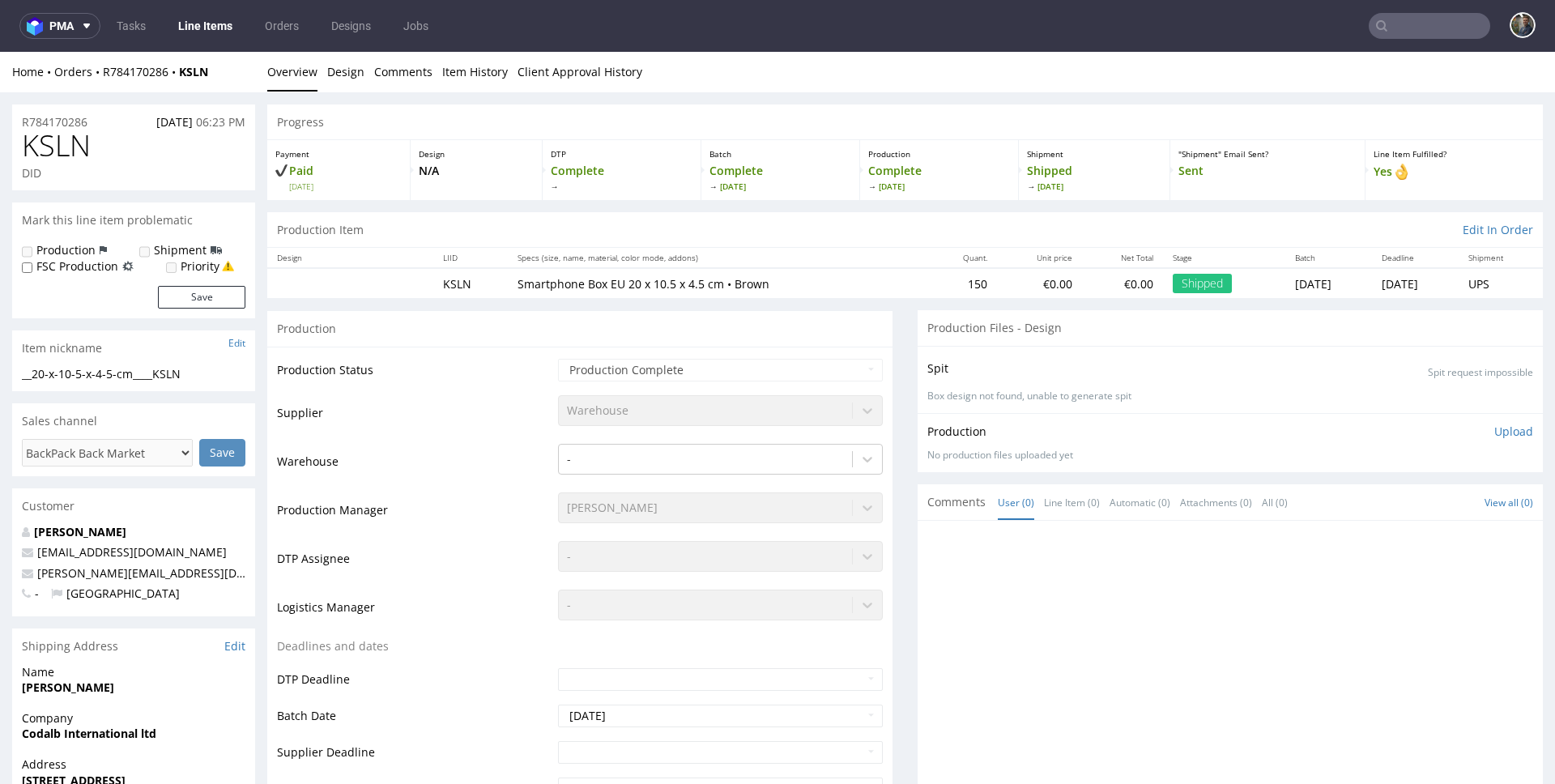
click at [212, 166] on div "DID" at bounding box center [133, 173] width 224 height 16
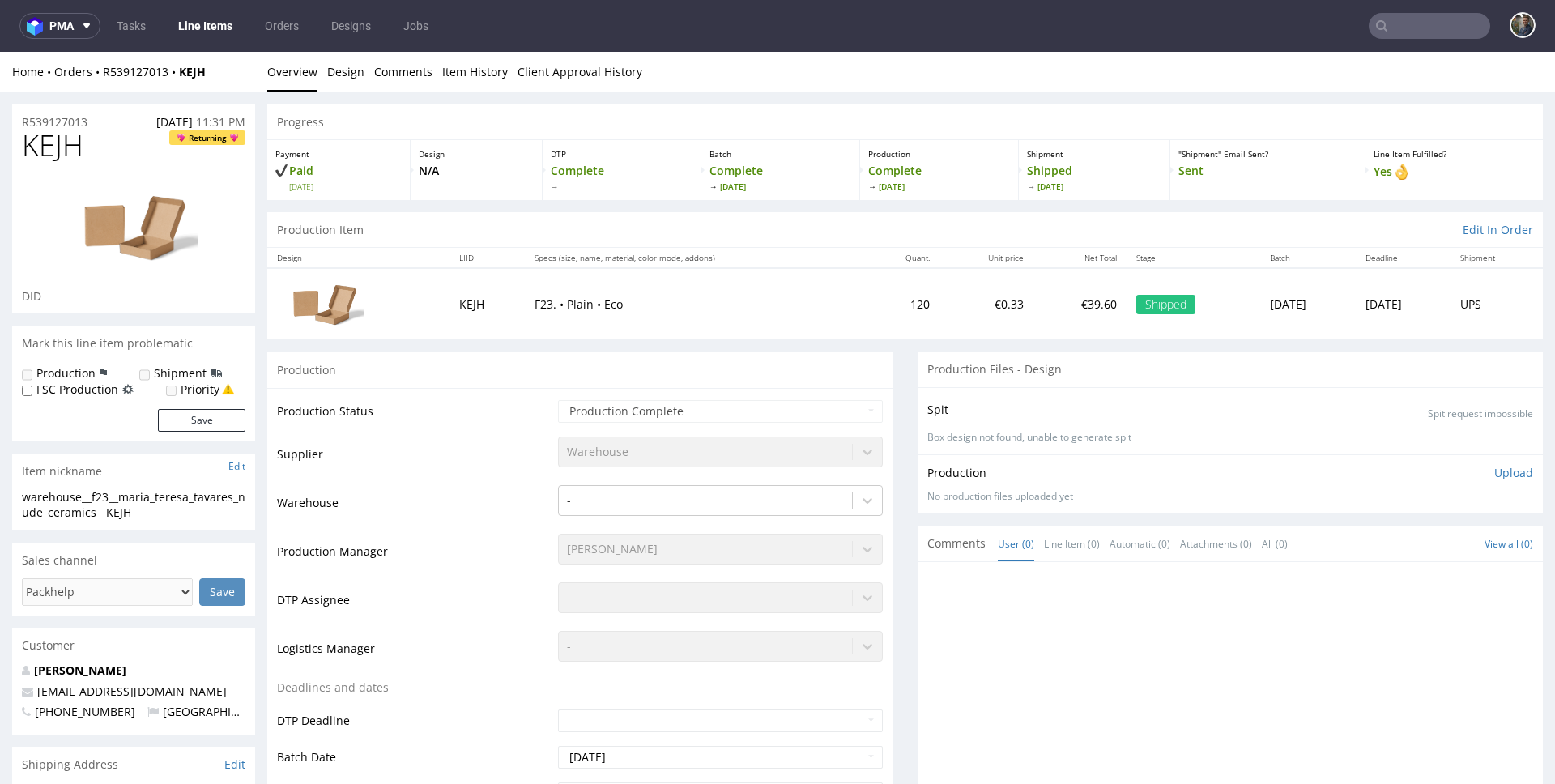
click at [55, 144] on span "KEJH" at bounding box center [52, 146] width 61 height 32
click at [53, 147] on span "KEJH" at bounding box center [52, 146] width 61 height 32
